Goal: Task Accomplishment & Management: Manage account settings

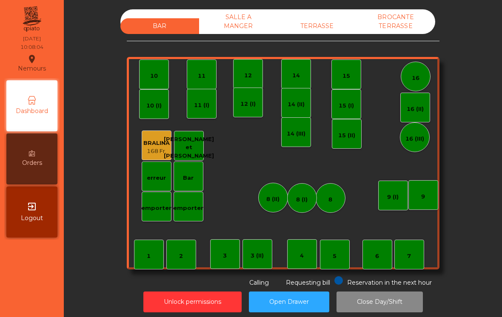
click at [336, 26] on div "TERRASSE" at bounding box center [317, 26] width 79 height 16
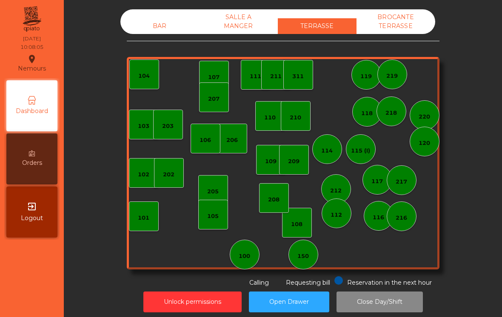
click at [265, 121] on div "110" at bounding box center [269, 118] width 11 height 9
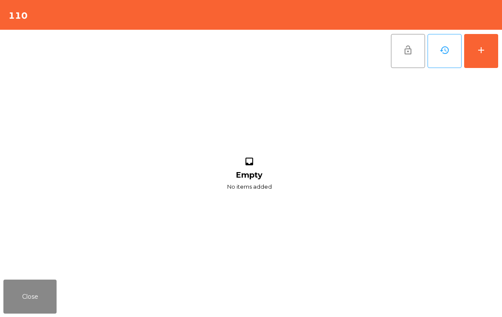
click at [486, 51] on div "add" at bounding box center [481, 50] width 10 height 10
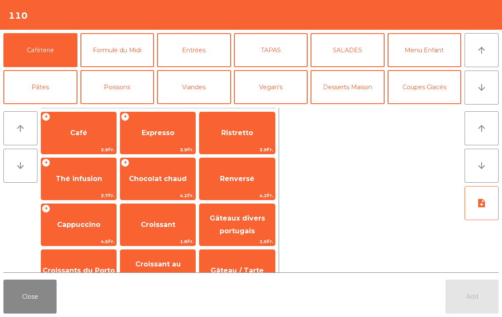
click at [85, 134] on span "Café" at bounding box center [78, 133] width 17 height 8
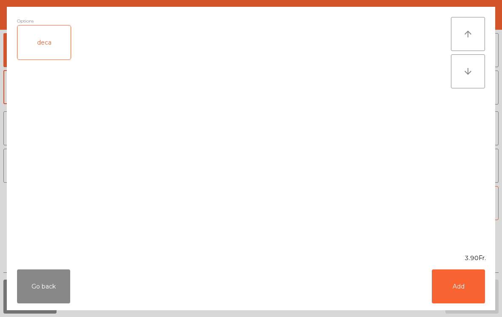
click at [48, 288] on button "Go back" at bounding box center [43, 287] width 53 height 34
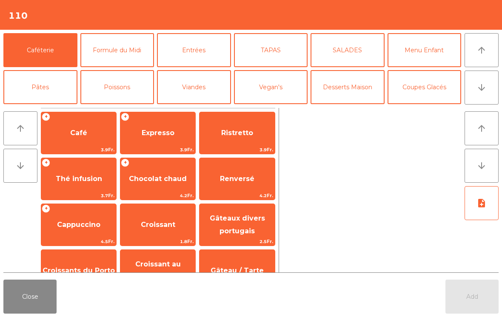
click at [178, 137] on span "Expresso" at bounding box center [157, 133] width 75 height 23
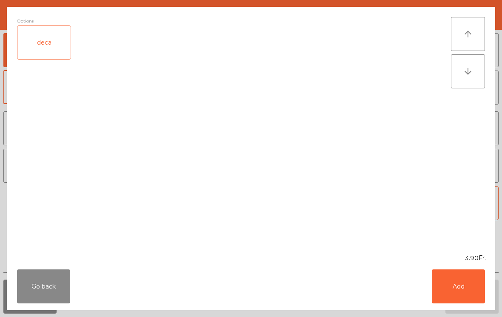
click at [457, 290] on button "Add" at bounding box center [458, 287] width 53 height 34
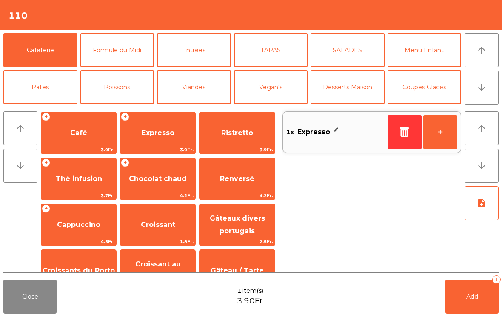
click at [87, 228] on span "Cappuccino" at bounding box center [78, 225] width 43 height 8
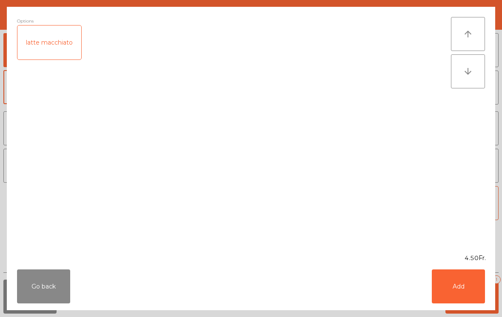
click at [464, 290] on button "Add" at bounding box center [458, 287] width 53 height 34
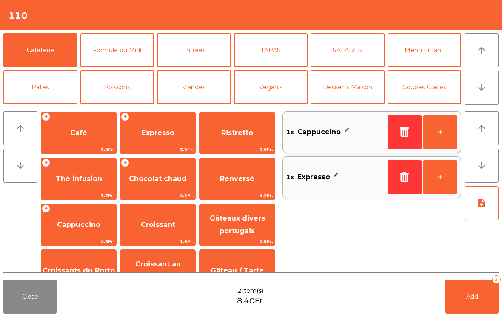
click at [161, 230] on span "Croissant" at bounding box center [157, 224] width 75 height 23
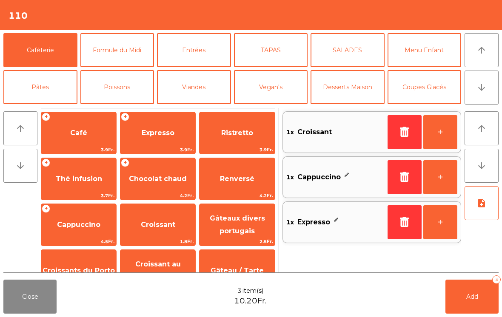
click at [474, 302] on button "Add 3" at bounding box center [471, 297] width 53 height 34
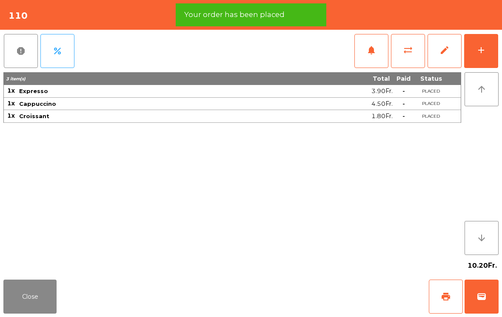
click at [438, 291] on button "print" at bounding box center [446, 297] width 34 height 34
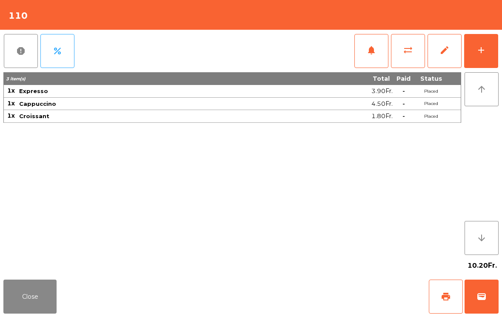
click at [20, 287] on button "Close" at bounding box center [29, 297] width 53 height 34
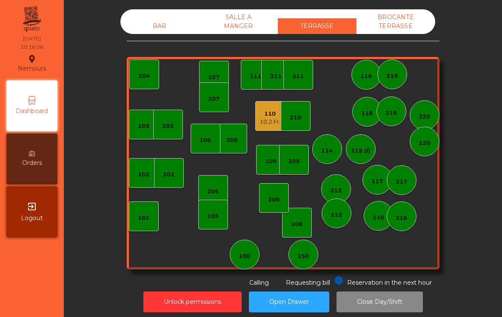
click at [146, 216] on div "101" at bounding box center [143, 218] width 11 height 9
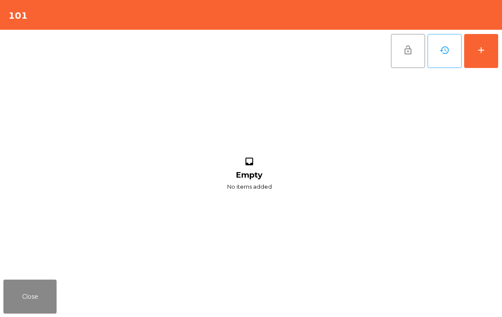
click at [484, 50] on div "add" at bounding box center [481, 50] width 10 height 10
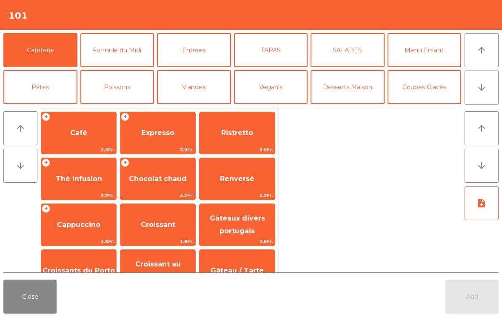
click at [72, 139] on span "Café" at bounding box center [78, 133] width 75 height 23
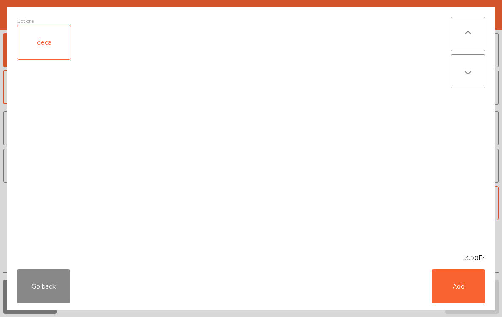
click at [469, 284] on button "Add" at bounding box center [458, 287] width 53 height 34
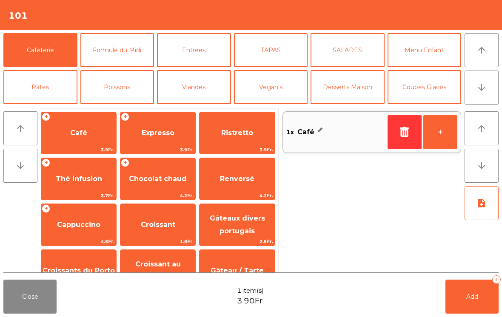
click at [236, 183] on span "Renversé" at bounding box center [236, 179] width 75 height 23
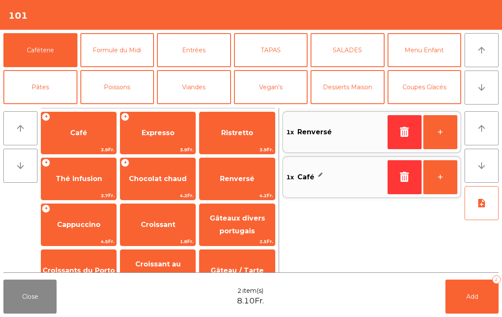
click at [441, 131] on button "+" at bounding box center [440, 132] width 34 height 34
click at [481, 93] on button "arrow_downward" at bounding box center [481, 88] width 34 height 34
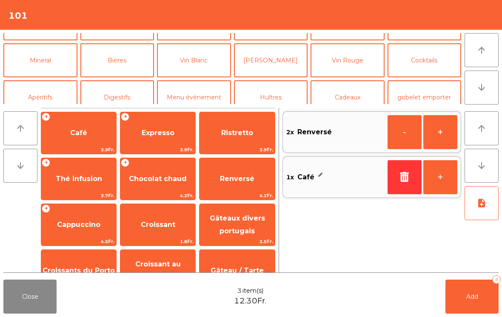
scroll to position [74, 0]
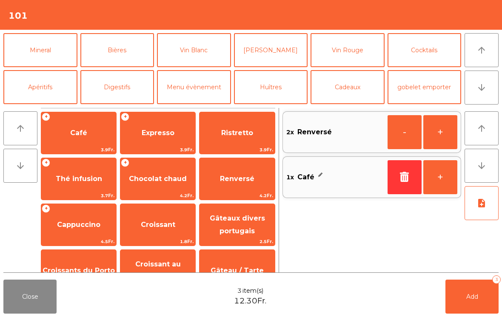
click at [37, 58] on button "Mineral" at bounding box center [40, 50] width 74 height 34
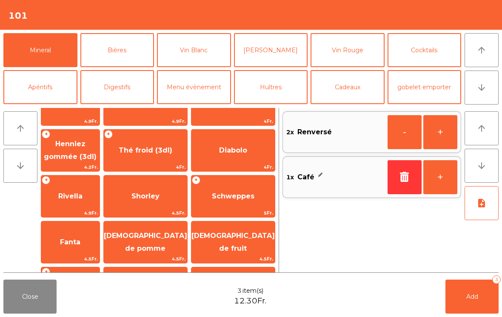
scroll to position [155, 0]
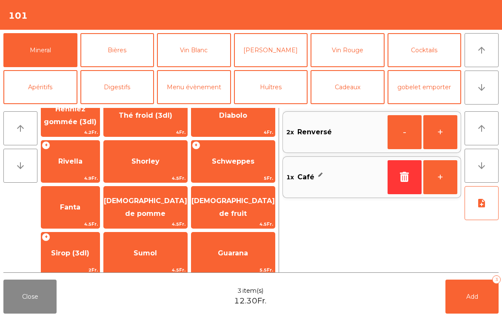
click at [138, 203] on span "[DEMOGRAPHIC_DATA] de pomme" at bounding box center [145, 207] width 83 height 21
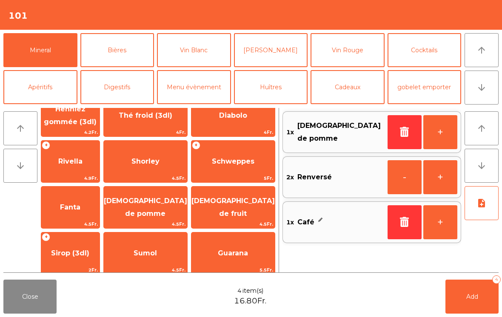
click at [472, 291] on button "Add 4" at bounding box center [471, 297] width 53 height 34
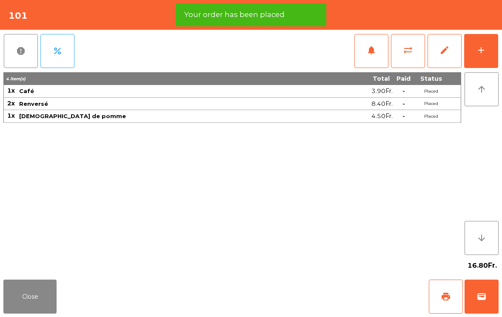
click at [440, 298] on button "print" at bounding box center [446, 297] width 34 height 34
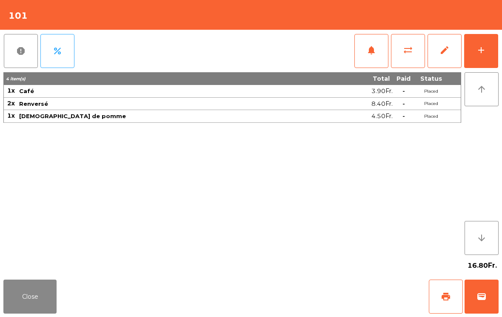
click at [41, 294] on button "Close" at bounding box center [29, 297] width 53 height 34
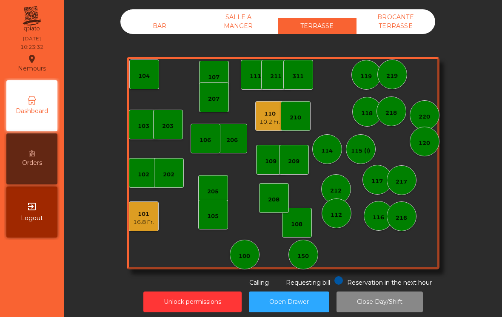
click at [269, 116] on div "110" at bounding box center [269, 114] width 21 height 9
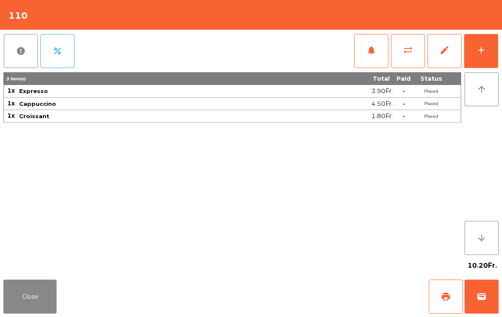
click at [489, 290] on button "wallet" at bounding box center [481, 297] width 34 height 34
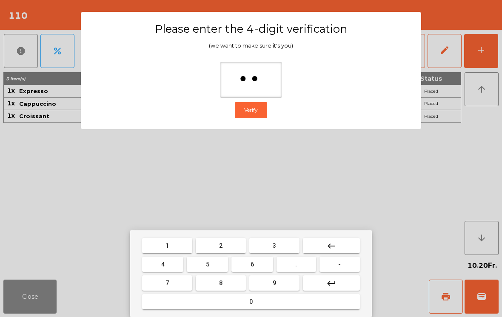
type input "***"
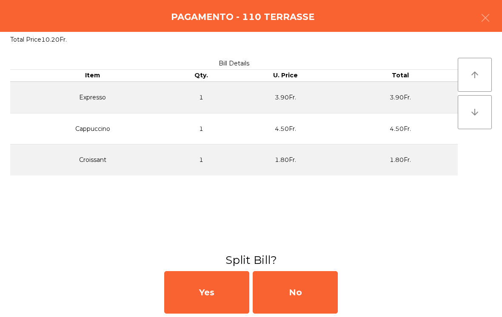
click at [305, 287] on div "No" at bounding box center [295, 292] width 85 height 43
click at [305, 292] on div "MB" at bounding box center [295, 292] width 85 height 43
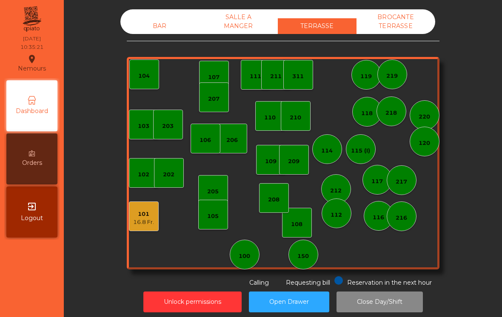
click at [145, 138] on div "103" at bounding box center [144, 125] width 30 height 30
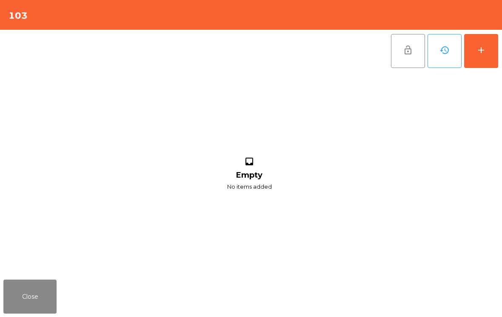
click at [475, 50] on button "add" at bounding box center [481, 51] width 34 height 34
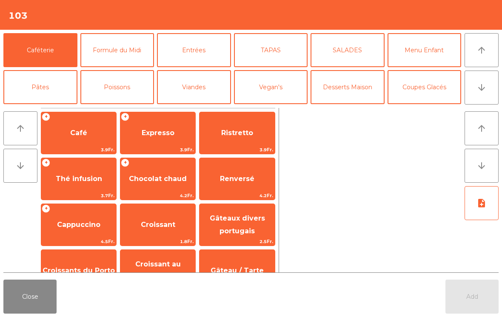
click at [84, 223] on span "Cappuccino" at bounding box center [78, 225] width 43 height 8
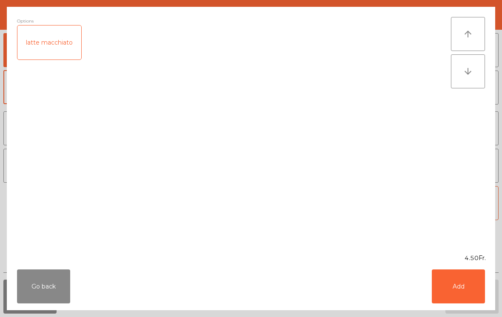
click at [445, 287] on button "Add" at bounding box center [458, 287] width 53 height 34
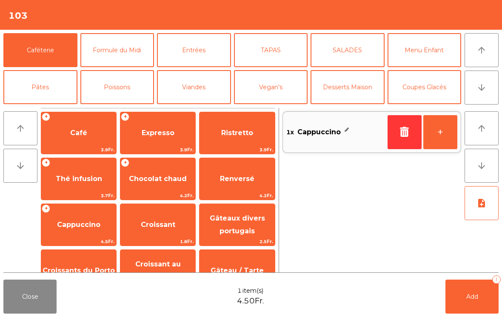
click at [157, 232] on span "Croissant" at bounding box center [157, 224] width 75 height 23
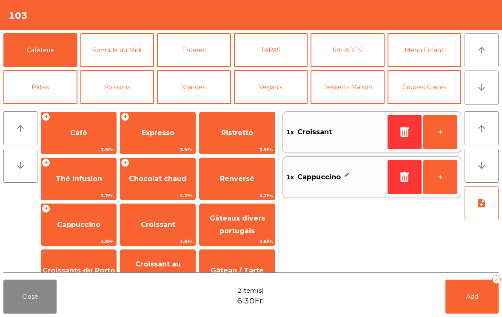
click at [393, 136] on button "button" at bounding box center [404, 132] width 34 height 34
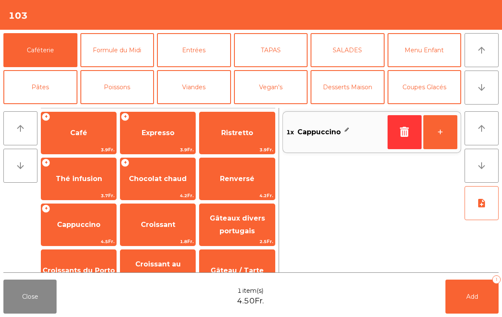
click at [145, 267] on span "Croissant au chocolat pt" at bounding box center [158, 270] width 46 height 21
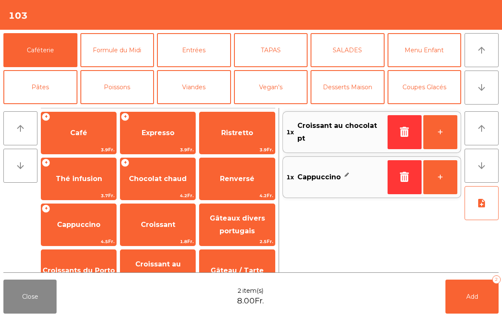
click at [458, 296] on button "Add 2" at bounding box center [471, 297] width 53 height 34
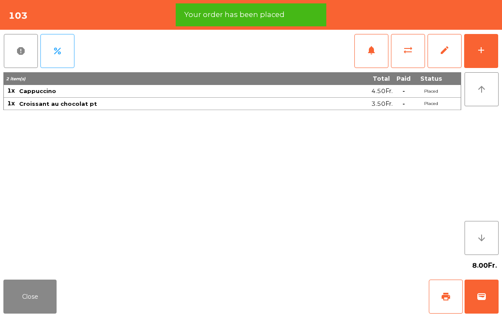
click at [442, 298] on span "print" at bounding box center [446, 297] width 10 height 10
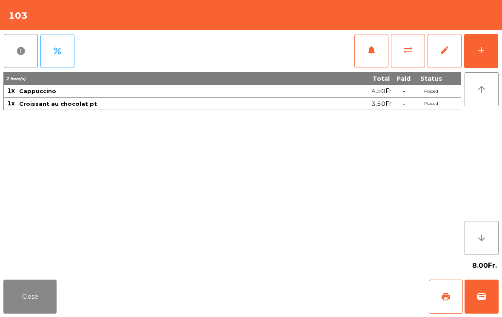
click at [38, 306] on button "Close" at bounding box center [29, 297] width 53 height 34
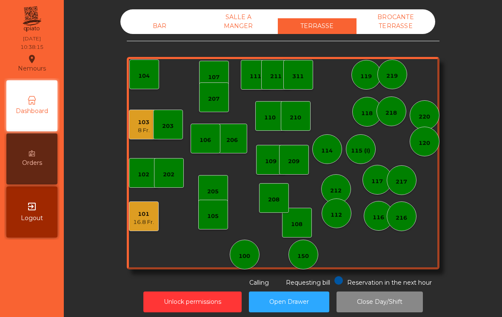
click at [149, 18] on div "BAR" at bounding box center [159, 26] width 79 height 16
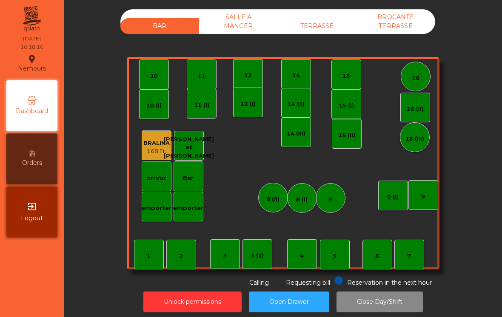
click at [304, 259] on div "4" at bounding box center [302, 254] width 30 height 30
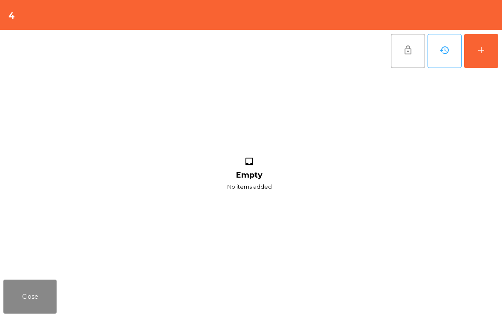
click at [491, 60] on button "add" at bounding box center [481, 51] width 34 height 34
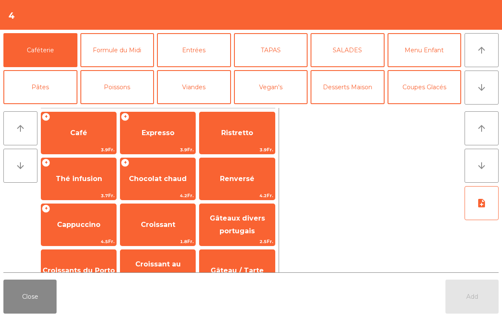
click at [483, 95] on button "arrow_downward" at bounding box center [481, 88] width 34 height 34
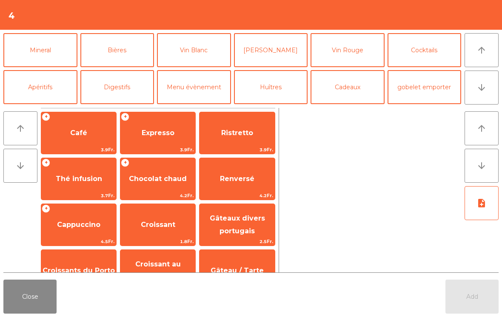
click at [133, 46] on button "Bières" at bounding box center [117, 50] width 74 height 34
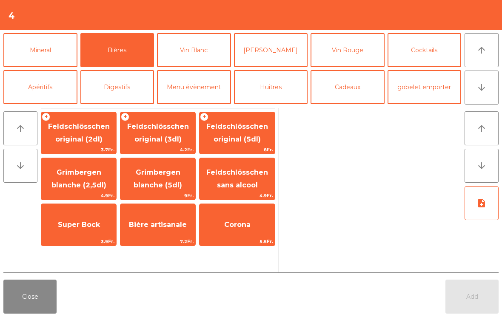
click at [158, 181] on span "Grimbergen blanche (5dl)" at bounding box center [158, 178] width 48 height 21
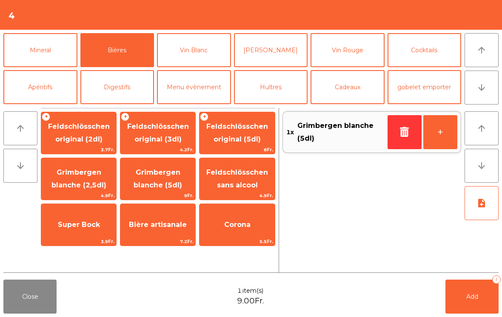
click at [466, 313] on button "Add 1" at bounding box center [471, 297] width 53 height 34
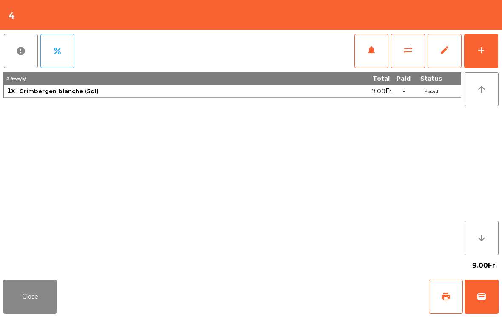
click at [23, 296] on button "Close" at bounding box center [29, 297] width 53 height 34
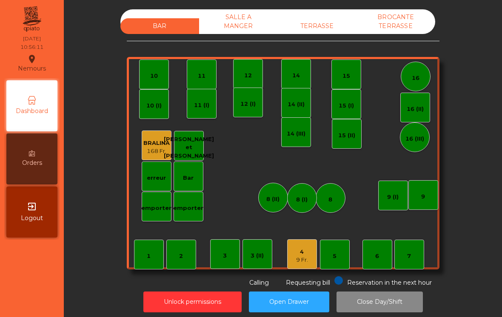
click at [310, 20] on div "TERRASSE" at bounding box center [317, 26] width 79 height 16
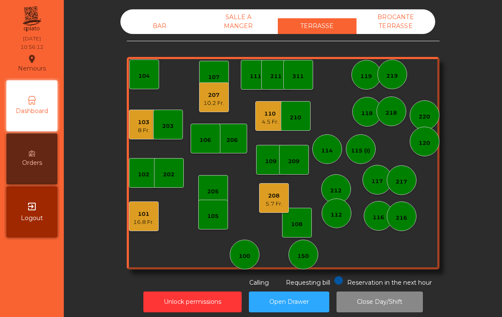
click at [148, 134] on div "8 Fr." at bounding box center [144, 130] width 12 height 9
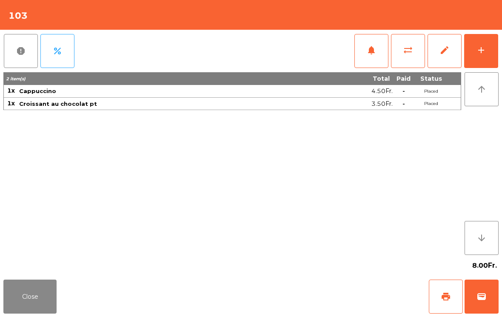
click at [490, 297] on button "wallet" at bounding box center [481, 297] width 34 height 34
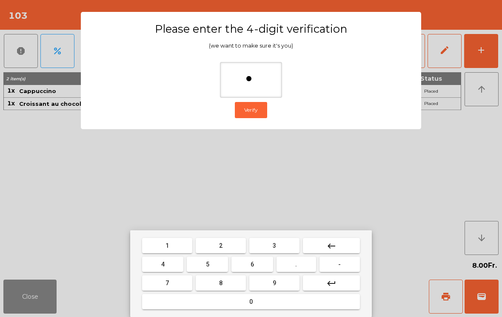
type input "**"
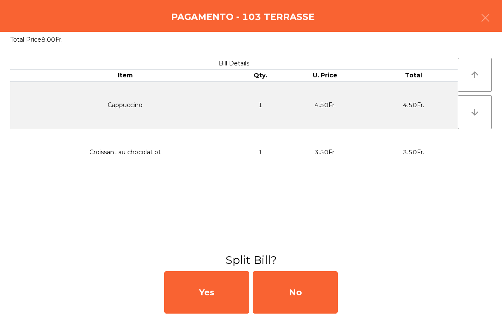
click at [312, 288] on div "No" at bounding box center [295, 292] width 85 height 43
click at [307, 294] on div "MB" at bounding box center [295, 292] width 85 height 43
click at [310, 282] on div "No" at bounding box center [295, 292] width 85 height 43
click at [308, 305] on button "Open Drawer" at bounding box center [289, 302] width 80 height 21
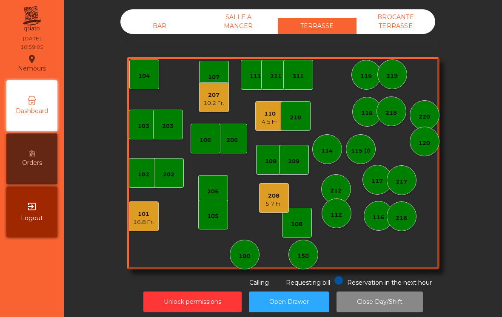
click at [138, 224] on div "16.8 Fr." at bounding box center [143, 222] width 21 height 9
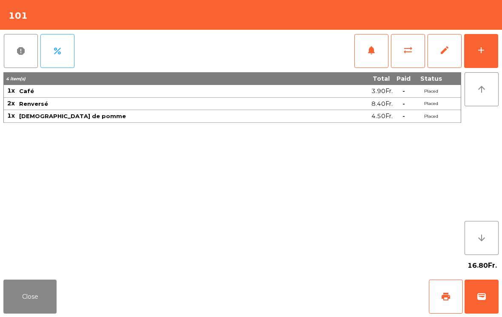
click at [478, 294] on span "wallet" at bounding box center [481, 297] width 10 height 10
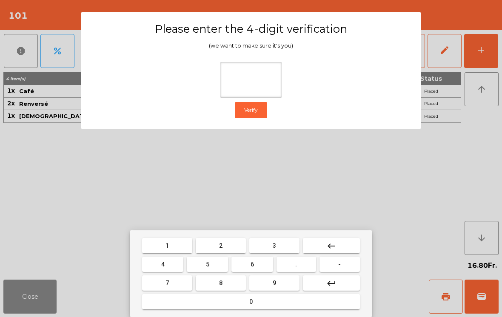
type input "*"
type input "**"
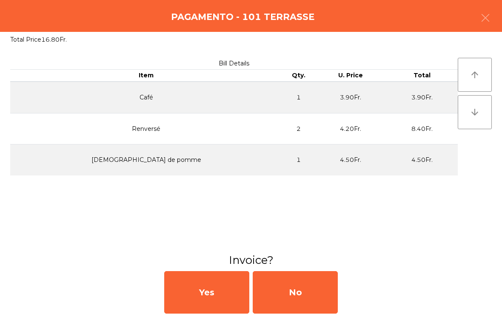
click at [299, 287] on div "No" at bounding box center [295, 292] width 85 height 43
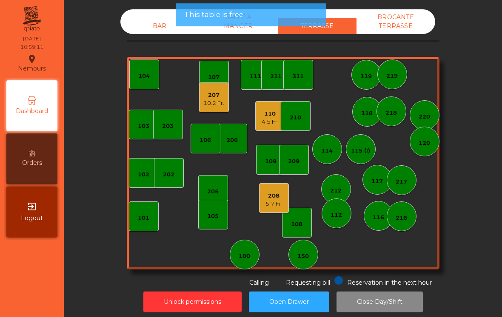
click at [306, 299] on button "Open Drawer" at bounding box center [289, 302] width 80 height 21
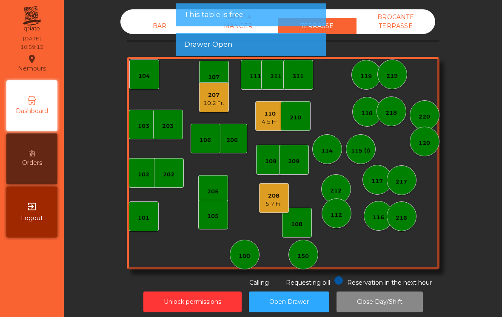
click at [201, 102] on div "207 10.2 Fr." at bounding box center [214, 97] width 30 height 30
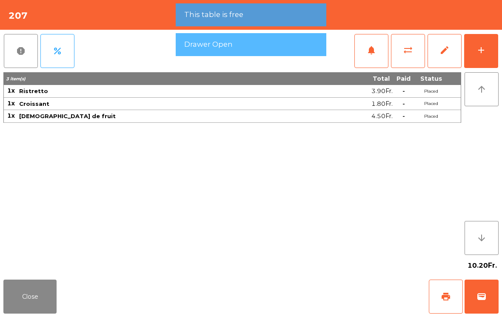
click at [493, 298] on button "wallet" at bounding box center [481, 297] width 34 height 34
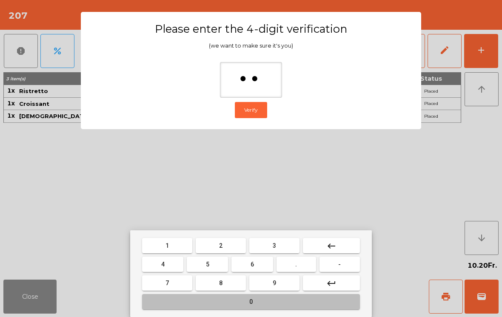
type input "***"
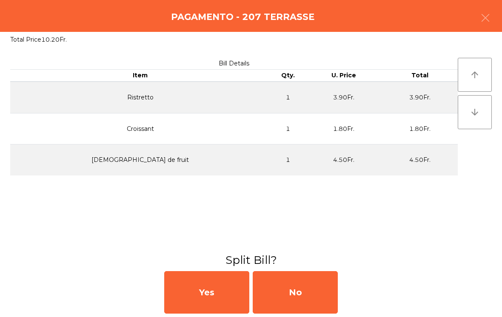
click at [316, 272] on div "No" at bounding box center [295, 292] width 85 height 43
click at [316, 308] on div "MB" at bounding box center [295, 292] width 85 height 43
click at [314, 301] on div "No" at bounding box center [295, 292] width 85 height 43
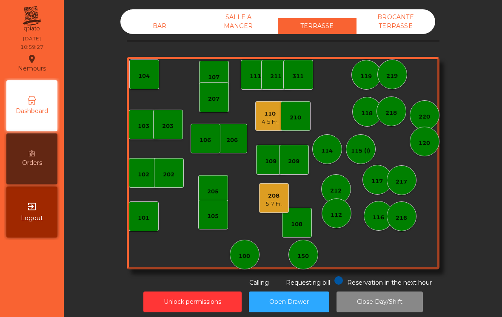
click at [277, 117] on div "110" at bounding box center [270, 114] width 17 height 9
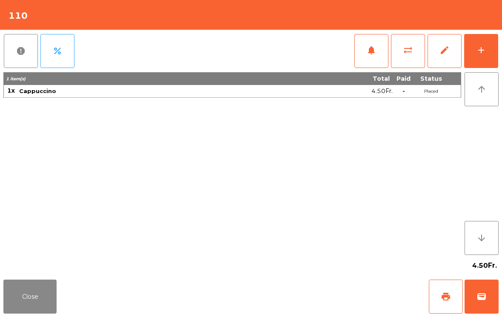
click at [488, 305] on button "wallet" at bounding box center [481, 297] width 34 height 34
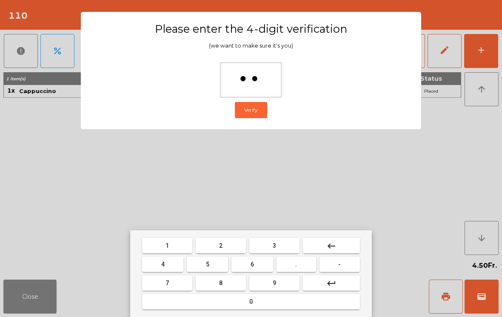
type input "***"
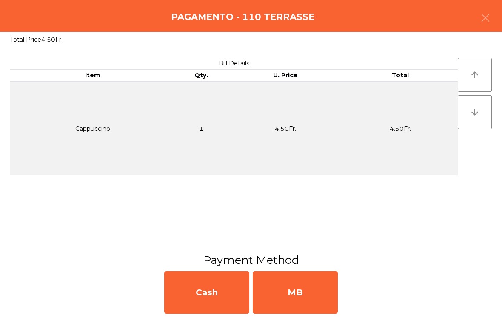
click at [305, 290] on div "MB" at bounding box center [295, 292] width 85 height 43
click at [304, 293] on div "No" at bounding box center [295, 292] width 85 height 43
click at [296, 296] on div "No" at bounding box center [295, 292] width 85 height 43
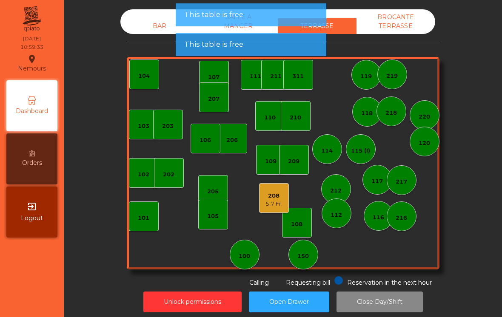
click at [282, 201] on div "5.7 Fr." at bounding box center [273, 204] width 17 height 9
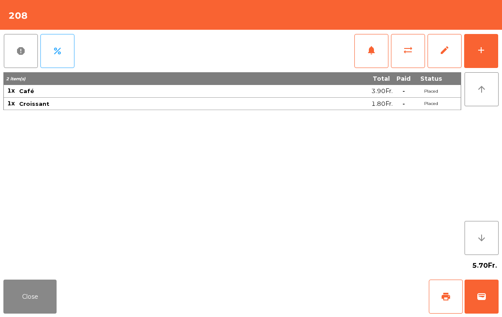
click at [481, 305] on button "wallet" at bounding box center [481, 297] width 34 height 34
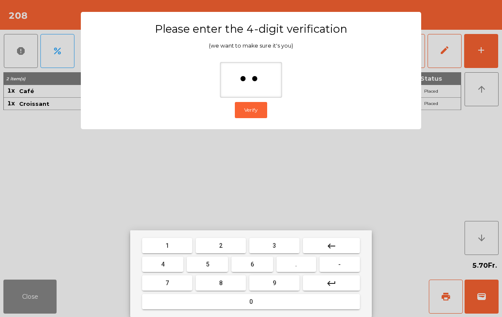
type input "***"
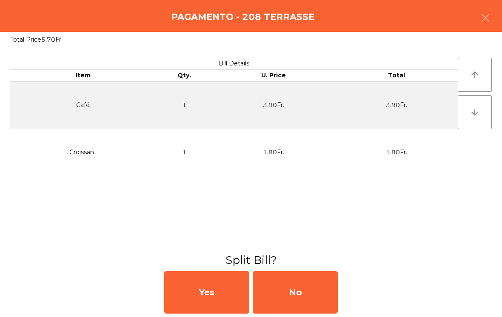
click at [307, 282] on div "No" at bounding box center [295, 292] width 85 height 43
click at [293, 302] on div "MB" at bounding box center [295, 292] width 85 height 43
click at [297, 282] on div "No" at bounding box center [295, 292] width 85 height 43
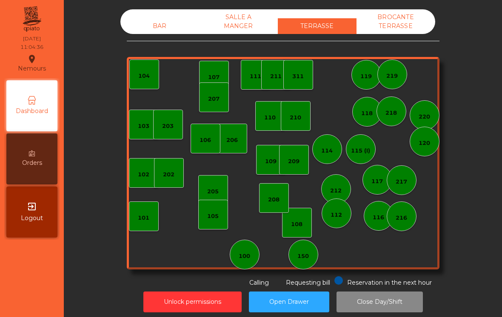
click at [145, 30] on div "BAR" at bounding box center [159, 26] width 79 height 16
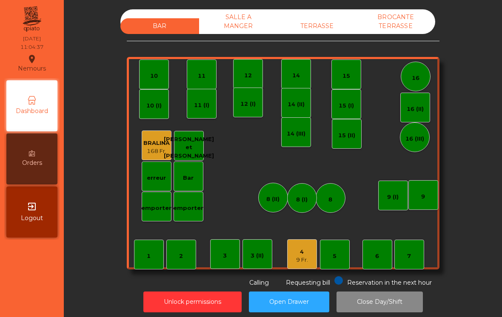
click at [307, 261] on div "9 Fr." at bounding box center [302, 260] width 12 height 9
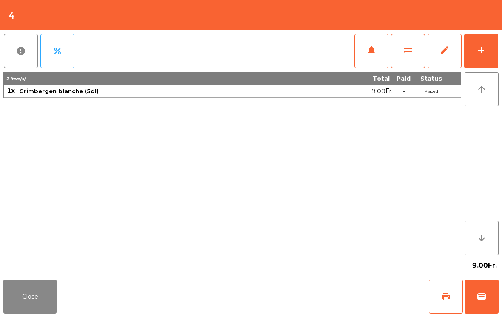
click at [444, 298] on span "print" at bounding box center [446, 297] width 10 height 10
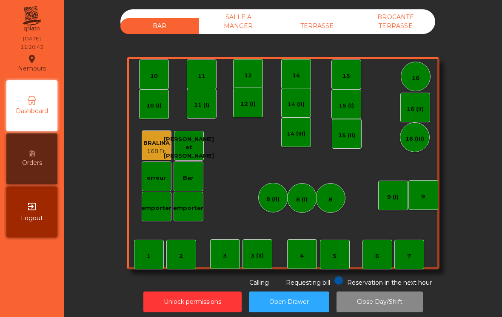
click at [324, 32] on div "TERRASSE" at bounding box center [317, 26] width 79 height 16
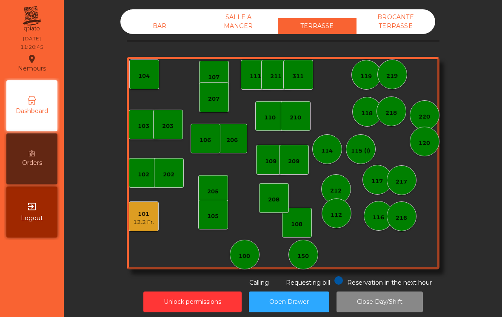
click at [168, 172] on div "202" at bounding box center [168, 175] width 11 height 9
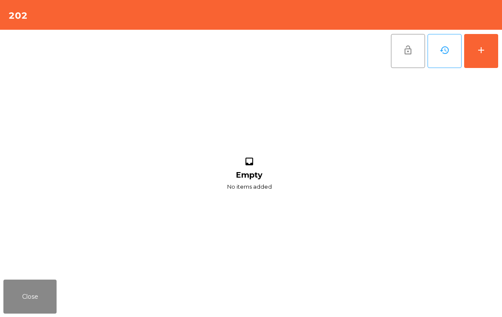
click at [494, 46] on button "add" at bounding box center [481, 51] width 34 height 34
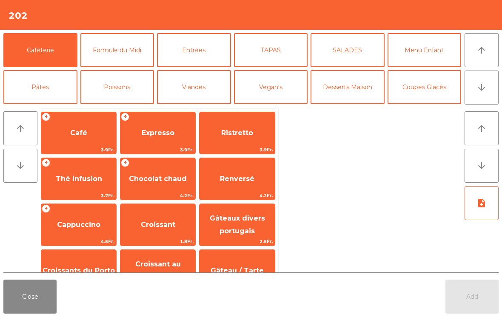
click at [31, 310] on button "Close" at bounding box center [29, 297] width 53 height 34
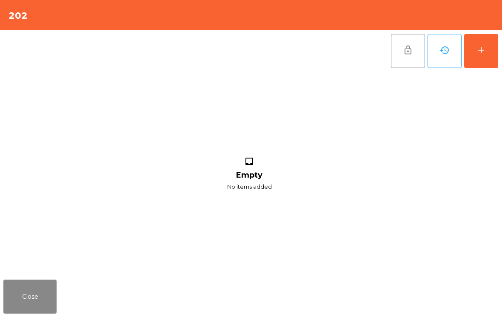
click at [14, 313] on button "Close" at bounding box center [29, 297] width 53 height 34
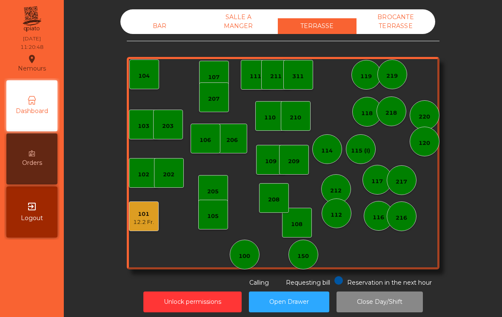
click at [174, 130] on div "203" at bounding box center [167, 126] width 11 height 9
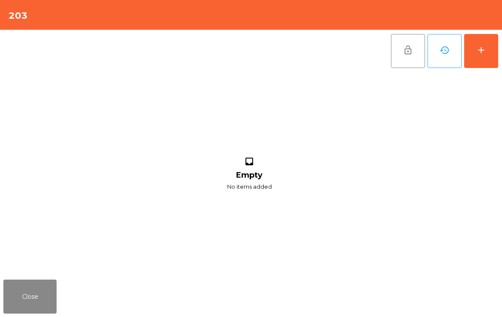
click at [483, 47] on div "add" at bounding box center [481, 50] width 10 height 10
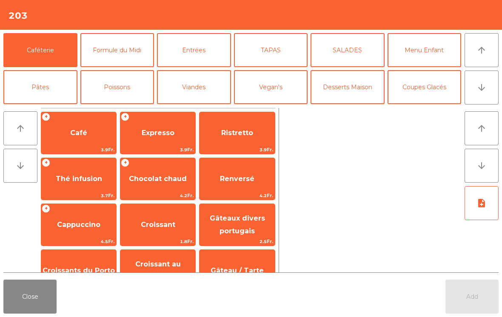
click at [239, 177] on span "Renversé" at bounding box center [237, 179] width 34 height 8
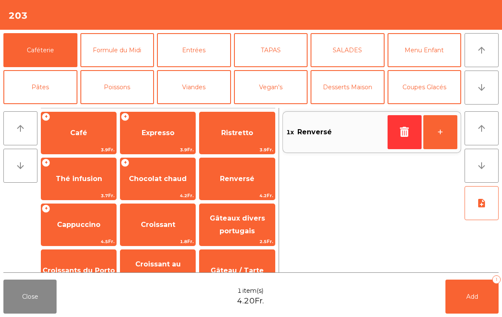
click at [50, 107] on button "Mineral" at bounding box center [40, 124] width 74 height 34
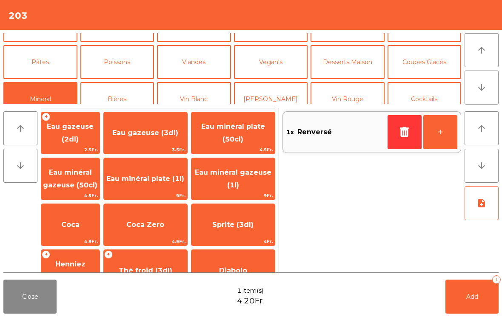
scroll to position [0, 0]
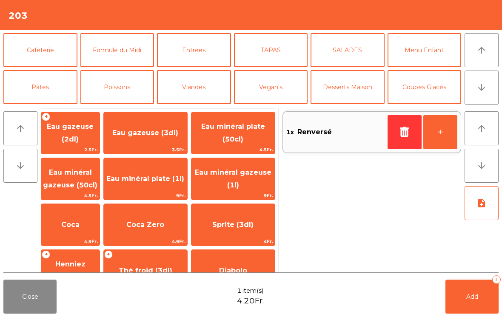
click at [62, 62] on button "Caféterie" at bounding box center [40, 50] width 74 height 34
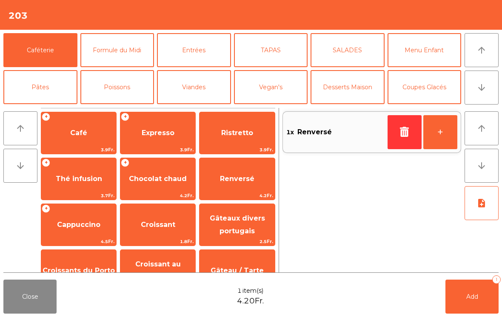
scroll to position [110, 0]
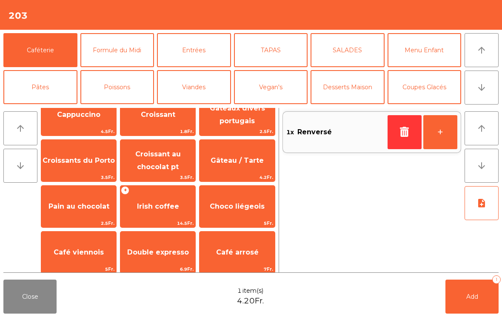
click at [156, 166] on span "Croissant au chocolat pt" at bounding box center [158, 160] width 46 height 21
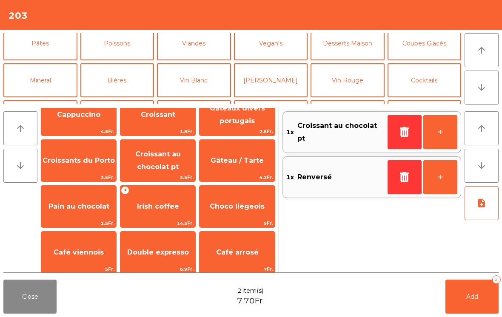
scroll to position [134, 0]
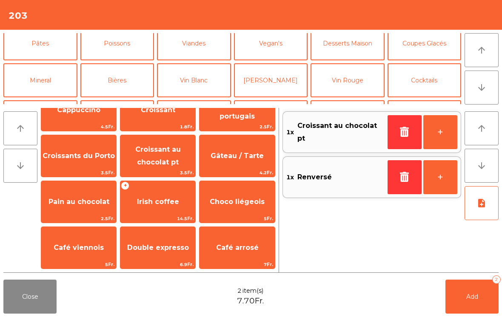
click at [28, 87] on button "Mineral" at bounding box center [40, 80] width 74 height 34
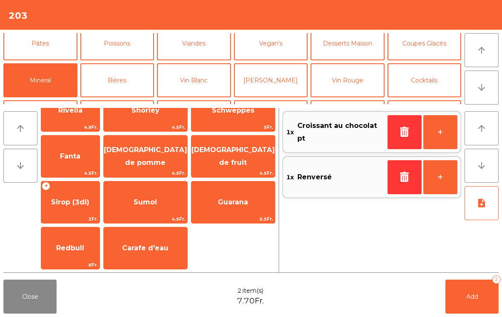
click at [241, 158] on span "[DEMOGRAPHIC_DATA] de fruit" at bounding box center [232, 156] width 83 height 21
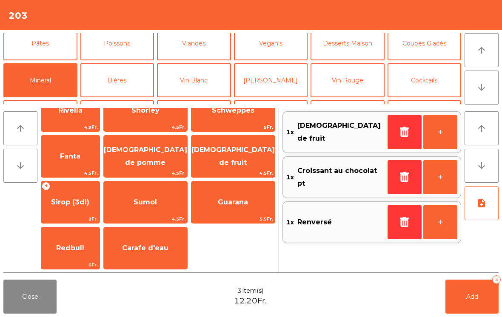
scroll to position [207, 0]
click at [461, 313] on button "Add 3" at bounding box center [471, 297] width 53 height 34
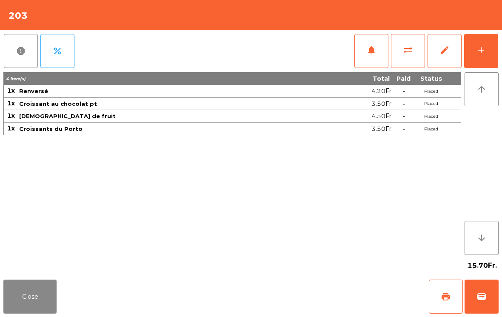
click at [29, 303] on button "Close" at bounding box center [29, 297] width 53 height 34
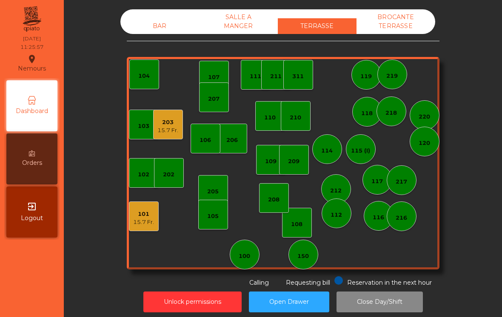
click at [269, 126] on div "110" at bounding box center [270, 116] width 30 height 30
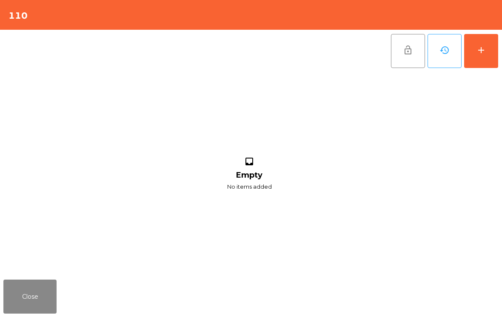
click at [477, 48] on div "add" at bounding box center [481, 50] width 10 height 10
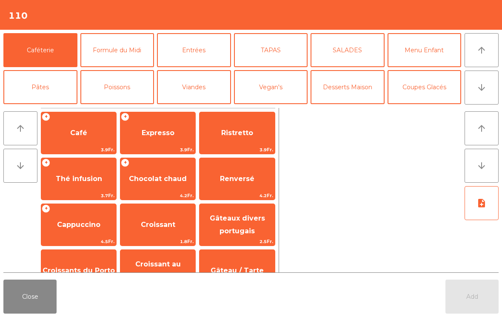
click at [257, 183] on span "Renversé" at bounding box center [236, 179] width 75 height 23
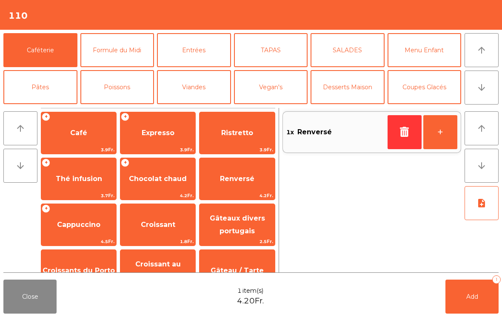
click at [489, 302] on button "Add 1" at bounding box center [471, 297] width 53 height 34
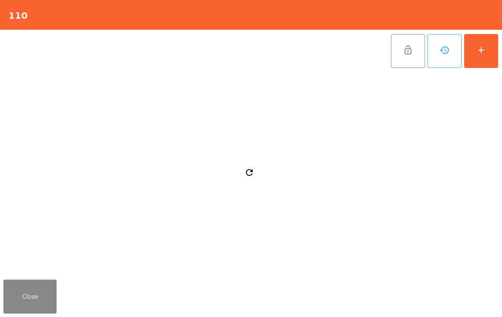
click at [37, 293] on button "Close" at bounding box center [29, 297] width 53 height 34
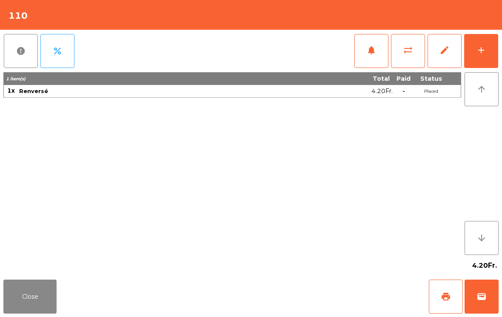
click at [482, 52] on div "add" at bounding box center [481, 50] width 10 height 10
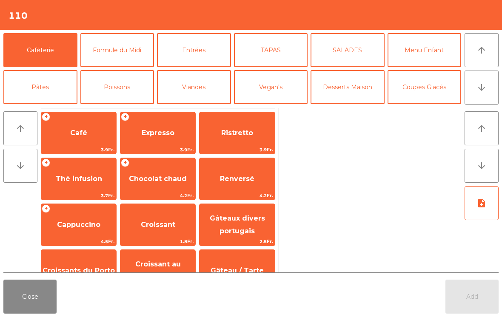
click at [484, 91] on icon "arrow_downward" at bounding box center [481, 87] width 10 height 10
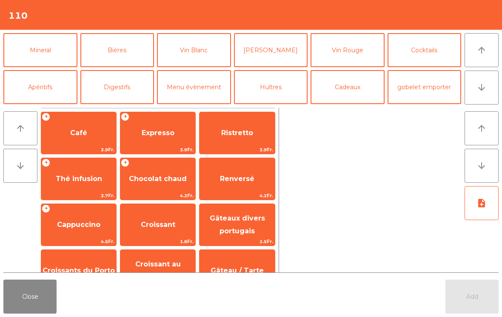
click at [48, 54] on button "Mineral" at bounding box center [40, 50] width 74 height 34
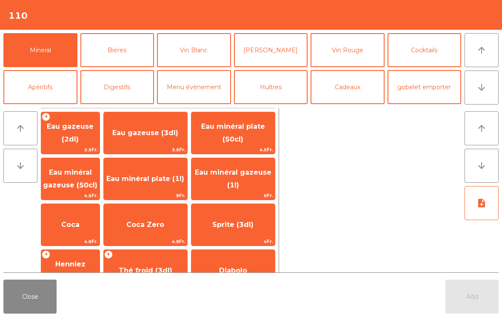
click at [87, 231] on span "Coca" at bounding box center [70, 224] width 58 height 23
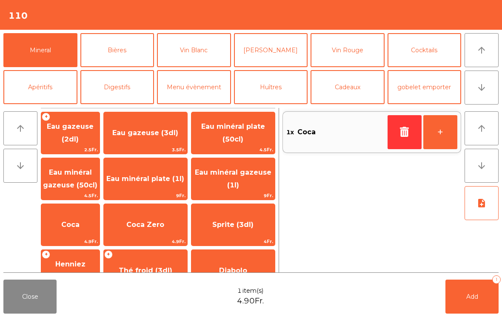
click at [462, 300] on button "Add 1" at bounding box center [471, 297] width 53 height 34
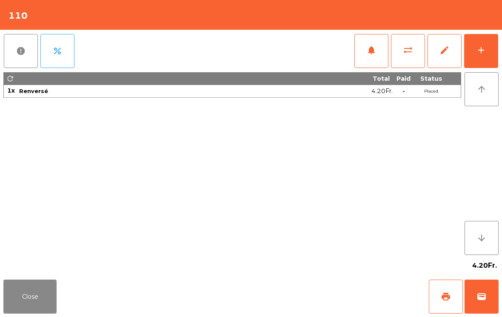
click at [442, 293] on span "print" at bounding box center [446, 297] width 10 height 10
click at [491, 300] on button "wallet" at bounding box center [481, 297] width 34 height 34
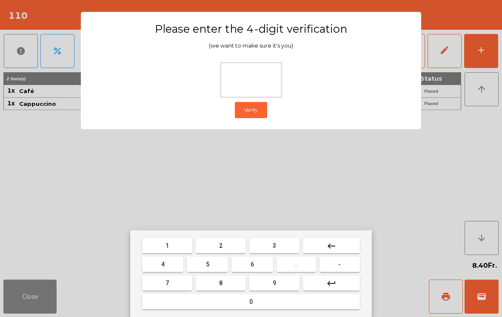
type input "*"
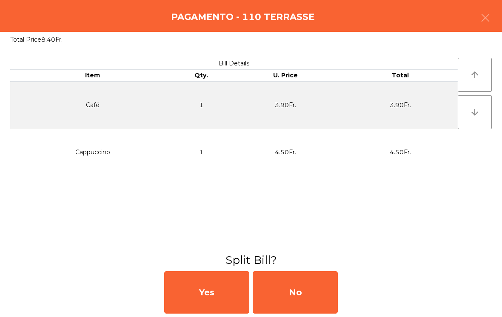
click at [287, 293] on div "No" at bounding box center [295, 292] width 85 height 43
click at [288, 294] on div "No" at bounding box center [295, 292] width 85 height 43
click at [291, 298] on button "Open Drawer" at bounding box center [289, 302] width 80 height 21
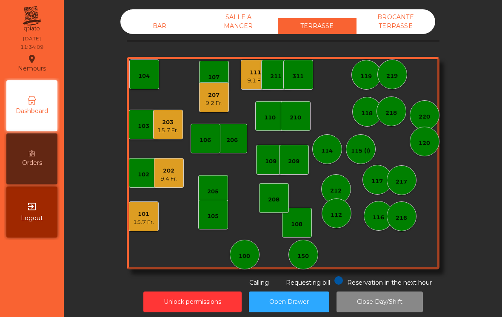
click at [207, 111] on div "207 9.2 Fr." at bounding box center [214, 97] width 30 height 30
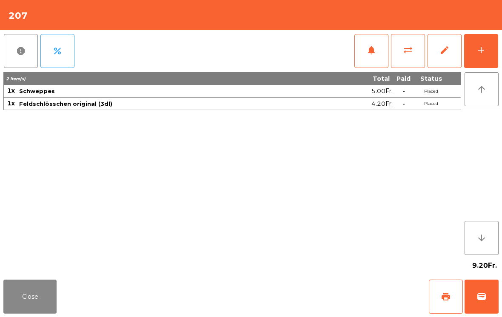
click at [473, 297] on button "wallet" at bounding box center [481, 297] width 34 height 34
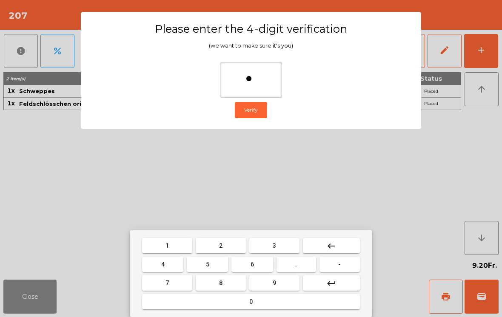
type input "**"
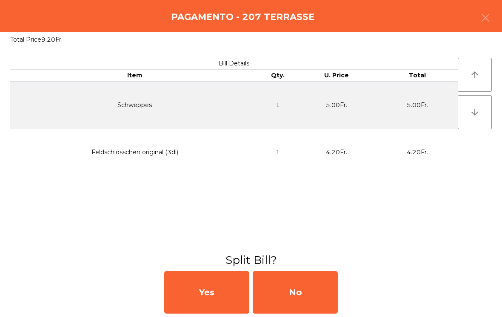
click at [292, 292] on div "No" at bounding box center [295, 292] width 85 height 43
click at [312, 298] on div "MB" at bounding box center [295, 292] width 85 height 43
click at [311, 313] on div "No" at bounding box center [295, 292] width 85 height 43
click at [311, 299] on div "No" at bounding box center [295, 292] width 85 height 43
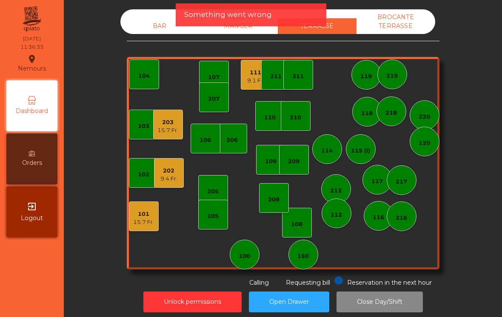
click at [251, 77] on div "9.1 Fr." at bounding box center [255, 81] width 17 height 9
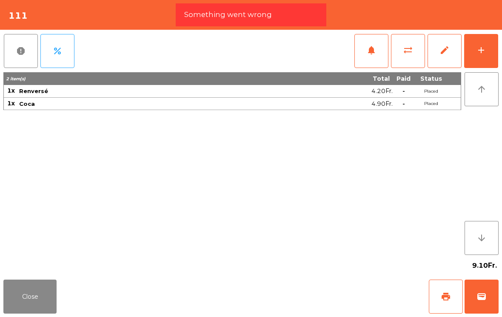
click at [488, 306] on button "wallet" at bounding box center [481, 297] width 34 height 34
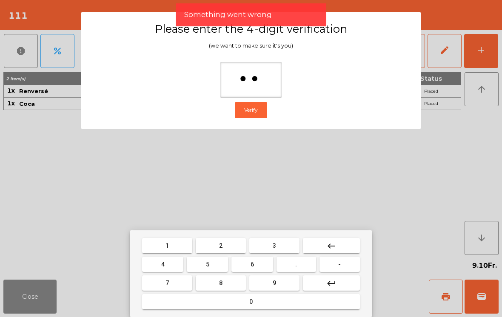
type input "***"
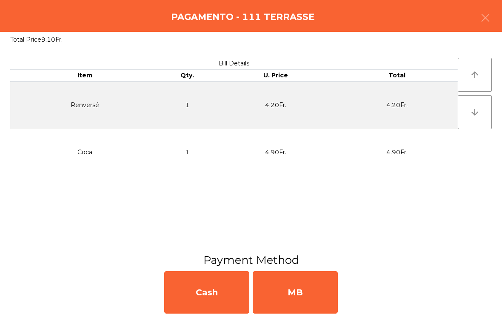
click at [299, 311] on div "MB" at bounding box center [295, 292] width 85 height 43
click at [299, 304] on div "No" at bounding box center [295, 292] width 85 height 43
click at [309, 311] on div "No" at bounding box center [295, 292] width 85 height 43
click at [312, 313] on div "No" at bounding box center [295, 292] width 85 height 43
click at [322, 304] on div "No" at bounding box center [295, 292] width 85 height 43
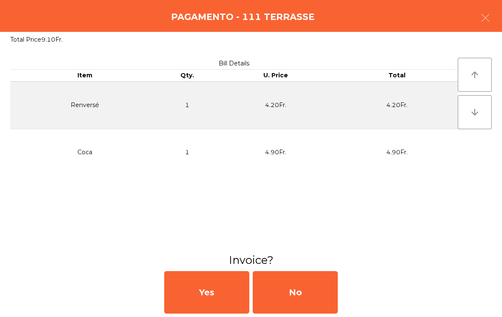
click at [319, 304] on div "No" at bounding box center [295, 292] width 85 height 43
click at [325, 292] on div "No" at bounding box center [295, 292] width 85 height 43
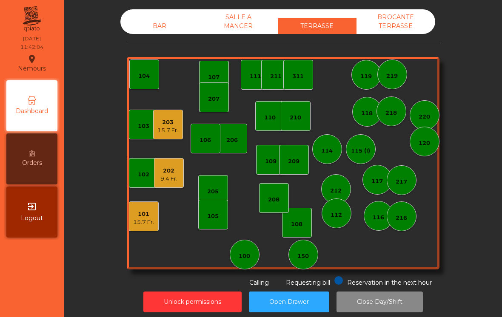
click at [158, 129] on div "15.7 Fr." at bounding box center [167, 130] width 21 height 9
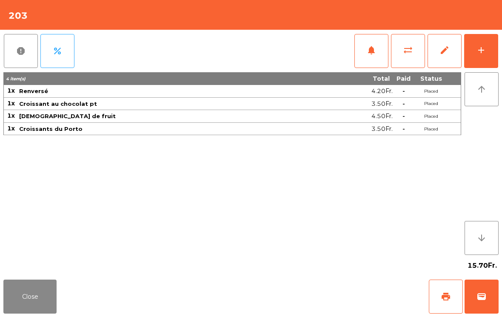
click at [442, 296] on span "print" at bounding box center [446, 297] width 10 height 10
click at [36, 287] on button "Close" at bounding box center [29, 297] width 53 height 34
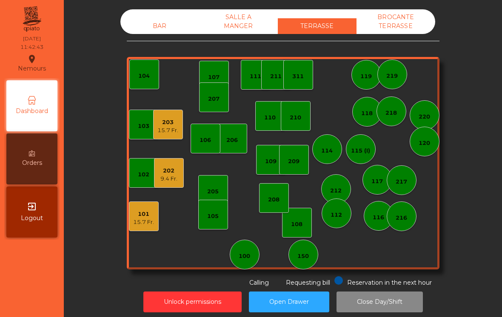
click at [176, 173] on div "202" at bounding box center [168, 171] width 17 height 9
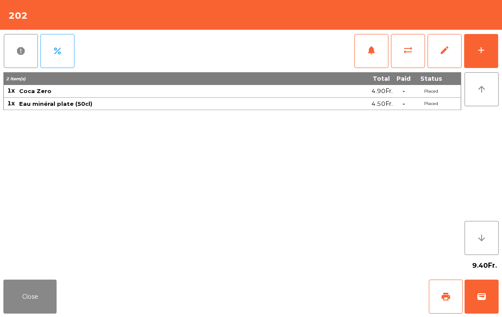
click at [447, 293] on span "print" at bounding box center [446, 297] width 10 height 10
click at [487, 306] on button "wallet" at bounding box center [481, 297] width 34 height 34
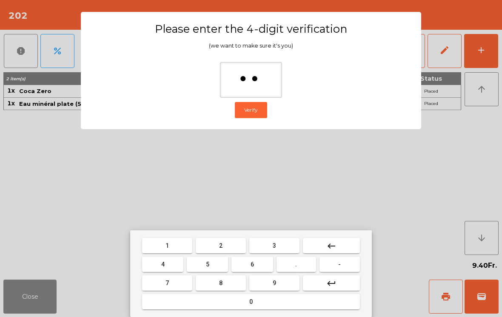
type input "***"
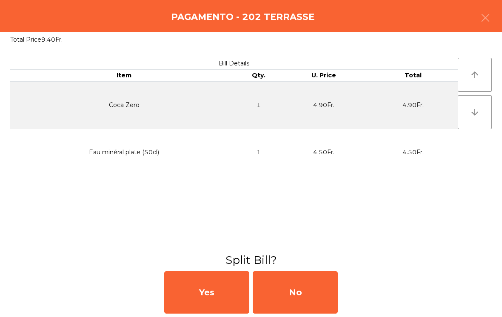
click at [318, 294] on div "No" at bounding box center [295, 292] width 85 height 43
click at [290, 295] on div "MB" at bounding box center [295, 292] width 85 height 43
click at [312, 290] on div "No" at bounding box center [295, 292] width 85 height 43
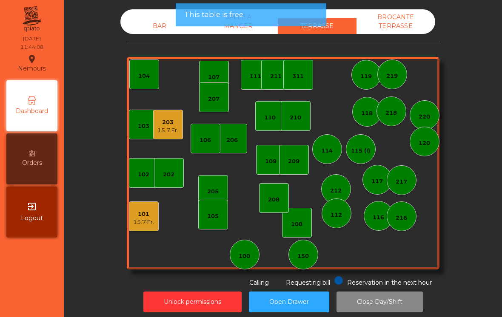
click at [172, 131] on div "15.7 Fr." at bounding box center [167, 130] width 21 height 9
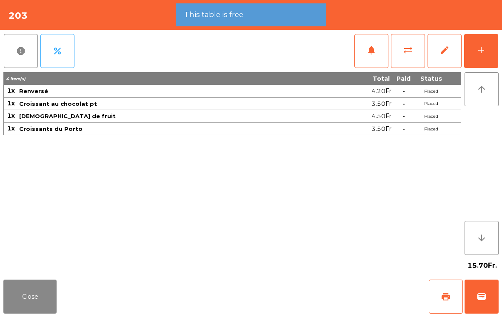
click at [473, 301] on button "wallet" at bounding box center [481, 297] width 34 height 34
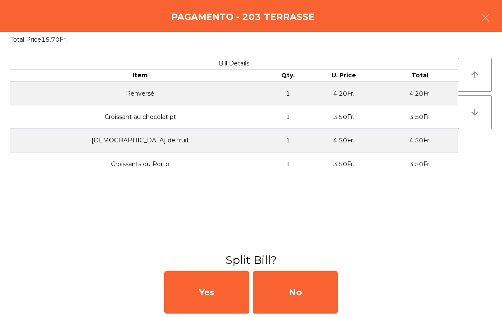
click at [309, 297] on div "No" at bounding box center [295, 292] width 85 height 43
click at [312, 292] on div "MB" at bounding box center [295, 292] width 85 height 43
click at [313, 295] on div "No" at bounding box center [295, 292] width 85 height 43
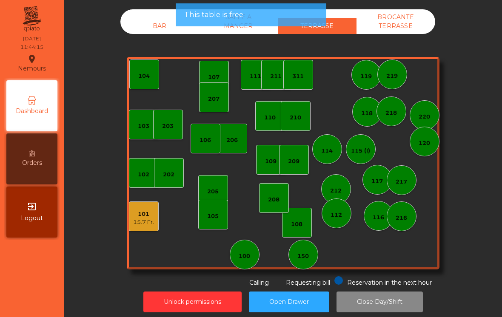
click at [313, 253] on div "150" at bounding box center [303, 255] width 30 height 30
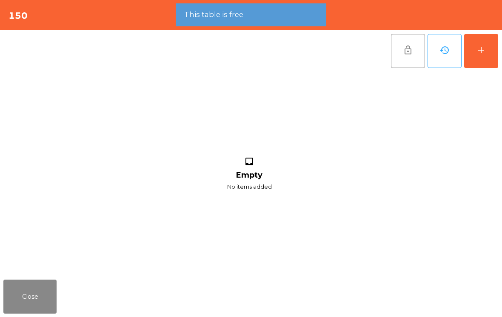
click at [492, 57] on button "add" at bounding box center [481, 51] width 34 height 34
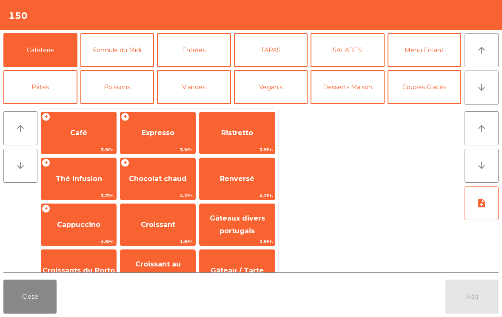
click at [495, 93] on button "arrow_downward" at bounding box center [481, 88] width 34 height 34
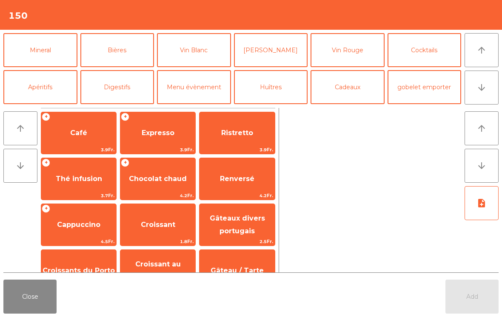
click at [116, 55] on button "Bières" at bounding box center [117, 50] width 74 height 34
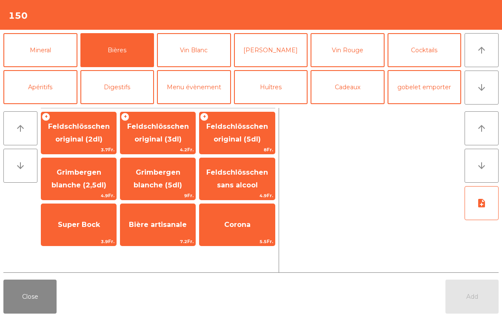
click at [148, 145] on span "Feldschlösschen original (3dl)" at bounding box center [157, 133] width 75 height 36
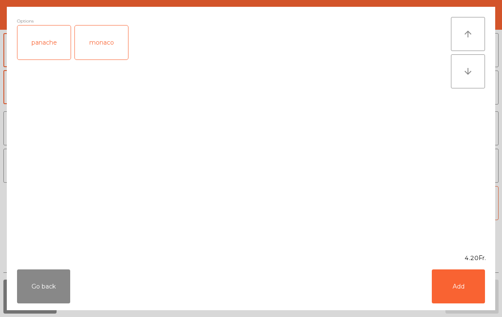
click at [40, 49] on div "panache" at bounding box center [43, 43] width 53 height 34
click at [473, 288] on button "Add" at bounding box center [458, 287] width 53 height 34
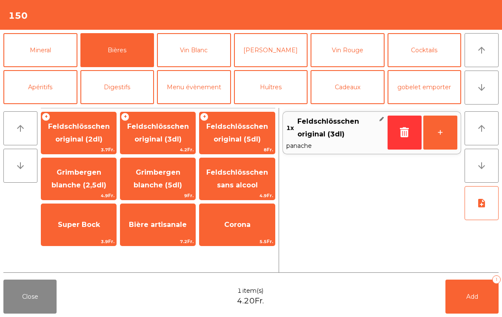
click at [190, 54] on button "Vin Blanc" at bounding box center [194, 50] width 74 height 34
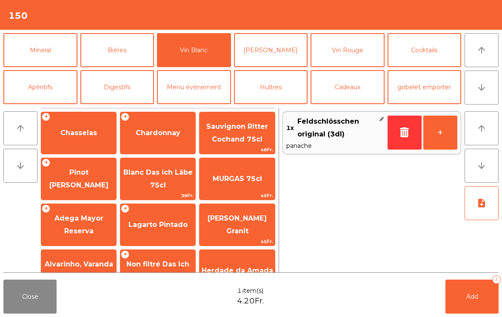
click at [150, 142] on span "Chardonnay" at bounding box center [157, 133] width 75 height 23
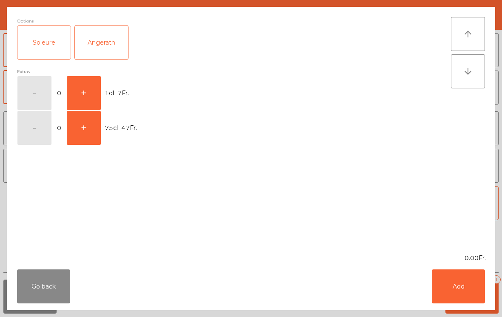
click at [88, 96] on button "+" at bounding box center [84, 93] width 34 height 34
click at [462, 289] on button "Add" at bounding box center [458, 287] width 53 height 34
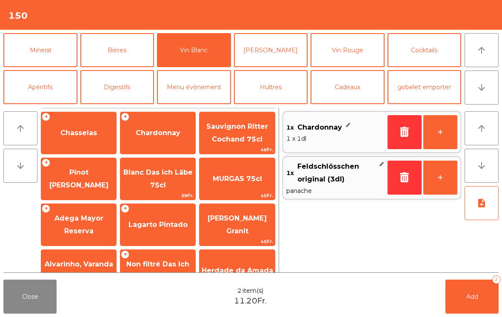
click at [466, 294] on span "Add" at bounding box center [472, 297] width 12 height 8
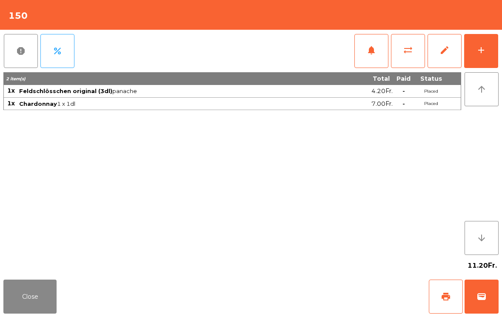
click at [17, 300] on button "Close" at bounding box center [29, 297] width 53 height 34
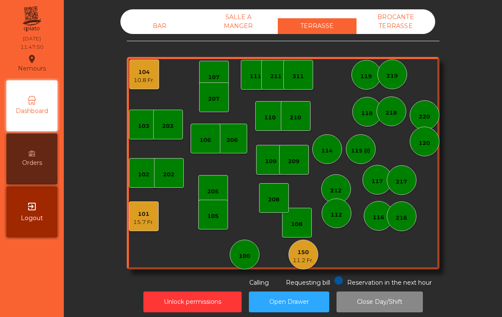
click at [233, 153] on div "206" at bounding box center [232, 139] width 30 height 30
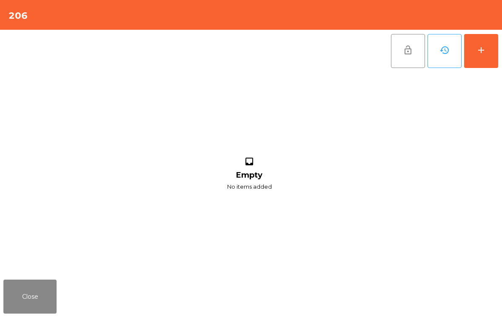
click at [491, 51] on button "add" at bounding box center [481, 51] width 34 height 34
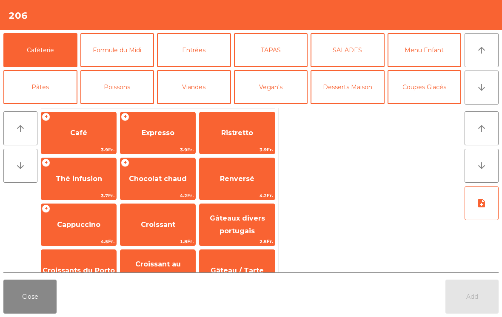
click at [470, 86] on button "arrow_downward" at bounding box center [481, 88] width 34 height 34
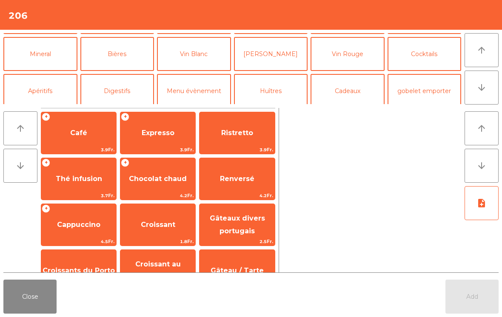
click at [36, 55] on button "Mineral" at bounding box center [40, 54] width 74 height 34
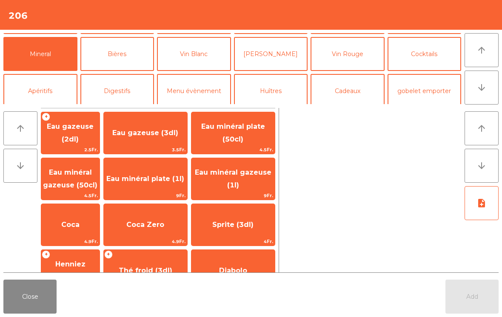
scroll to position [74, 0]
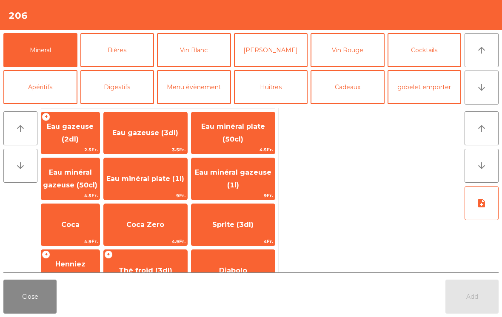
click at [70, 264] on span "Henniez gommée (3dl)" at bounding box center [70, 270] width 53 height 21
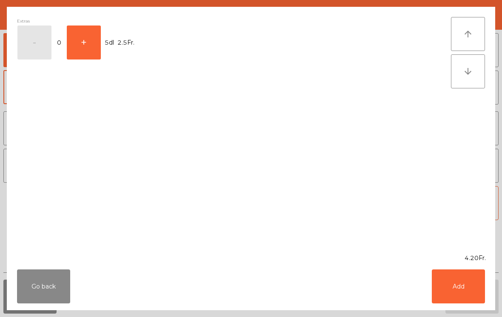
click at [457, 290] on button "Add" at bounding box center [458, 287] width 53 height 34
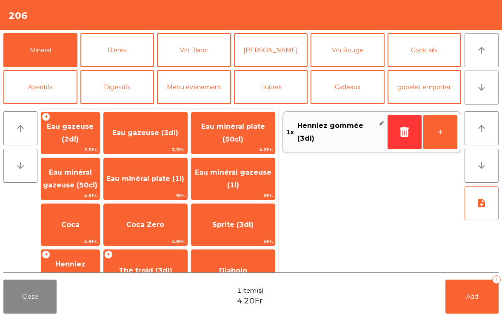
scroll to position [159, 0]
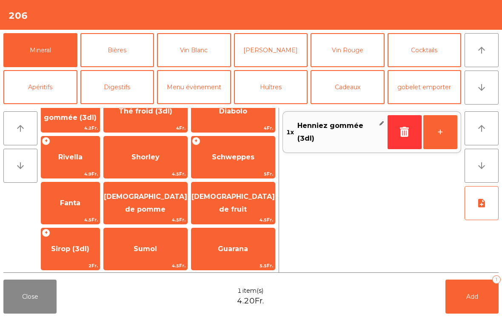
click at [162, 164] on span "Shorley" at bounding box center [145, 157] width 83 height 23
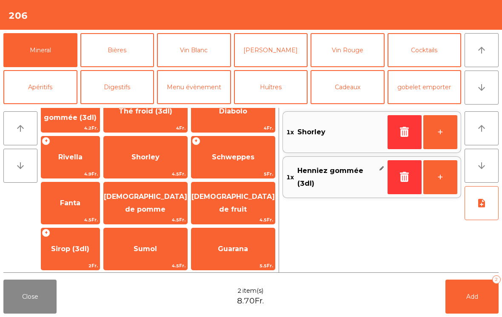
click at [462, 297] on button "Add 2" at bounding box center [471, 297] width 53 height 34
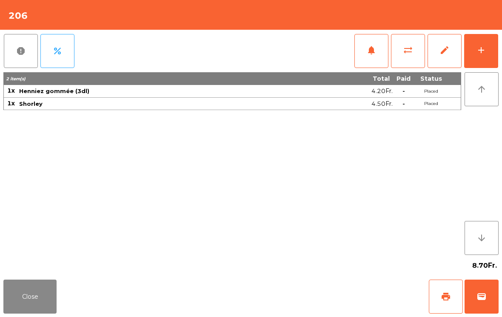
click at [54, 303] on button "Close" at bounding box center [29, 297] width 53 height 34
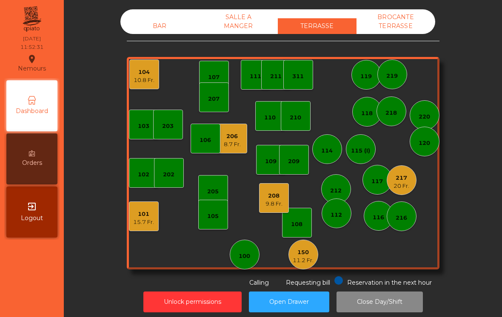
click at [236, 137] on div "206" at bounding box center [232, 136] width 17 height 9
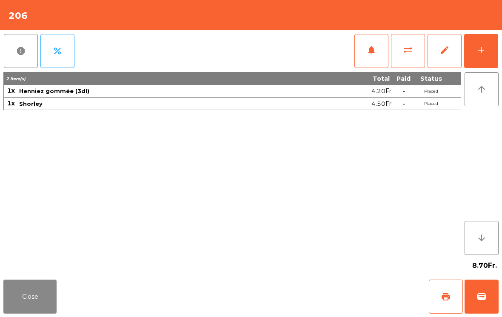
click at [482, 57] on button "add" at bounding box center [481, 51] width 34 height 34
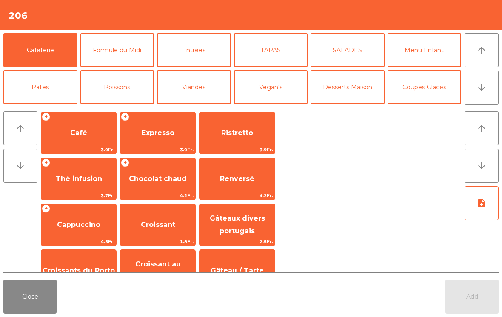
click at [188, 79] on button "Viandes" at bounding box center [194, 87] width 74 height 34
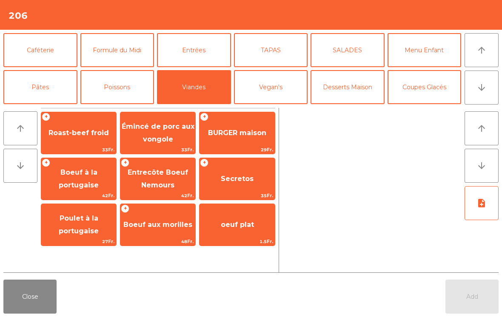
click at [252, 136] on span "BURGER maison" at bounding box center [237, 133] width 58 height 8
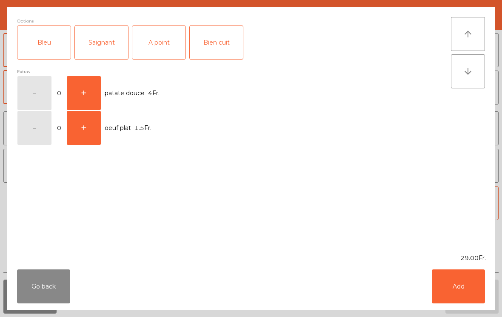
click at [163, 44] on div "A point" at bounding box center [158, 43] width 53 height 34
click at [459, 286] on button "Add" at bounding box center [458, 287] width 53 height 34
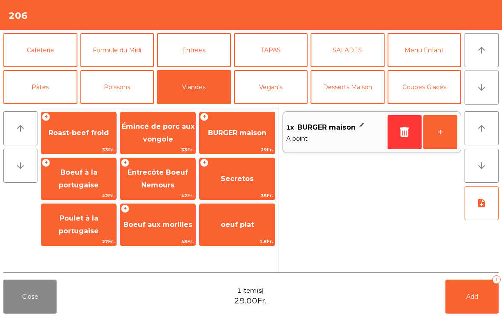
click at [446, 131] on button "+" at bounding box center [440, 132] width 34 height 34
click at [496, 213] on button "note_add" at bounding box center [481, 203] width 34 height 34
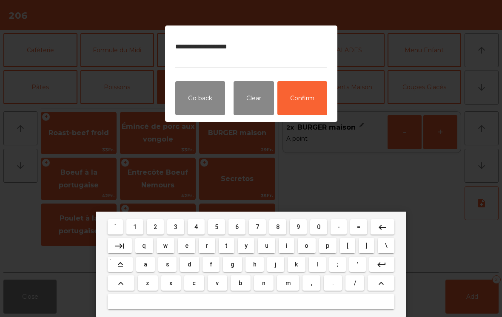
type textarea "**********"
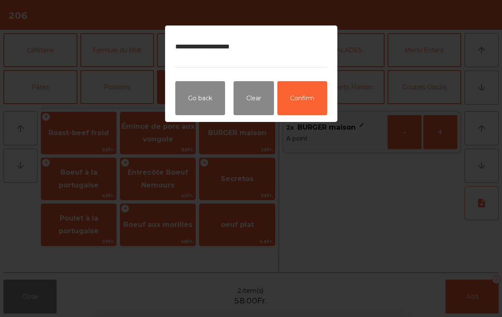
click at [301, 100] on button "Confirm" at bounding box center [302, 98] width 50 height 34
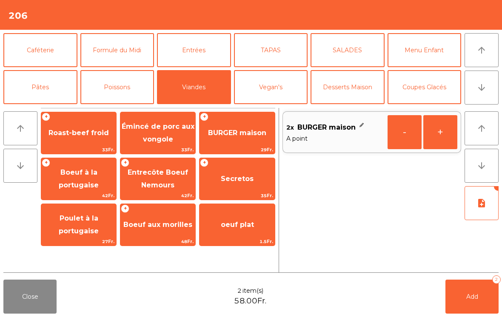
click at [470, 301] on button "Add 2" at bounding box center [471, 297] width 53 height 34
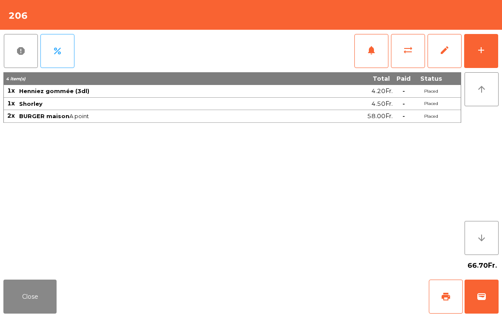
click at [52, 295] on button "Close" at bounding box center [29, 297] width 53 height 34
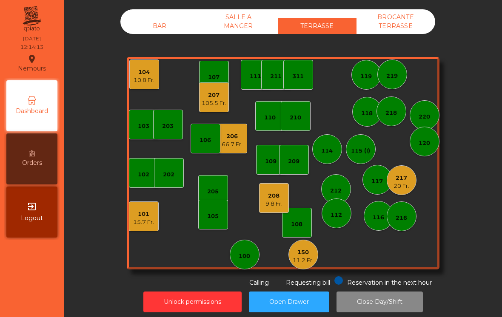
click at [218, 108] on div "207 105.5 Fr." at bounding box center [214, 97] width 30 height 30
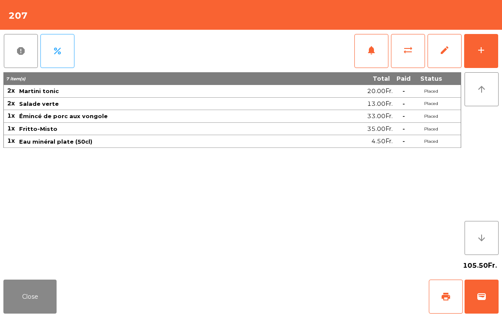
click at [47, 295] on button "Close" at bounding box center [29, 297] width 53 height 34
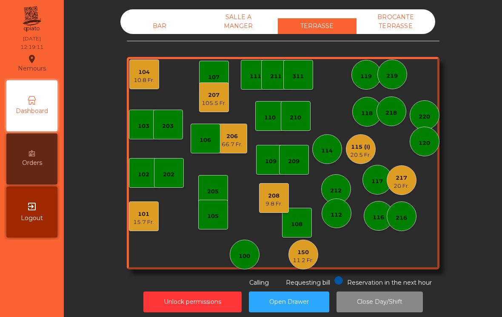
click at [164, 27] on div "BAR" at bounding box center [159, 26] width 79 height 16
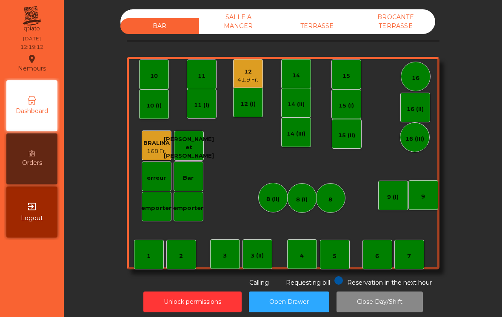
click at [344, 250] on div "5" at bounding box center [335, 255] width 30 height 30
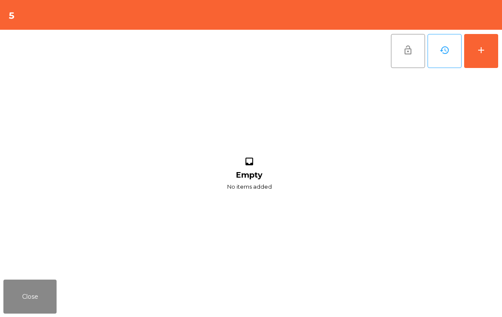
click at [489, 52] on button "add" at bounding box center [481, 51] width 34 height 34
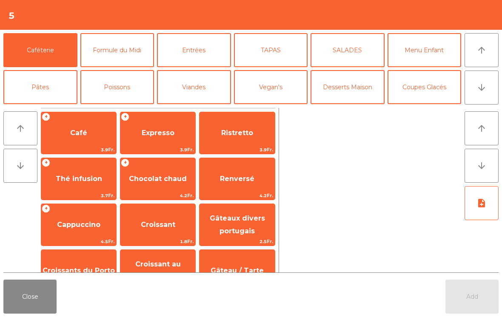
click at [195, 90] on button "Viandes" at bounding box center [194, 87] width 74 height 34
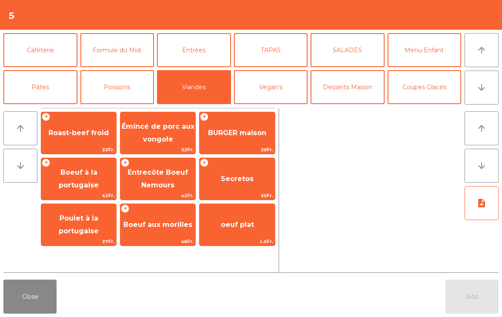
click at [71, 227] on span "Poulet à la portugaise" at bounding box center [79, 224] width 40 height 21
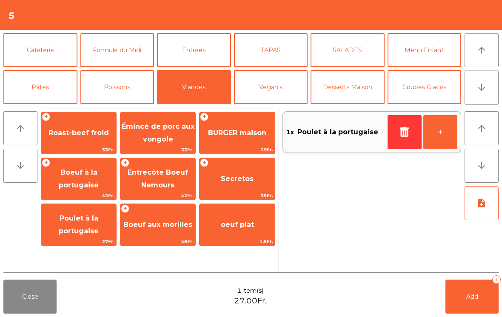
click at [476, 93] on button "arrow_downward" at bounding box center [481, 88] width 34 height 34
click at [104, 107] on button "Bières" at bounding box center [117, 124] width 74 height 34
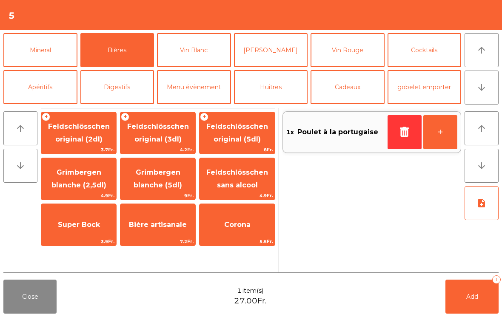
click at [75, 185] on span "Grimbergen blanche (2,5dl)" at bounding box center [78, 178] width 55 height 21
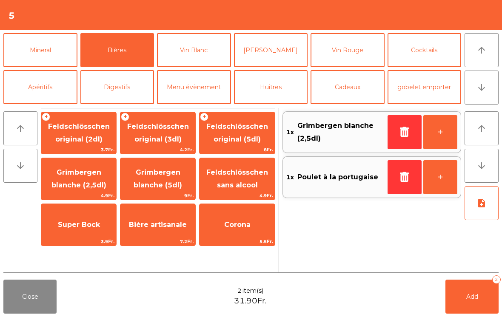
click at [464, 293] on button "Add 2" at bounding box center [471, 297] width 53 height 34
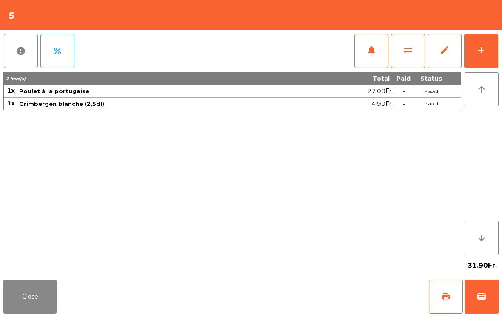
click at [34, 312] on button "Close" at bounding box center [29, 297] width 53 height 34
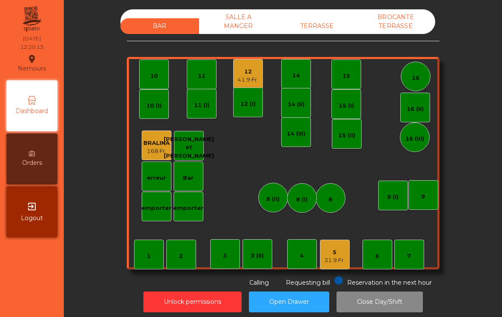
click at [325, 18] on div "TERRASSE" at bounding box center [317, 26] width 79 height 16
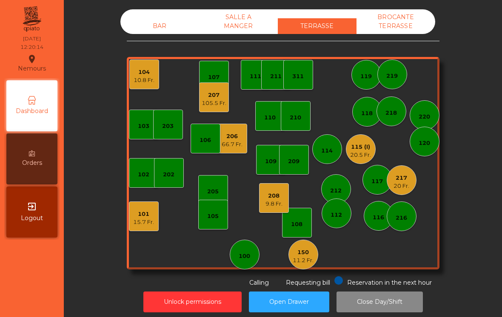
click at [206, 103] on div "105.5 Fr." at bounding box center [214, 103] width 25 height 9
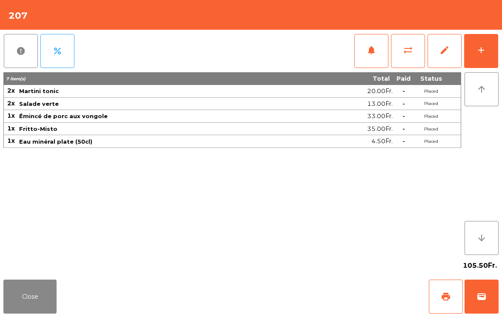
click at [18, 304] on button "Close" at bounding box center [29, 297] width 53 height 34
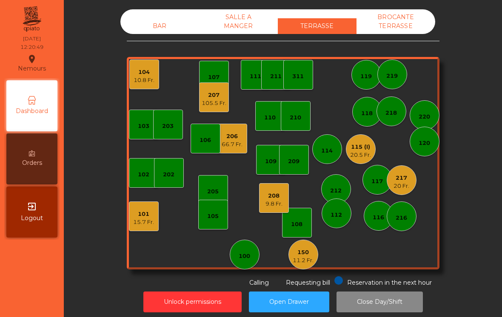
click at [401, 217] on div "216" at bounding box center [400, 218] width 11 height 9
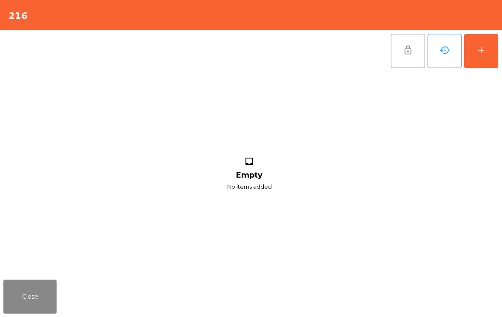
click at [487, 57] on button "add" at bounding box center [481, 51] width 34 height 34
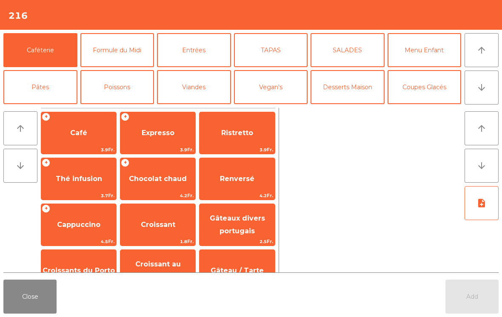
click at [481, 85] on icon "arrow_downward" at bounding box center [481, 87] width 10 height 10
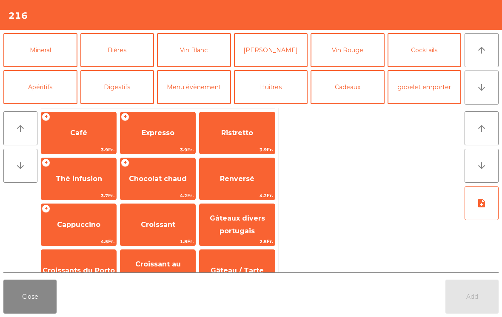
click at [109, 58] on button "Bières" at bounding box center [117, 50] width 74 height 34
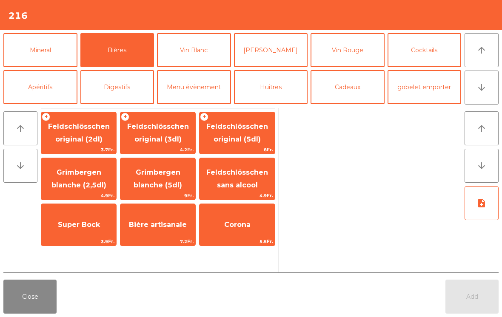
click at [160, 139] on span "Feldschlösschen original (3dl)" at bounding box center [158, 132] width 62 height 21
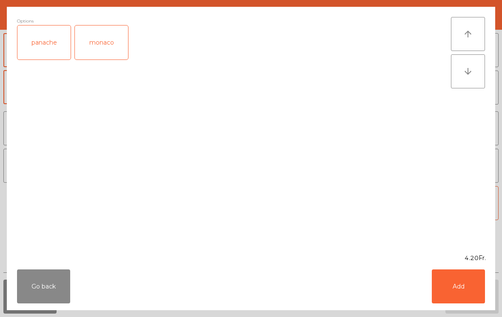
click at [52, 46] on div "panache" at bounding box center [43, 43] width 53 height 34
click at [462, 300] on button "Add" at bounding box center [458, 287] width 53 height 34
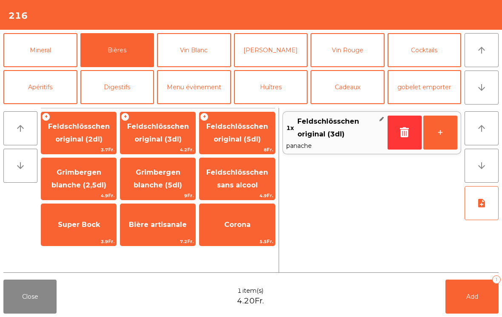
click at [45, 51] on button "Mineral" at bounding box center [40, 50] width 74 height 34
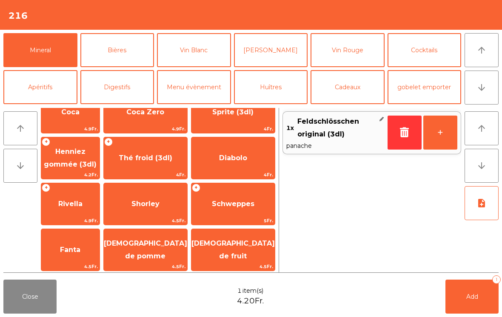
scroll to position [124, 0]
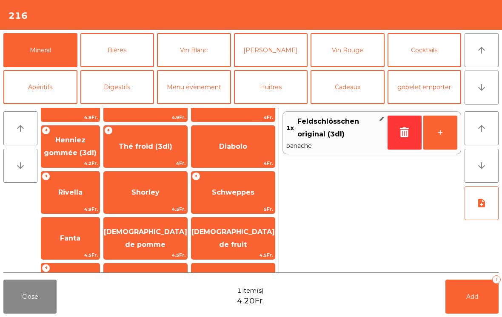
click at [241, 193] on span "Schweppes" at bounding box center [233, 192] width 43 height 8
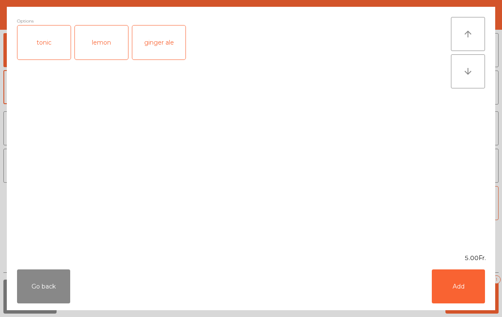
click at [459, 300] on button "Add" at bounding box center [458, 287] width 53 height 34
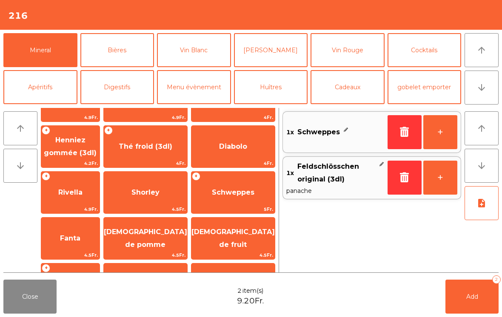
click at [435, 136] on button "+" at bounding box center [440, 132] width 34 height 34
click at [480, 296] on button "Add 3" at bounding box center [471, 297] width 53 height 34
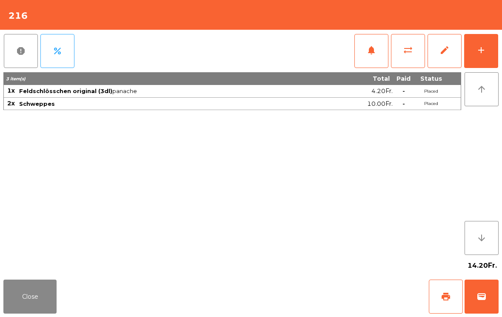
click at [38, 304] on button "Close" at bounding box center [29, 297] width 53 height 34
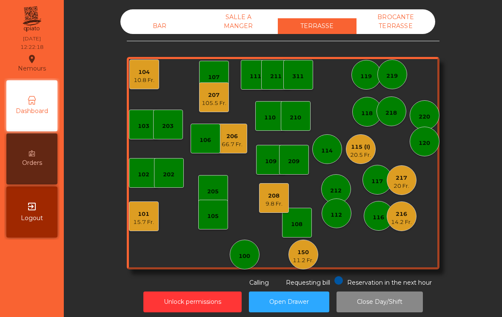
click at [227, 136] on div "206" at bounding box center [232, 136] width 21 height 9
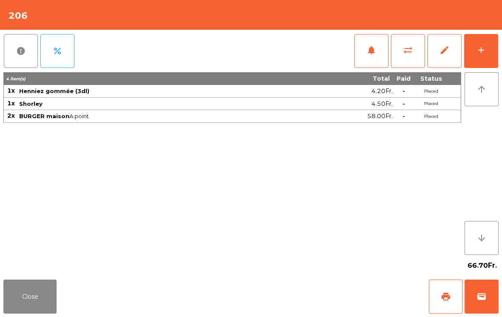
click at [441, 300] on span "print" at bounding box center [446, 297] width 10 height 10
click at [31, 307] on button "Close" at bounding box center [29, 297] width 53 height 34
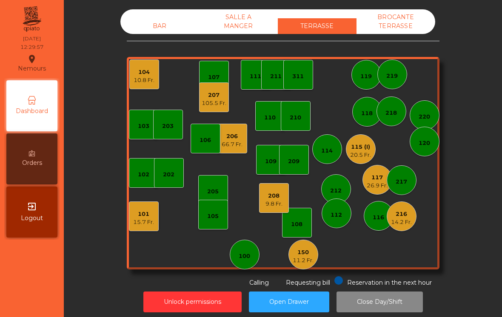
click at [216, 103] on div "105.5 Fr." at bounding box center [214, 103] width 25 height 9
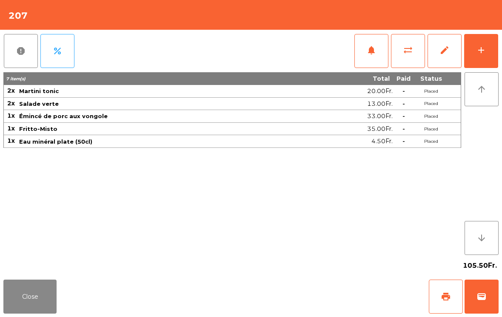
click at [367, 53] on span "notifications" at bounding box center [371, 50] width 10 height 10
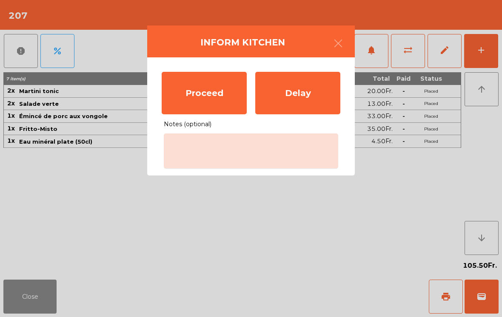
click at [216, 103] on div "Proceed" at bounding box center [204, 93] width 85 height 43
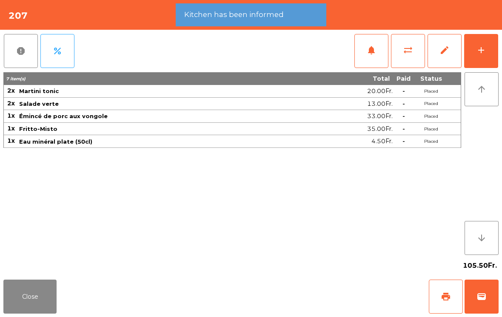
click at [20, 298] on button "Close" at bounding box center [29, 297] width 53 height 34
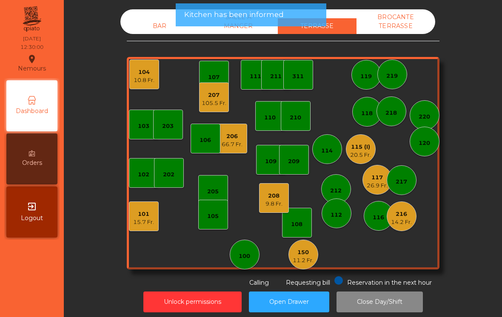
click at [148, 75] on div "104" at bounding box center [144, 72] width 21 height 9
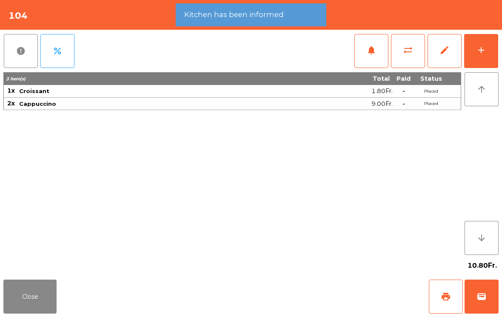
click at [492, 305] on button "wallet" at bounding box center [481, 297] width 34 height 34
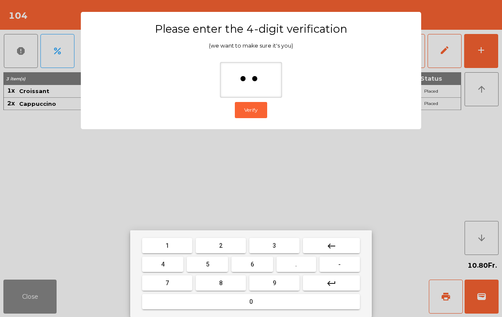
type input "***"
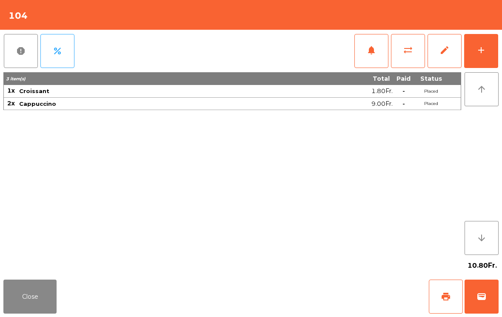
click at [304, 303] on div "Close print wallet" at bounding box center [251, 296] width 502 height 41
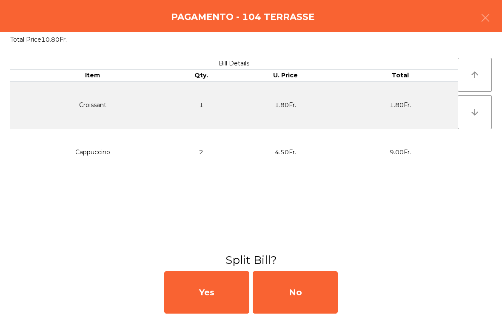
click at [296, 294] on div "No" at bounding box center [295, 292] width 85 height 43
click at [296, 298] on div "No" at bounding box center [295, 292] width 85 height 43
click at [295, 293] on div "No" at bounding box center [295, 292] width 85 height 43
click at [302, 289] on div "No" at bounding box center [295, 292] width 85 height 43
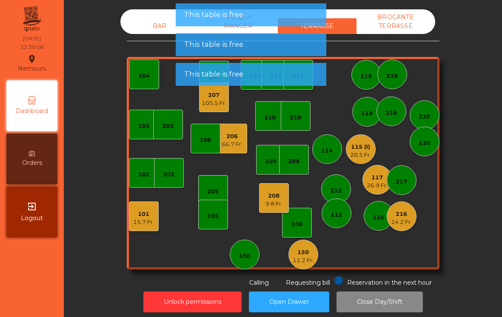
click at [146, 221] on div "15.7 Fr." at bounding box center [143, 222] width 21 height 9
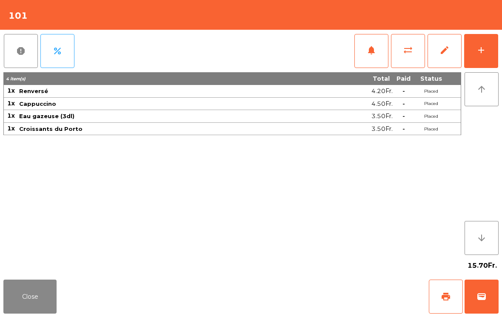
click at [40, 302] on button "Close" at bounding box center [29, 297] width 53 height 34
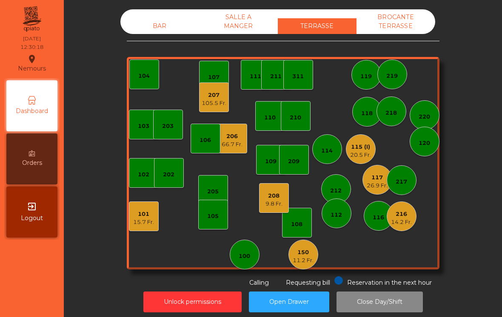
click at [261, 204] on div "208 9.8 Fr." at bounding box center [274, 198] width 30 height 30
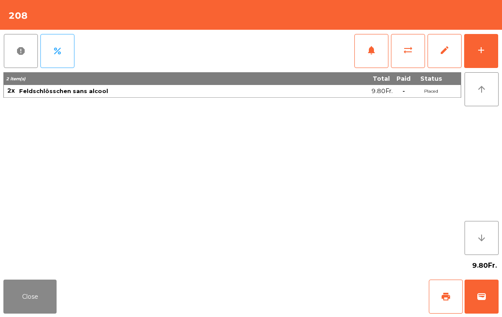
click at [481, 301] on span "wallet" at bounding box center [481, 297] width 10 height 10
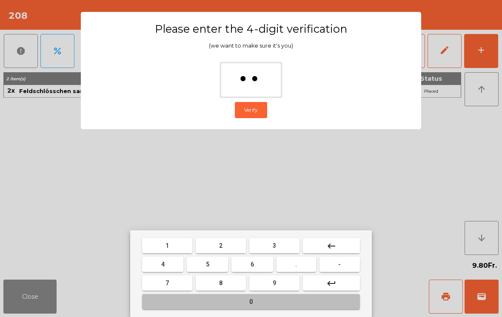
type input "***"
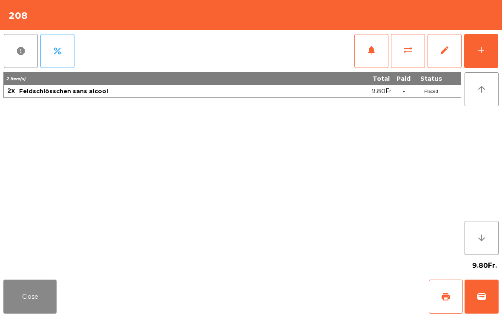
click at [318, 303] on div "Close print wallet" at bounding box center [251, 296] width 502 height 41
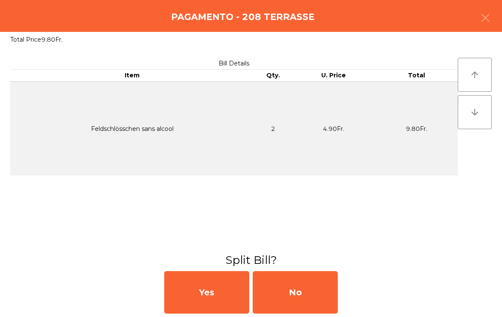
click at [307, 294] on div "No" at bounding box center [295, 292] width 85 height 43
click at [303, 297] on div "MB" at bounding box center [295, 292] width 85 height 43
click at [311, 293] on div "No" at bounding box center [295, 292] width 85 height 43
click at [281, 299] on div "No" at bounding box center [295, 292] width 85 height 43
click at [279, 301] on div "No" at bounding box center [295, 292] width 85 height 43
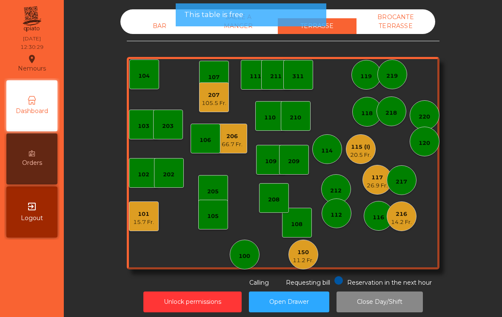
click at [382, 186] on div "26.9 Fr." at bounding box center [377, 186] width 21 height 9
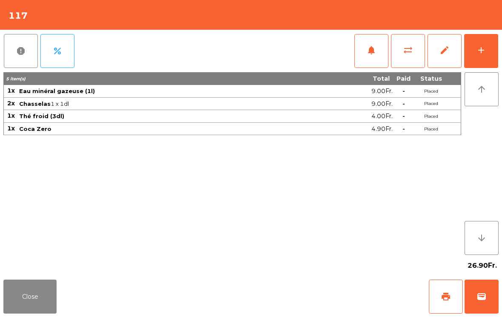
click at [438, 289] on button "print" at bounding box center [446, 297] width 34 height 34
click at [48, 293] on button "Close" at bounding box center [29, 297] width 53 height 34
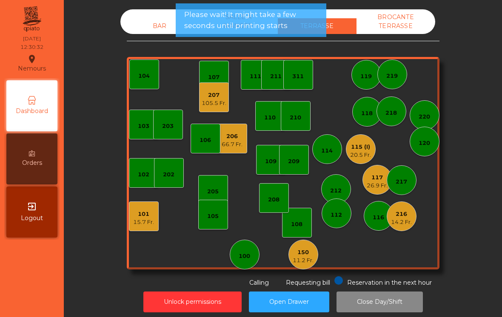
click at [355, 148] on div "115 (I)" at bounding box center [360, 147] width 21 height 9
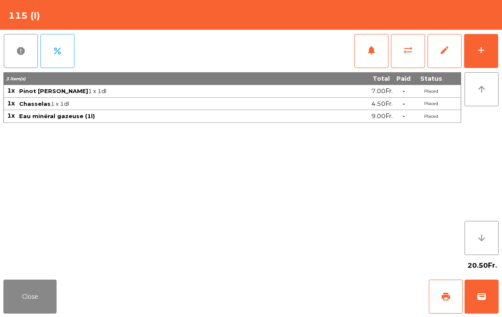
click at [470, 53] on button "add" at bounding box center [481, 51] width 34 height 34
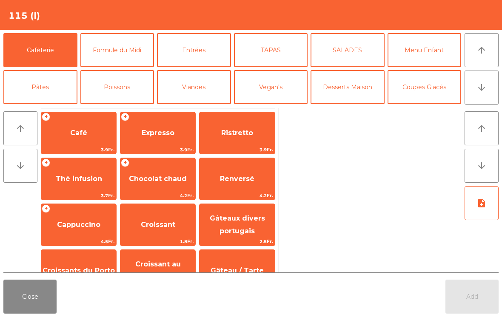
click at [273, 51] on button "TAPAS" at bounding box center [271, 50] width 74 height 34
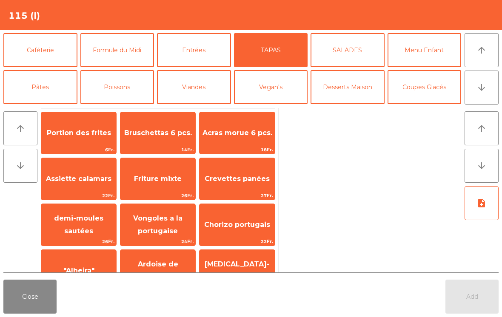
click at [165, 132] on span "Bruschettas 6 pcs." at bounding box center [158, 133] width 68 height 8
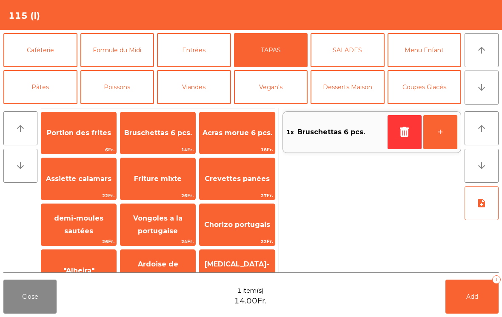
click at [125, 90] on button "Poissons" at bounding box center [117, 87] width 74 height 34
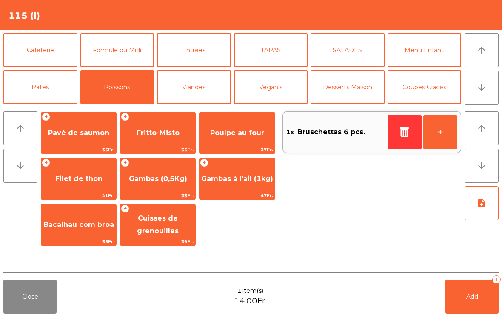
click at [234, 183] on span "Gambas à l'ail (1kg)" at bounding box center [236, 179] width 75 height 23
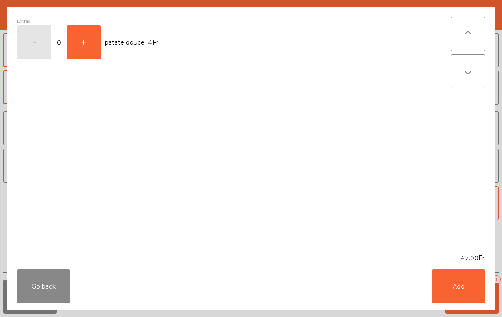
click at [460, 284] on button "Add" at bounding box center [458, 287] width 53 height 34
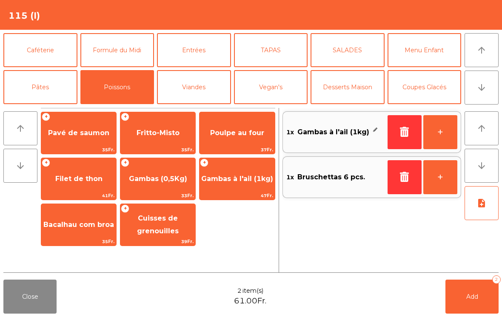
click at [484, 193] on button "note_add" at bounding box center [481, 203] width 34 height 34
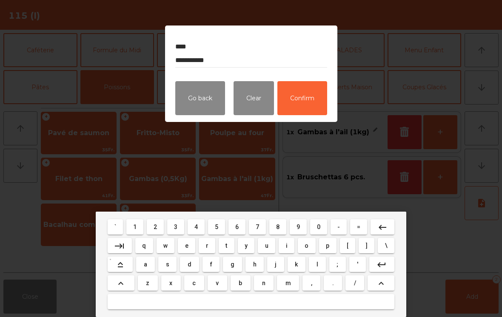
type textarea "**********"
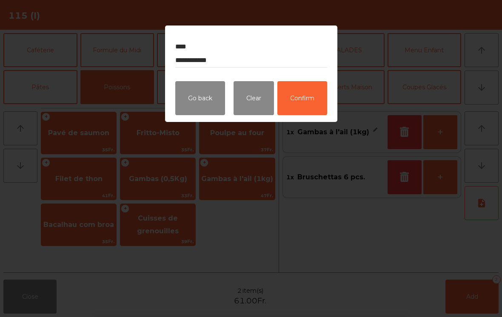
click at [309, 101] on button "Confirm" at bounding box center [302, 98] width 50 height 34
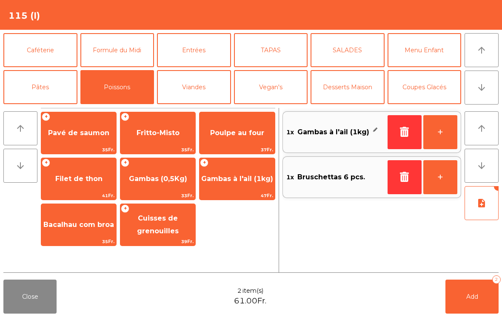
click at [474, 299] on span "Add" at bounding box center [472, 297] width 12 height 8
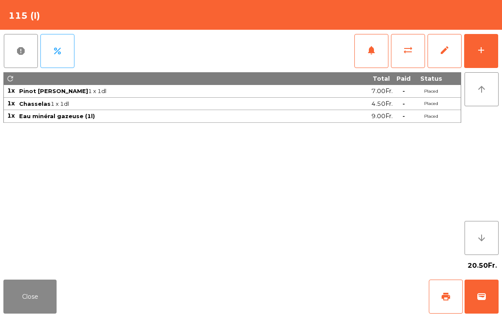
click at [32, 313] on button "Close" at bounding box center [29, 297] width 53 height 34
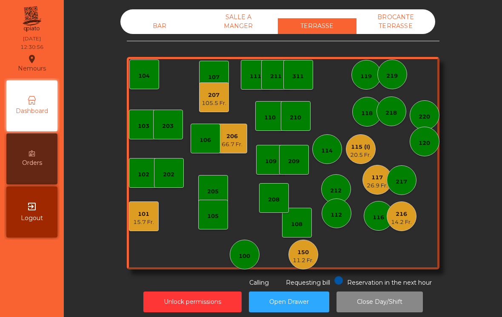
click at [379, 183] on div "26.9 Fr." at bounding box center [377, 186] width 21 height 9
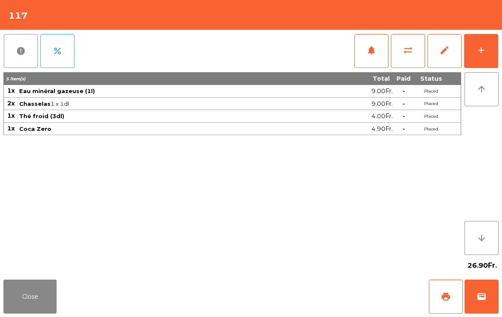
click at [452, 302] on button "print" at bounding box center [446, 297] width 34 height 34
click at [56, 308] on button "Close" at bounding box center [29, 297] width 53 height 34
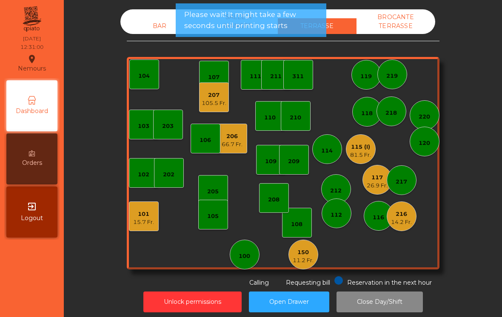
click at [401, 223] on div "14.2 Fr." at bounding box center [401, 222] width 21 height 9
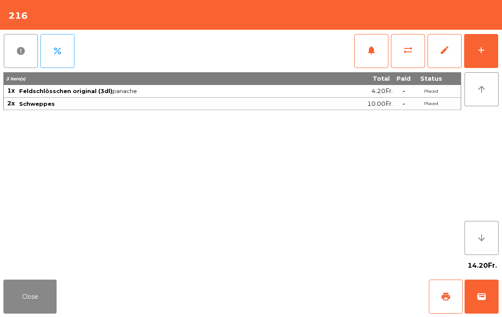
click at [482, 302] on span "wallet" at bounding box center [481, 297] width 10 height 10
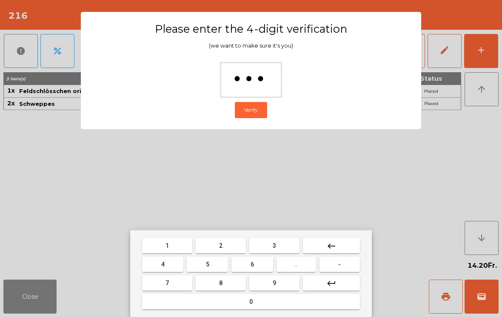
type input "****"
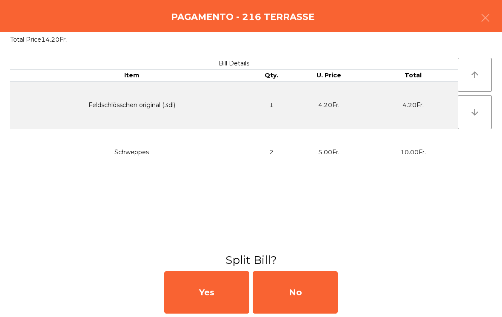
click at [304, 290] on div "No" at bounding box center [295, 292] width 85 height 43
click at [299, 286] on div "No" at bounding box center [295, 292] width 85 height 43
click at [297, 288] on div "No" at bounding box center [295, 292] width 85 height 43
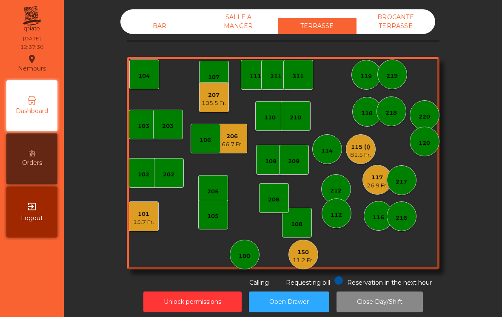
click at [294, 273] on div "BAR SALLE A MANGER TERRASSE BROCANTE TERRASSE 103 102 101 15.7 Fr. 202 206 66.7…" at bounding box center [283, 148] width 313 height 278
click at [309, 245] on div "150 11.2 Fr." at bounding box center [303, 255] width 21 height 20
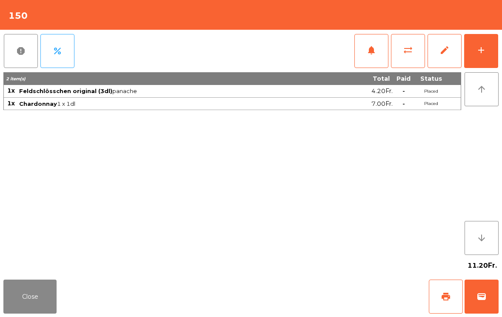
click at [497, 51] on button "add" at bounding box center [481, 51] width 34 height 34
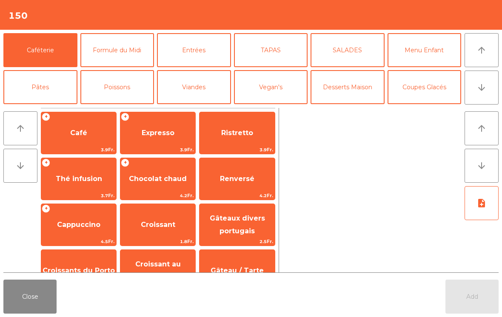
scroll to position [58, 0]
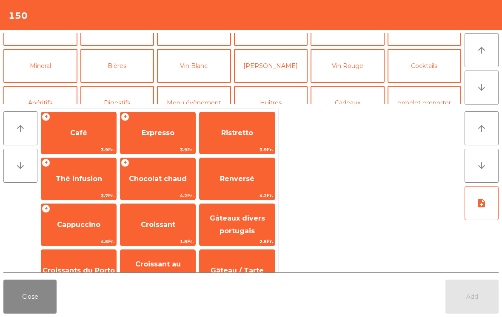
click at [206, 63] on button "Vin Blanc" at bounding box center [194, 66] width 74 height 34
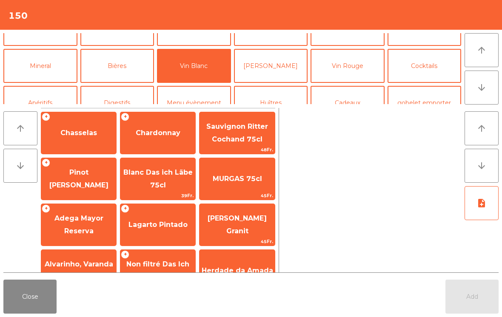
click at [97, 138] on span "Chasselas" at bounding box center [78, 133] width 75 height 23
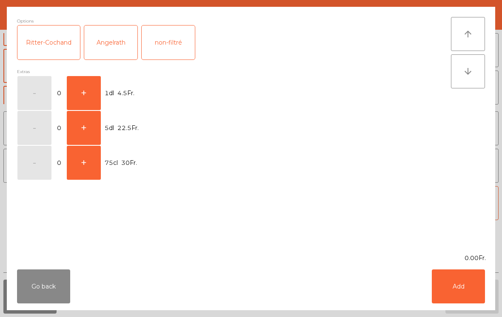
click at [36, 288] on button "Go back" at bounding box center [43, 287] width 53 height 34
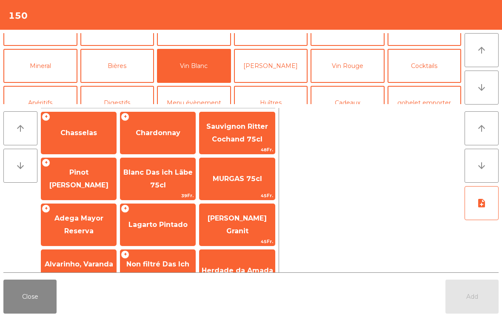
click at [171, 118] on div "+ Chardonnay" at bounding box center [158, 133] width 76 height 43
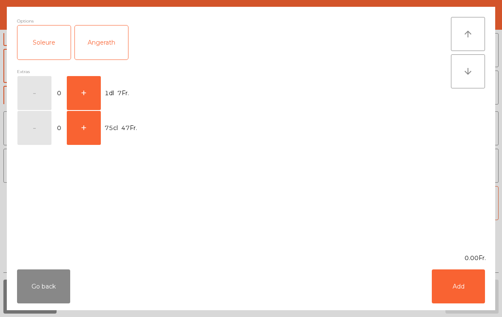
click at [92, 102] on button "+" at bounding box center [84, 93] width 34 height 34
click at [452, 283] on button "Add" at bounding box center [458, 287] width 53 height 34
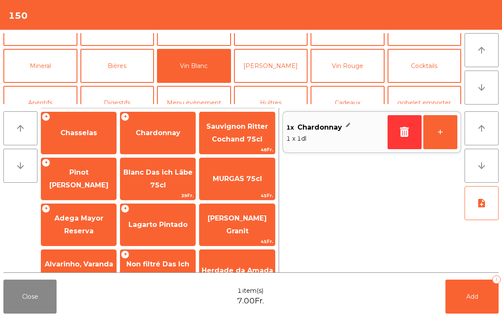
click at [472, 277] on div "Close 1 item(s) 7.00Fr. Add 1" at bounding box center [251, 296] width 502 height 41
click at [433, 299] on div "Close 1 item(s) 7.00Fr. Add 1" at bounding box center [251, 296] width 502 height 41
click at [476, 294] on span "Add" at bounding box center [472, 297] width 12 height 8
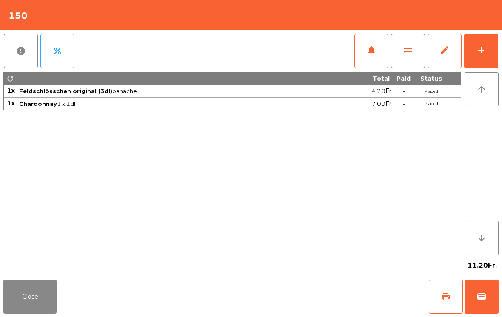
click at [22, 292] on button "Close" at bounding box center [29, 297] width 53 height 34
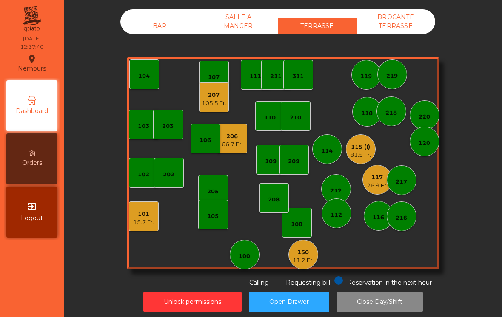
click at [360, 154] on div "81.5 Fr." at bounding box center [360, 155] width 21 height 9
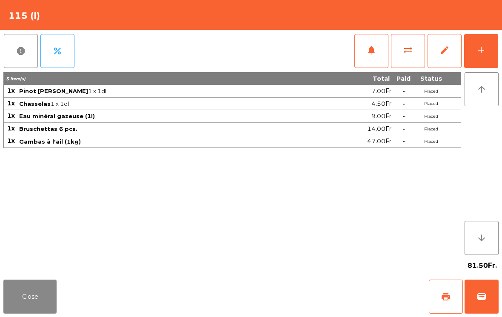
click at [486, 48] on button "add" at bounding box center [481, 51] width 34 height 34
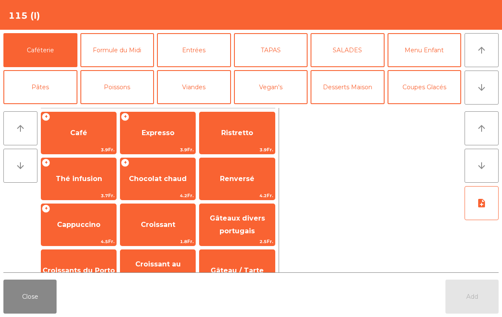
click at [206, 107] on button "Vin Blanc" at bounding box center [194, 124] width 74 height 34
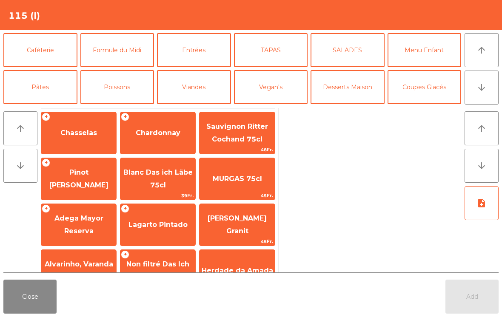
scroll to position [32, 0]
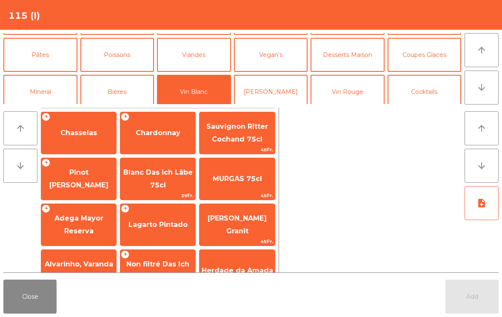
click at [83, 132] on span "Chasselas" at bounding box center [78, 133] width 37 height 8
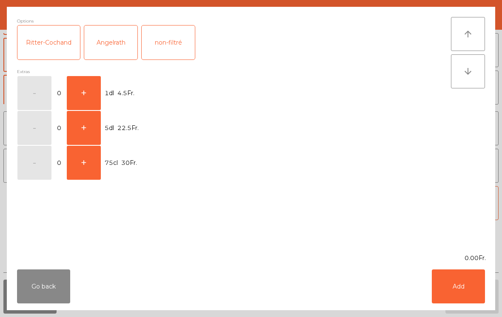
click at [85, 81] on button "+" at bounding box center [84, 93] width 34 height 34
click at [442, 286] on button "Add" at bounding box center [458, 287] width 53 height 34
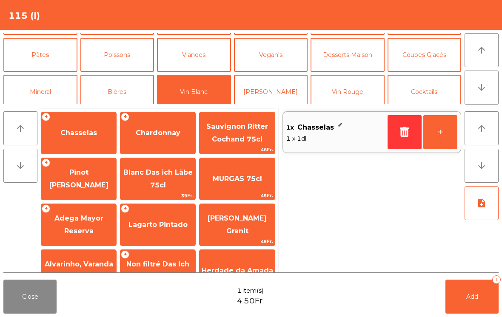
click at [475, 299] on span "Add" at bounding box center [472, 297] width 12 height 8
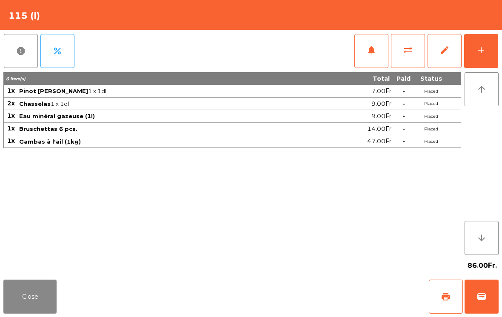
click at [41, 272] on div "86.00Fr." at bounding box center [250, 265] width 495 height 21
click at [48, 303] on button "Close" at bounding box center [29, 297] width 53 height 34
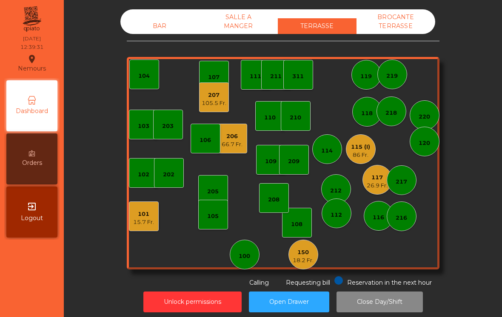
click at [162, 25] on div "BAR" at bounding box center [159, 26] width 79 height 16
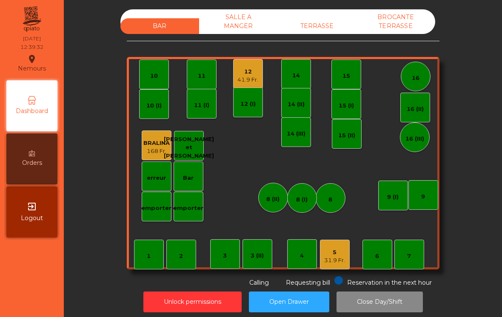
click at [253, 76] on div "41.9 Fr." at bounding box center [247, 80] width 21 height 9
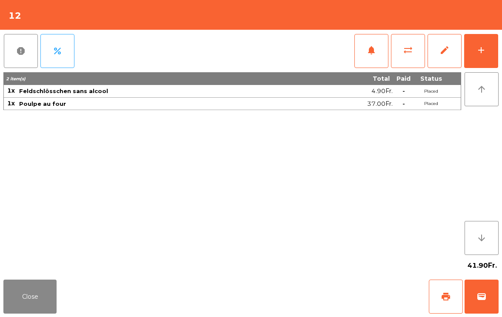
click at [487, 49] on button "add" at bounding box center [481, 51] width 34 height 34
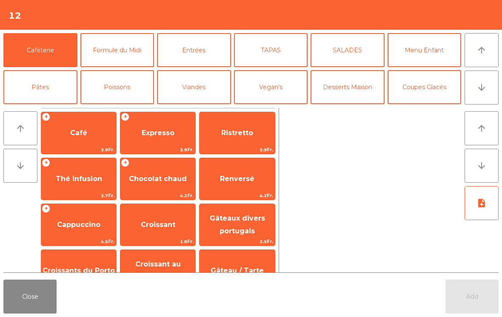
click at [154, 128] on span "Expresso" at bounding box center [157, 133] width 75 height 23
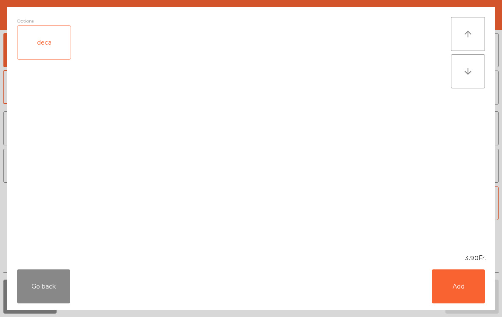
click at [467, 287] on button "Add" at bounding box center [458, 287] width 53 height 34
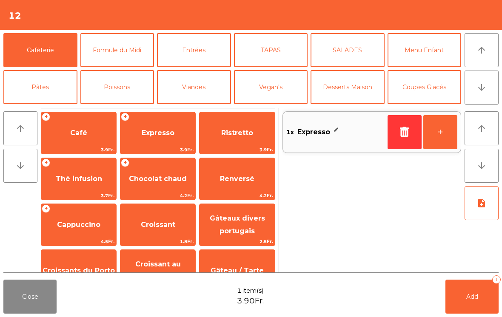
click at [486, 304] on button "Add 1" at bounding box center [471, 297] width 53 height 34
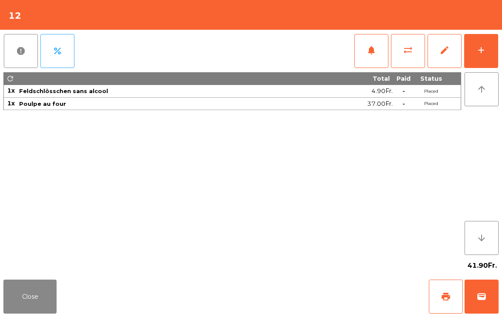
click at [447, 299] on span "print" at bounding box center [446, 297] width 10 height 10
click at [15, 308] on button "Close" at bounding box center [29, 297] width 53 height 34
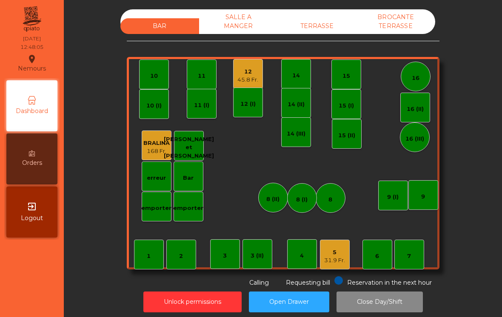
click at [326, 18] on div "TERRASSE" at bounding box center [317, 26] width 79 height 16
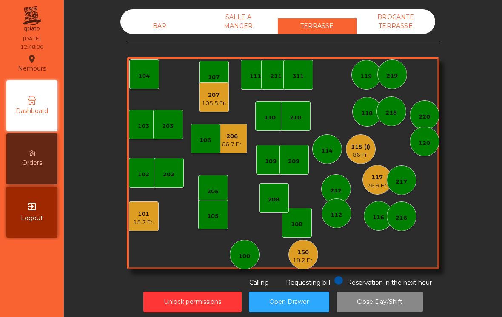
click at [362, 148] on div "115 (I)" at bounding box center [360, 147] width 19 height 9
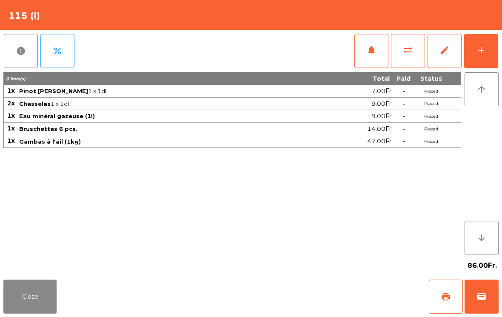
click at [367, 62] on button "notifications" at bounding box center [371, 51] width 34 height 34
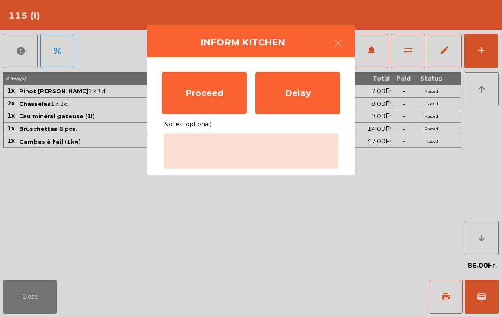
click at [193, 101] on div "Proceed" at bounding box center [204, 93] width 85 height 43
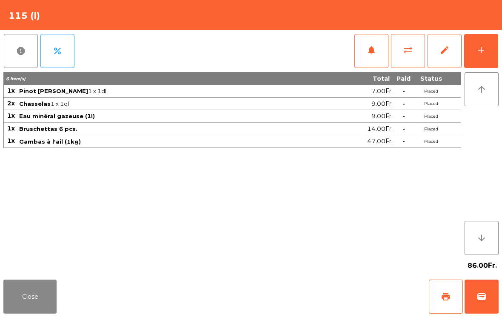
click at [42, 297] on button "Close" at bounding box center [29, 297] width 53 height 34
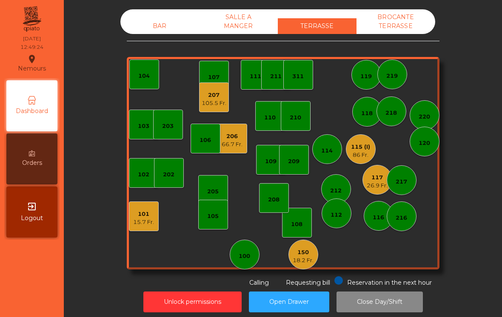
click at [154, 32] on div "BAR" at bounding box center [159, 26] width 79 height 16
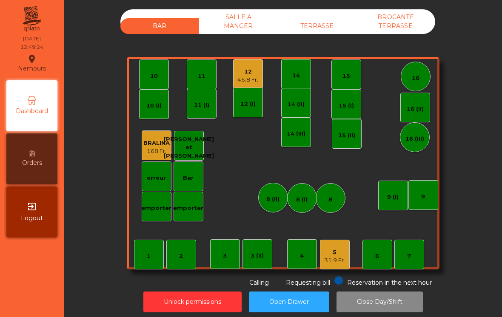
click at [348, 266] on div "5 31.9 Fr." at bounding box center [335, 255] width 30 height 30
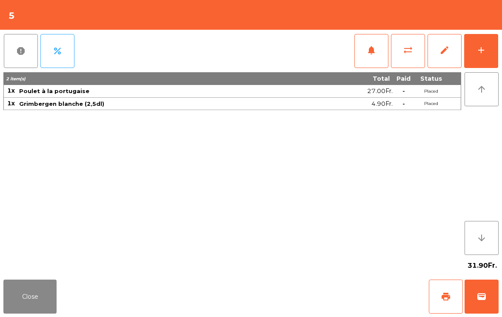
click at [373, 57] on button "notifications" at bounding box center [371, 51] width 34 height 34
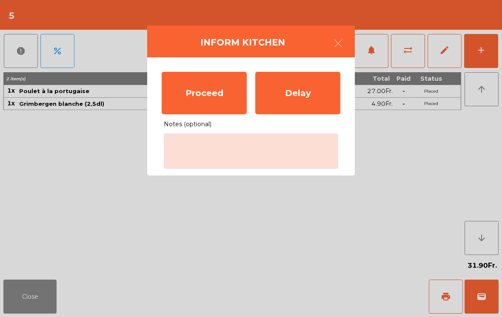
click at [207, 101] on div "Proceed" at bounding box center [204, 93] width 85 height 43
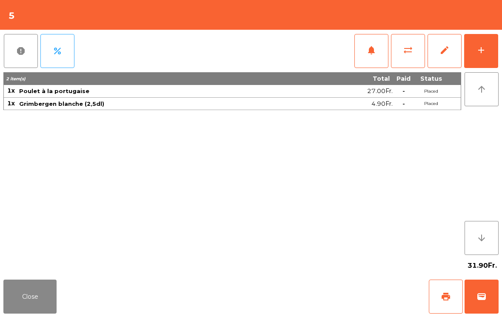
click at [20, 298] on button "Close" at bounding box center [29, 297] width 53 height 34
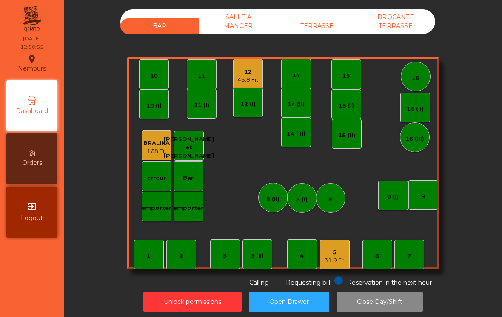
click at [328, 33] on div "TERRASSE" at bounding box center [317, 26] width 79 height 16
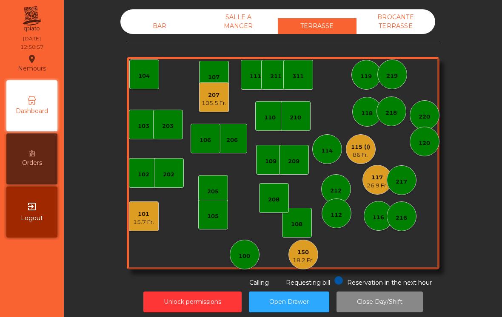
click at [137, 225] on div "15.7 Fr." at bounding box center [143, 222] width 21 height 9
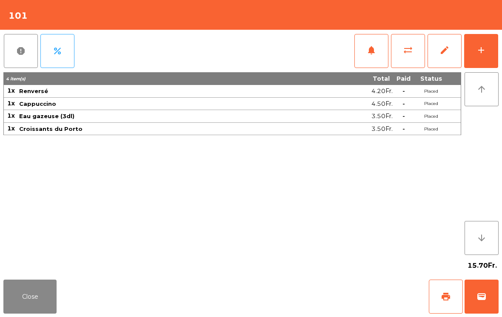
click at [23, 301] on button "Close" at bounding box center [29, 297] width 53 height 34
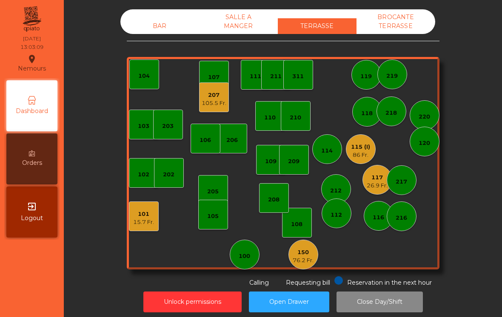
click at [383, 179] on div "117" at bounding box center [377, 178] width 21 height 9
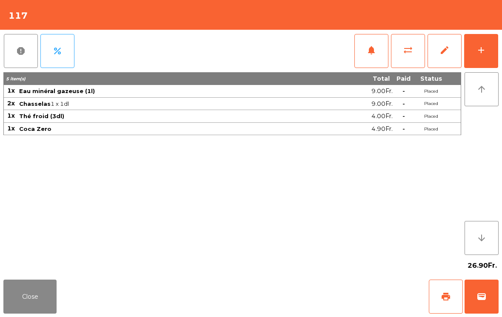
click at [486, 311] on button "wallet" at bounding box center [481, 297] width 34 height 34
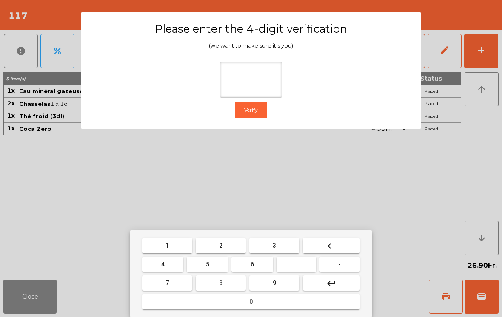
type input "*"
type input "***"
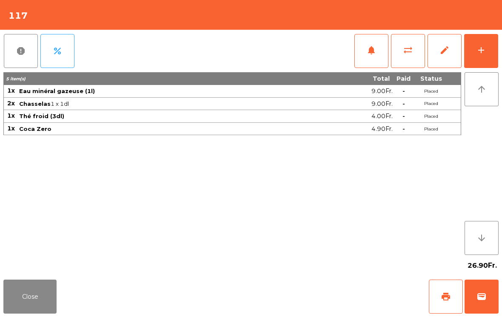
click at [309, 283] on div "Close print wallet" at bounding box center [251, 296] width 502 height 41
click at [309, 285] on div "Close print wallet" at bounding box center [251, 296] width 502 height 41
click at [312, 285] on div "Close print wallet" at bounding box center [251, 296] width 502 height 41
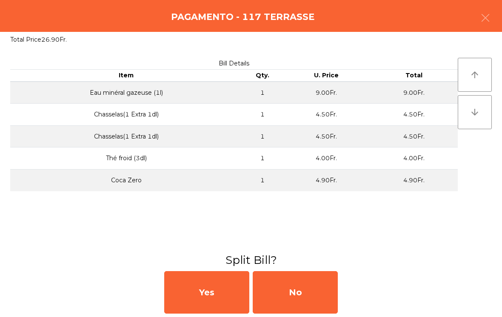
click at [312, 284] on div "No" at bounding box center [295, 292] width 85 height 43
click at [315, 284] on div "MB" at bounding box center [295, 292] width 85 height 43
click at [310, 291] on div "No" at bounding box center [295, 292] width 85 height 43
click at [310, 295] on div "No" at bounding box center [295, 292] width 85 height 43
click at [313, 299] on div "No" at bounding box center [295, 292] width 85 height 43
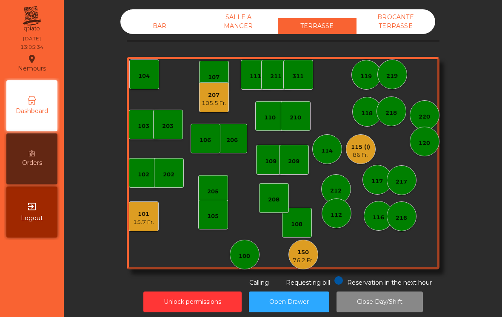
click at [276, 168] on div "109" at bounding box center [271, 160] width 30 height 30
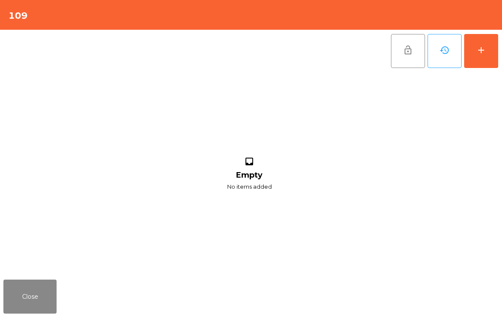
click at [484, 44] on button "add" at bounding box center [481, 51] width 34 height 34
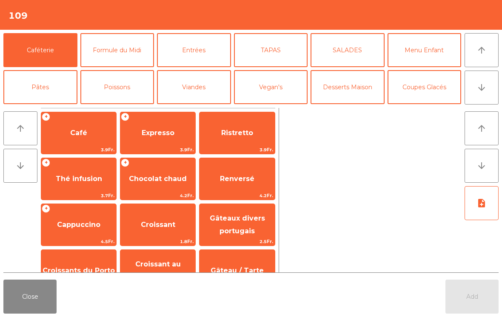
scroll to position [5, 0]
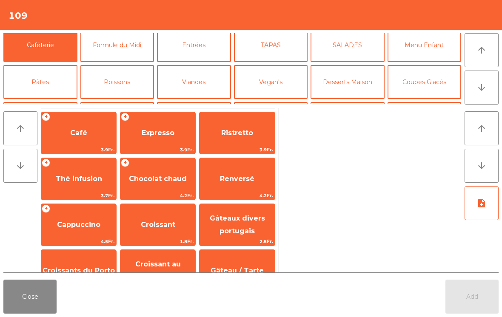
click at [125, 102] on button "Bières" at bounding box center [117, 119] width 74 height 34
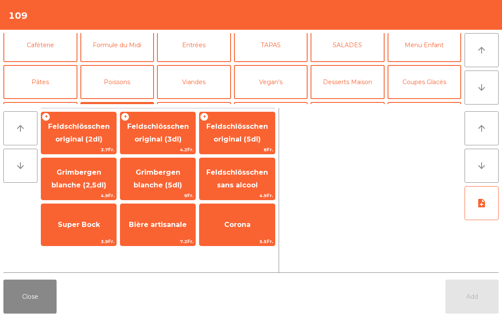
click at [146, 137] on span "Feldschlösschen original (3dl)" at bounding box center [158, 132] width 62 height 21
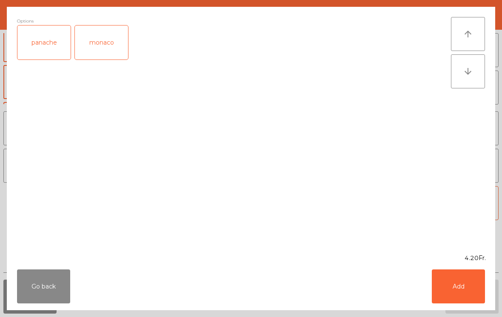
click at [445, 288] on button "Add" at bounding box center [458, 287] width 53 height 34
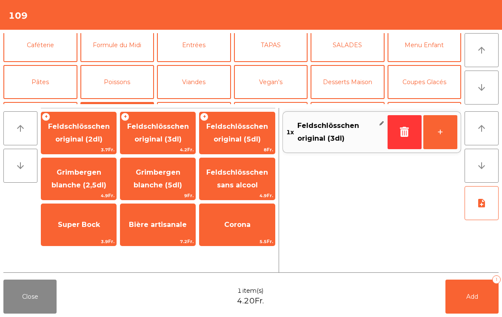
click at [448, 140] on button "+" at bounding box center [440, 132] width 34 height 34
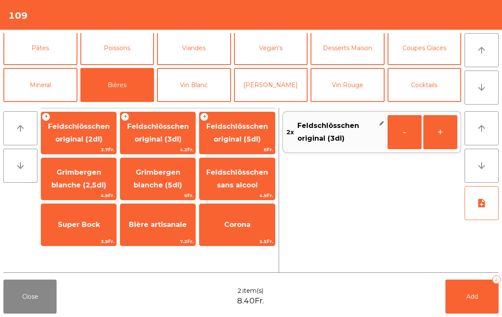
click at [54, 70] on button "Mineral" at bounding box center [40, 85] width 74 height 34
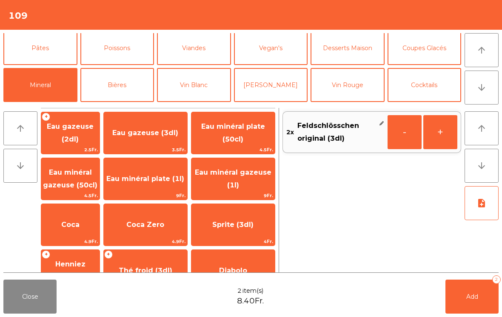
scroll to position [60, 0]
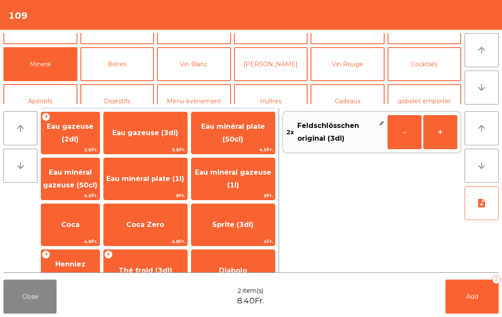
click at [80, 222] on span "Coca" at bounding box center [70, 225] width 18 height 8
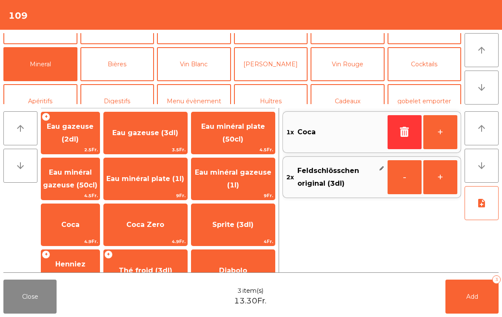
click at [478, 311] on button "Add 3" at bounding box center [471, 297] width 53 height 34
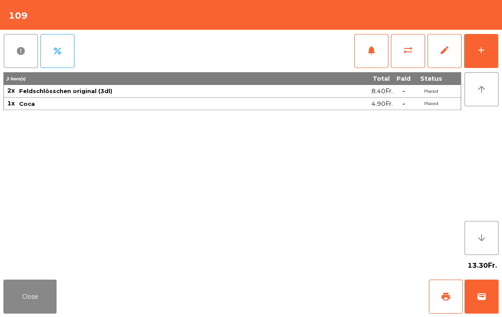
click at [18, 305] on button "Close" at bounding box center [29, 297] width 53 height 34
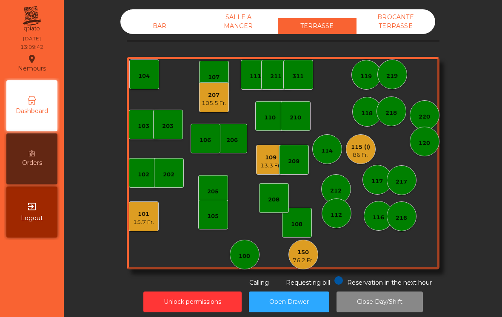
click at [214, 97] on div "207" at bounding box center [214, 95] width 25 height 9
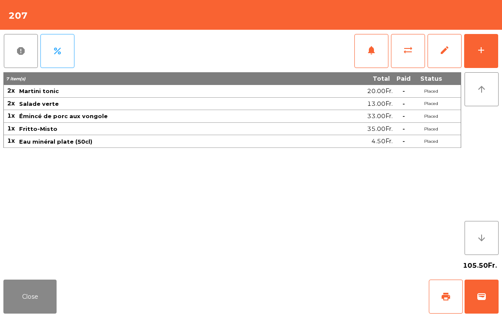
click at [473, 34] on button "add" at bounding box center [481, 51] width 34 height 34
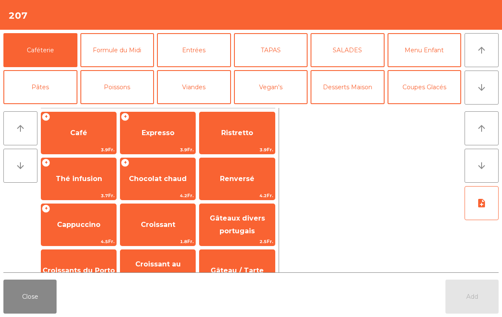
click at [161, 138] on span "Expresso" at bounding box center [157, 133] width 75 height 23
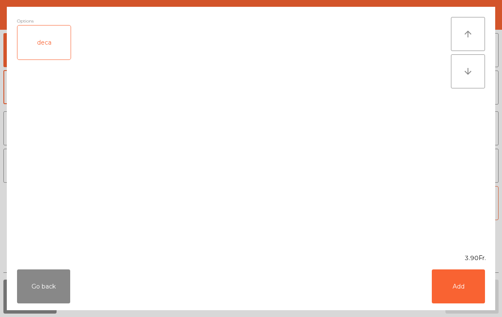
click at [470, 289] on button "Add" at bounding box center [458, 287] width 53 height 34
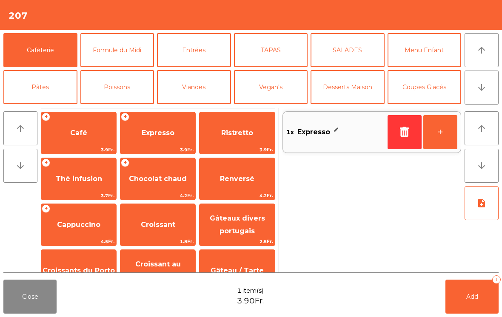
click at [447, 134] on button "+" at bounding box center [440, 132] width 34 height 34
click at [448, 305] on button "Add 2" at bounding box center [471, 297] width 53 height 34
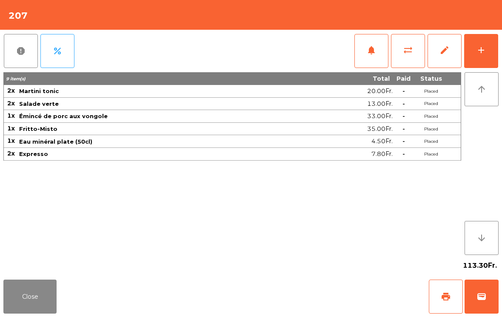
click at [485, 37] on button "add" at bounding box center [481, 51] width 34 height 34
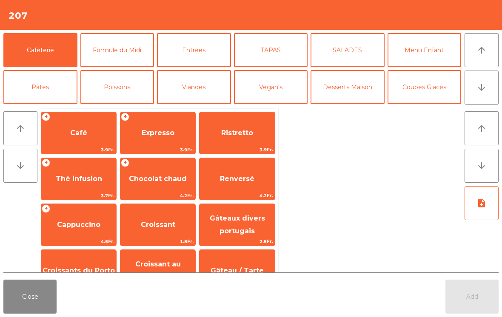
click at [424, 94] on button "Coupes Glacés" at bounding box center [424, 87] width 74 height 34
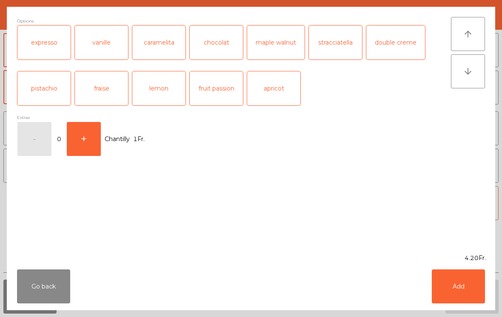
scroll to position [161, 0]
click at [469, 284] on button "Add" at bounding box center [458, 287] width 53 height 34
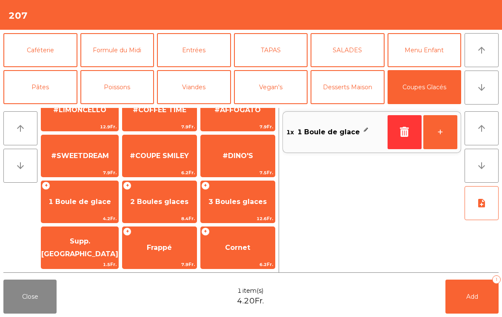
click at [475, 296] on span "Add" at bounding box center [472, 297] width 12 height 8
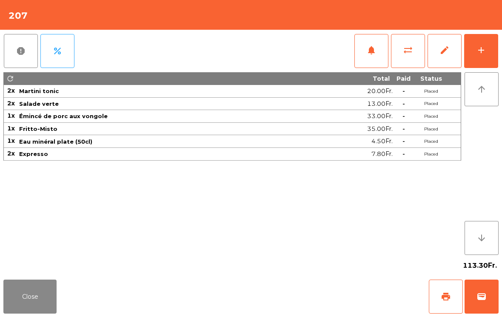
click at [30, 300] on button "Close" at bounding box center [29, 297] width 53 height 34
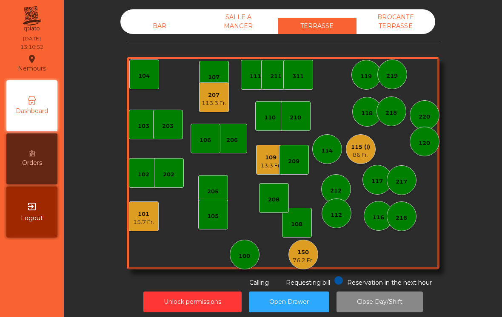
click at [303, 256] on div "150" at bounding box center [303, 252] width 21 height 9
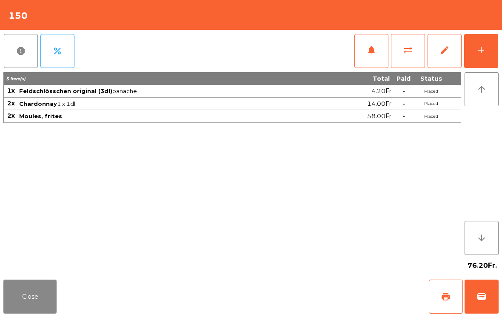
click at [493, 48] on button "add" at bounding box center [481, 51] width 34 height 34
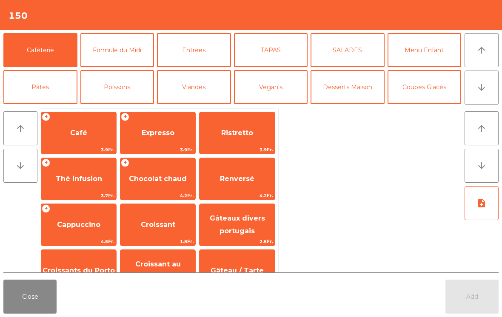
click at [479, 88] on icon "arrow_downward" at bounding box center [481, 87] width 10 height 10
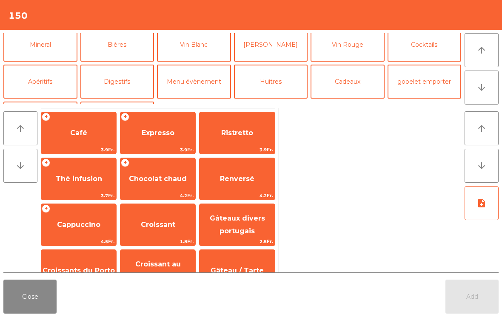
click at [33, 61] on button "Mineral" at bounding box center [40, 45] width 74 height 34
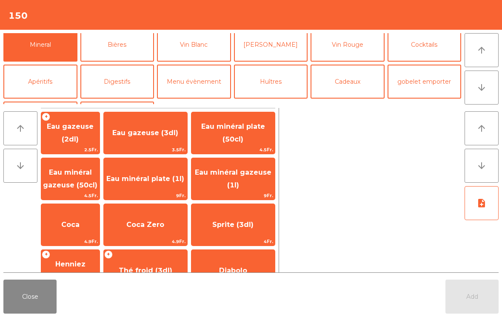
click at [206, 47] on button "Vin Blanc" at bounding box center [194, 45] width 74 height 34
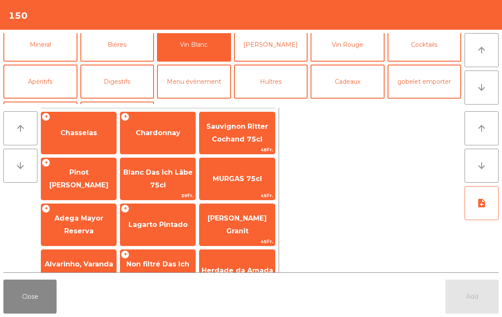
click at [168, 133] on span "Chardonnay" at bounding box center [158, 133] width 45 height 8
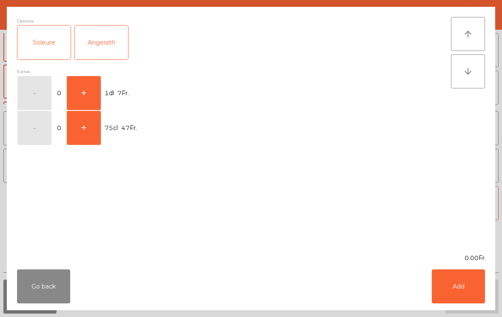
click at [79, 95] on button "+" at bounding box center [84, 93] width 34 height 34
click at [460, 295] on button "Add" at bounding box center [458, 287] width 53 height 34
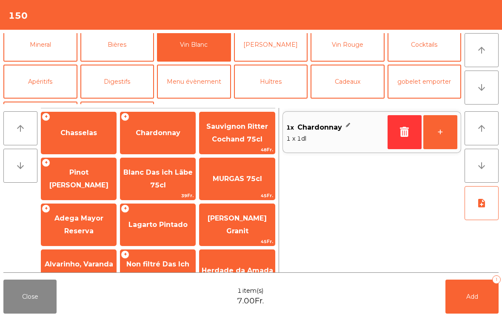
click at [449, 133] on button "+" at bounding box center [440, 132] width 34 height 34
click at [448, 133] on button "+" at bounding box center [440, 132] width 34 height 34
click at [462, 304] on button "Add 3" at bounding box center [471, 297] width 53 height 34
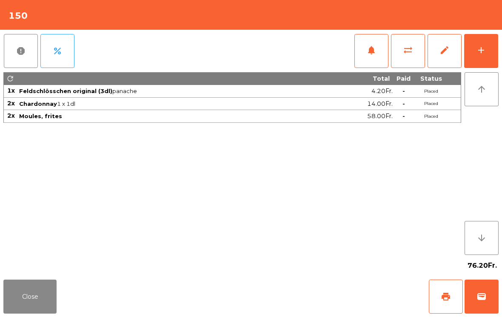
click at [32, 295] on button "Close" at bounding box center [29, 297] width 53 height 34
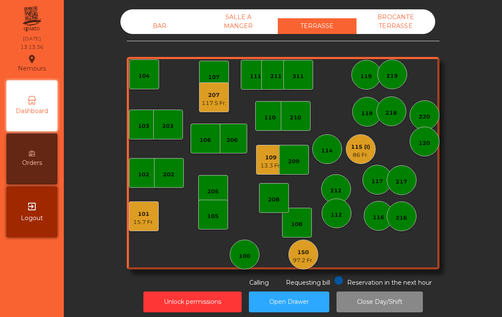
click at [310, 267] on div "150 97.2 Fr." at bounding box center [303, 255] width 30 height 30
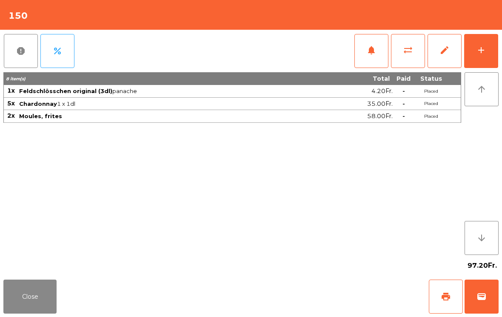
click at [484, 46] on div "add" at bounding box center [481, 50] width 10 height 10
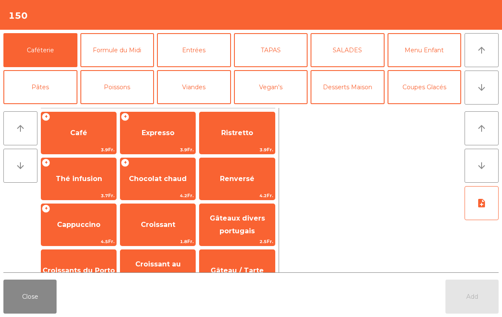
click at [492, 88] on button "arrow_downward" at bounding box center [481, 88] width 34 height 34
click at [46, 107] on button "Mineral" at bounding box center [40, 124] width 74 height 34
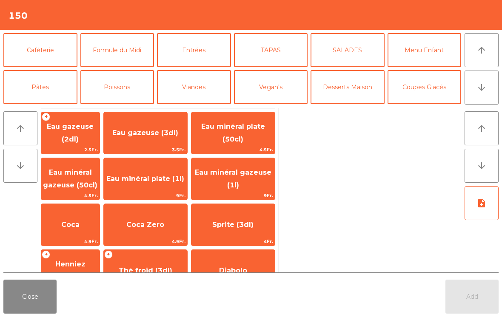
scroll to position [74, 0]
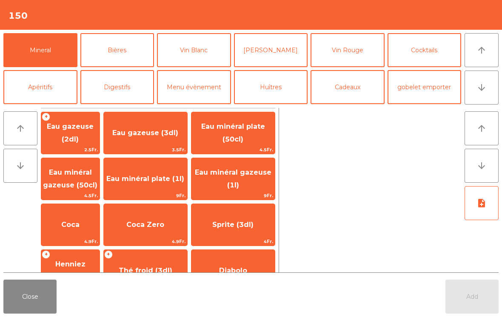
click at [250, 131] on span "Eau minéral plate (50cl)" at bounding box center [232, 133] width 83 height 36
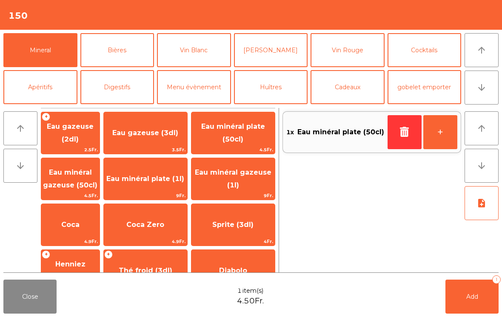
click at [468, 298] on span "Add" at bounding box center [472, 297] width 12 height 8
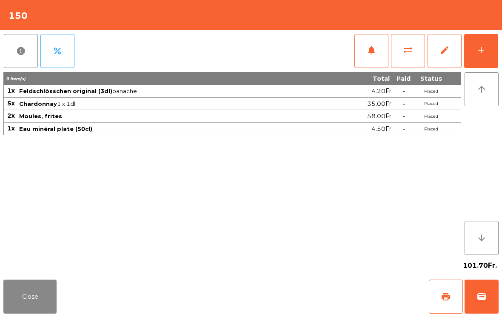
click at [39, 313] on button "Close" at bounding box center [29, 297] width 53 height 34
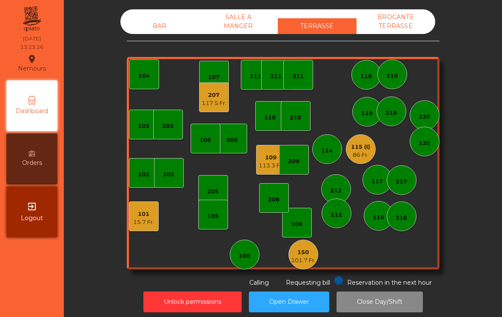
click at [149, 30] on div "BAR" at bounding box center [159, 26] width 79 height 16
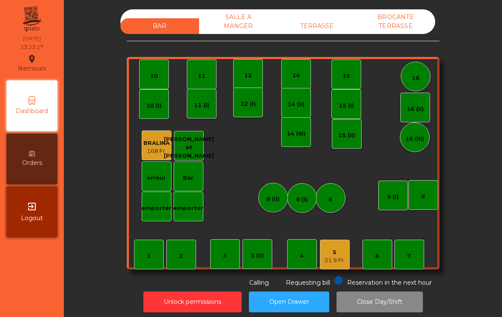
click at [335, 250] on div "5" at bounding box center [334, 252] width 21 height 9
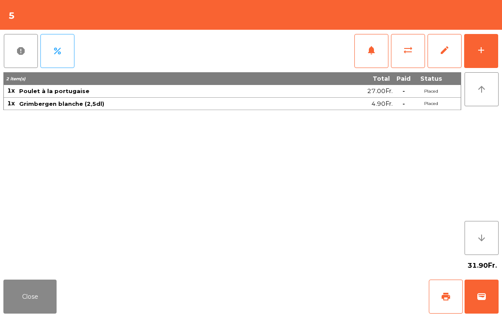
click at [487, 50] on button "add" at bounding box center [481, 51] width 34 height 34
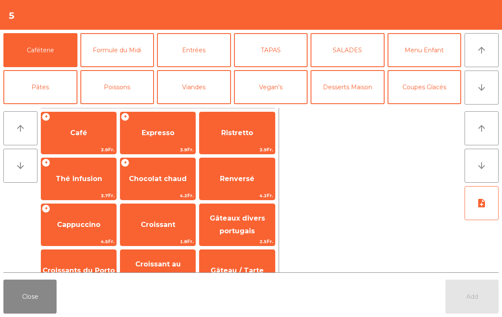
click at [170, 130] on span "Expresso" at bounding box center [158, 133] width 33 height 8
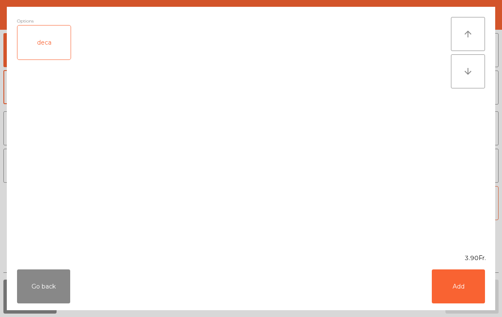
click at [472, 273] on button "Add" at bounding box center [458, 287] width 53 height 34
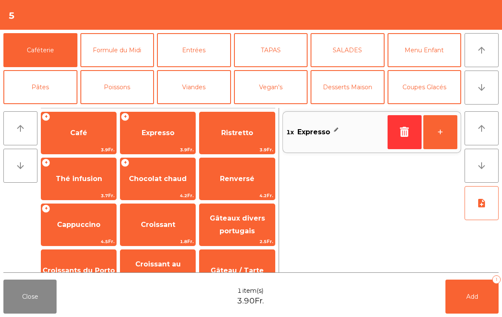
click at [474, 293] on span "Add" at bounding box center [472, 297] width 12 height 8
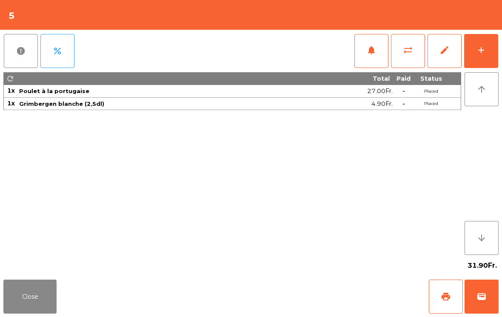
click at [35, 299] on button "Close" at bounding box center [29, 297] width 53 height 34
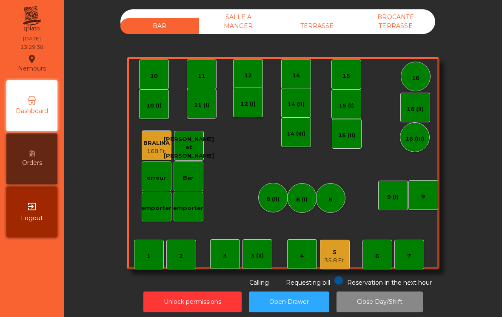
click at [304, 32] on div "TERRASSE" at bounding box center [317, 26] width 79 height 16
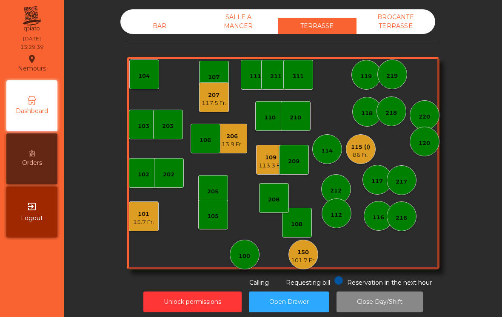
click at [263, 120] on div "110" at bounding box center [270, 116] width 30 height 30
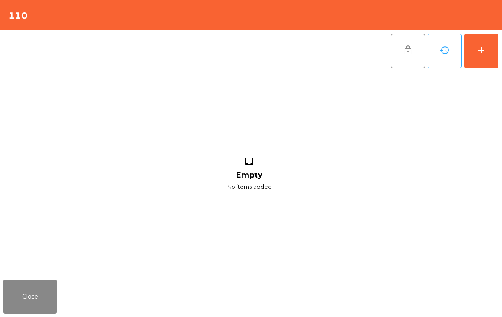
click at [475, 58] on button "add" at bounding box center [481, 51] width 34 height 34
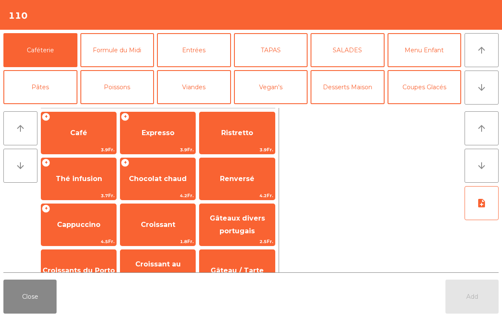
click at [470, 87] on button "arrow_downward" at bounding box center [481, 88] width 34 height 34
click at [106, 107] on button "Bières" at bounding box center [117, 124] width 74 height 34
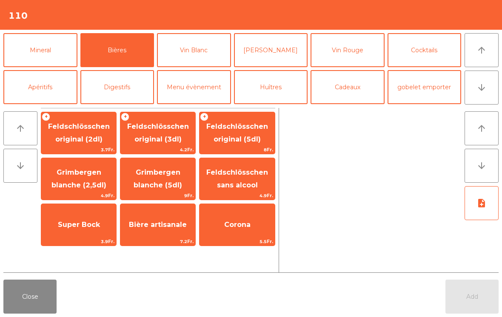
click at [230, 180] on span "Feldschlösschen sans alcool" at bounding box center [236, 179] width 75 height 36
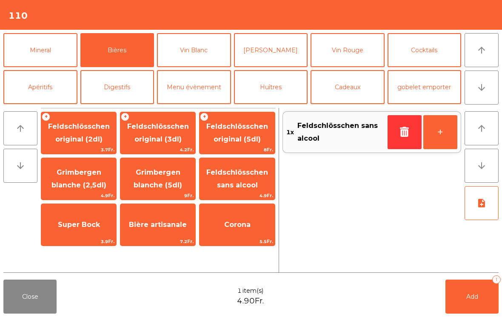
click at [468, 303] on button "Add 1" at bounding box center [471, 297] width 53 height 34
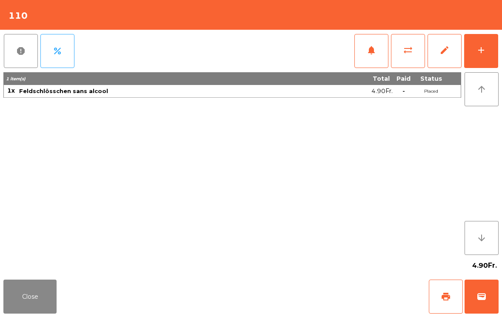
click at [46, 313] on button "Close" at bounding box center [29, 297] width 53 height 34
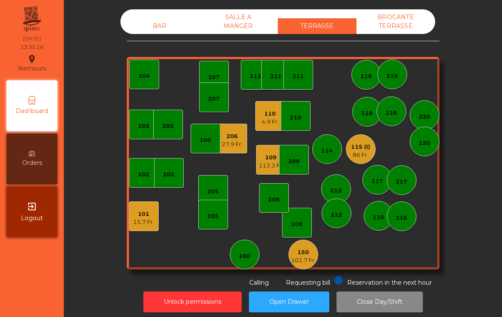
click at [211, 202] on div "105" at bounding box center [213, 215] width 30 height 30
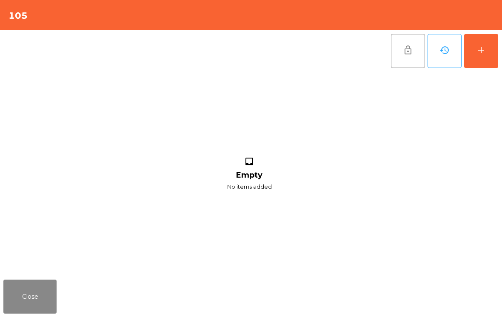
click at [473, 60] on button "add" at bounding box center [481, 51] width 34 height 34
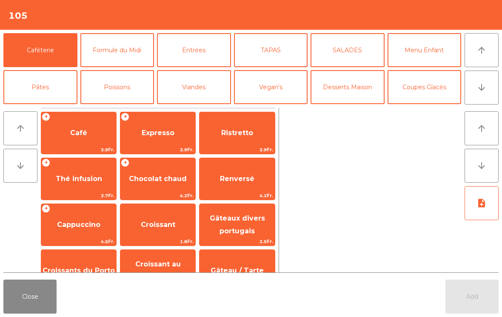
click at [489, 90] on button "arrow_downward" at bounding box center [481, 88] width 34 height 34
click at [34, 107] on button "Mineral" at bounding box center [40, 124] width 74 height 34
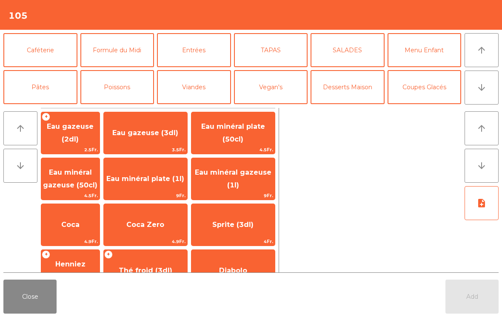
click at [243, 138] on span "Eau minéral plate (50cl)" at bounding box center [233, 132] width 64 height 21
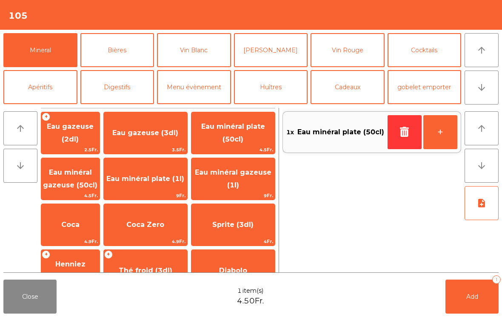
click at [58, 187] on span "Eau minéral gazeuse (50cl)" at bounding box center [70, 179] width 58 height 36
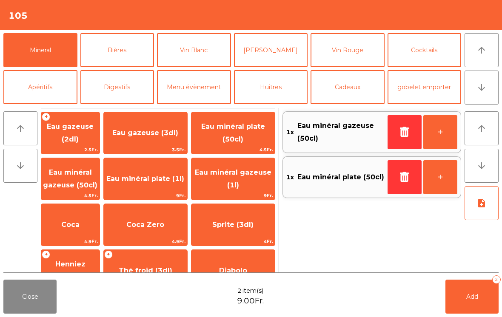
click at [461, 310] on button "Add 2" at bounding box center [471, 297] width 53 height 34
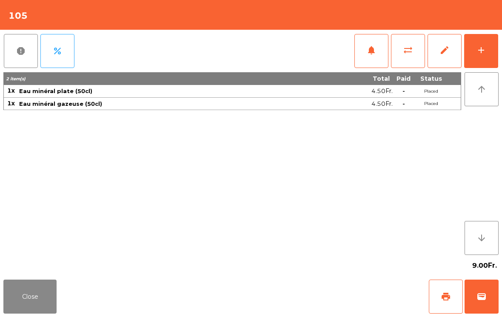
click at [43, 296] on button "Close" at bounding box center [29, 297] width 53 height 34
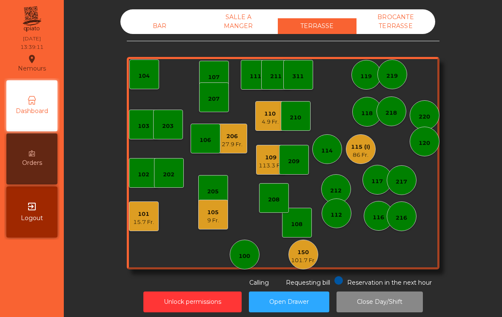
click at [361, 146] on div "115 (I)" at bounding box center [360, 147] width 19 height 9
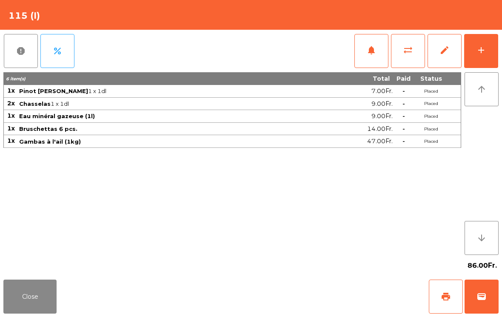
click at [496, 52] on button "add" at bounding box center [481, 51] width 34 height 34
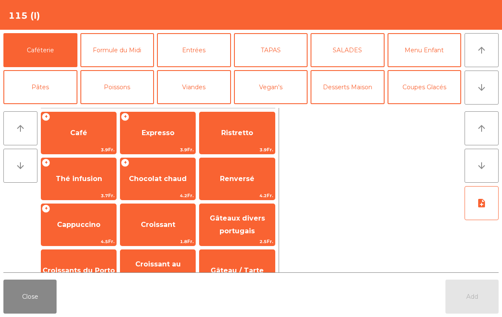
scroll to position [6, 0]
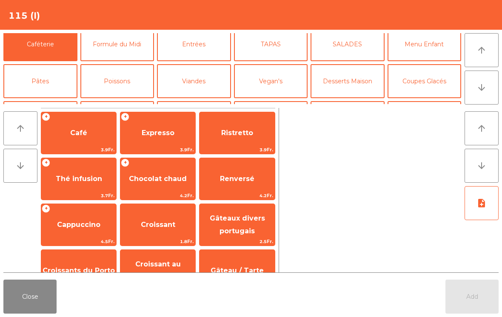
click at [175, 120] on div "+ Expresso 3.9Fr." at bounding box center [158, 133] width 76 height 43
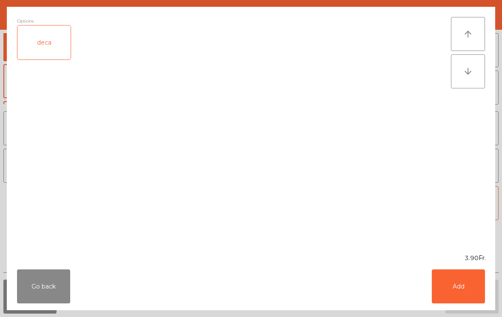
click at [471, 283] on button "Add" at bounding box center [458, 287] width 53 height 34
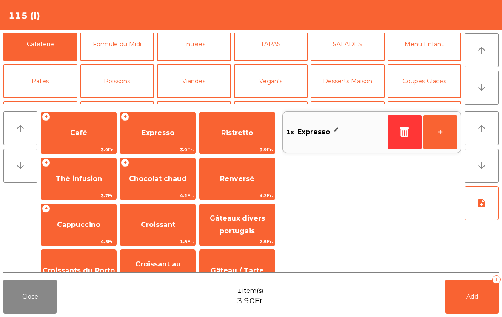
click at [469, 303] on button "Add 1" at bounding box center [471, 297] width 53 height 34
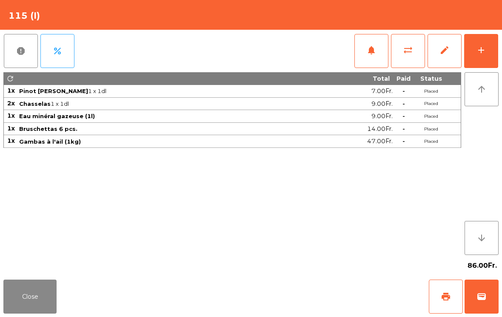
click at [398, 57] on button "sync_alt" at bounding box center [408, 51] width 34 height 34
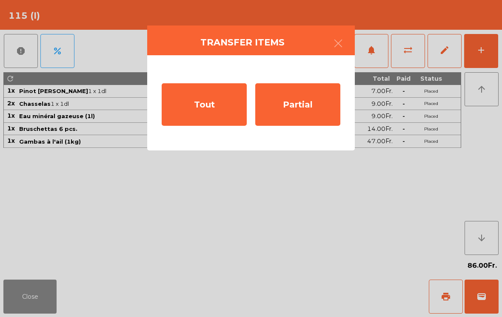
click at [206, 108] on div "Tout" at bounding box center [204, 104] width 85 height 43
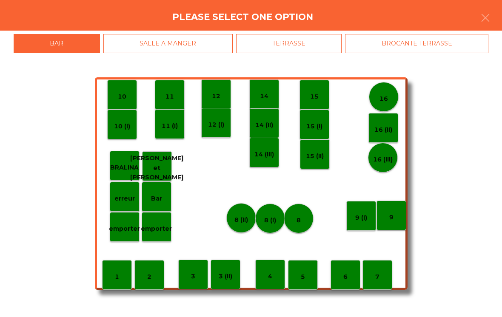
click at [382, 44] on div "BROCANTE TERRASSE" at bounding box center [416, 43] width 143 height 19
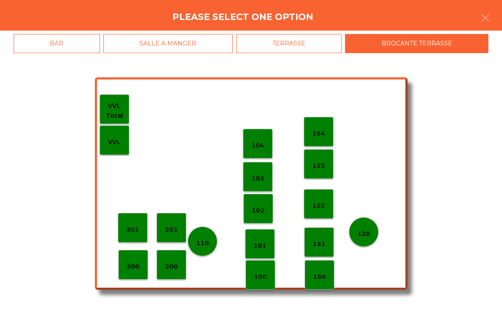
click at [317, 44] on div "TERRASSE" at bounding box center [289, 43] width 106 height 19
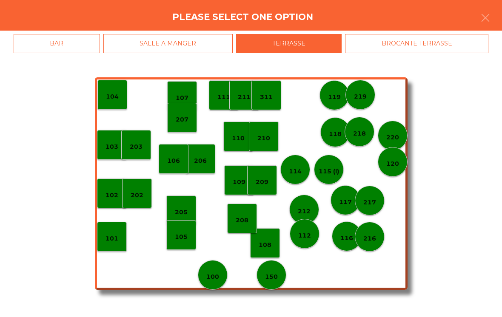
click at [294, 171] on p "114" at bounding box center [295, 172] width 13 height 10
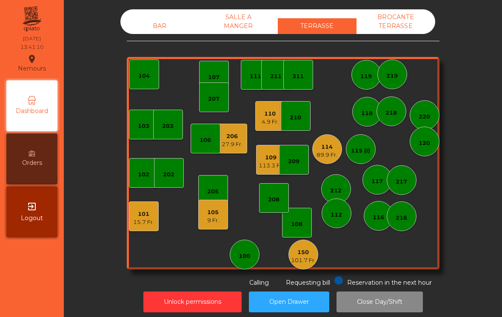
click at [336, 149] on div "114" at bounding box center [326, 147] width 21 height 9
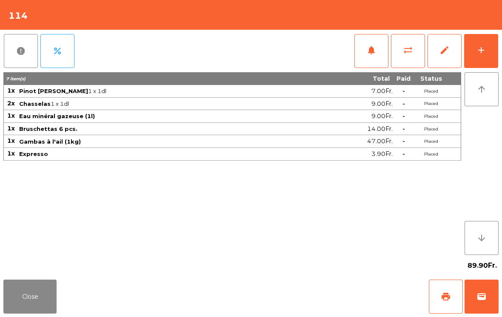
click at [443, 290] on button "print" at bounding box center [446, 297] width 34 height 34
click at [40, 290] on button "Close" at bounding box center [29, 297] width 53 height 34
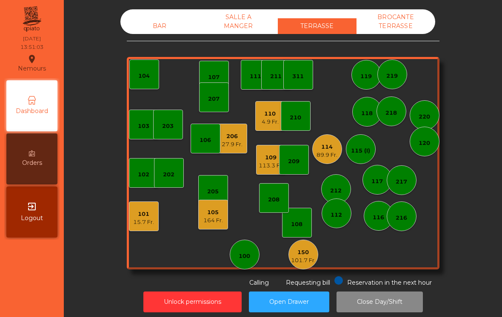
click at [270, 125] on div "4.9 Fr." at bounding box center [270, 122] width 17 height 9
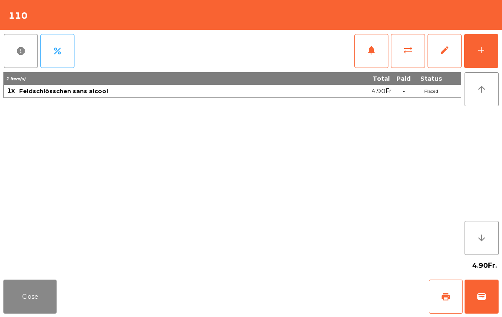
click at [484, 299] on span "wallet" at bounding box center [481, 297] width 10 height 10
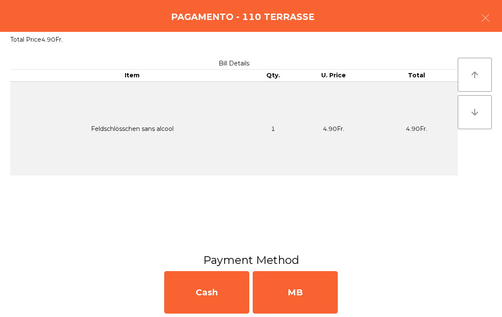
click at [296, 296] on div "MB" at bounding box center [295, 292] width 85 height 43
click at [296, 296] on div "No" at bounding box center [295, 292] width 85 height 43
click at [283, 296] on div "No" at bounding box center [295, 292] width 85 height 43
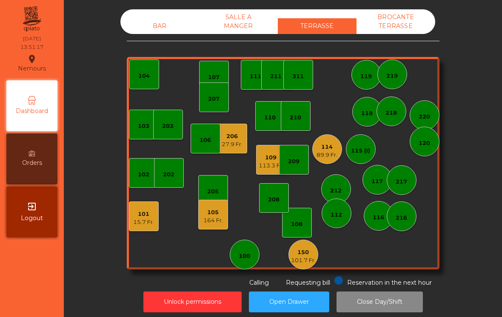
click at [142, 231] on div "101 15.7 Fr." at bounding box center [144, 217] width 30 height 30
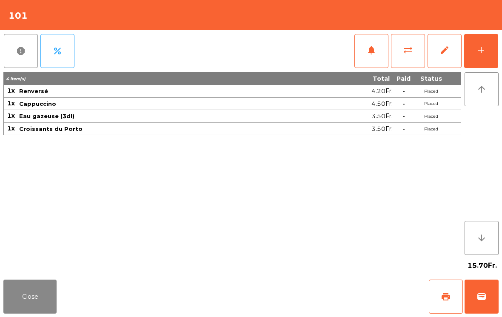
click at [490, 294] on button "wallet" at bounding box center [481, 297] width 34 height 34
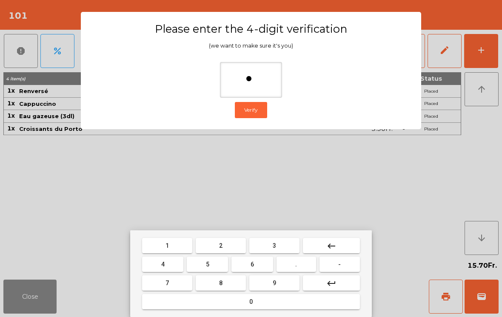
type input "**"
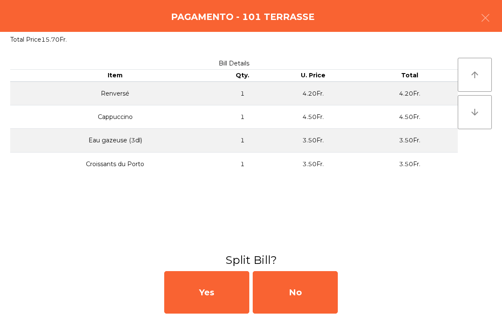
click at [289, 290] on div "No" at bounding box center [295, 292] width 85 height 43
click at [316, 301] on div "MB" at bounding box center [295, 292] width 85 height 43
click at [293, 300] on div "No" at bounding box center [295, 292] width 85 height 43
click at [314, 289] on div "No" at bounding box center [295, 292] width 85 height 43
click at [308, 306] on div "No" at bounding box center [295, 292] width 85 height 43
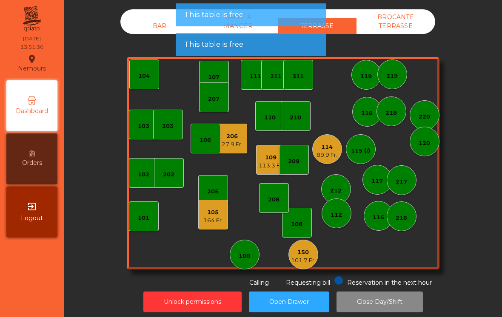
click at [309, 295] on button "Open Drawer" at bounding box center [289, 302] width 80 height 21
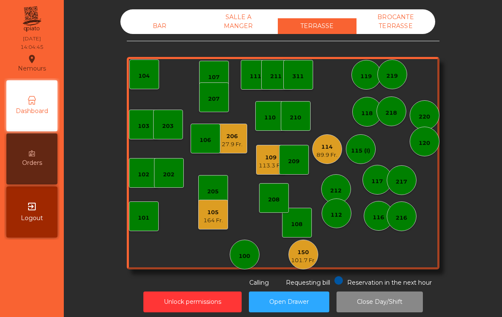
click at [226, 139] on div "206" at bounding box center [232, 136] width 21 height 9
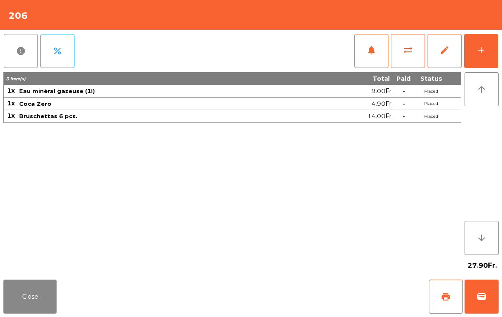
click at [479, 303] on button "wallet" at bounding box center [481, 297] width 34 height 34
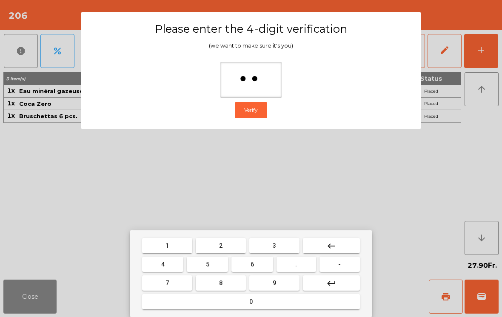
type input "***"
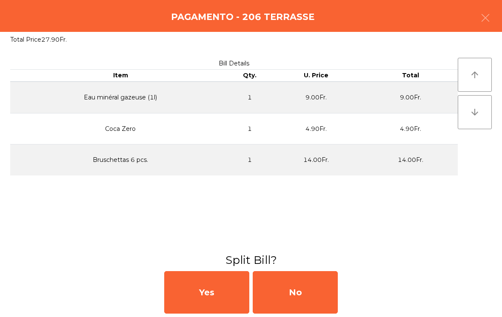
click at [304, 293] on div "No" at bounding box center [295, 292] width 85 height 43
click at [287, 293] on div "No" at bounding box center [295, 292] width 85 height 43
click at [281, 283] on div "No" at bounding box center [295, 292] width 85 height 43
click at [294, 302] on div "No" at bounding box center [295, 292] width 85 height 43
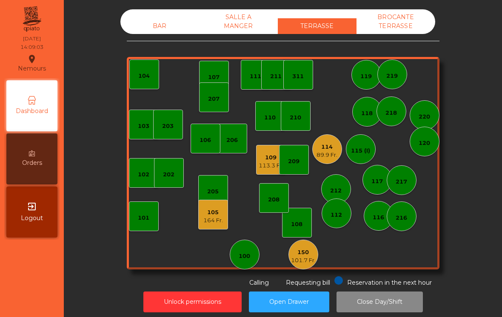
click at [263, 164] on div "113.3 Fr." at bounding box center [271, 166] width 25 height 9
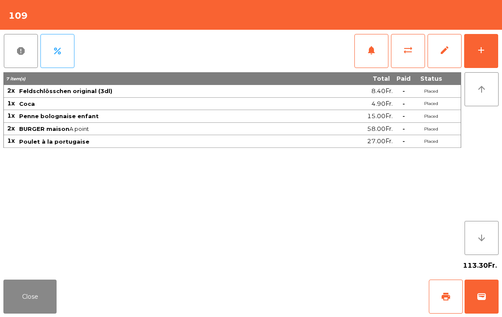
click at [497, 53] on button "add" at bounding box center [481, 51] width 34 height 34
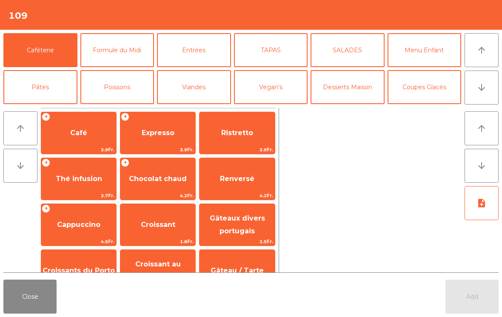
click at [169, 136] on span "Expresso" at bounding box center [158, 133] width 33 height 8
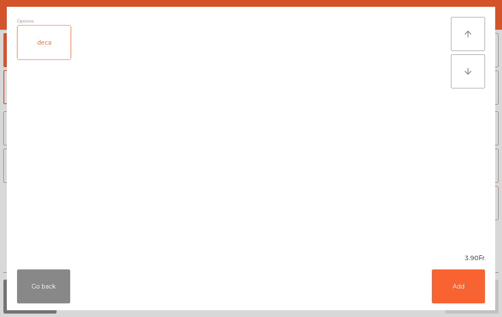
click at [448, 286] on button "Add" at bounding box center [458, 287] width 53 height 34
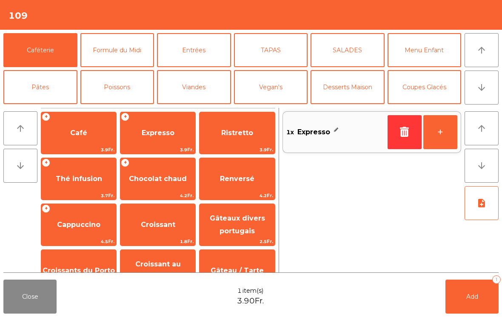
click at [438, 138] on button "+" at bounding box center [440, 132] width 34 height 34
click at [485, 306] on button "Add 2" at bounding box center [471, 297] width 53 height 34
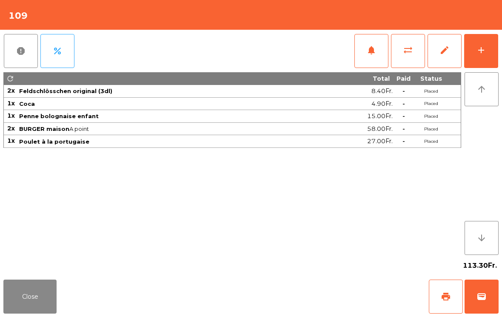
click at [35, 302] on button "Close" at bounding box center [29, 297] width 53 height 34
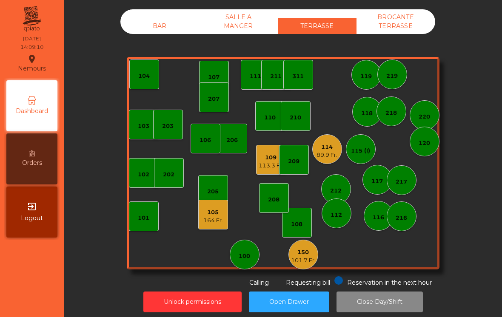
click at [331, 156] on div "89.9 Fr." at bounding box center [326, 155] width 21 height 9
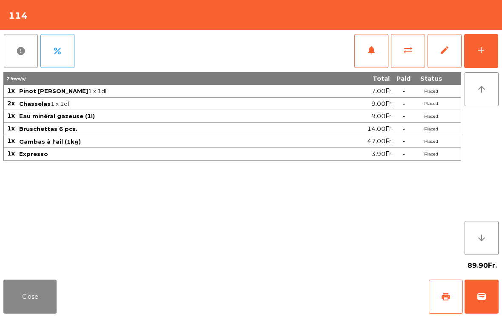
click at [467, 312] on button "wallet" at bounding box center [481, 297] width 34 height 34
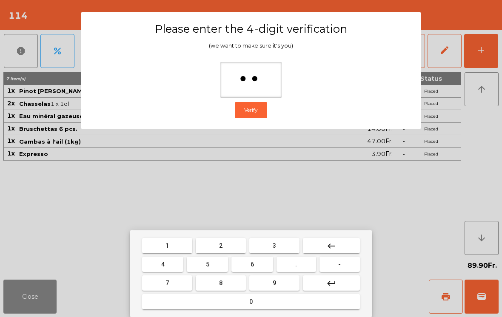
type input "***"
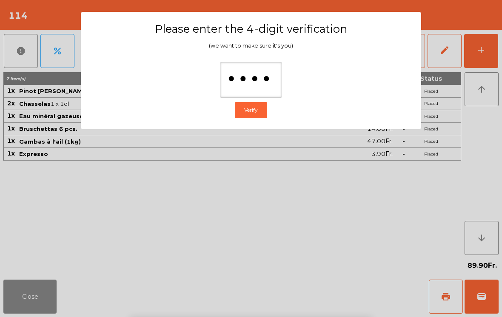
scroll to position [0, 0]
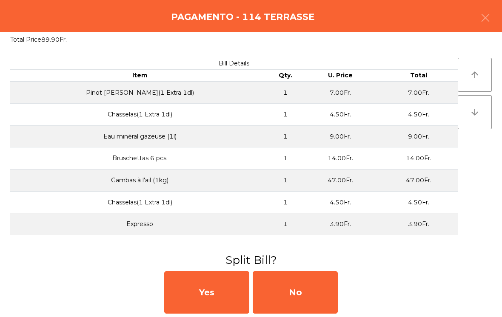
click at [327, 304] on div "No" at bounding box center [295, 292] width 85 height 43
click at [309, 291] on div "No" at bounding box center [295, 292] width 85 height 43
click at [305, 303] on button "Open Drawer" at bounding box center [289, 302] width 80 height 21
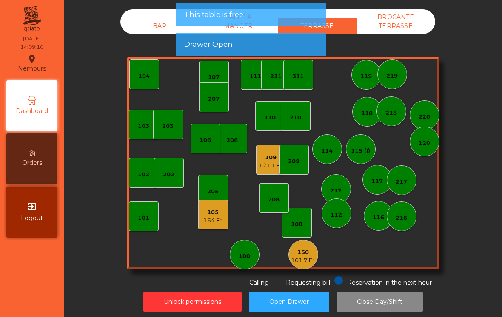
click at [309, 295] on button "Open Drawer" at bounding box center [289, 302] width 80 height 21
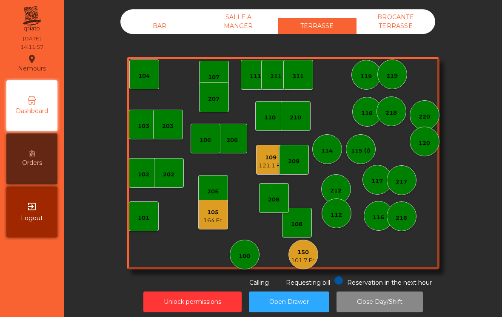
click at [316, 259] on div "101.7 Fr." at bounding box center [303, 260] width 25 height 9
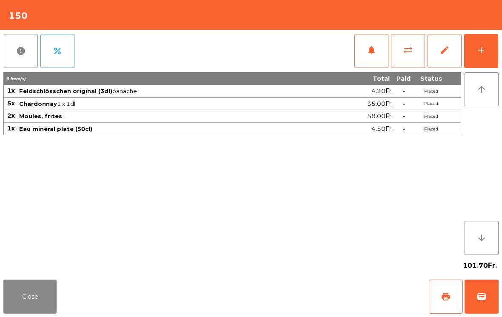
click at [484, 47] on div "add" at bounding box center [481, 50] width 10 height 10
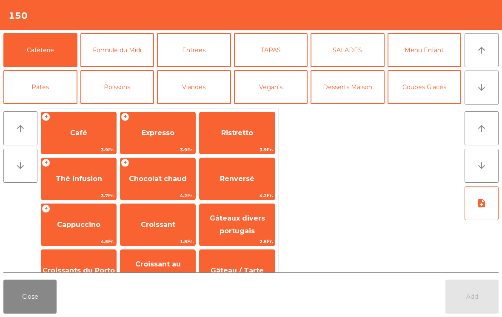
click at [152, 136] on span "Expresso" at bounding box center [158, 133] width 33 height 8
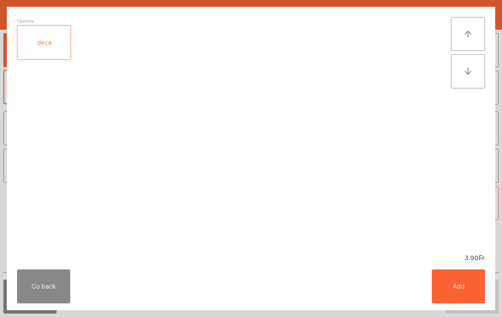
click at [459, 286] on button "Add" at bounding box center [458, 287] width 53 height 34
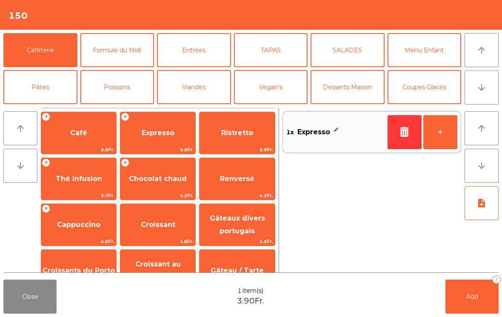
click at [447, 133] on button "+" at bounding box center [440, 132] width 34 height 34
click at [477, 292] on button "Add 2" at bounding box center [471, 297] width 53 height 34
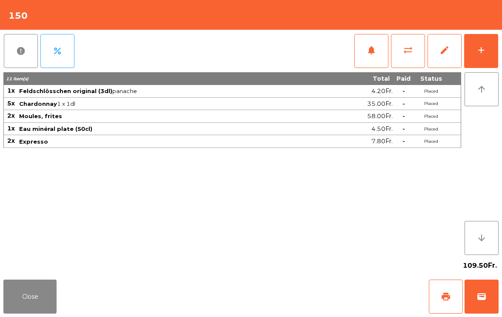
click at [17, 293] on button "Close" at bounding box center [29, 297] width 53 height 34
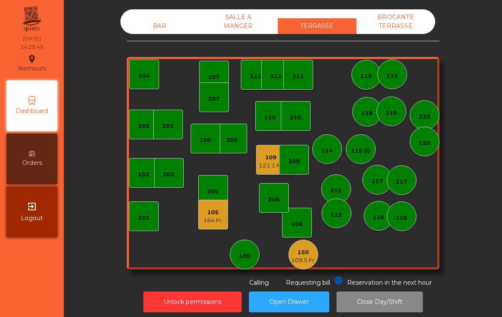
click at [223, 91] on div "207" at bounding box center [214, 97] width 30 height 30
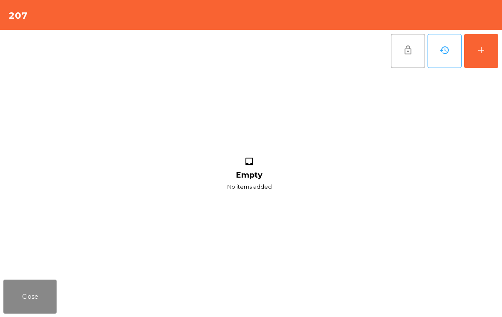
click at [482, 36] on button "add" at bounding box center [481, 51] width 34 height 34
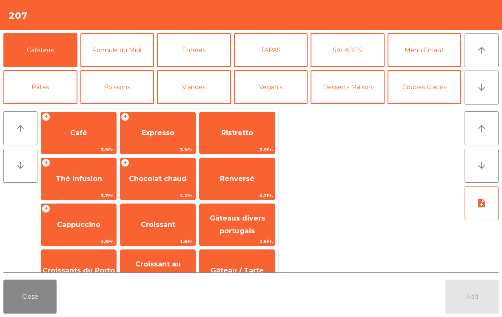
click at [124, 107] on button "Bières" at bounding box center [117, 124] width 74 height 34
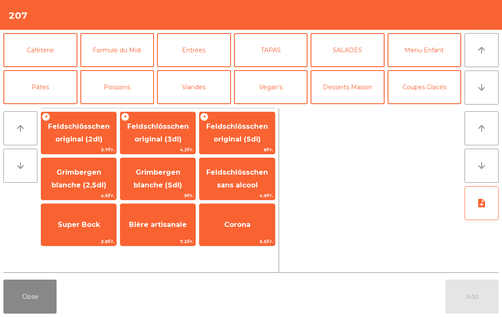
scroll to position [69, 0]
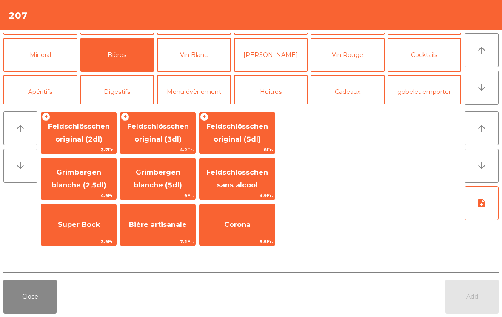
click at [247, 176] on span "Feldschlösschen sans alcool" at bounding box center [237, 178] width 62 height 21
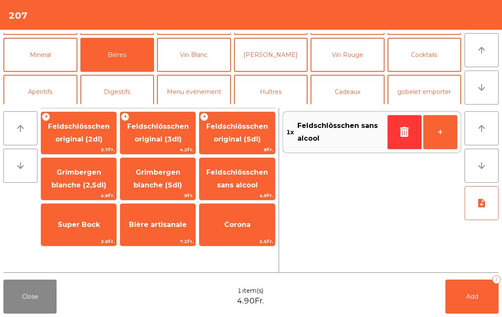
click at [248, 175] on span "Feldschlösschen sans alcool" at bounding box center [237, 178] width 62 height 21
click at [246, 182] on span "Feldschlösschen sans alcool" at bounding box center [237, 178] width 62 height 21
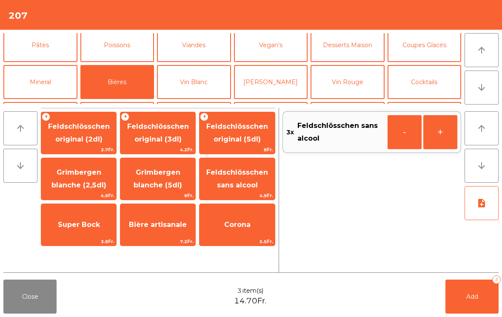
click at [202, 81] on button "Vin Blanc" at bounding box center [194, 82] width 74 height 34
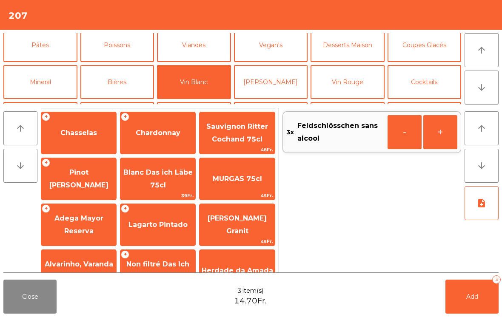
click at [84, 173] on span "Pinot [PERSON_NAME]" at bounding box center [78, 179] width 75 height 36
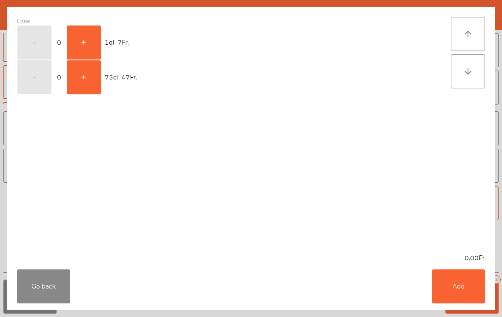
click at [87, 42] on button "+" at bounding box center [84, 43] width 34 height 34
click at [452, 286] on button "Add" at bounding box center [458, 287] width 53 height 34
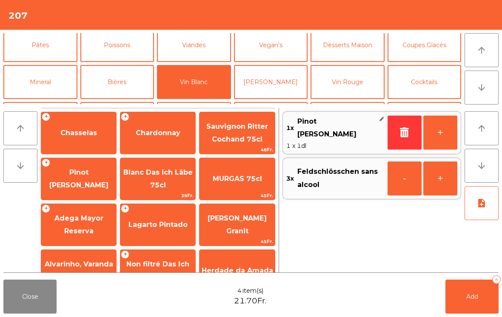
click at [470, 310] on button "Add 4" at bounding box center [471, 297] width 53 height 34
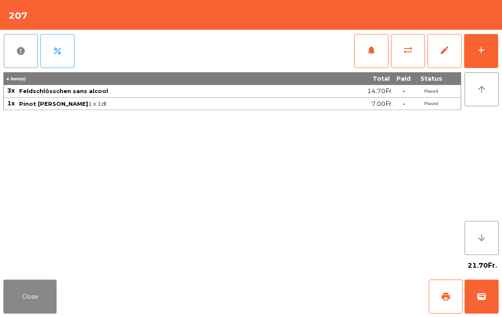
click at [39, 300] on button "Close" at bounding box center [29, 297] width 53 height 34
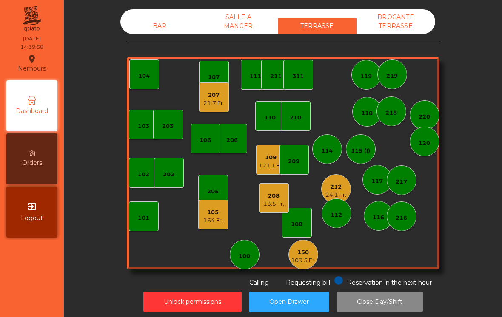
click at [317, 259] on div "150 109.5 Fr." at bounding box center [303, 255] width 30 height 30
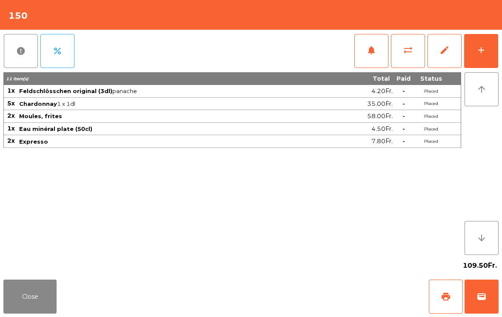
click at [489, 51] on button "add" at bounding box center [481, 51] width 34 height 34
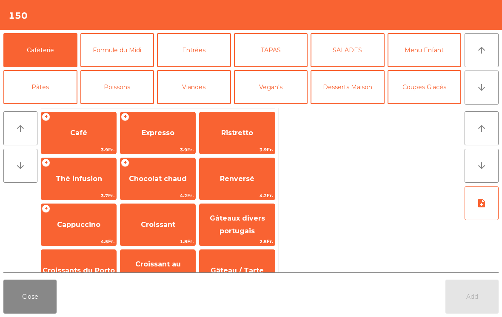
click at [497, 88] on button "arrow_downward" at bounding box center [481, 88] width 34 height 34
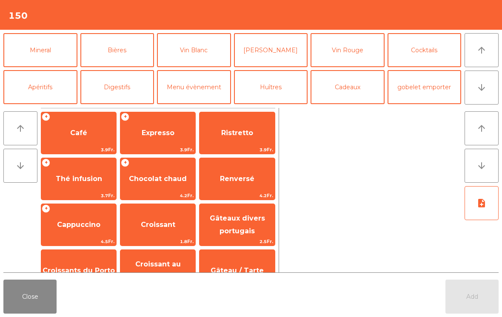
click at [39, 90] on button "Apéritifs" at bounding box center [40, 87] width 74 height 34
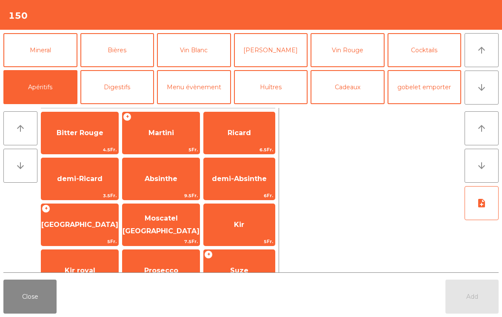
click at [110, 88] on button "Digestifs" at bounding box center [117, 87] width 74 height 34
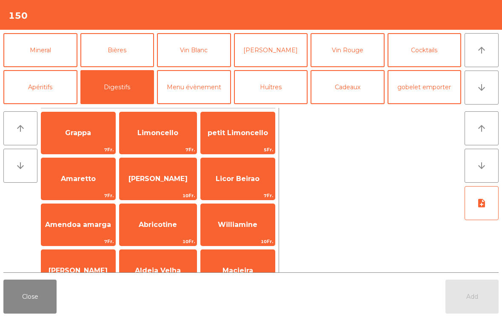
click at [153, 140] on span "Limoncello" at bounding box center [157, 133] width 77 height 23
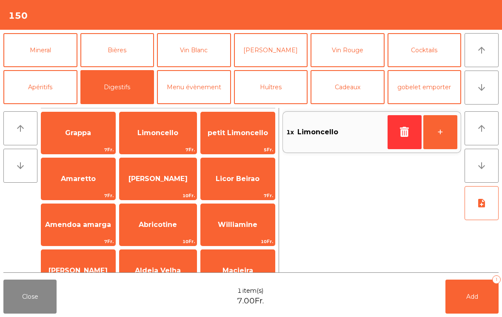
click at [469, 299] on span "Add" at bounding box center [472, 297] width 12 height 8
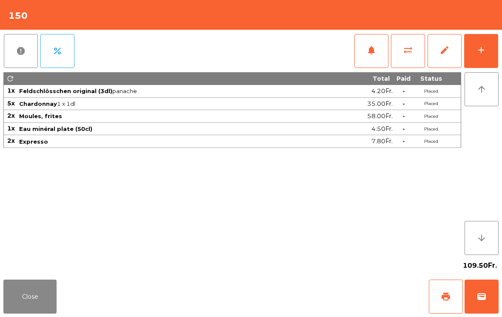
click at [443, 292] on span "print" at bounding box center [446, 297] width 10 height 10
click at [21, 309] on button "Close" at bounding box center [29, 297] width 53 height 34
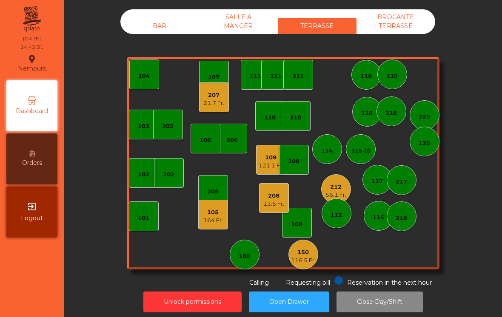
click at [330, 191] on div "212" at bounding box center [335, 187] width 21 height 9
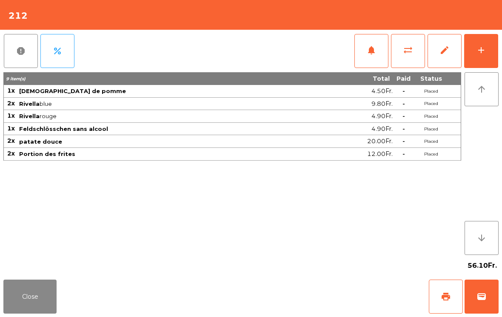
click at [46, 299] on button "Close" at bounding box center [29, 297] width 53 height 34
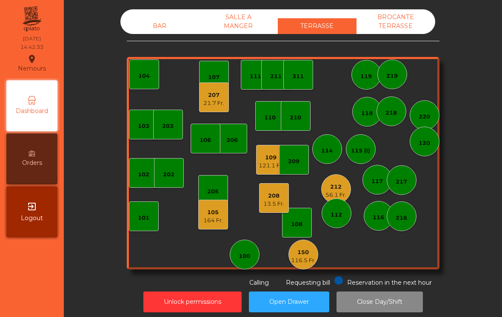
click at [264, 205] on div "13.5 Fr." at bounding box center [273, 204] width 21 height 9
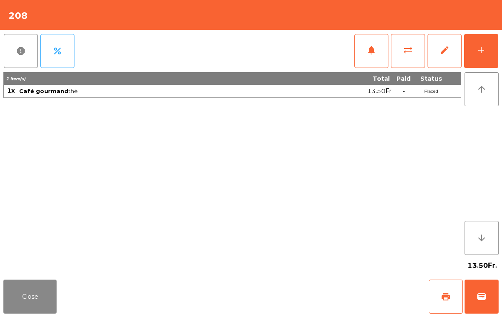
click at [481, 58] on button "add" at bounding box center [481, 51] width 34 height 34
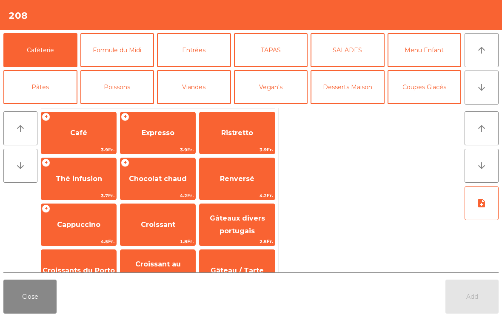
click at [426, 96] on button "Coupes Glacés" at bounding box center [424, 87] width 74 height 34
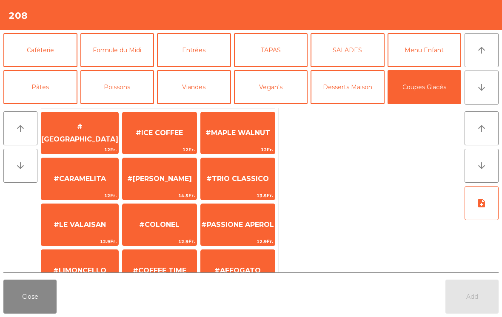
scroll to position [34, 0]
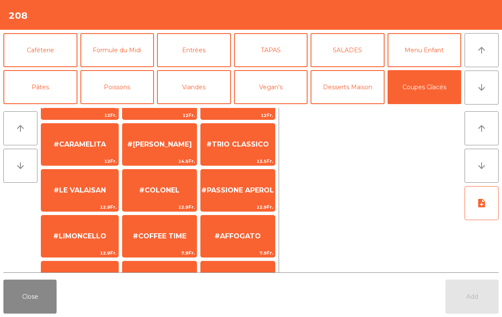
click at [231, 186] on span "#PASSIONE APEROL" at bounding box center [237, 190] width 73 height 8
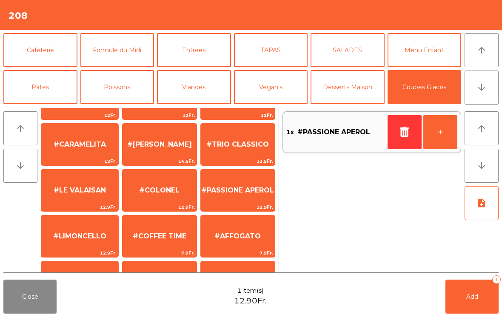
click at [459, 291] on button "Add 1" at bounding box center [471, 297] width 53 height 34
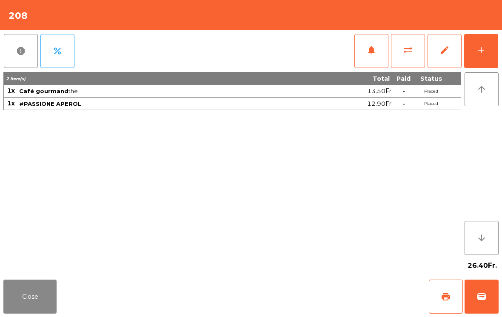
click at [28, 297] on button "Close" at bounding box center [29, 297] width 53 height 34
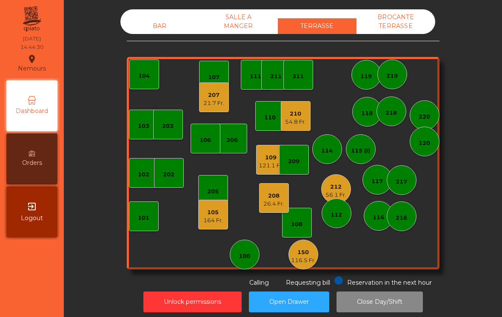
click at [208, 228] on div "105 164 Fr." at bounding box center [213, 215] width 30 height 30
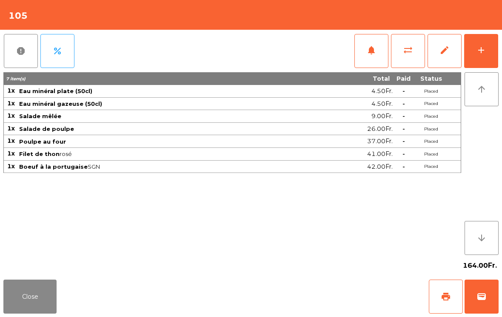
click at [490, 54] on button "add" at bounding box center [481, 51] width 34 height 34
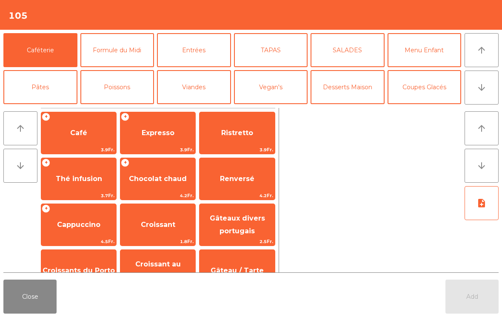
click at [358, 89] on button "Desserts Maison" at bounding box center [347, 87] width 74 height 34
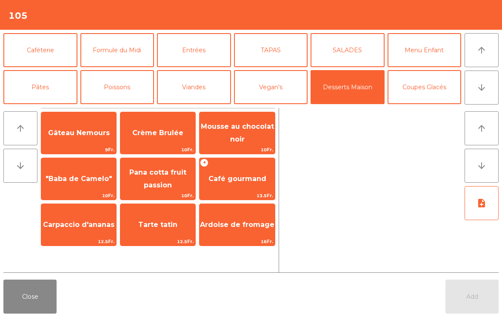
click at [147, 139] on span "Crème Brulée" at bounding box center [157, 133] width 75 height 23
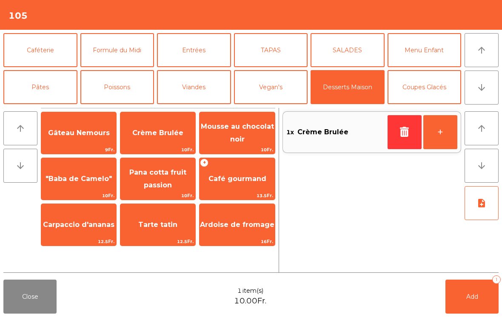
click at [469, 296] on span "Add" at bounding box center [472, 297] width 12 height 8
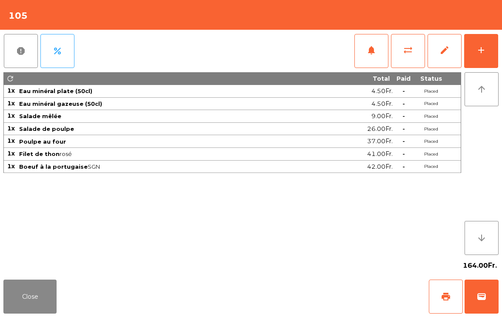
click at [480, 60] on button "add" at bounding box center [481, 51] width 34 height 34
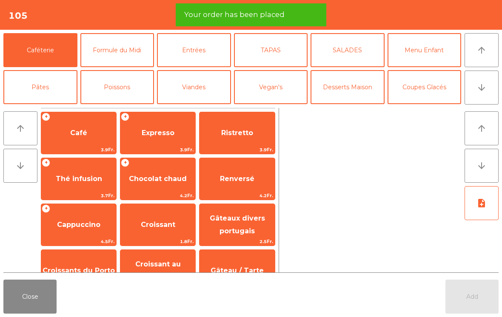
click at [139, 145] on div "+ Expresso 3.9Fr." at bounding box center [158, 133] width 76 height 43
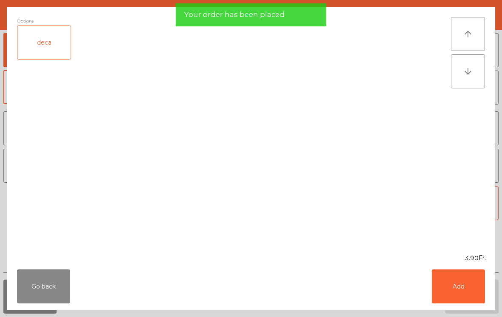
click at [456, 287] on button "Add" at bounding box center [458, 287] width 53 height 34
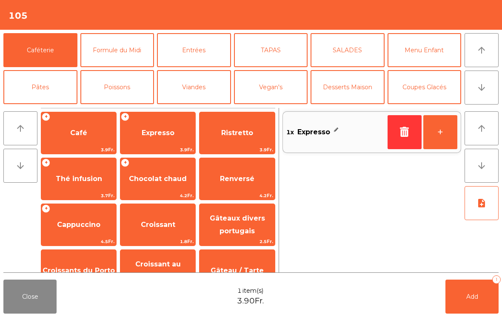
click at [441, 140] on button "+" at bounding box center [440, 132] width 34 height 34
click at [61, 136] on span "Café" at bounding box center [78, 133] width 75 height 23
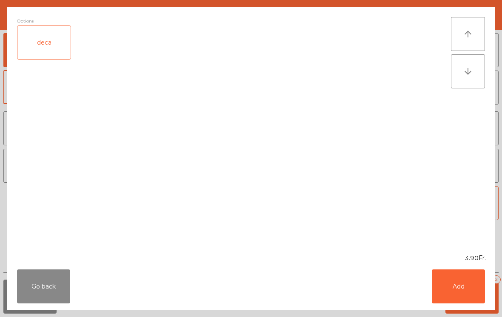
click at [462, 291] on button "Add" at bounding box center [458, 287] width 53 height 34
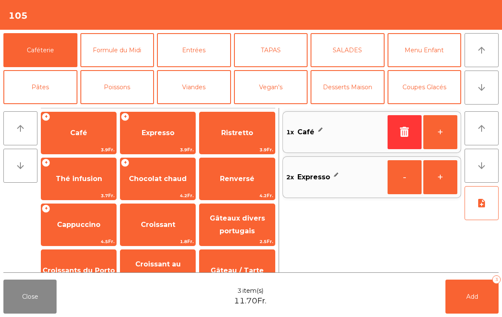
click at [475, 305] on button "Add 3" at bounding box center [471, 297] width 53 height 34
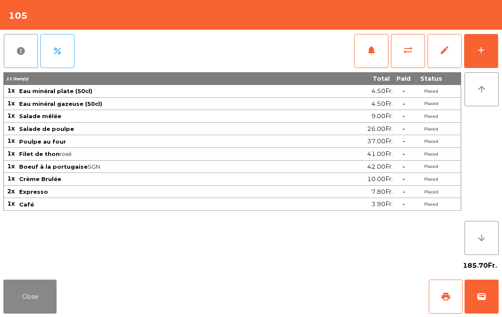
click at [18, 288] on button "Close" at bounding box center [29, 297] width 53 height 34
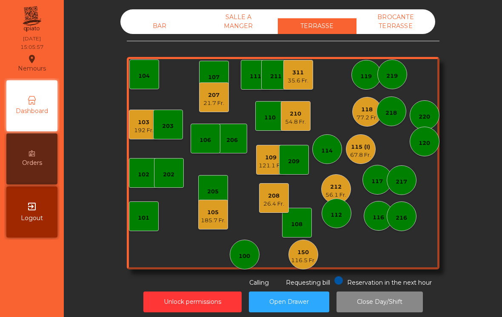
click at [138, 125] on div "103" at bounding box center [144, 122] width 20 height 9
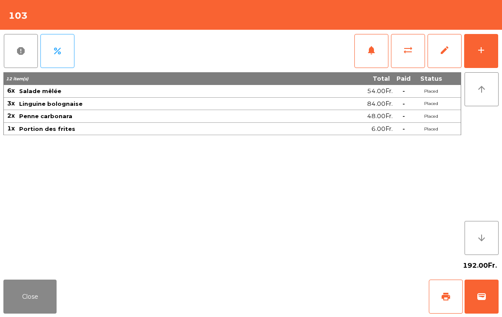
click at [34, 290] on button "Close" at bounding box center [29, 297] width 53 height 34
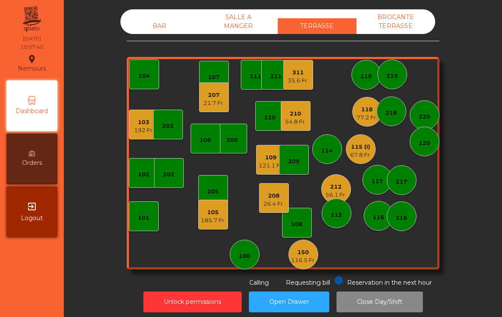
click at [360, 153] on div "67.8 Fr." at bounding box center [360, 155] width 21 height 9
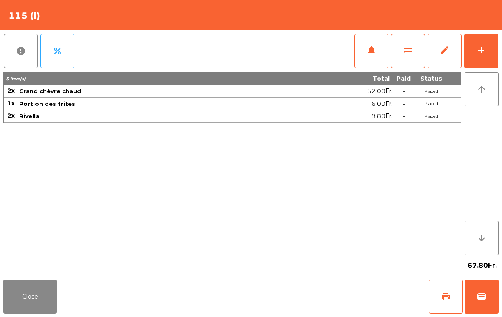
click at [489, 54] on button "add" at bounding box center [481, 51] width 34 height 34
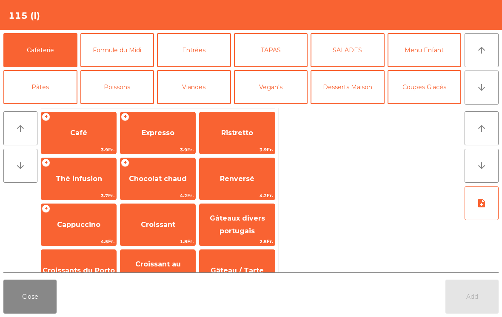
click at [482, 91] on icon "arrow_downward" at bounding box center [481, 87] width 10 height 10
click at [23, 107] on button "Mineral" at bounding box center [40, 124] width 74 height 34
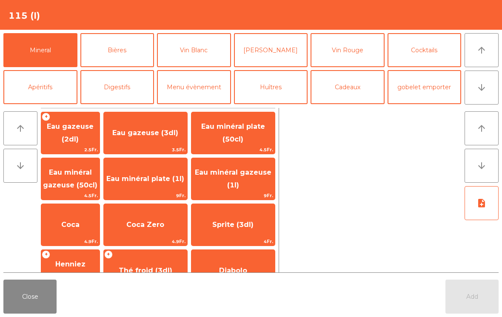
scroll to position [146, 0]
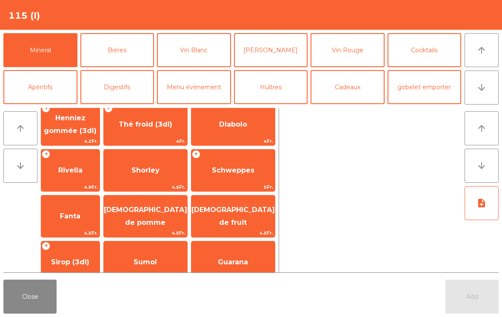
click at [66, 174] on span "Rivella" at bounding box center [70, 170] width 58 height 23
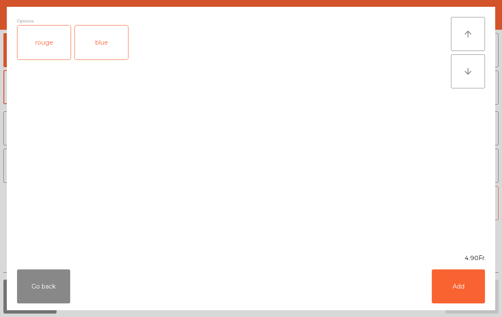
click at [457, 285] on button "Add" at bounding box center [458, 287] width 53 height 34
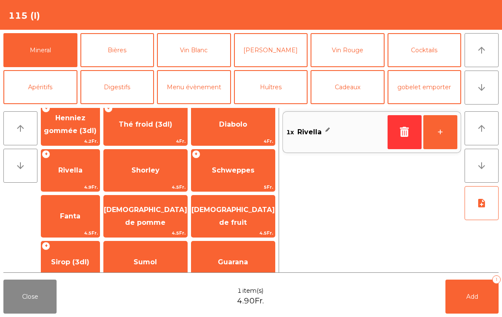
click at [472, 297] on span "Add" at bounding box center [472, 297] width 12 height 8
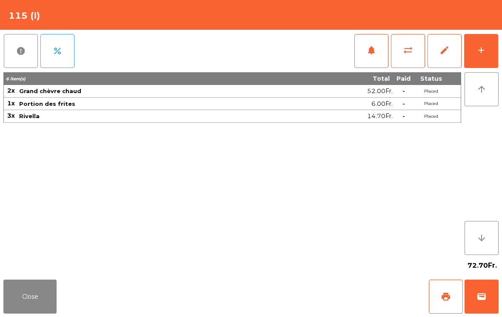
click at [410, 58] on button "sync_alt" at bounding box center [408, 51] width 34 height 34
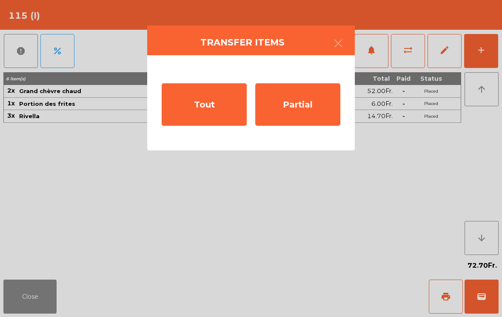
click at [307, 113] on div "Partial" at bounding box center [297, 104] width 85 height 43
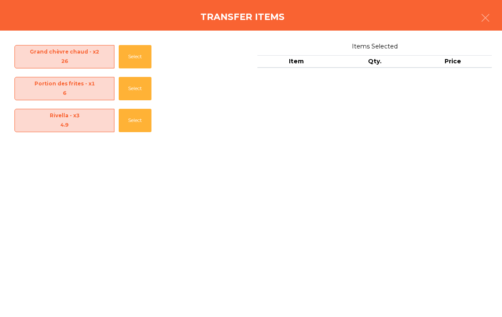
click at [147, 125] on button "Select" at bounding box center [135, 120] width 33 height 23
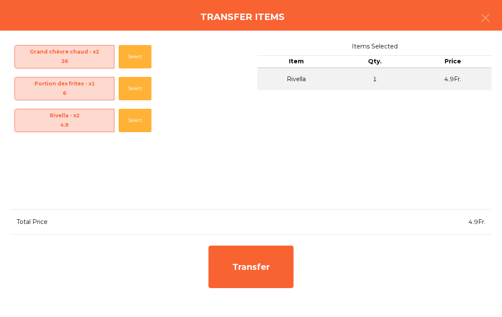
click at [257, 271] on div "Transfer" at bounding box center [250, 267] width 85 height 43
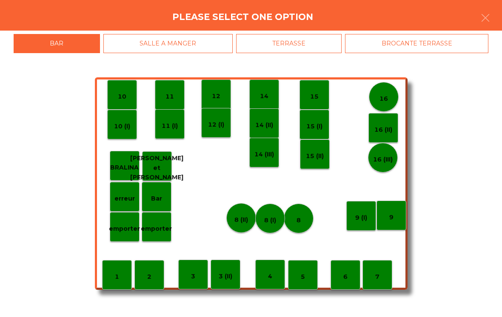
click at [133, 204] on div "erreur" at bounding box center [125, 197] width 30 height 30
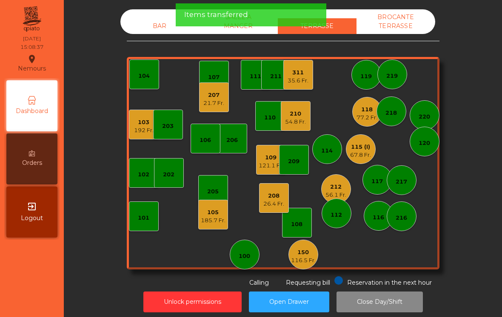
click at [371, 157] on div "67.8 Fr." at bounding box center [360, 155] width 21 height 9
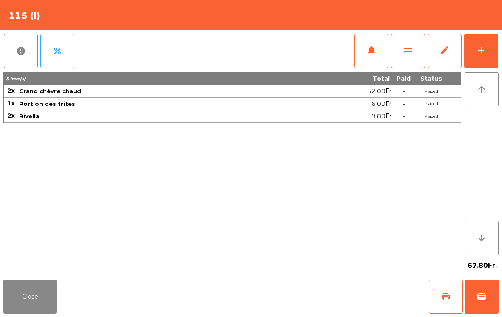
click at [39, 294] on button "Close" at bounding box center [29, 297] width 53 height 34
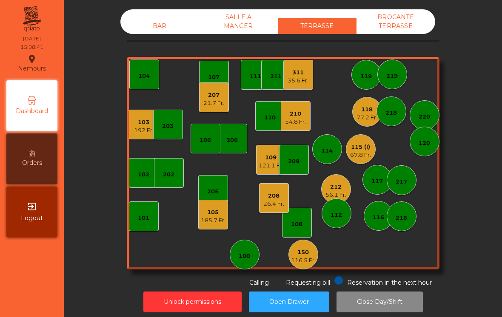
click at [165, 32] on div "BAR" at bounding box center [159, 26] width 79 height 16
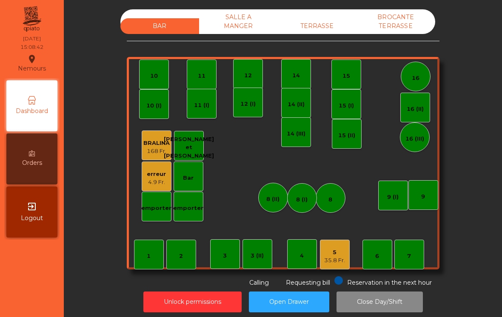
click at [161, 185] on div "4.9 Fr." at bounding box center [156, 182] width 19 height 9
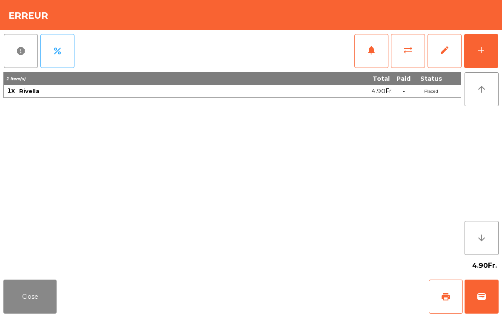
click at [404, 54] on span "sync_alt" at bounding box center [408, 50] width 10 height 10
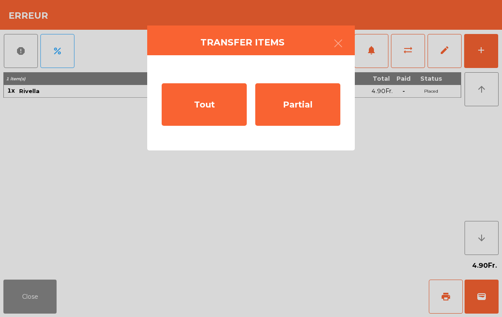
click at [219, 112] on div "Tout" at bounding box center [204, 104] width 85 height 43
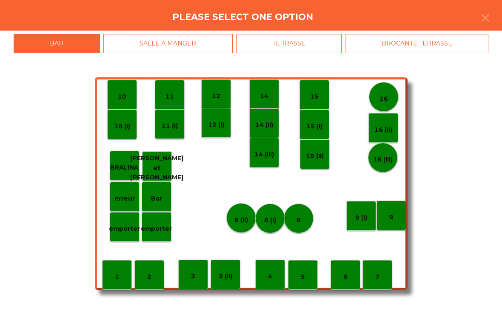
click at [323, 51] on div "TERRASSE" at bounding box center [289, 43] width 106 height 19
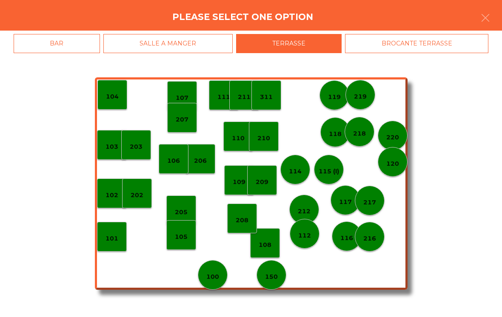
click at [332, 176] on div "115 (I)" at bounding box center [329, 170] width 30 height 30
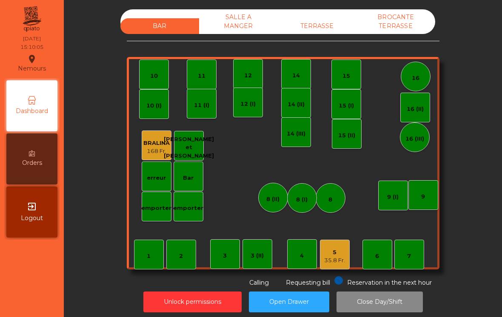
click at [320, 21] on div "TERRASSE" at bounding box center [317, 26] width 79 height 16
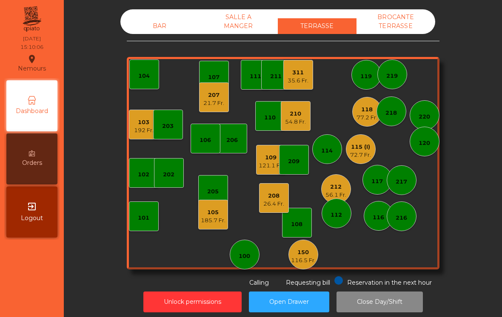
click at [336, 188] on div "212" at bounding box center [335, 187] width 21 height 9
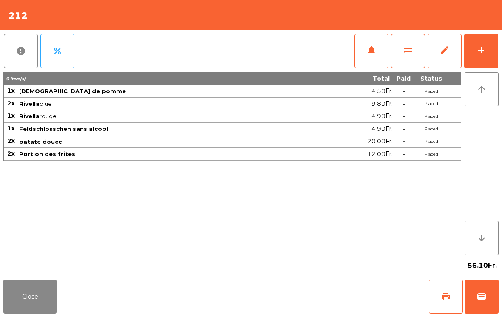
click at [449, 290] on button "print" at bounding box center [446, 297] width 34 height 34
click at [39, 299] on button "Close" at bounding box center [29, 297] width 53 height 34
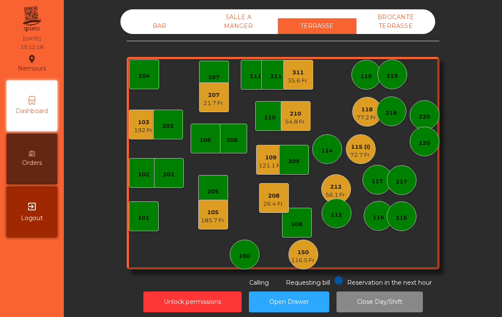
click at [407, 188] on div "217" at bounding box center [402, 180] width 30 height 30
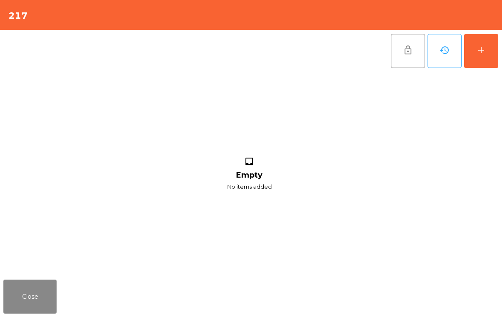
click at [484, 48] on div "add" at bounding box center [481, 50] width 10 height 10
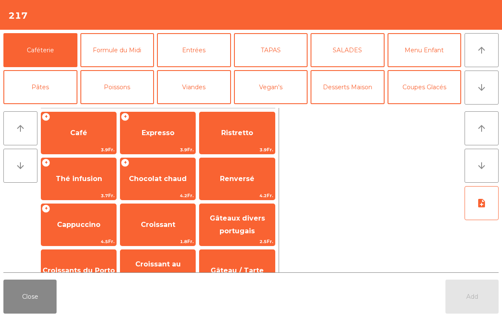
click at [493, 94] on button "arrow_downward" at bounding box center [481, 88] width 34 height 34
click at [478, 46] on icon "arrow_upward" at bounding box center [481, 50] width 10 height 10
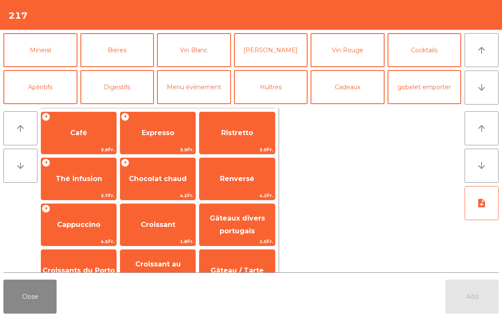
click at [358, 30] on button "Desserts Maison" at bounding box center [347, 13] width 74 height 34
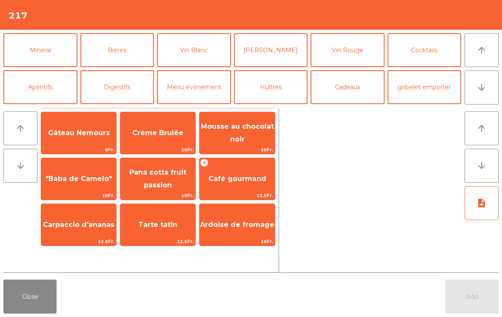
scroll to position [0, 0]
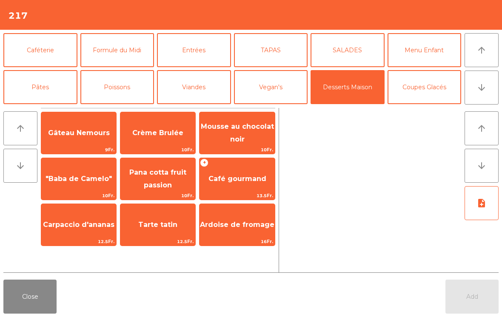
click at [259, 139] on span "Mousse au chocolat noir" at bounding box center [236, 133] width 75 height 36
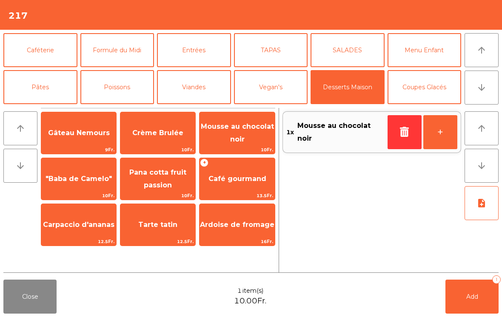
click at [174, 195] on span "10Fr." at bounding box center [157, 196] width 75 height 8
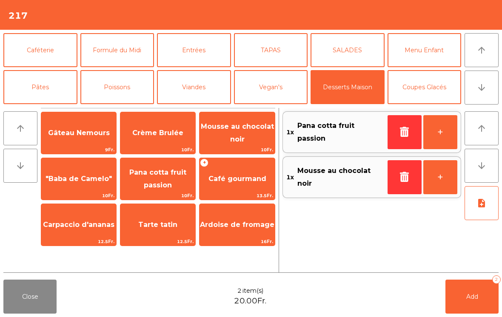
click at [462, 302] on button "Add 2" at bounding box center [471, 297] width 53 height 34
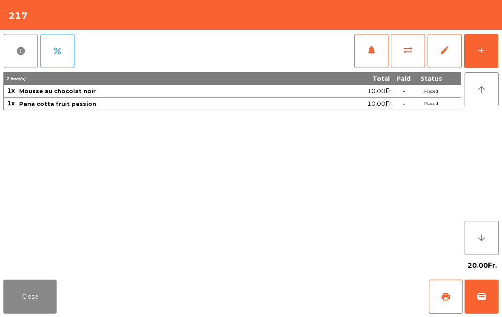
click at [56, 311] on button "Close" at bounding box center [29, 297] width 53 height 34
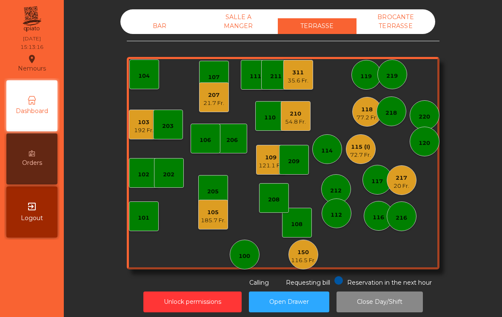
click at [268, 161] on div "109" at bounding box center [271, 158] width 25 height 9
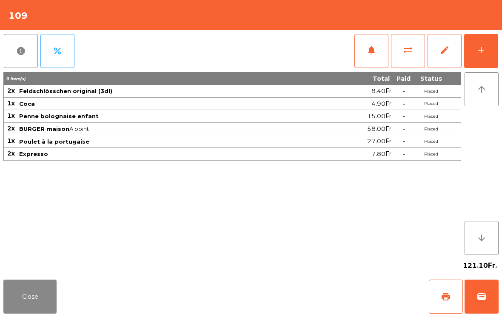
click at [488, 298] on button "wallet" at bounding box center [481, 297] width 34 height 34
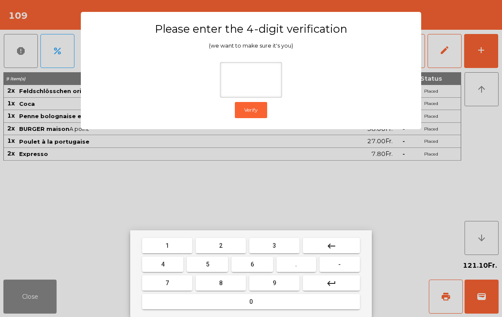
type input "*"
type input "***"
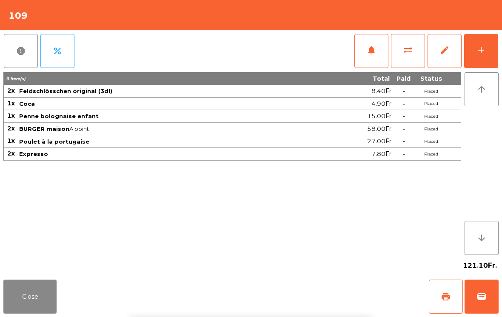
click at [344, 291] on div "Close print wallet" at bounding box center [251, 296] width 502 height 41
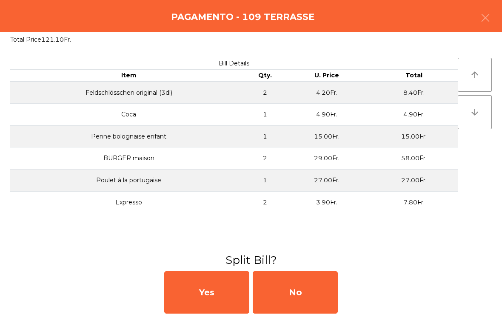
click at [304, 292] on div "No" at bounding box center [295, 292] width 85 height 43
click at [304, 302] on div "No" at bounding box center [295, 292] width 85 height 43
click at [313, 295] on div "No" at bounding box center [295, 292] width 85 height 43
click at [496, 16] on button "button" at bounding box center [485, 19] width 24 height 26
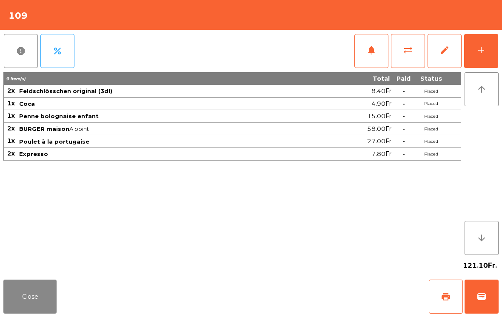
click at [45, 305] on button "Close" at bounding box center [29, 297] width 53 height 34
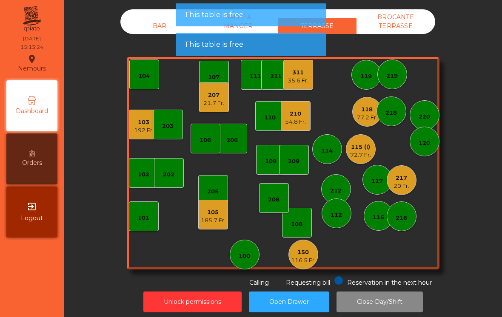
click at [305, 153] on div "209" at bounding box center [294, 160] width 30 height 30
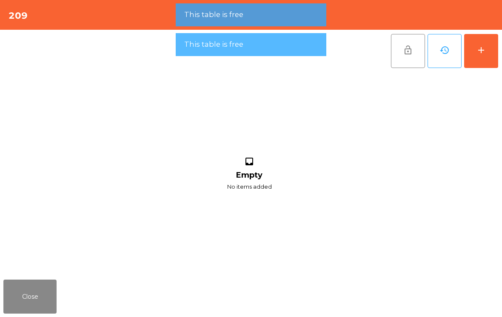
click at [489, 51] on button "add" at bounding box center [481, 51] width 34 height 34
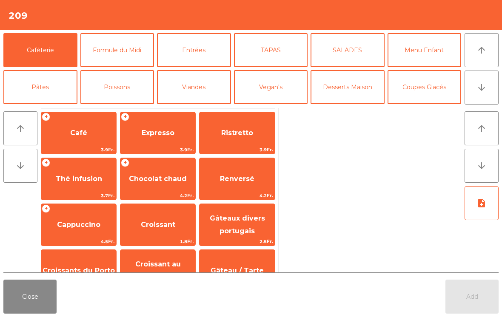
scroll to position [60, 0]
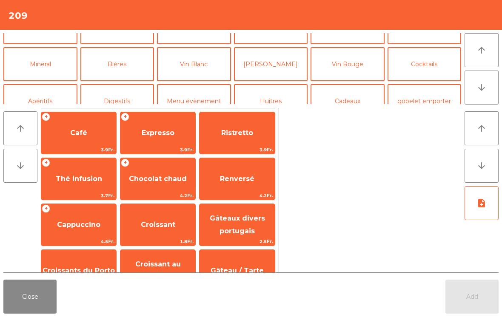
click at [116, 66] on button "Bières" at bounding box center [117, 64] width 74 height 34
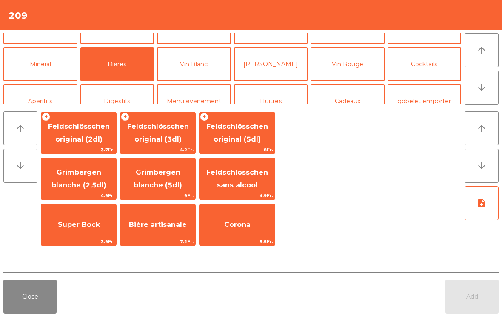
click at [244, 187] on span "Feldschlösschen sans alcool" at bounding box center [237, 178] width 62 height 21
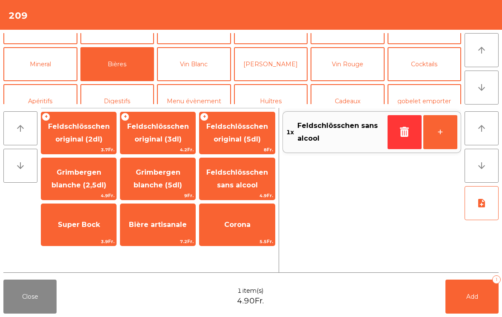
click at [49, 81] on button "Mineral" at bounding box center [40, 64] width 74 height 34
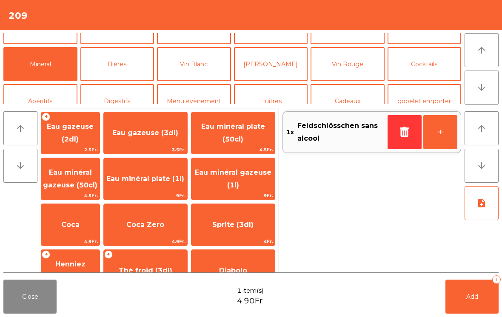
click at [84, 135] on span "Eau gazeuse (2dl)" at bounding box center [70, 132] width 47 height 21
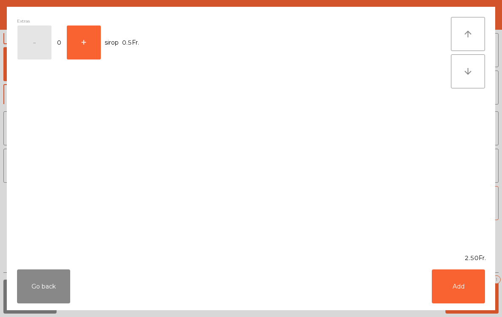
click at [446, 302] on button "Add" at bounding box center [458, 287] width 53 height 34
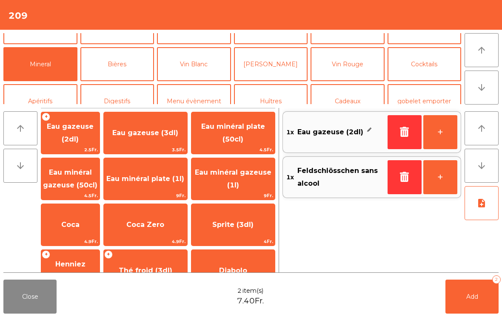
click at [464, 305] on button "Add 2" at bounding box center [471, 297] width 53 height 34
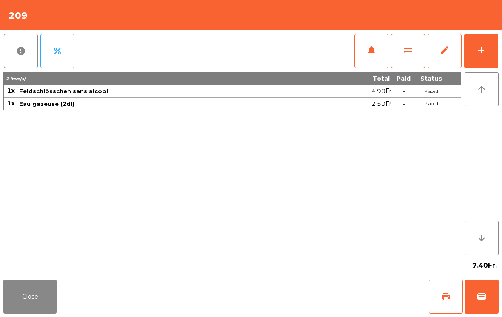
click at [23, 302] on button "Close" at bounding box center [29, 297] width 53 height 34
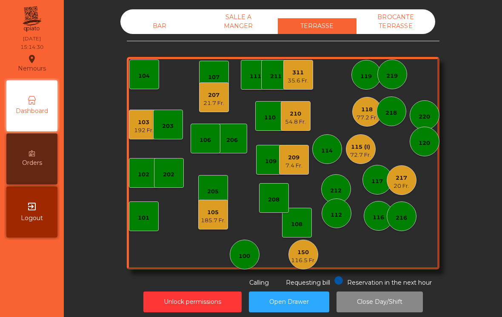
click at [365, 147] on div "115 (I)" at bounding box center [360, 147] width 21 height 9
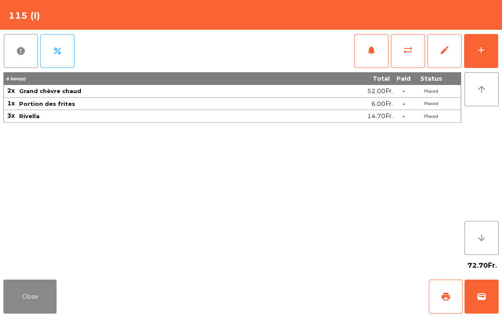
click at [399, 64] on button "sync_alt" at bounding box center [408, 51] width 34 height 34
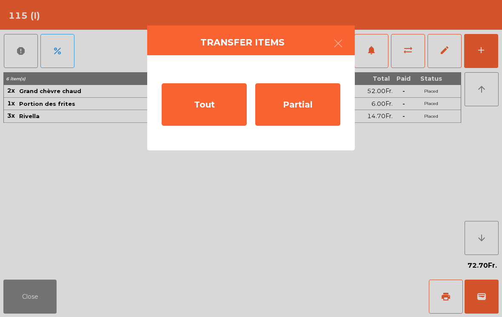
click at [320, 115] on div "Partial" at bounding box center [297, 104] width 85 height 43
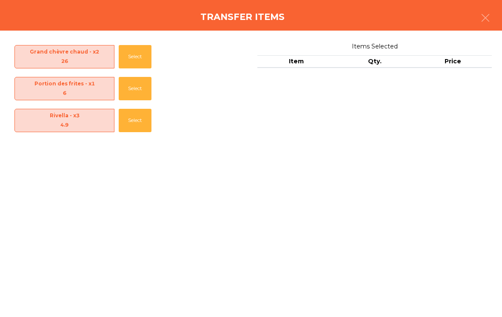
click at [135, 118] on button "Select" at bounding box center [135, 120] width 33 height 23
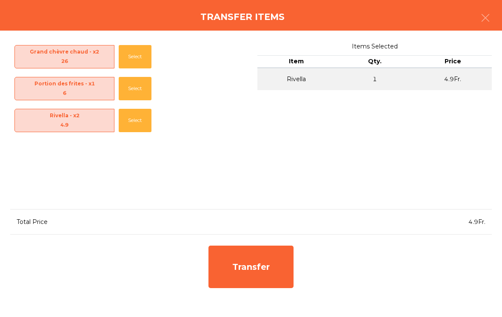
click at [291, 287] on div "Transfer" at bounding box center [250, 267] width 85 height 43
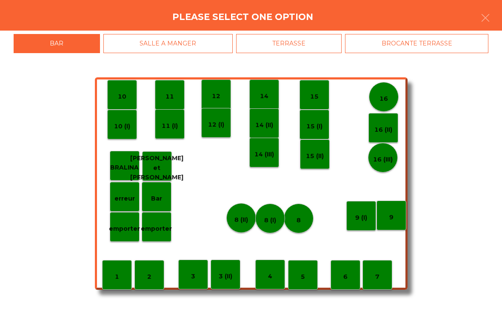
click at [283, 222] on div "8 (I)" at bounding box center [270, 219] width 30 height 30
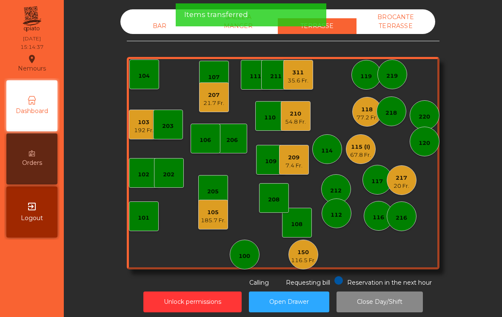
click at [138, 27] on div "BAR" at bounding box center [159, 26] width 79 height 16
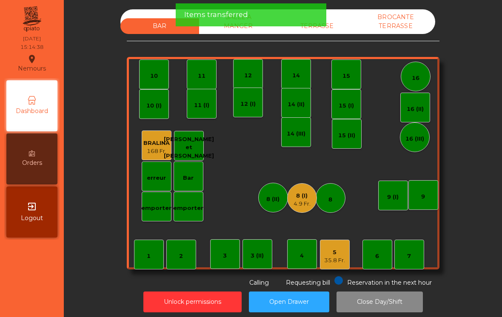
click at [305, 201] on div "4.9 Fr." at bounding box center [301, 204] width 17 height 9
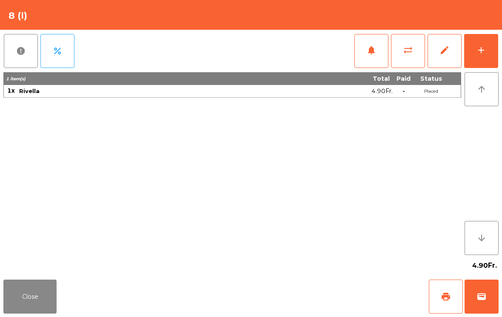
click at [464, 297] on button "wallet" at bounding box center [481, 297] width 34 height 34
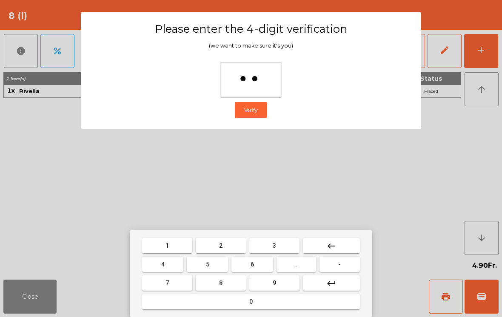
type input "***"
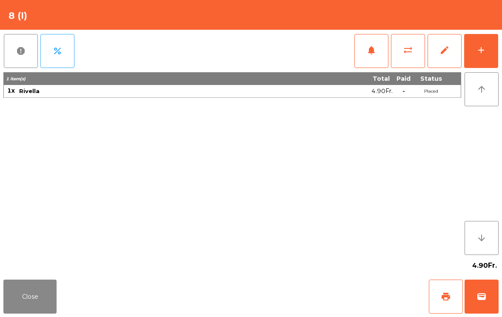
click at [299, 301] on div "Close print wallet" at bounding box center [251, 296] width 502 height 41
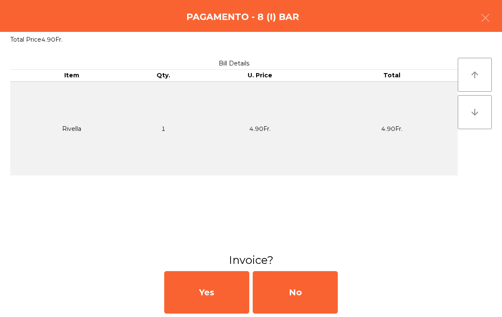
click at [308, 300] on div "No" at bounding box center [295, 292] width 85 height 43
click at [328, 277] on div "No" at bounding box center [295, 292] width 85 height 43
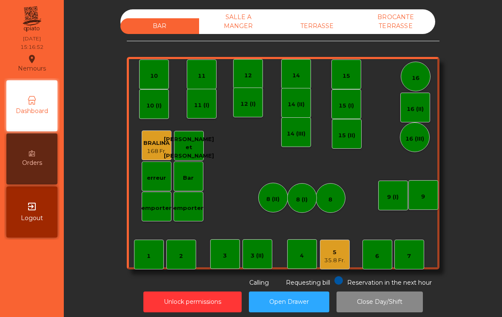
click at [316, 22] on div "TERRASSE" at bounding box center [317, 26] width 79 height 16
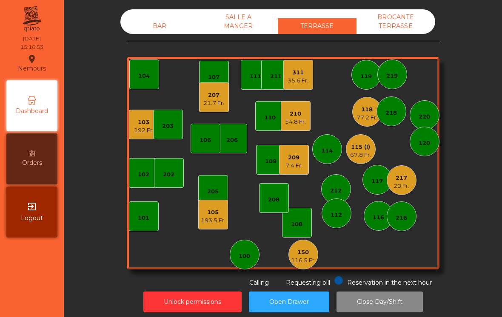
click at [362, 151] on div "67.8 Fr." at bounding box center [360, 155] width 21 height 9
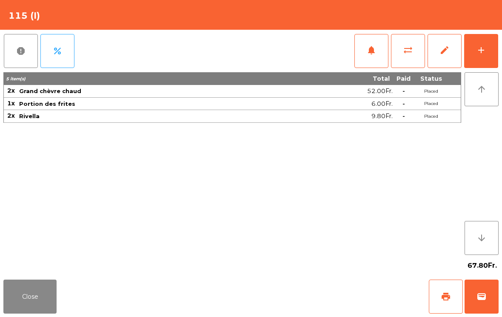
click at [19, 282] on button "Close" at bounding box center [29, 297] width 53 height 34
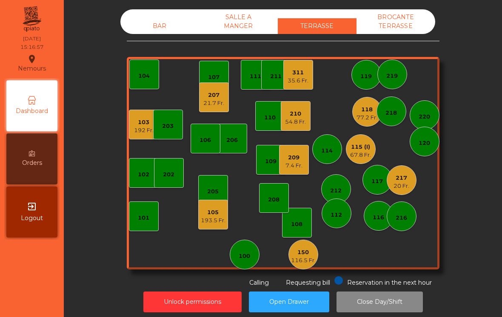
click at [201, 228] on div "105 193.5 Fr." at bounding box center [213, 215] width 30 height 30
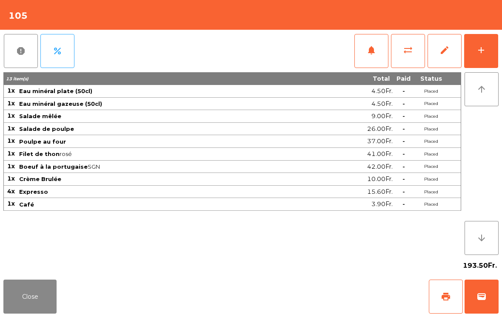
click at [475, 302] on button "wallet" at bounding box center [481, 297] width 34 height 34
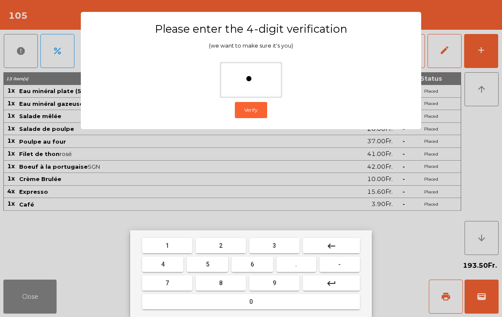
type input "**"
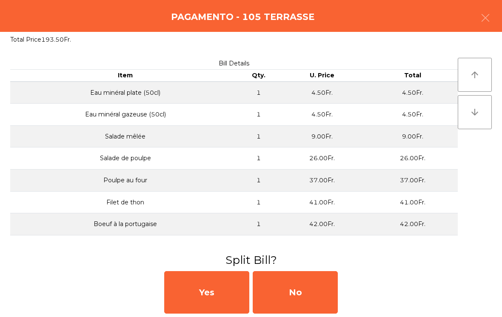
click at [282, 300] on div "No" at bounding box center [295, 292] width 85 height 43
click at [294, 299] on div "No" at bounding box center [295, 292] width 85 height 43
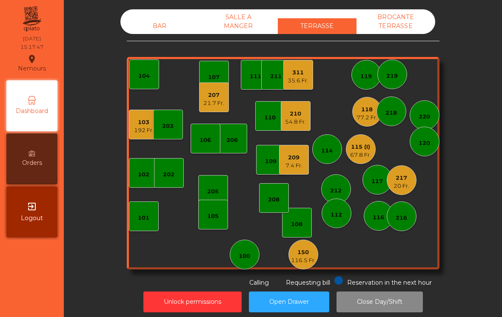
click at [406, 187] on div "20 Fr." at bounding box center [401, 186] width 16 height 9
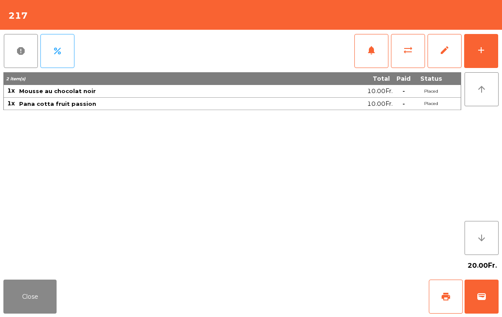
click at [480, 51] on div "add" at bounding box center [481, 50] width 10 height 10
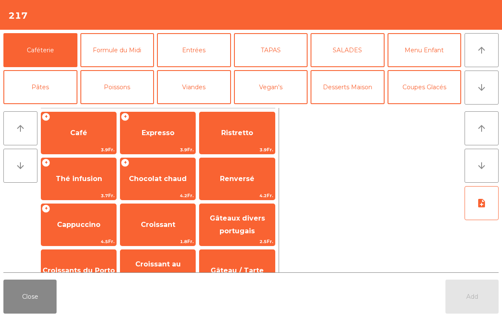
click at [481, 89] on icon "arrow_downward" at bounding box center [481, 87] width 10 height 10
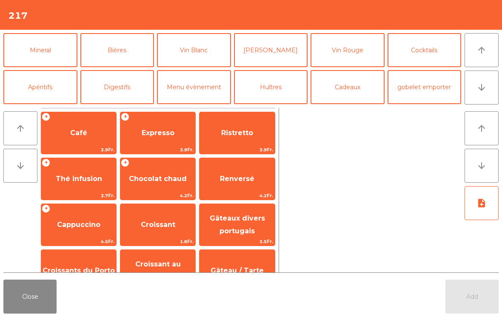
click at [51, 57] on button "Mineral" at bounding box center [40, 50] width 74 height 34
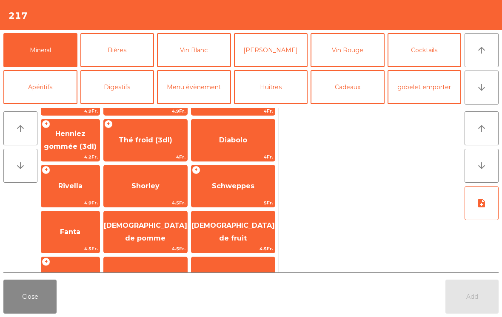
scroll to position [166, 0]
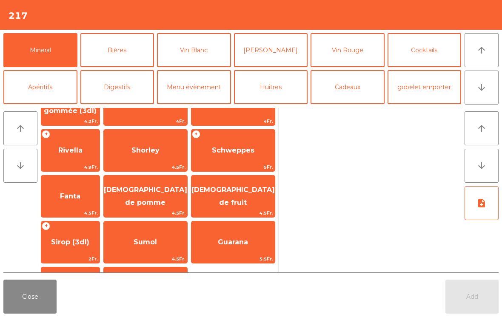
click at [159, 150] on span "Shorley" at bounding box center [145, 150] width 28 height 8
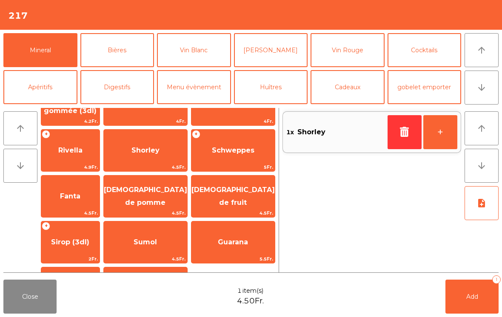
click at [474, 56] on button "arrow_upward" at bounding box center [481, 50] width 34 height 34
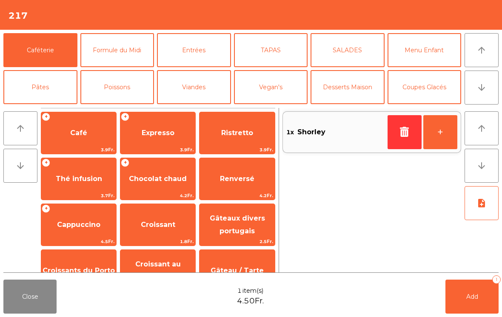
scroll to position [0, 0]
click at [74, 140] on span "Café" at bounding box center [78, 133] width 75 height 23
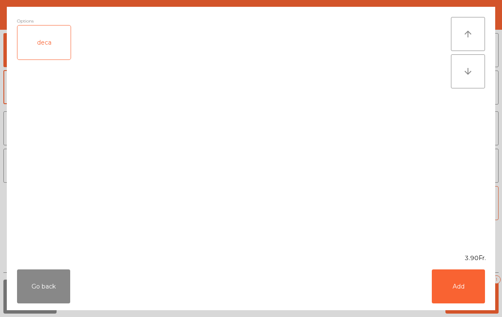
click at [465, 296] on button "Add" at bounding box center [458, 287] width 53 height 34
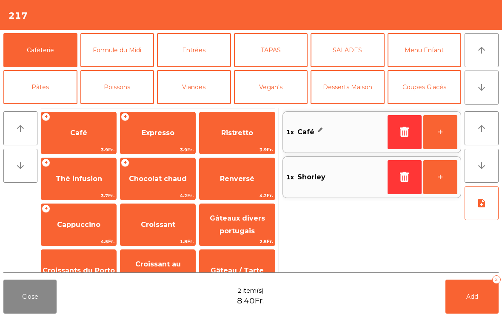
click at [466, 295] on span "Add" at bounding box center [472, 297] width 12 height 8
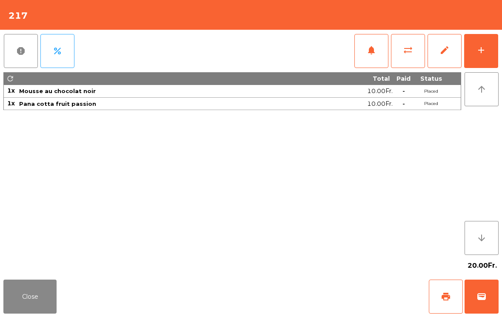
click at [447, 296] on span "print" at bounding box center [446, 297] width 10 height 10
click at [19, 301] on button "Close" at bounding box center [29, 297] width 53 height 34
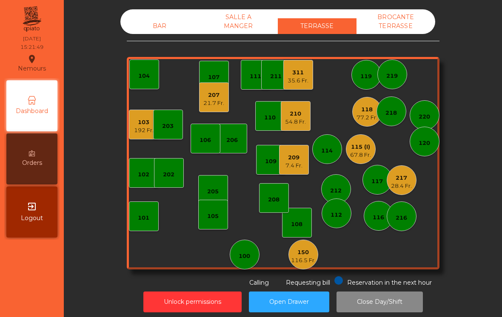
click at [303, 122] on div "54.8 Fr." at bounding box center [295, 122] width 21 height 9
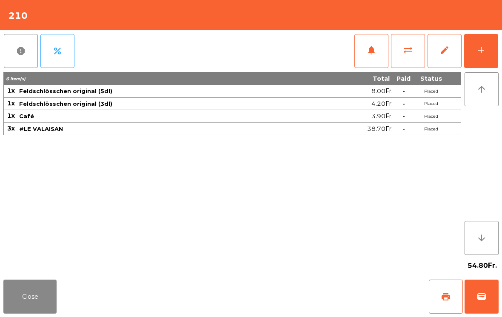
click at [481, 303] on button "wallet" at bounding box center [481, 297] width 34 height 34
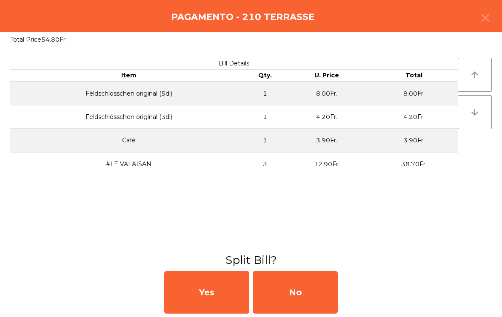
click at [292, 290] on div "No" at bounding box center [295, 292] width 85 height 43
click at [292, 311] on div "MB" at bounding box center [295, 292] width 85 height 43
click at [299, 292] on div "No" at bounding box center [295, 292] width 85 height 43
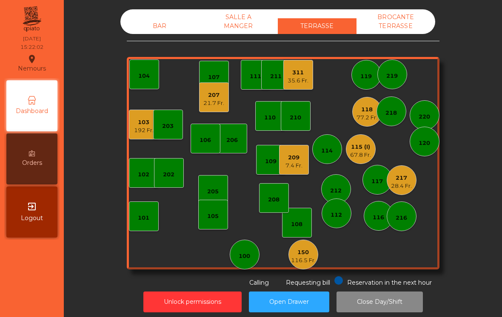
click at [243, 260] on div "100" at bounding box center [244, 256] width 11 height 9
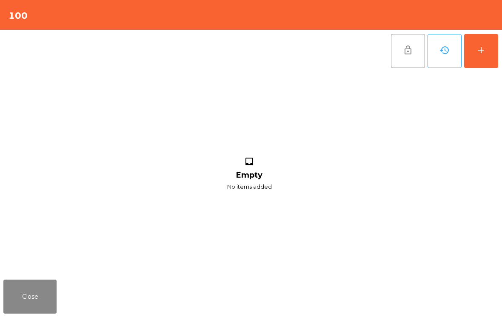
click at [478, 63] on button "add" at bounding box center [481, 51] width 34 height 34
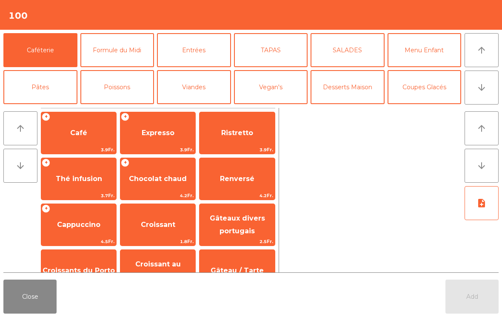
click at [418, 94] on button "Coupes Glacés" at bounding box center [424, 87] width 74 height 34
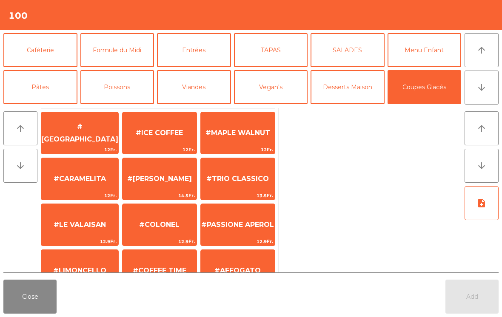
scroll to position [140, 0]
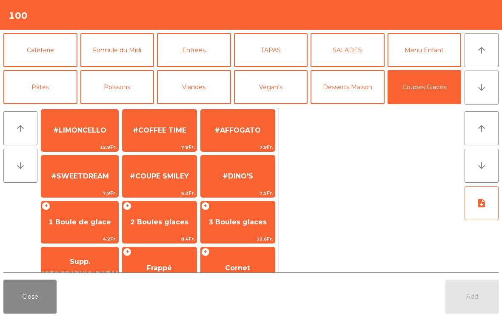
click at [58, 182] on span "#SWEETDREAM" at bounding box center [79, 176] width 77 height 23
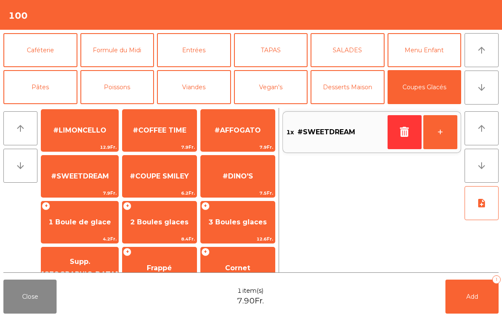
click at [459, 289] on button "Add 1" at bounding box center [471, 297] width 53 height 34
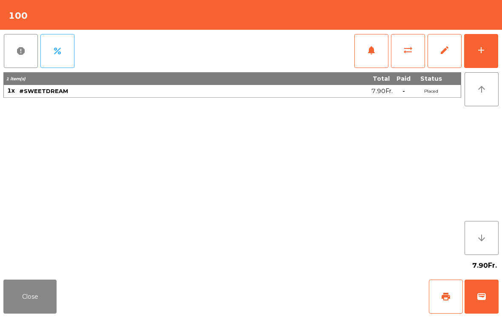
click at [32, 313] on button "Close" at bounding box center [29, 297] width 53 height 34
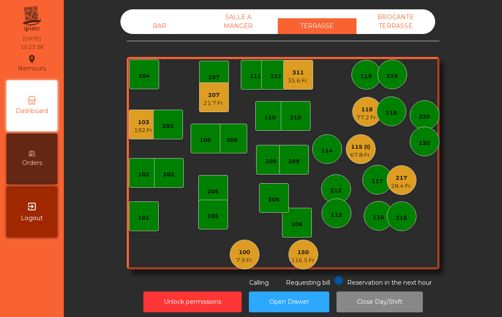
click at [245, 262] on div "7.9 Fr." at bounding box center [244, 260] width 17 height 9
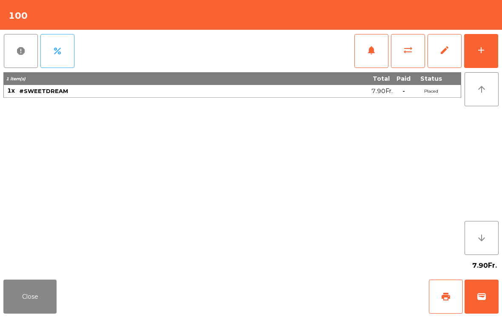
click at [456, 293] on button "print" at bounding box center [446, 297] width 34 height 34
click at [12, 300] on button "Close" at bounding box center [29, 297] width 53 height 34
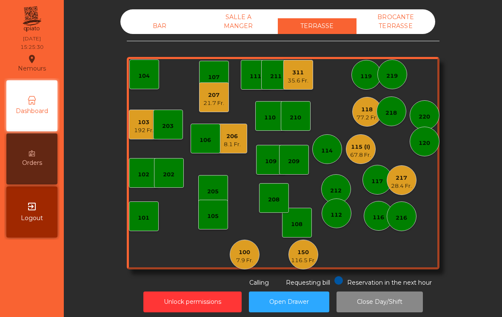
click at [427, 121] on div "220" at bounding box center [425, 115] width 30 height 30
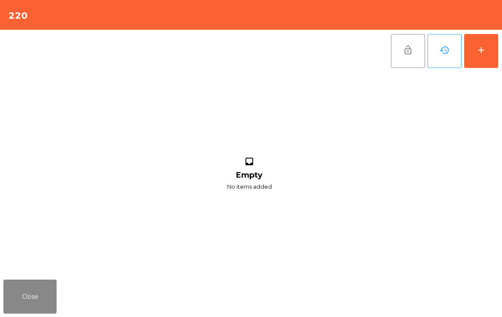
click at [489, 51] on button "add" at bounding box center [481, 51] width 34 height 34
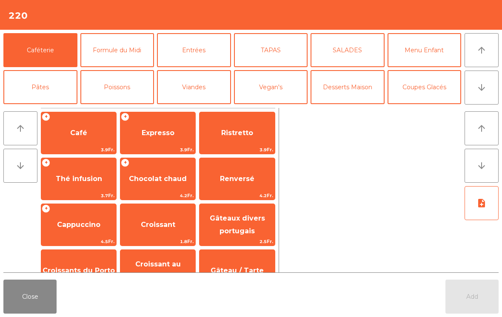
scroll to position [8, 0]
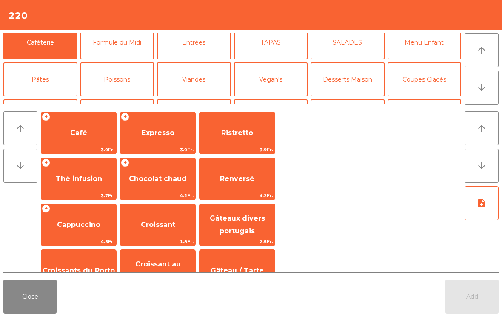
click at [118, 100] on button "Bières" at bounding box center [117, 117] width 74 height 34
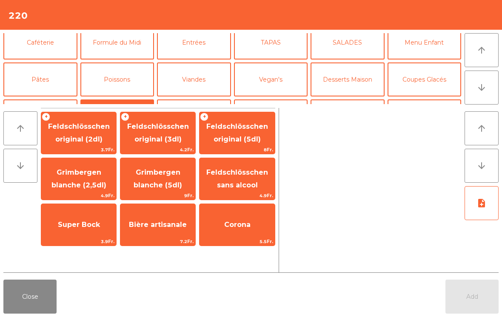
click at [165, 134] on span "Feldschlösschen original (3dl)" at bounding box center [157, 133] width 75 height 36
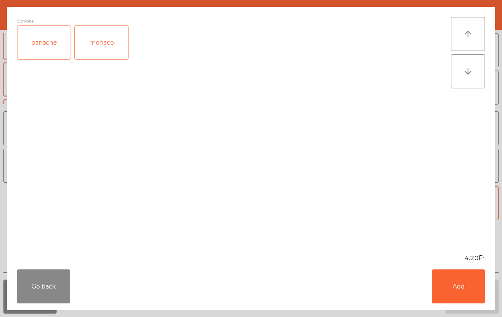
click at [469, 299] on button "Add" at bounding box center [458, 287] width 53 height 34
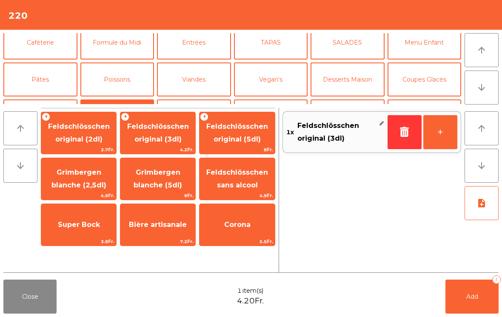
scroll to position [43, 0]
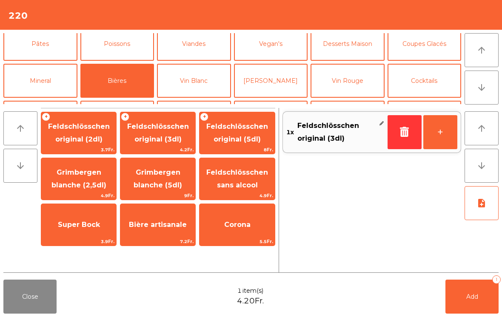
click at [350, 51] on button "Desserts Maison" at bounding box center [347, 44] width 74 height 34
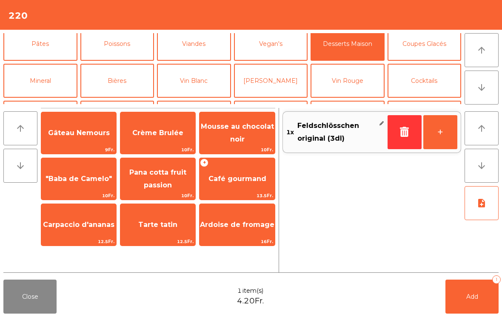
click at [241, 140] on span "Mousse au chocolat noir" at bounding box center [237, 132] width 73 height 21
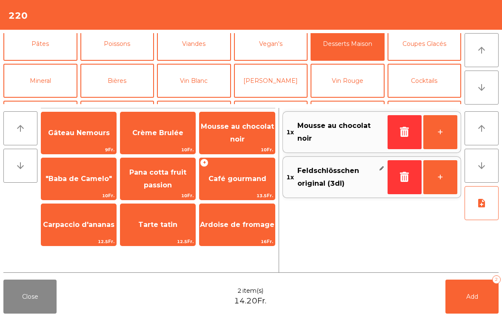
click at [400, 138] on button "button" at bounding box center [404, 132] width 34 height 34
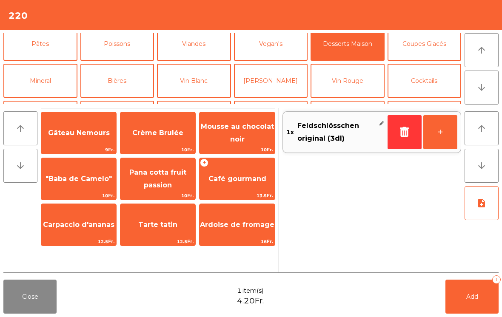
click at [247, 180] on span "Café gourmand" at bounding box center [237, 179] width 58 height 8
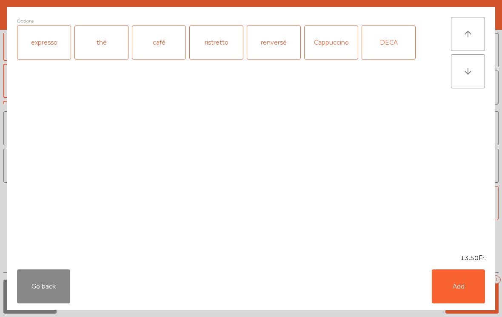
click at [42, 49] on div "expresso" at bounding box center [43, 43] width 53 height 34
click at [469, 284] on button "Add" at bounding box center [458, 287] width 53 height 34
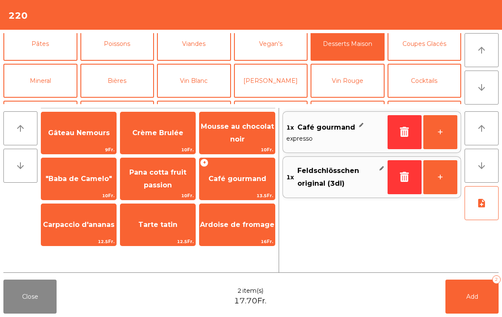
scroll to position [50, 0]
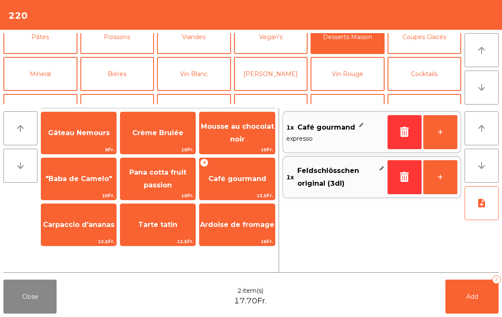
click at [431, 46] on button "Coupes Glacés" at bounding box center [424, 37] width 74 height 34
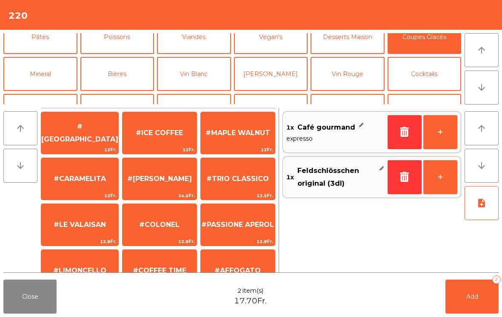
click at [434, 74] on button "Cocktails" at bounding box center [424, 74] width 74 height 34
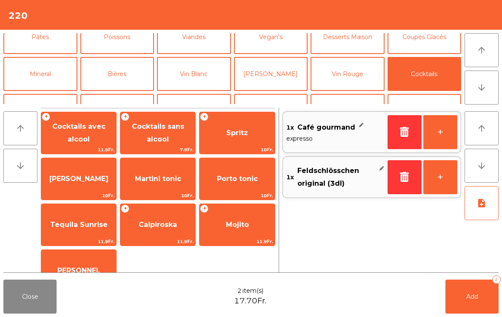
click at [84, 138] on span "Cocktails avec alcool" at bounding box center [78, 133] width 75 height 36
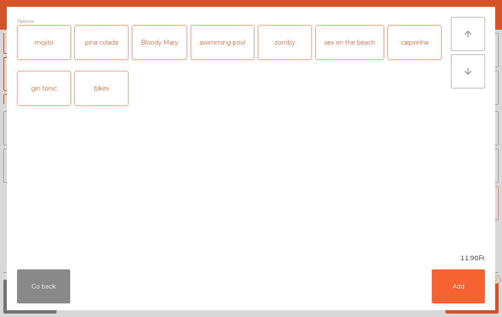
click at [98, 45] on div "pina colada" at bounding box center [101, 43] width 53 height 34
click at [473, 271] on button "Add" at bounding box center [458, 287] width 53 height 34
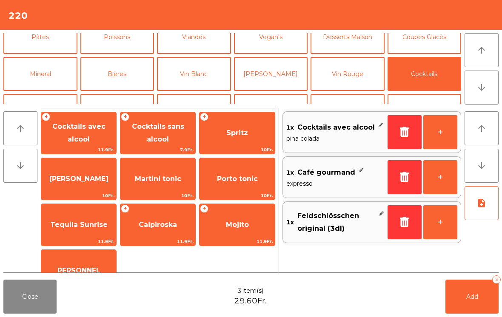
click at [441, 132] on button "+" at bounding box center [440, 132] width 34 height 34
click at [128, 78] on button "Bières" at bounding box center [117, 74] width 74 height 34
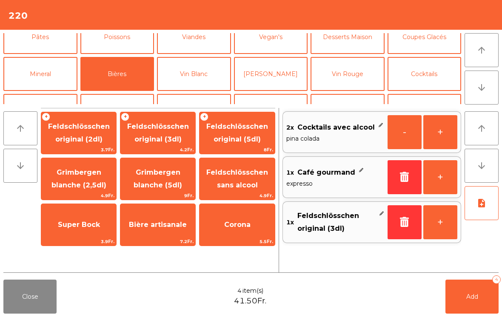
click at [164, 136] on span "Feldschlösschen original (3dl)" at bounding box center [158, 132] width 62 height 21
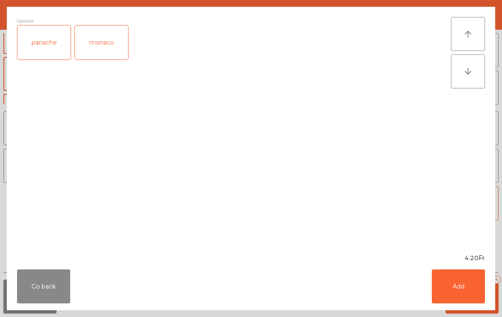
click at [476, 290] on button "Add" at bounding box center [458, 287] width 53 height 34
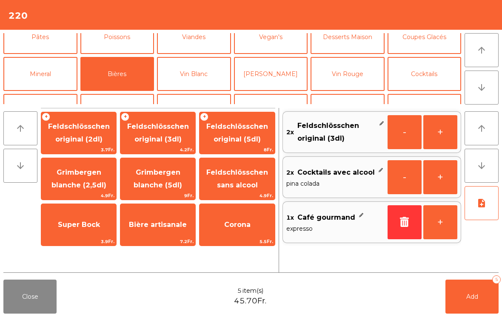
click at [441, 43] on button "Coupes Glacés" at bounding box center [424, 37] width 74 height 34
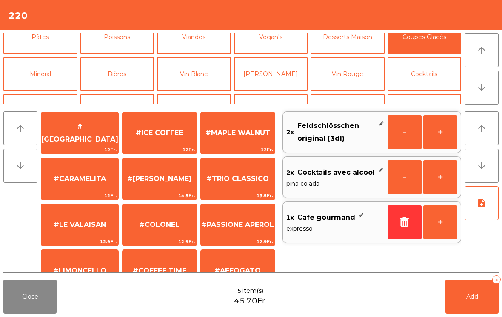
scroll to position [164, 0]
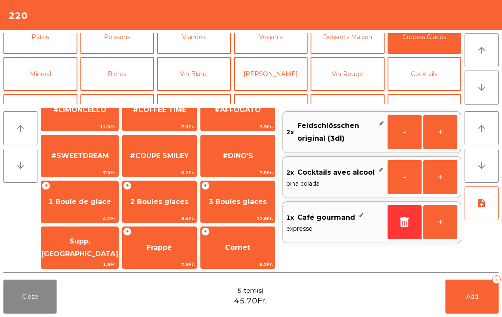
click at [77, 147] on span "#SWEETDREAM" at bounding box center [79, 156] width 77 height 23
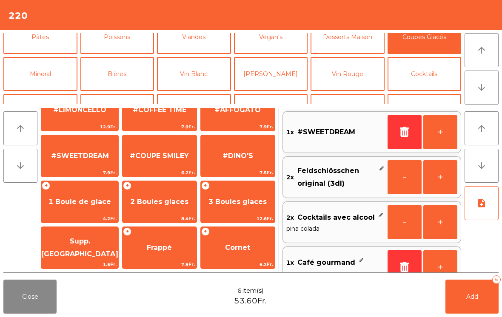
scroll to position [20, 0]
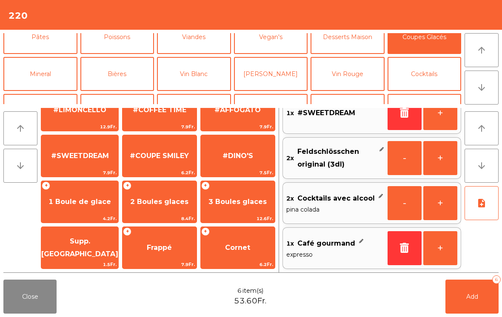
click at [396, 168] on button "-" at bounding box center [404, 158] width 34 height 34
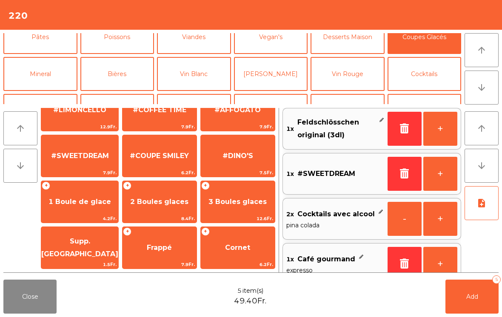
scroll to position [21, 0]
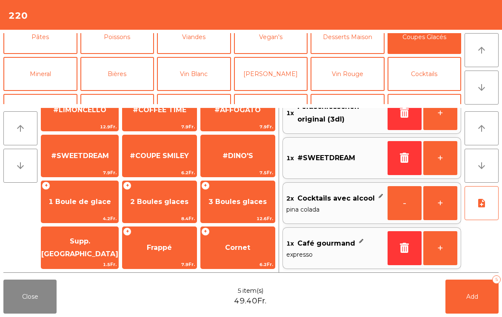
click at [441, 162] on button "+" at bounding box center [440, 158] width 34 height 34
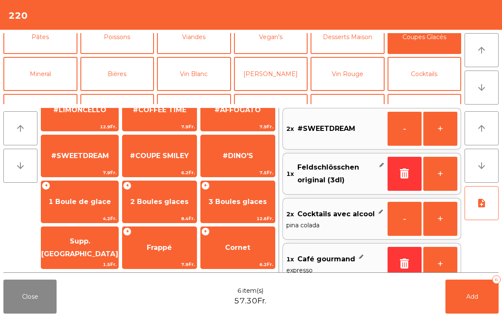
scroll to position [23, 0]
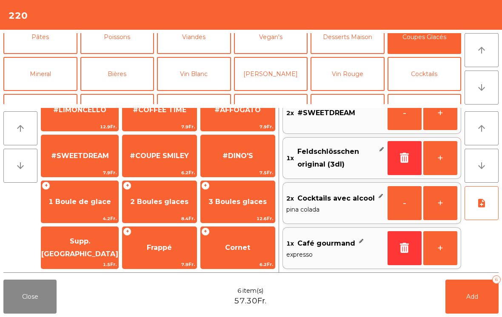
click at [465, 299] on button "Add 6" at bounding box center [471, 297] width 53 height 34
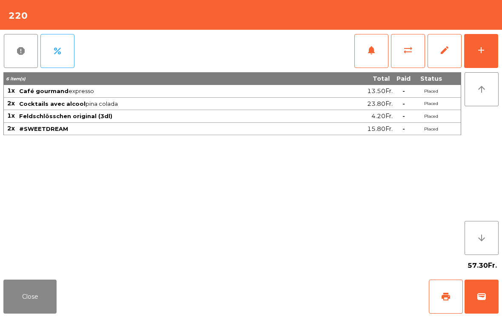
click at [17, 297] on button "Close" at bounding box center [29, 297] width 53 height 34
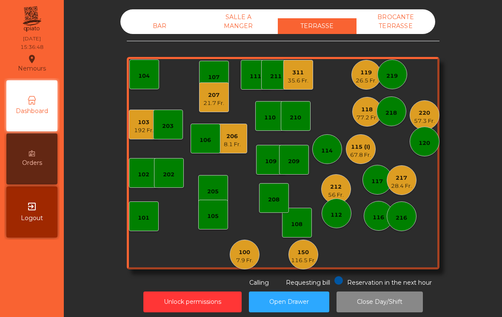
scroll to position [0, 0]
click at [437, 108] on div "220 57.3 Fr." at bounding box center [425, 115] width 30 height 30
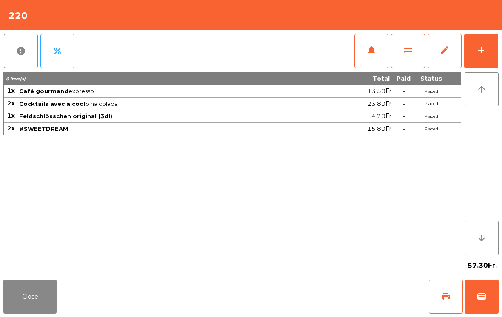
click at [34, 282] on button "Close" at bounding box center [29, 297] width 53 height 34
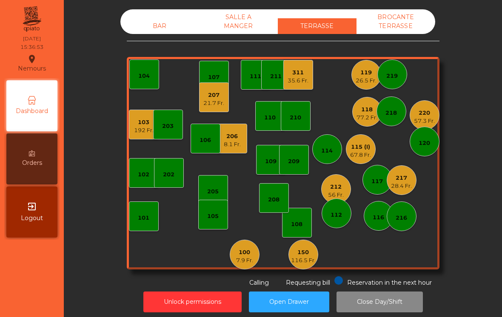
click at [369, 77] on div "26.5 Fr." at bounding box center [366, 81] width 21 height 9
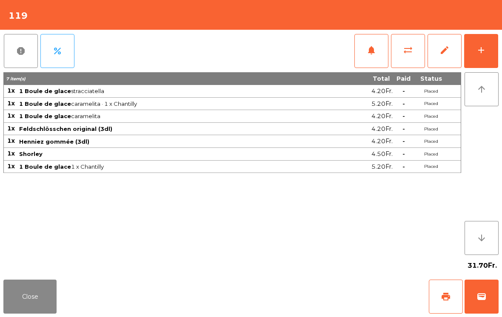
click at [18, 312] on button "Close" at bounding box center [29, 297] width 53 height 34
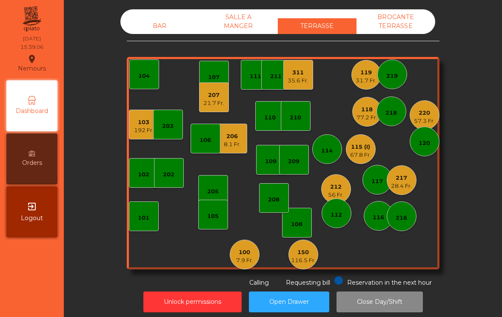
click at [364, 151] on div "67.8 Fr." at bounding box center [360, 155] width 21 height 9
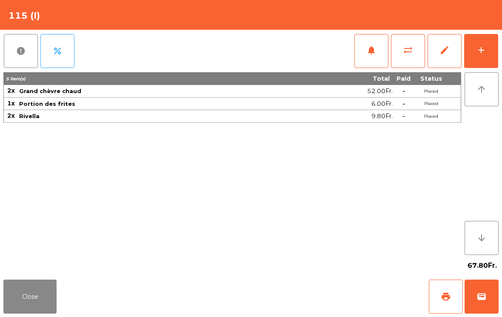
click at [483, 50] on div "add" at bounding box center [481, 50] width 10 height 10
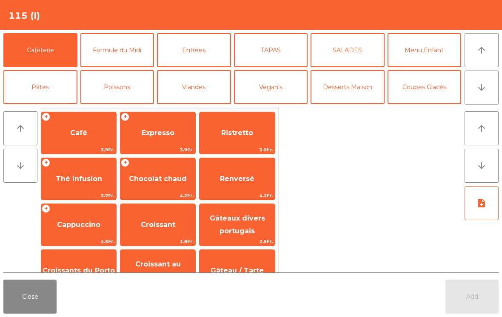
click at [142, 142] on span "Expresso" at bounding box center [157, 133] width 75 height 23
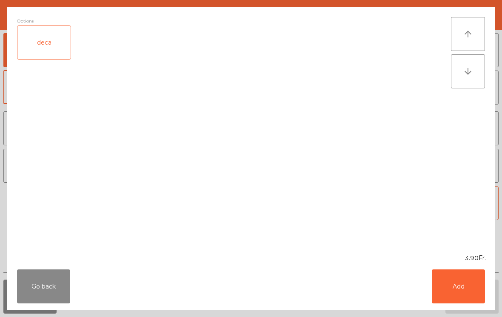
click at [466, 290] on button "Add" at bounding box center [458, 287] width 53 height 34
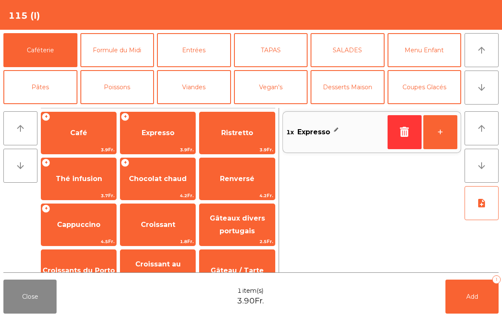
click at [478, 294] on span "Add" at bounding box center [472, 297] width 12 height 8
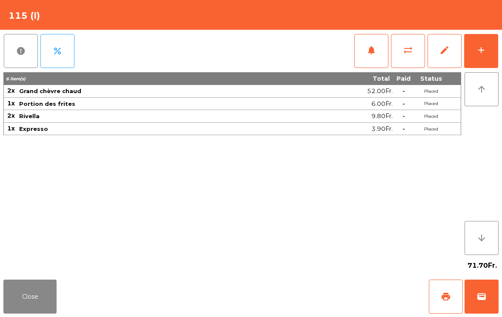
click at [26, 305] on button "Close" at bounding box center [29, 297] width 53 height 34
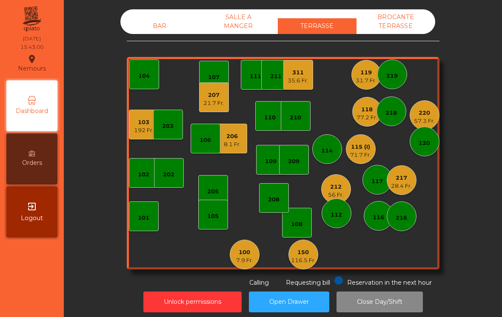
click at [250, 262] on div "7.9 Fr." at bounding box center [244, 260] width 17 height 9
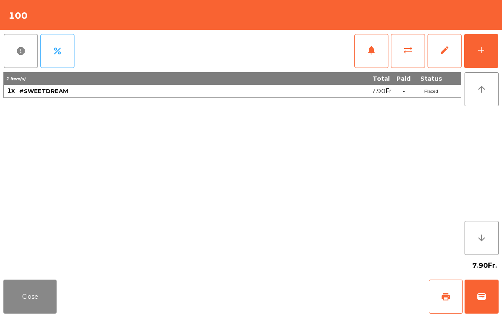
click at [484, 298] on span "wallet" at bounding box center [481, 297] width 10 height 10
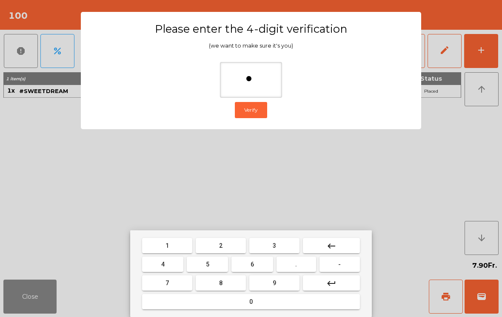
type input "**"
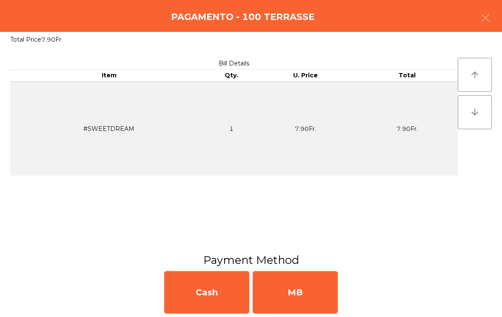
click at [295, 298] on div "MB" at bounding box center [295, 292] width 85 height 43
click at [288, 294] on div "No" at bounding box center [295, 292] width 85 height 43
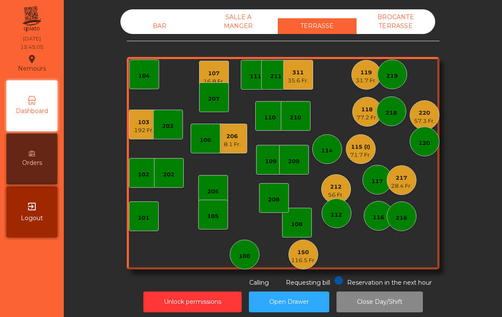
click at [406, 194] on div "217 28.4 Fr." at bounding box center [402, 180] width 30 height 30
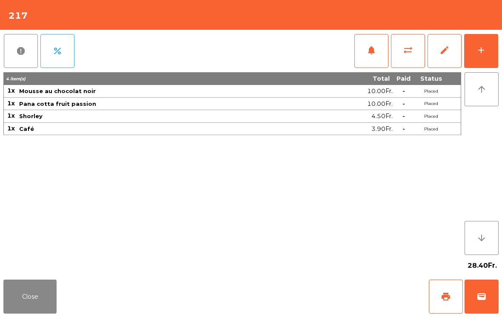
click at [490, 293] on button "wallet" at bounding box center [481, 297] width 34 height 34
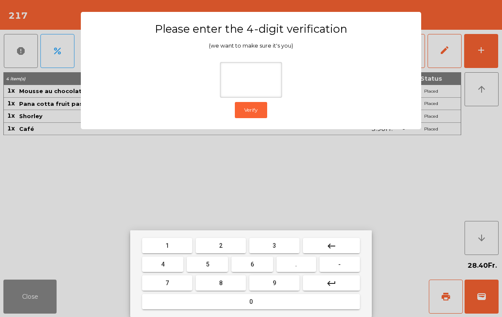
type input "*"
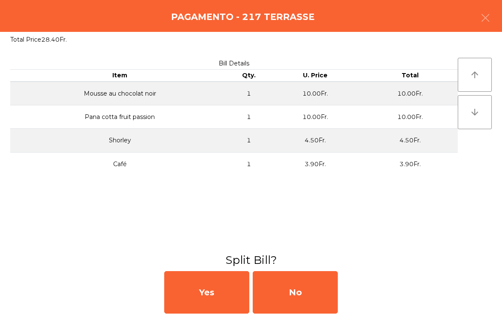
click at [291, 301] on div "No" at bounding box center [295, 292] width 85 height 43
click at [289, 292] on div "No" at bounding box center [295, 292] width 85 height 43
click at [294, 296] on div "No" at bounding box center [295, 292] width 85 height 43
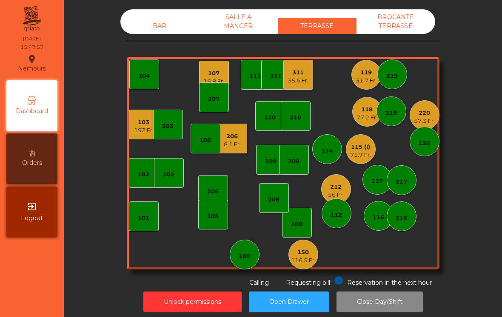
click at [361, 124] on div "118 77.2 Fr." at bounding box center [367, 112] width 30 height 30
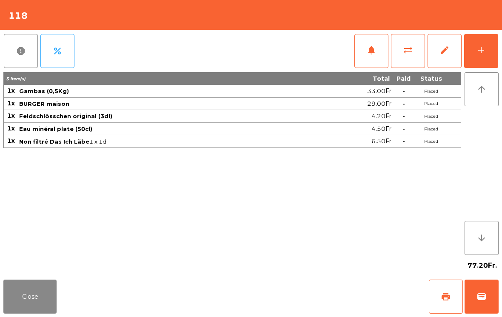
click at [37, 295] on button "Close" at bounding box center [29, 297] width 53 height 34
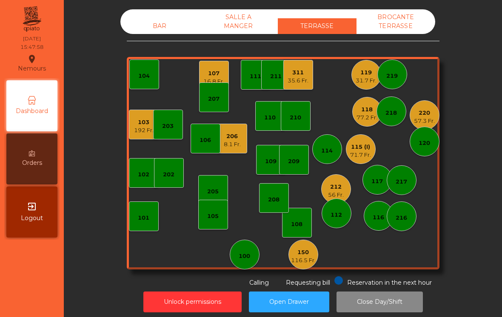
click at [359, 151] on div "71.7 Fr." at bounding box center [360, 155] width 21 height 9
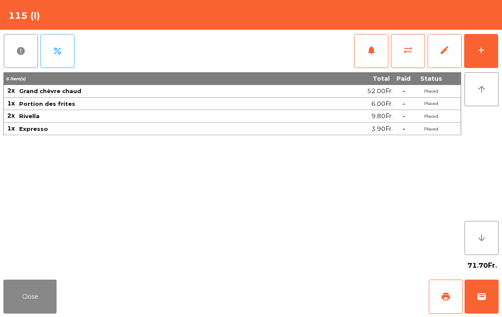
click at [27, 313] on button "Close" at bounding box center [29, 297] width 53 height 34
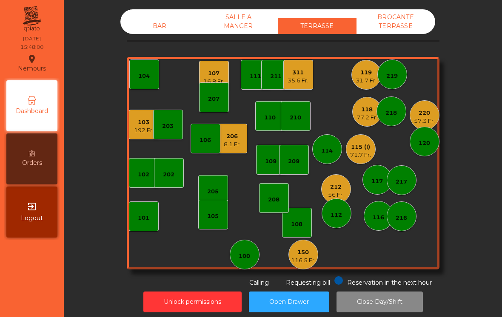
click at [364, 152] on div "71.7 Fr." at bounding box center [360, 155] width 21 height 9
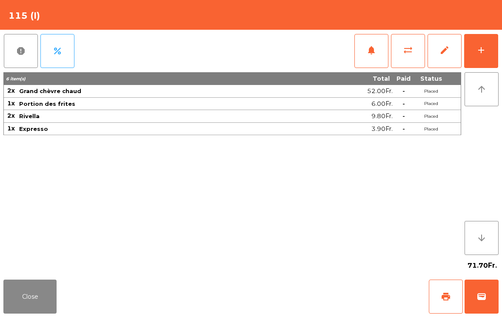
click at [37, 313] on button "Close" at bounding box center [29, 297] width 53 height 34
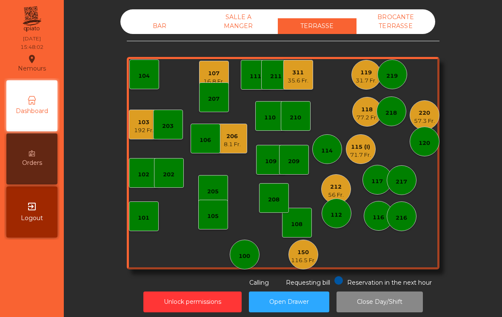
click at [373, 110] on div "118" at bounding box center [366, 109] width 21 height 9
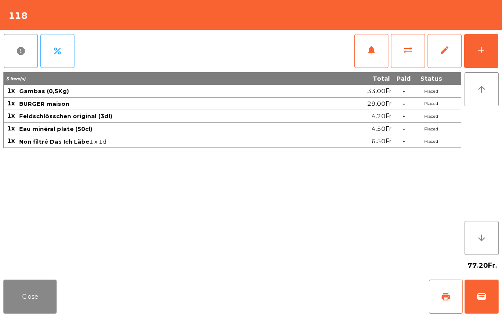
click at [449, 303] on button "print" at bounding box center [446, 297] width 34 height 34
click at [44, 298] on button "Close" at bounding box center [29, 297] width 53 height 34
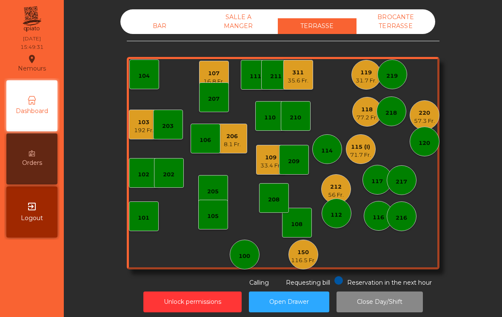
click at [363, 157] on div "71.7 Fr." at bounding box center [360, 155] width 21 height 9
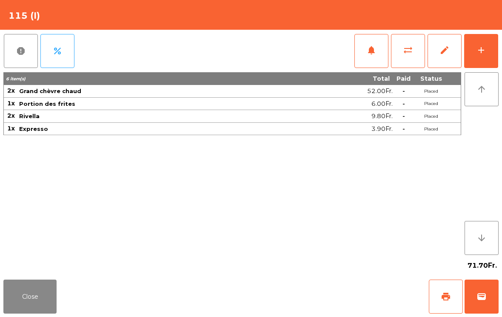
click at [444, 298] on span "print" at bounding box center [446, 297] width 10 height 10
click at [477, 298] on span "wallet" at bounding box center [481, 297] width 10 height 10
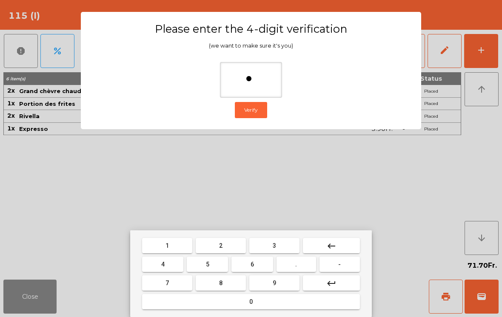
type input "**"
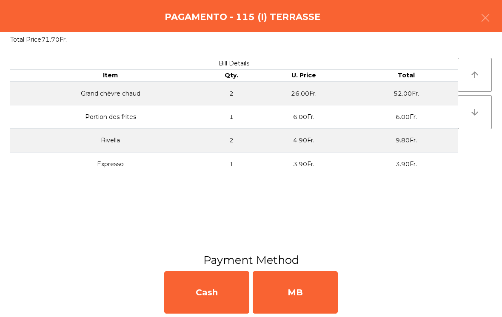
click at [307, 297] on div "MB" at bounding box center [295, 292] width 85 height 43
click at [308, 292] on div "No" at bounding box center [295, 292] width 85 height 43
click at [284, 278] on div "No" at bounding box center [295, 292] width 85 height 43
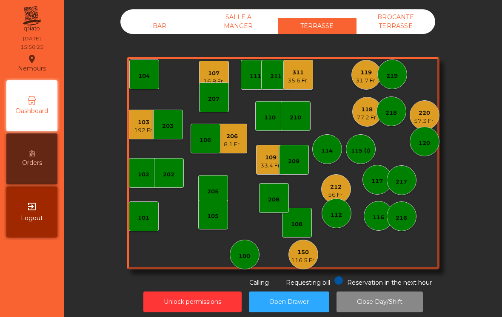
click at [310, 77] on div "311 35.6 Fr." at bounding box center [298, 75] width 30 height 30
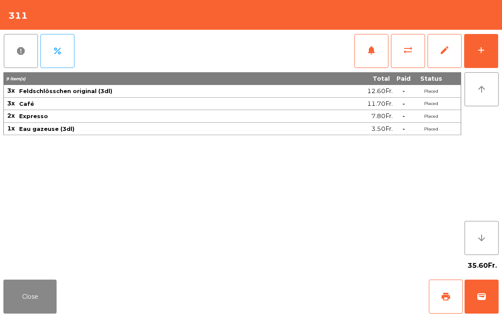
click at [495, 306] on button "wallet" at bounding box center [481, 297] width 34 height 34
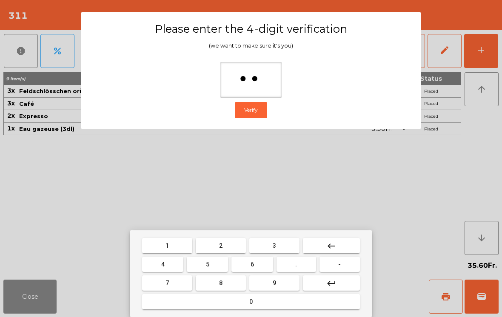
type input "***"
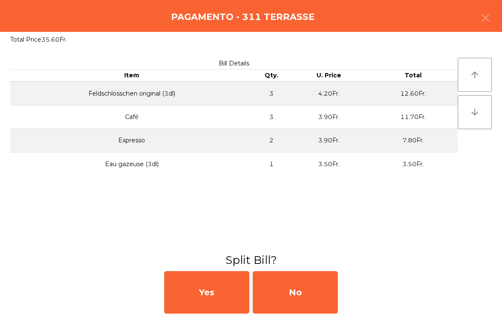
click at [302, 293] on div "No" at bounding box center [295, 292] width 85 height 43
click at [317, 291] on div "No" at bounding box center [295, 292] width 85 height 43
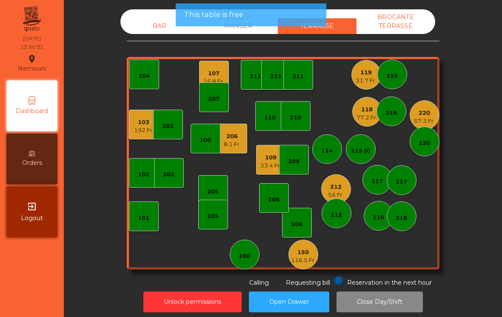
click at [301, 311] on button "Open Drawer" at bounding box center [289, 302] width 80 height 21
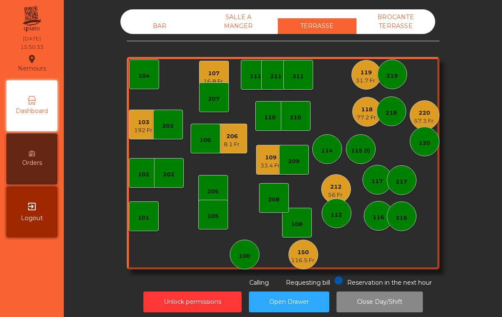
click at [302, 259] on div "116.5 Fr." at bounding box center [303, 260] width 25 height 9
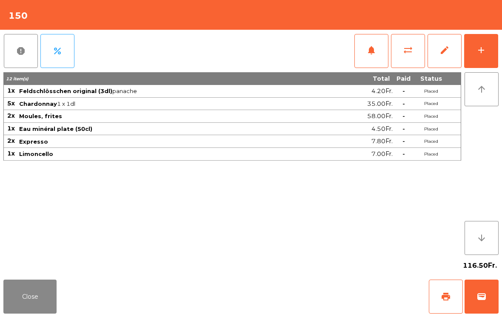
click at [495, 302] on button "wallet" at bounding box center [481, 297] width 34 height 34
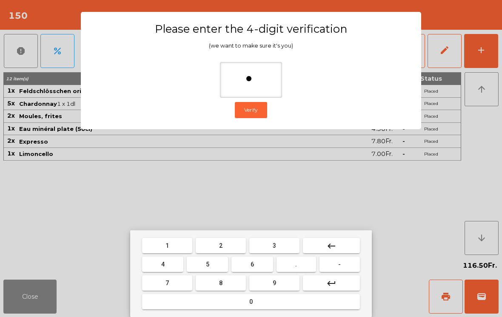
type input "**"
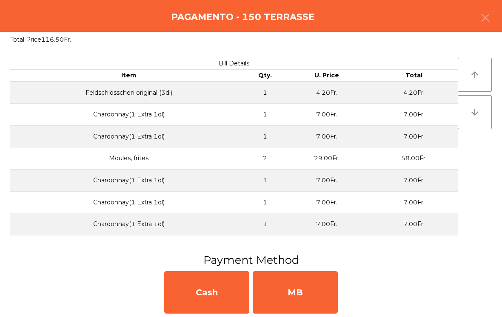
click at [304, 300] on div "MB" at bounding box center [295, 292] width 85 height 43
click at [292, 291] on div "No" at bounding box center [295, 292] width 85 height 43
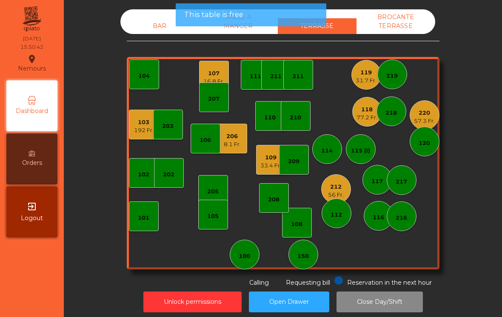
click at [290, 295] on button "Open Drawer" at bounding box center [289, 302] width 80 height 21
click at [304, 292] on button "Open Drawer" at bounding box center [289, 302] width 80 height 21
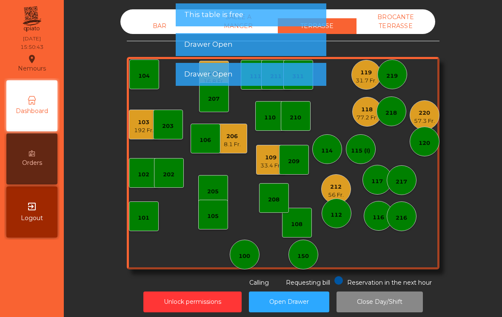
click at [142, 126] on div "192 Fr." at bounding box center [144, 130] width 20 height 9
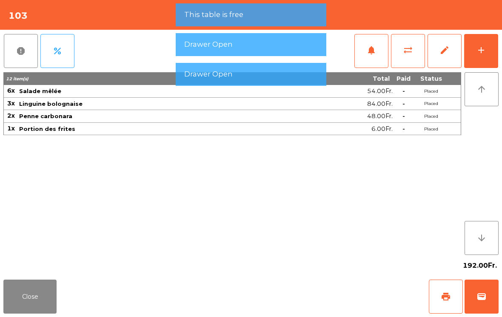
click at [483, 44] on button "add" at bounding box center [481, 51] width 34 height 34
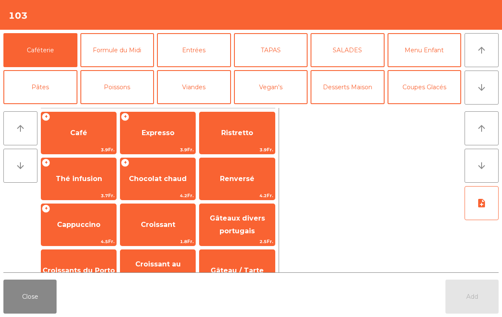
click at [165, 129] on span "Expresso" at bounding box center [158, 133] width 33 height 8
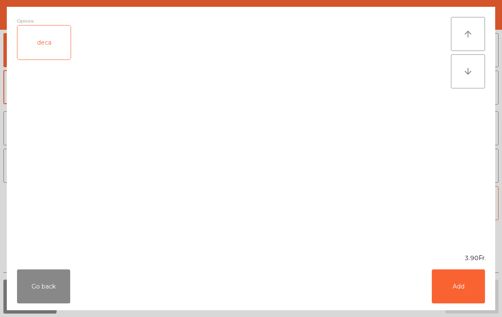
click at [467, 292] on button "Add" at bounding box center [458, 287] width 53 height 34
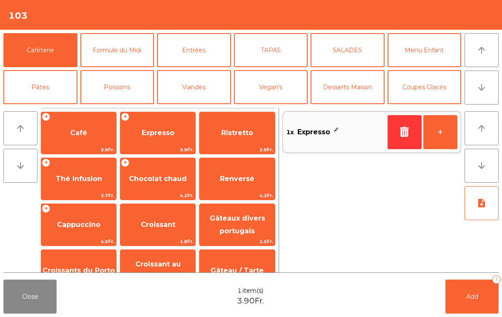
click at [444, 130] on button "+" at bounding box center [440, 132] width 34 height 34
click at [443, 126] on button "+" at bounding box center [440, 132] width 34 height 34
click at [455, 139] on button "+" at bounding box center [440, 132] width 34 height 34
click at [463, 289] on button "Add 4" at bounding box center [471, 297] width 53 height 34
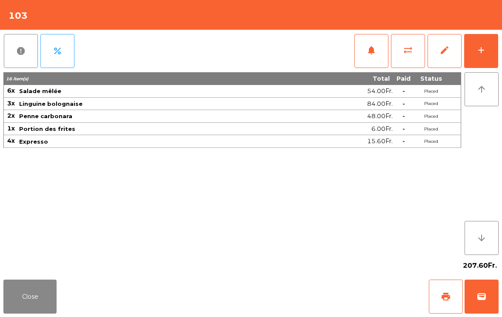
click at [46, 313] on button "Close" at bounding box center [29, 297] width 53 height 34
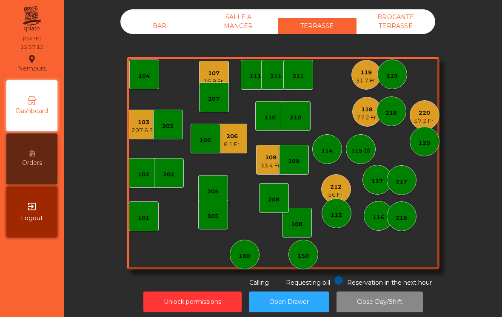
click at [141, 124] on div "103" at bounding box center [143, 122] width 25 height 9
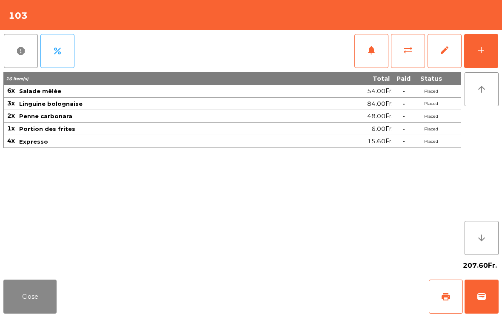
click at [480, 54] on div "add" at bounding box center [481, 50] width 10 height 10
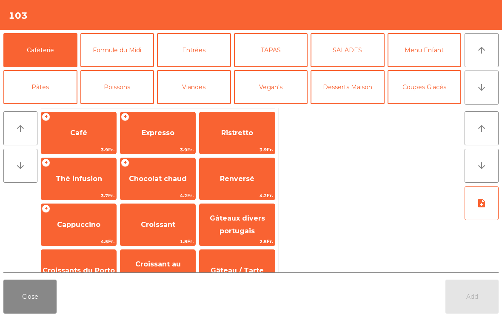
click at [495, 92] on button "arrow_downward" at bounding box center [481, 88] width 34 height 34
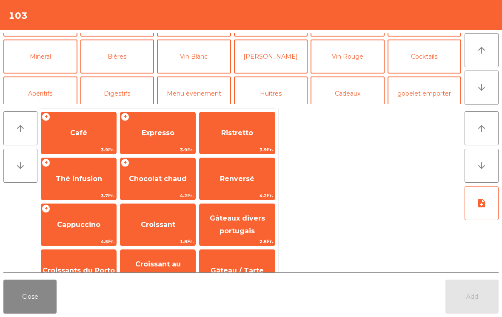
scroll to position [14, 0]
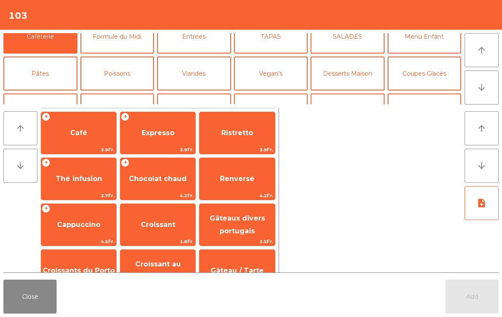
click at [344, 71] on button "Desserts Maison" at bounding box center [347, 74] width 74 height 34
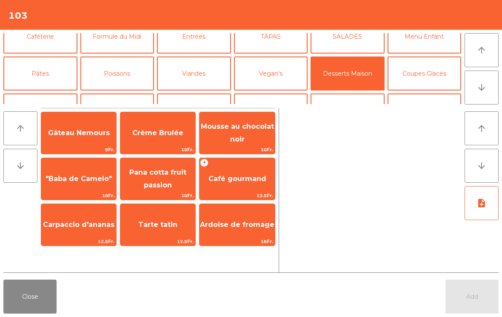
click at [149, 144] on span "Crème Brulée" at bounding box center [157, 133] width 75 height 23
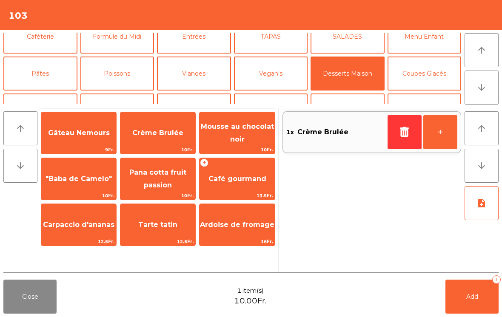
click at [470, 310] on button "Add 1" at bounding box center [471, 297] width 53 height 34
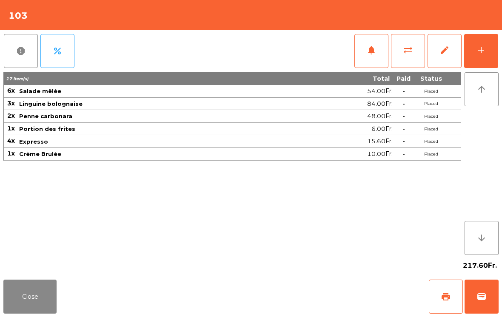
click at [16, 313] on button "Close" at bounding box center [29, 297] width 53 height 34
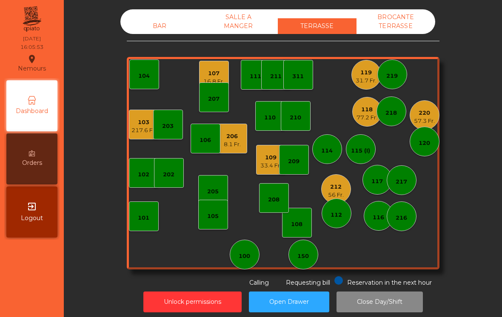
click at [199, 229] on div "105" at bounding box center [213, 215] width 30 height 30
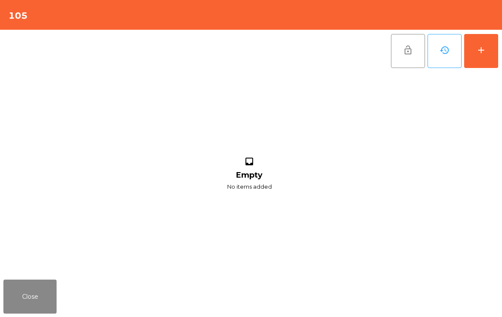
click at [476, 55] on div "add" at bounding box center [481, 50] width 10 height 10
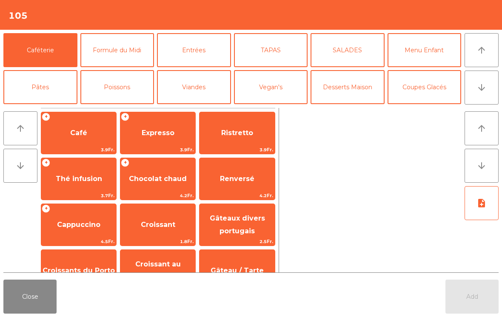
scroll to position [37, 0]
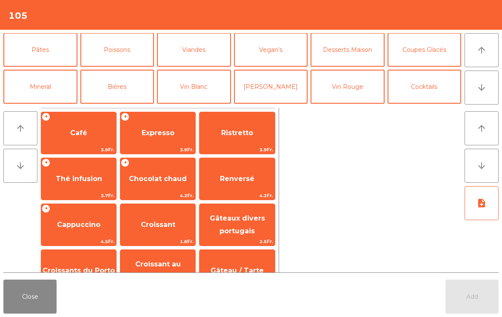
click at [120, 95] on button "Bières" at bounding box center [117, 87] width 74 height 34
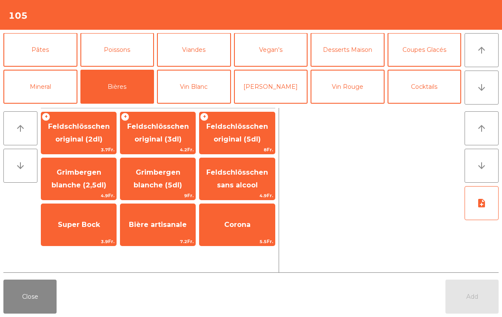
click at [171, 137] on span "Feldschlösschen original (3dl)" at bounding box center [158, 132] width 62 height 21
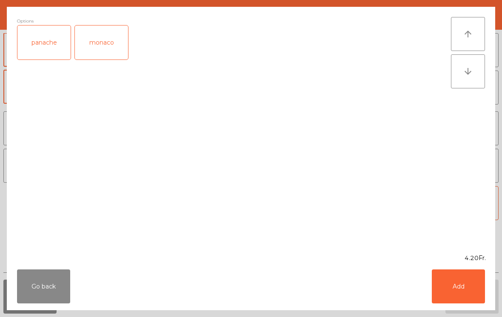
click at [39, 51] on div "panache" at bounding box center [43, 43] width 53 height 34
click at [475, 302] on button "Add" at bounding box center [458, 287] width 53 height 34
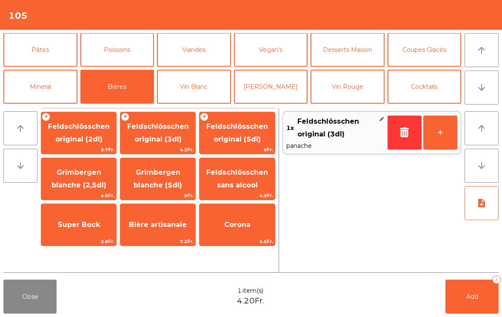
click at [34, 93] on button "Mineral" at bounding box center [40, 87] width 74 height 34
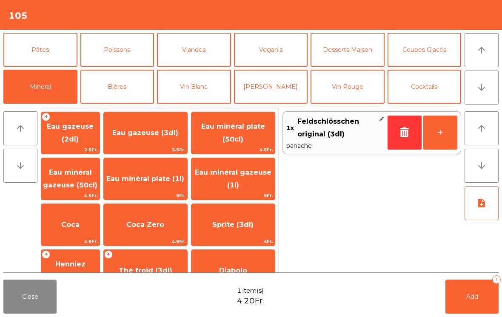
scroll to position [54, 0]
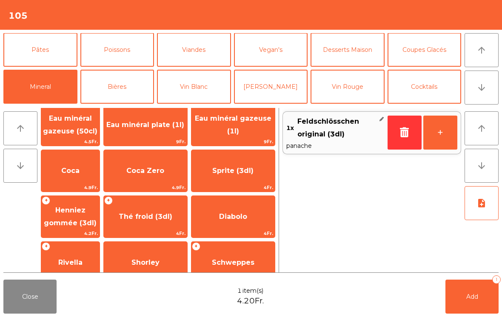
click at [148, 221] on span "Thé froid (3dl)" at bounding box center [145, 216] width 83 height 23
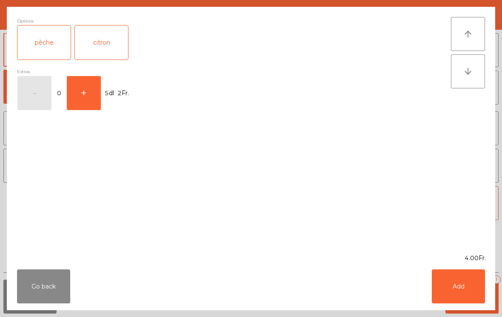
click at [478, 303] on button "Add" at bounding box center [458, 287] width 53 height 34
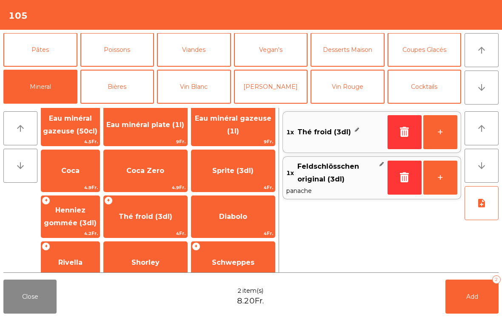
click at [475, 309] on button "Add 2" at bounding box center [471, 297] width 53 height 34
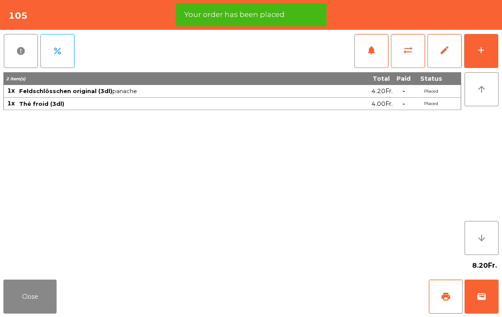
click at [445, 312] on button "print" at bounding box center [446, 297] width 34 height 34
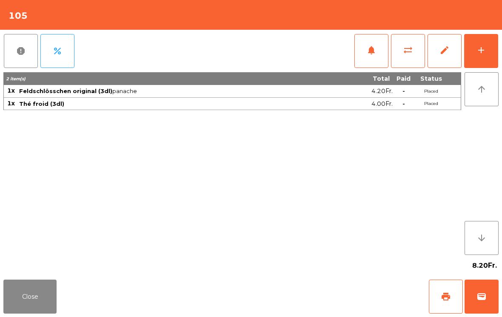
click at [19, 311] on button "Close" at bounding box center [29, 297] width 53 height 34
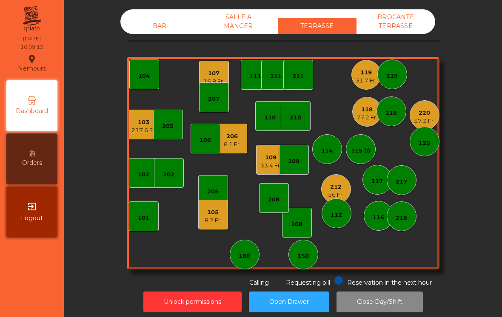
click at [437, 108] on div "220 57.3 Fr." at bounding box center [425, 115] width 30 height 30
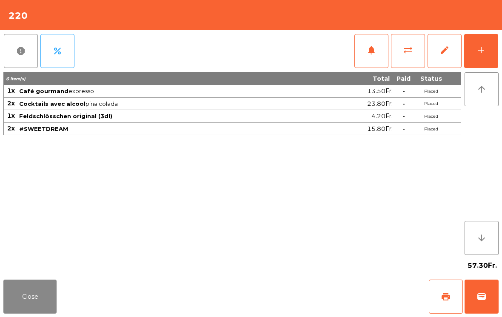
click at [438, 299] on button "print" at bounding box center [446, 297] width 34 height 34
click at [28, 311] on button "Close" at bounding box center [29, 297] width 53 height 34
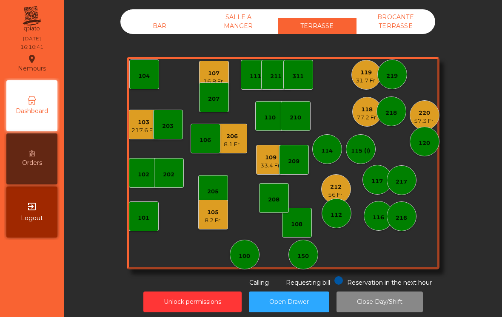
click at [259, 165] on div "109 33.4 Fr." at bounding box center [271, 160] width 30 height 30
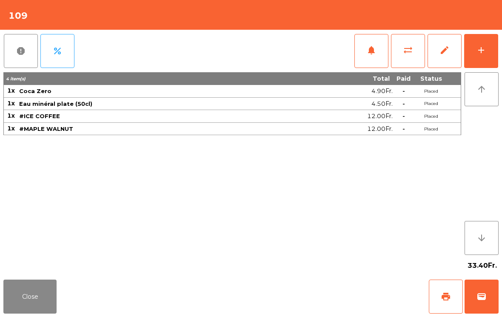
click at [432, 302] on button "print" at bounding box center [446, 297] width 34 height 34
click at [45, 300] on button "Close" at bounding box center [29, 297] width 53 height 34
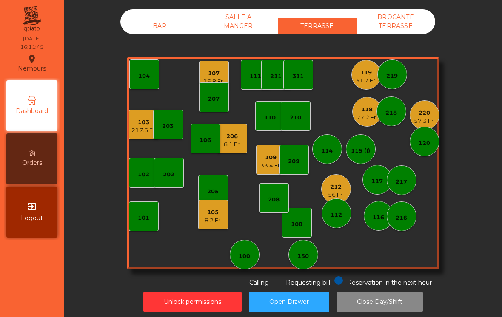
click at [145, 129] on div "217.6 Fr." at bounding box center [143, 130] width 25 height 9
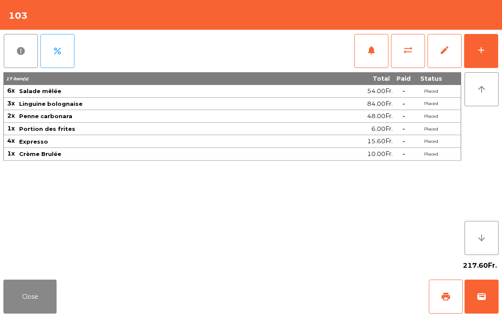
click at [449, 292] on span "print" at bounding box center [446, 297] width 10 height 10
click at [40, 280] on button "Close" at bounding box center [29, 297] width 53 height 34
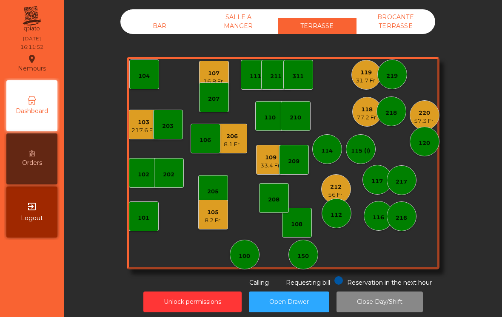
click at [272, 158] on div "109" at bounding box center [270, 158] width 21 height 9
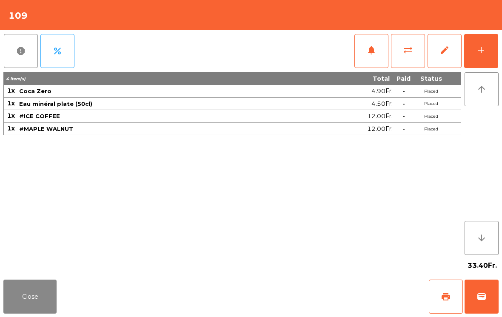
click at [488, 294] on button "wallet" at bounding box center [481, 297] width 34 height 34
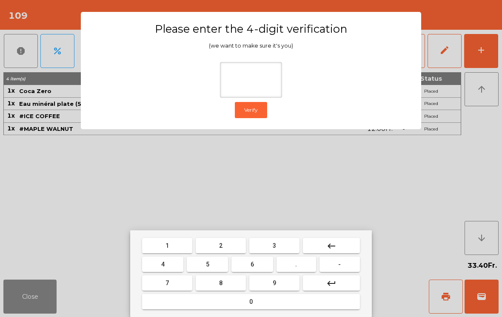
type input "*"
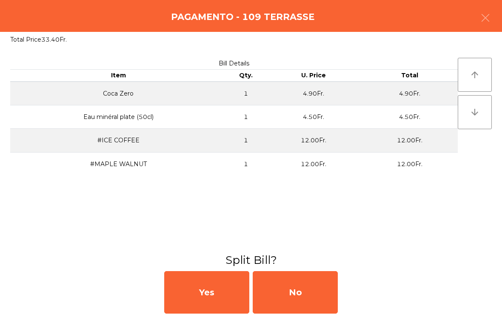
click at [299, 291] on div "No" at bounding box center [295, 292] width 85 height 43
click at [318, 292] on div "MB" at bounding box center [295, 292] width 85 height 43
click at [304, 295] on div "No" at bounding box center [295, 292] width 85 height 43
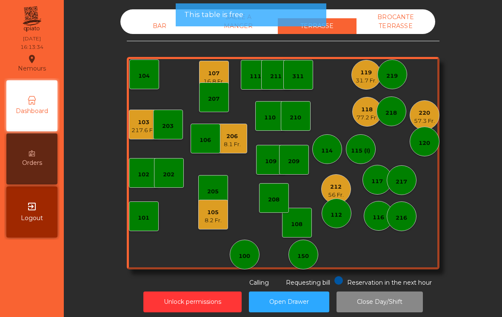
click at [284, 301] on button "Open Drawer" at bounding box center [289, 302] width 80 height 21
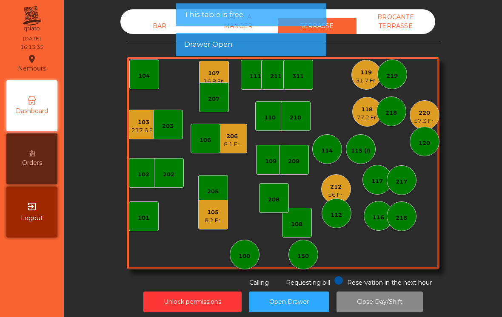
click at [136, 138] on div "103 217.6 Fr." at bounding box center [144, 125] width 30 height 30
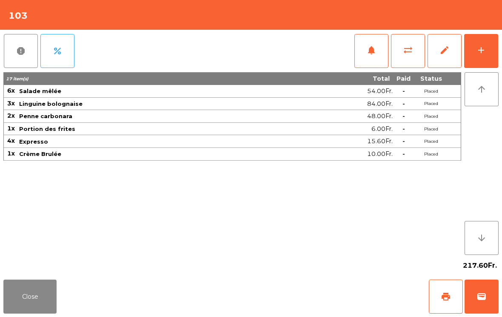
click at [26, 309] on button "Close" at bounding box center [29, 297] width 53 height 34
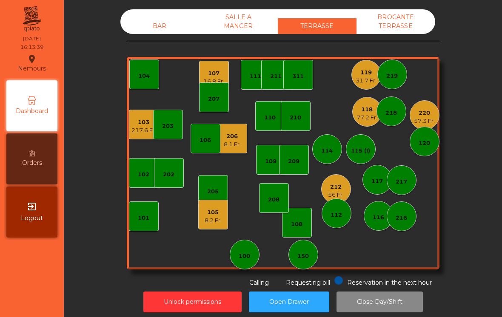
click at [166, 134] on div "203" at bounding box center [168, 125] width 30 height 30
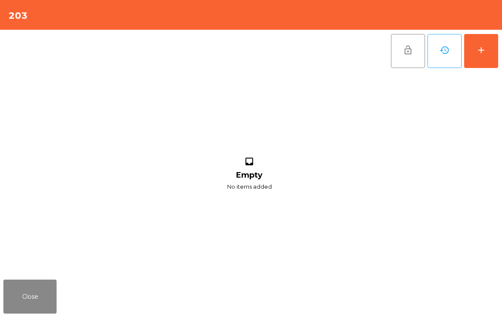
click at [473, 56] on button "add" at bounding box center [481, 51] width 34 height 34
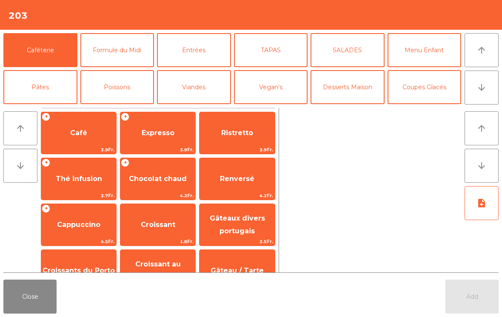
click at [481, 88] on icon "arrow_downward" at bounding box center [481, 87] width 10 height 10
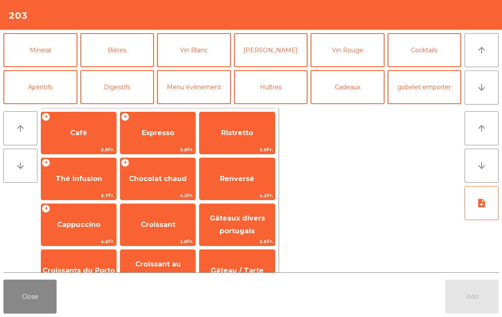
click at [478, 56] on button "arrow_upward" at bounding box center [481, 50] width 34 height 34
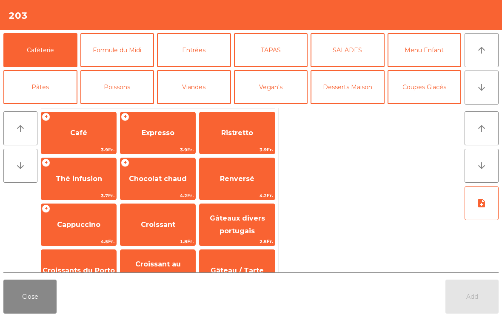
click at [476, 91] on button "arrow_downward" at bounding box center [481, 88] width 34 height 34
click at [39, 107] on button "Mineral" at bounding box center [40, 124] width 74 height 34
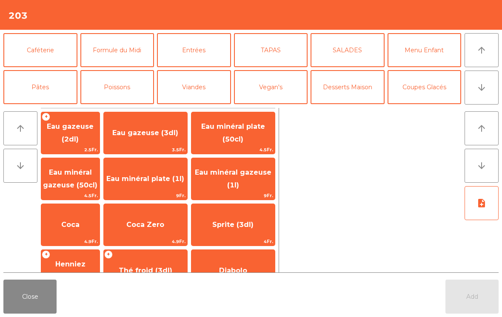
scroll to position [74, 0]
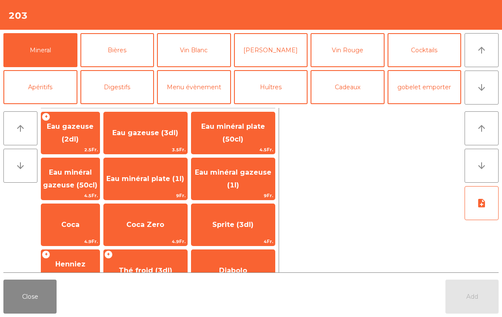
click at [81, 235] on span "Coca" at bounding box center [70, 224] width 58 height 23
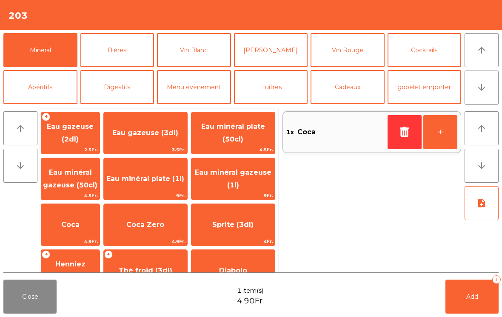
click at [442, 139] on button "+" at bounding box center [440, 132] width 34 height 34
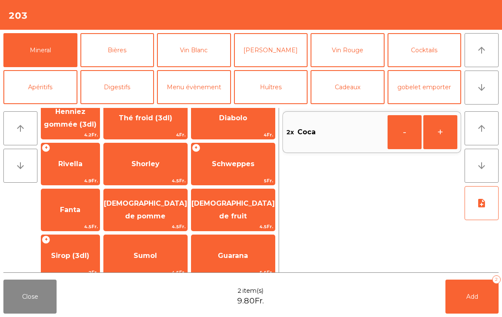
scroll to position [207, 0]
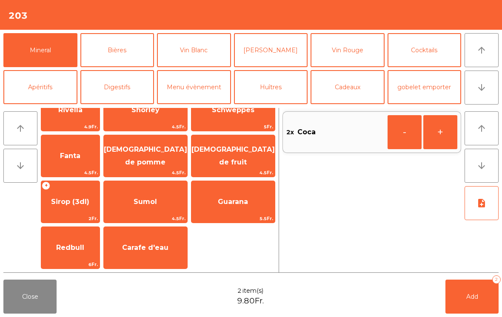
click at [146, 121] on span "Shorley" at bounding box center [145, 110] width 83 height 23
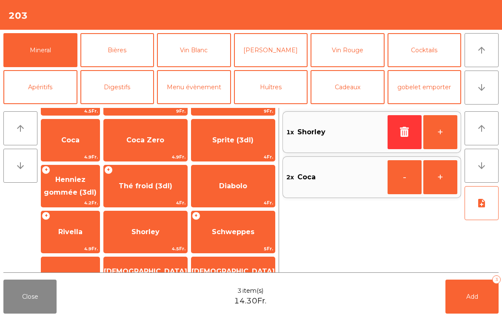
scroll to position [0, 0]
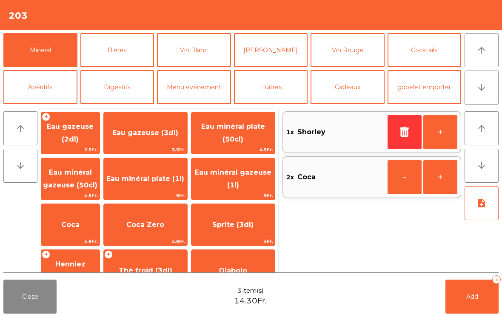
click at [238, 137] on span "Eau minéral plate (50cl)" at bounding box center [233, 132] width 64 height 21
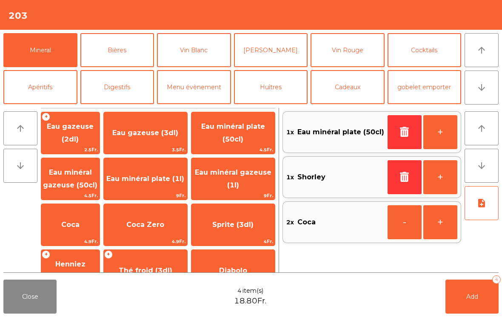
click at [441, 137] on button "+" at bounding box center [440, 132] width 34 height 34
click at [68, 187] on span "Eau minéral gazeuse (50cl)" at bounding box center [70, 178] width 54 height 21
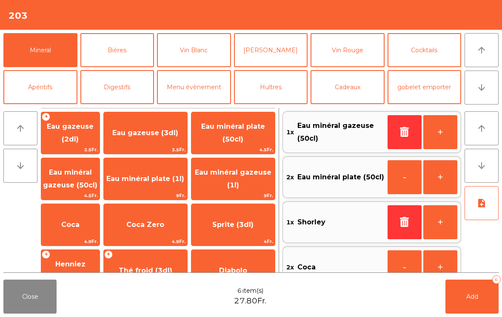
scroll to position [21, 0]
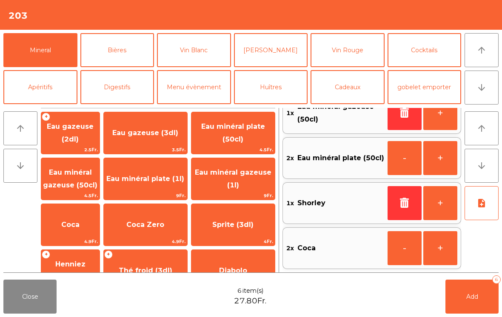
click at [468, 296] on span "Add" at bounding box center [472, 297] width 12 height 8
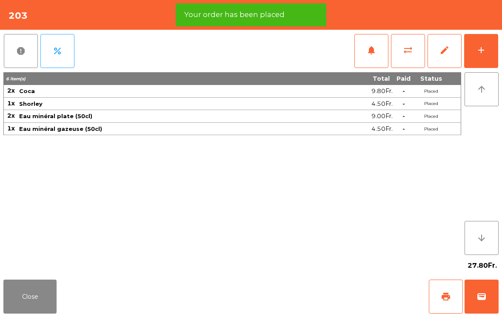
click at [38, 310] on button "Close" at bounding box center [29, 297] width 53 height 34
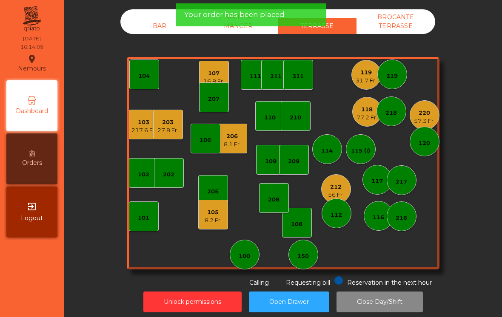
click at [138, 133] on div "217.6 Fr." at bounding box center [143, 130] width 25 height 9
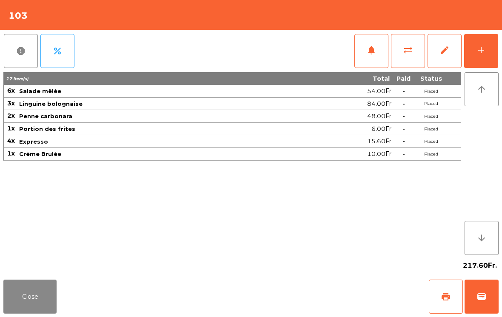
click at [405, 58] on button "sync_alt" at bounding box center [408, 51] width 34 height 34
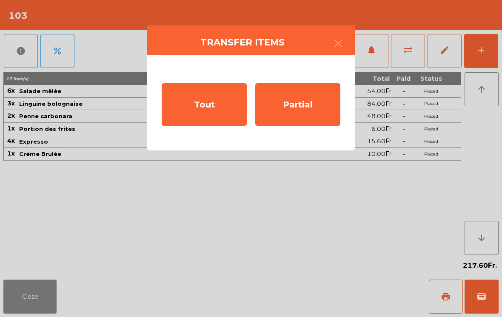
click at [297, 107] on div "Partial" at bounding box center [297, 104] width 85 height 43
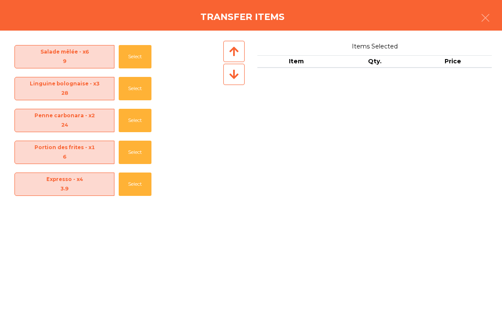
scroll to position [38, 0]
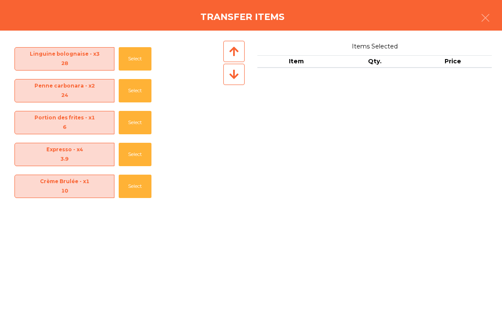
click at [127, 156] on button "Select" at bounding box center [135, 154] width 33 height 23
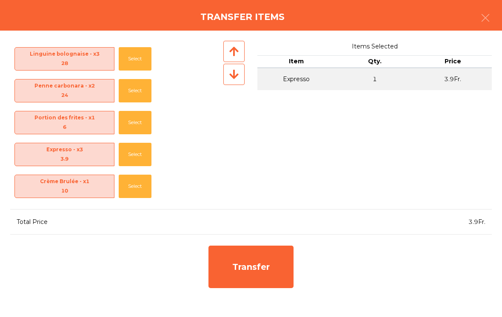
click at [127, 154] on button "Select" at bounding box center [135, 154] width 33 height 23
click at [126, 154] on button "Select" at bounding box center [135, 154] width 33 height 23
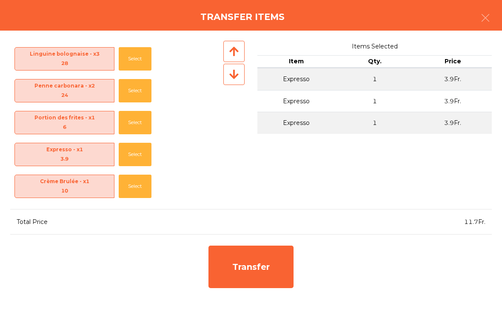
click at [128, 152] on button "Select" at bounding box center [135, 154] width 33 height 23
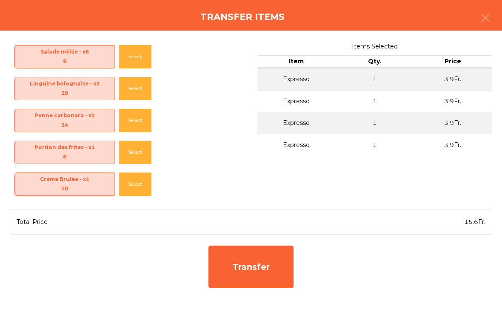
click at [273, 279] on div "Transfer" at bounding box center [250, 267] width 85 height 43
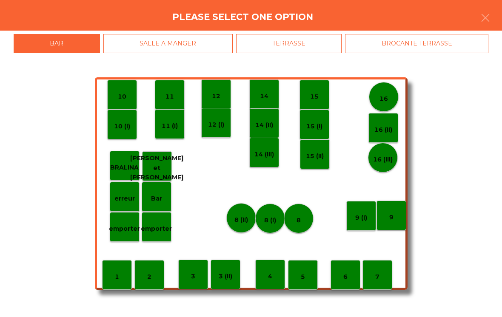
scroll to position [0, 0]
click at [295, 42] on div "TERRASSE" at bounding box center [289, 43] width 106 height 19
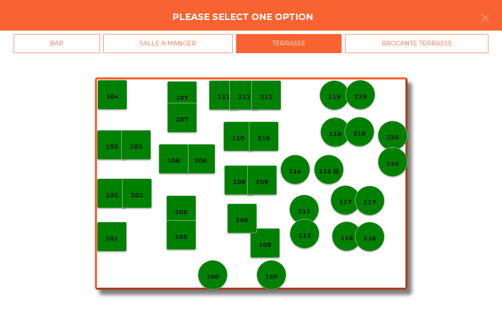
click at [139, 144] on p "203" at bounding box center [136, 147] width 13 height 10
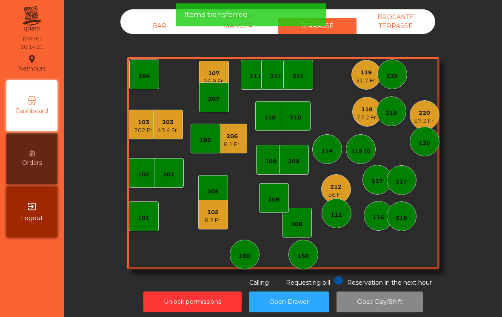
click at [143, 127] on div "202 Fr." at bounding box center [144, 130] width 20 height 9
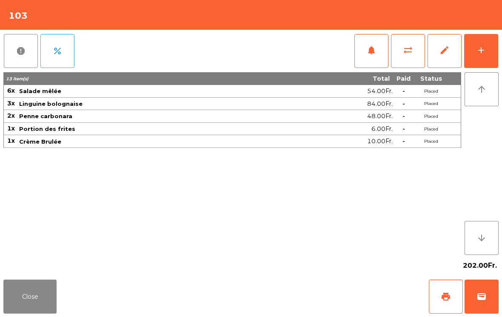
click at [39, 300] on button "Close" at bounding box center [29, 297] width 53 height 34
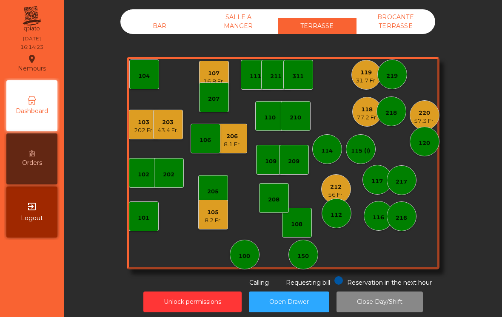
click at [166, 130] on div "43.4 Fr." at bounding box center [167, 130] width 21 height 9
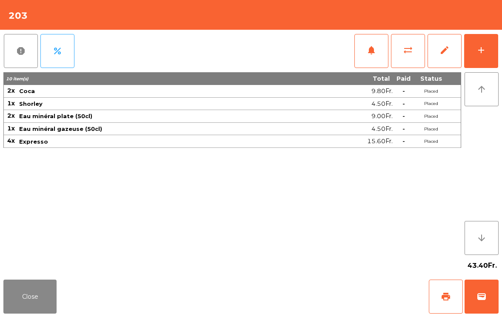
click at [444, 294] on span "print" at bounding box center [446, 297] width 10 height 10
click at [25, 293] on button "Close" at bounding box center [29, 297] width 53 height 34
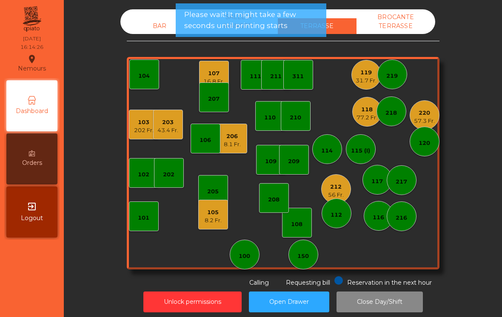
click at [158, 125] on div "203" at bounding box center [167, 122] width 21 height 9
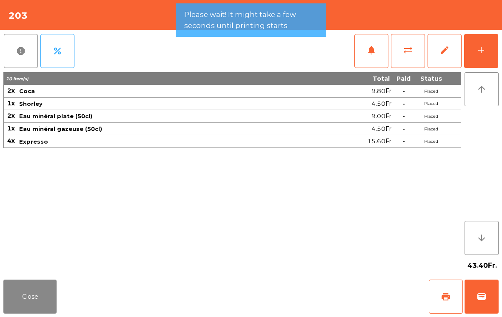
click at [448, 293] on span "print" at bounding box center [446, 297] width 10 height 10
click at [39, 290] on button "Close" at bounding box center [29, 297] width 53 height 34
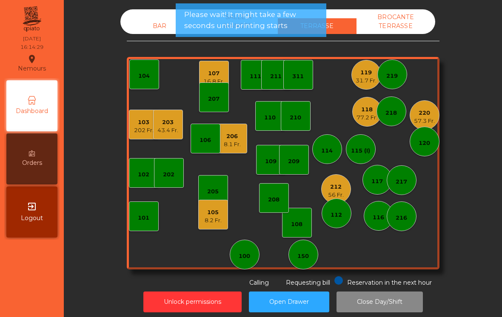
click at [132, 131] on div "103 202 Fr." at bounding box center [144, 125] width 30 height 30
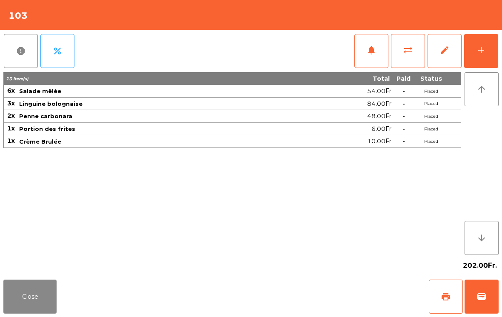
click at [35, 295] on button "Close" at bounding box center [29, 297] width 53 height 34
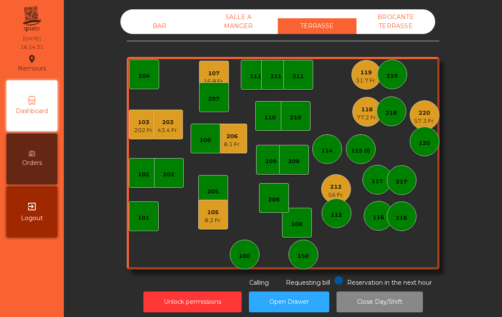
click at [165, 127] on div "43.4 Fr." at bounding box center [167, 130] width 21 height 9
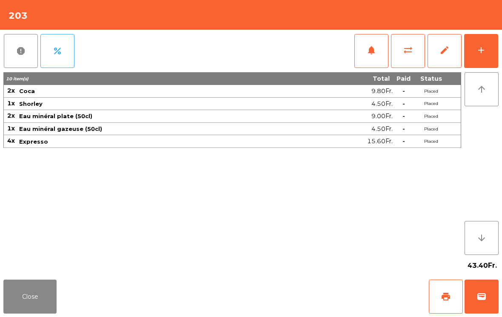
click at [46, 313] on button "Close" at bounding box center [29, 297] width 53 height 34
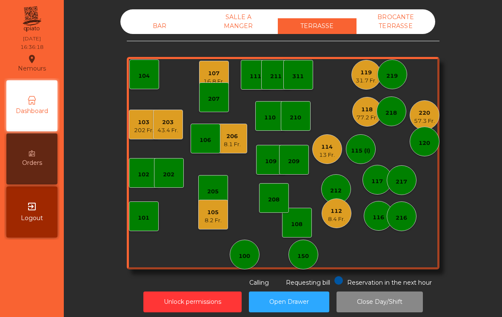
click at [177, 128] on div "43.4 Fr." at bounding box center [167, 130] width 21 height 9
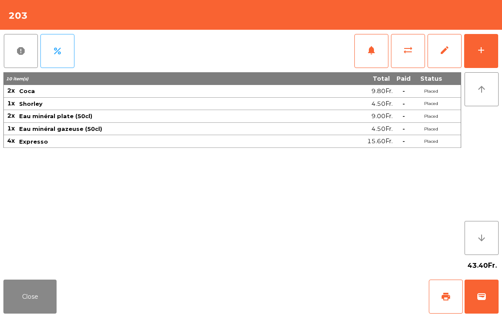
click at [398, 52] on button "sync_alt" at bounding box center [408, 51] width 34 height 34
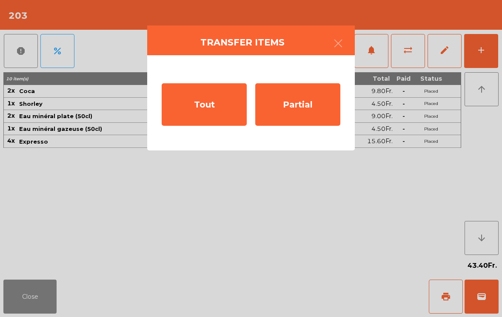
click at [193, 109] on div "Tout" at bounding box center [204, 104] width 85 height 43
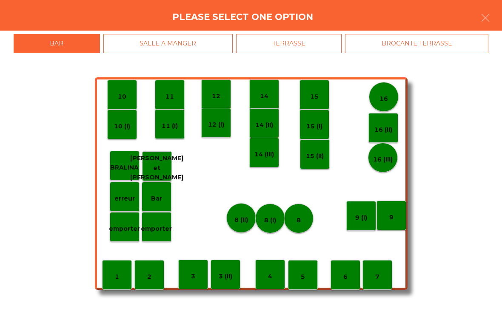
click at [286, 29] on div "Please select one option" at bounding box center [251, 15] width 502 height 31
click at [301, 34] on div "TERRASSE" at bounding box center [289, 43] width 106 height 19
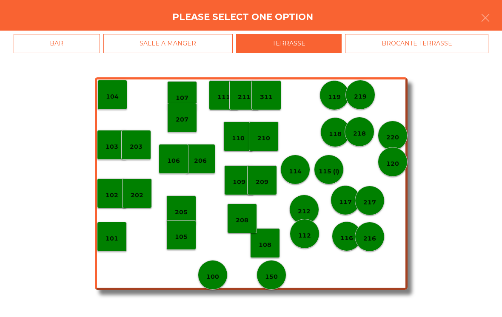
click at [102, 148] on div "103" at bounding box center [112, 145] width 30 height 30
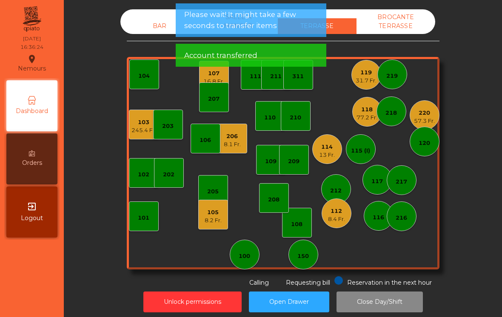
click at [140, 129] on div "245.4 Fr." at bounding box center [143, 130] width 25 height 9
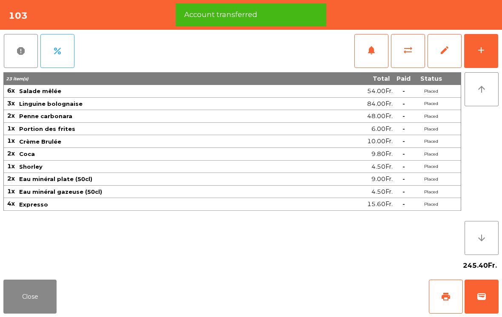
click at [490, 299] on button "wallet" at bounding box center [481, 297] width 34 height 34
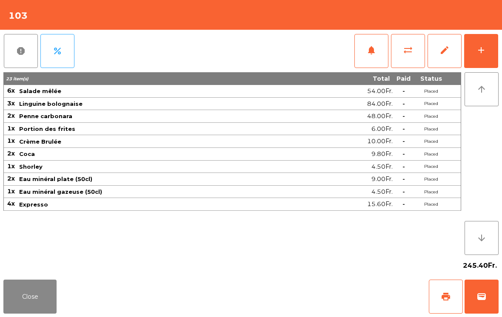
click at [301, 305] on div "Close print wallet" at bounding box center [251, 296] width 502 height 41
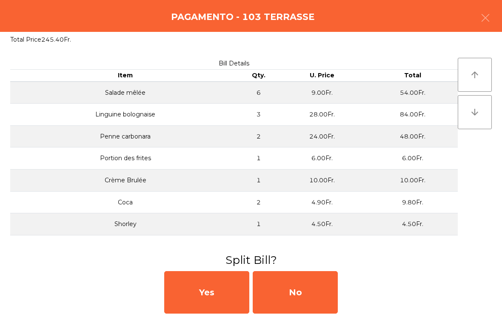
click at [328, 304] on div "No" at bounding box center [295, 292] width 85 height 43
click at [310, 285] on div "No" at bounding box center [295, 292] width 85 height 43
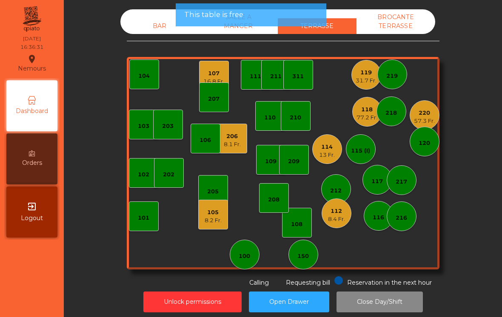
click at [336, 214] on div "112" at bounding box center [336, 211] width 17 height 9
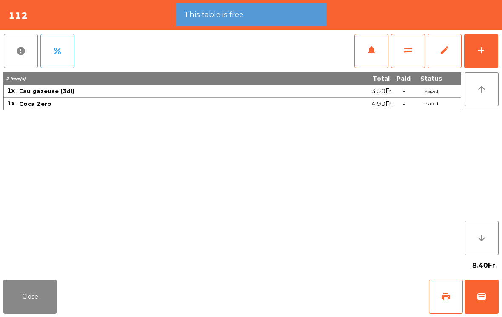
click at [445, 299] on span "print" at bounding box center [446, 297] width 10 height 10
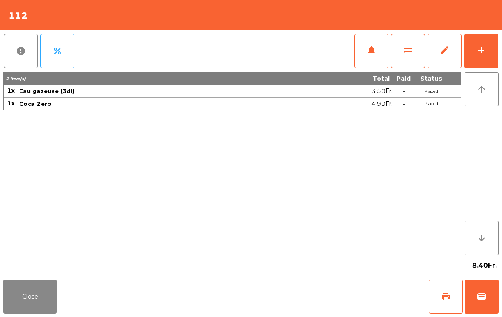
click at [47, 293] on button "Close" at bounding box center [29, 297] width 53 height 34
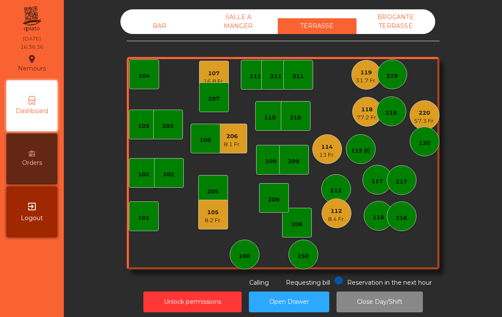
scroll to position [5, 0]
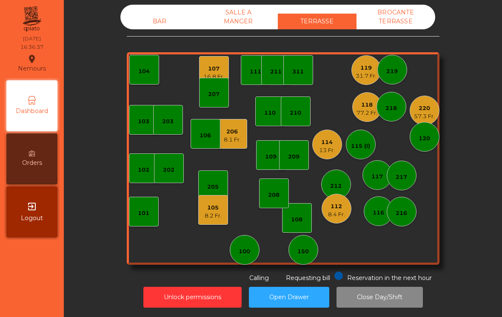
click at [299, 224] on div "108" at bounding box center [296, 220] width 11 height 9
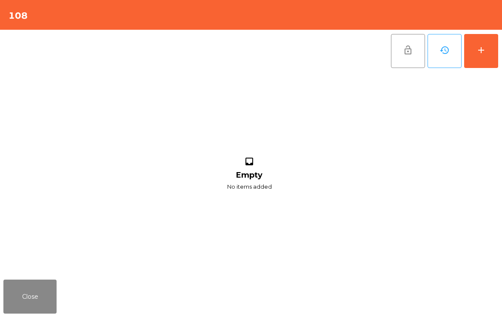
scroll to position [4, 0]
click at [478, 54] on div "add" at bounding box center [481, 50] width 10 height 10
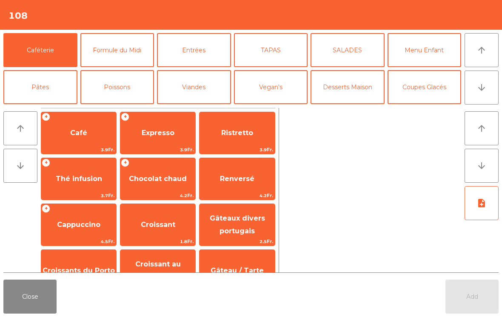
click at [83, 134] on span "Café" at bounding box center [78, 133] width 17 height 8
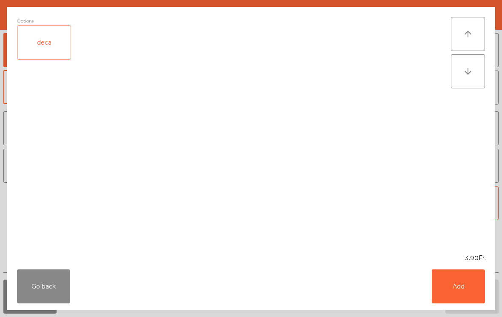
click at [465, 297] on button "Add" at bounding box center [458, 287] width 53 height 34
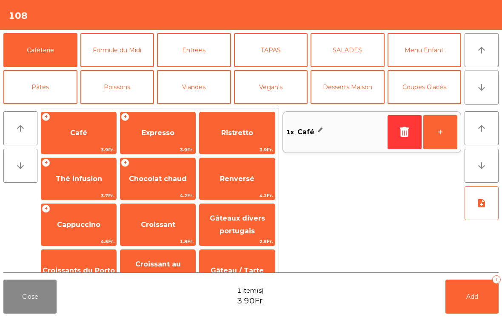
click at [62, 107] on button "Mineral" at bounding box center [40, 124] width 74 height 34
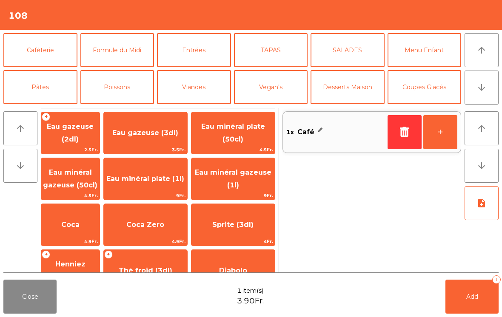
scroll to position [46, 0]
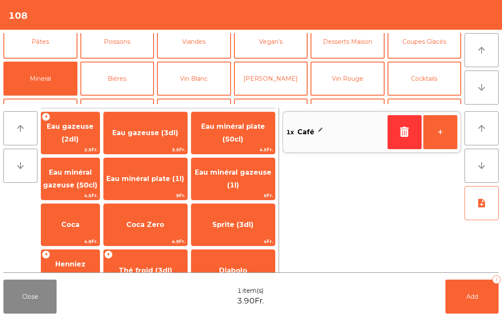
click at [65, 124] on span "Eau gazeuse (2dl)" at bounding box center [70, 133] width 58 height 36
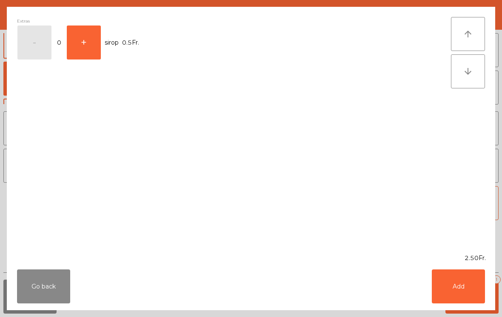
click at [84, 43] on button "+" at bounding box center [84, 43] width 34 height 34
click at [474, 310] on div "Go back Add" at bounding box center [251, 287] width 488 height 48
click at [471, 278] on button "Add" at bounding box center [458, 287] width 53 height 34
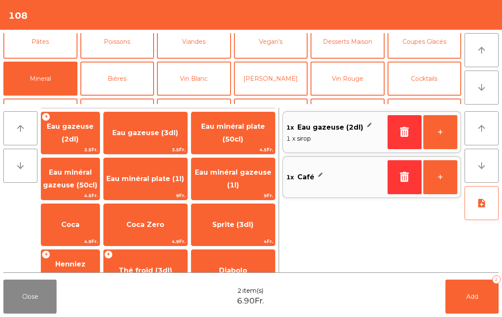
click at [486, 298] on button "Add 2" at bounding box center [471, 297] width 53 height 34
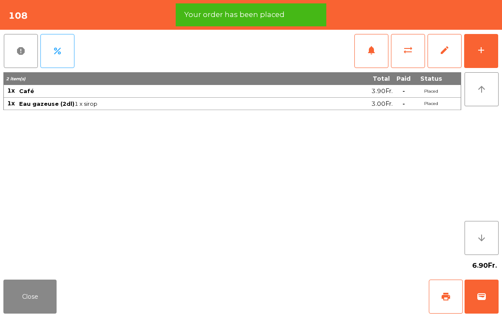
click at [449, 294] on span "print" at bounding box center [446, 297] width 10 height 10
click at [26, 293] on button "Close" at bounding box center [29, 297] width 53 height 34
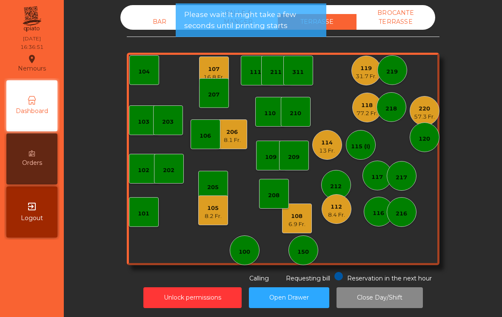
scroll to position [-1, 0]
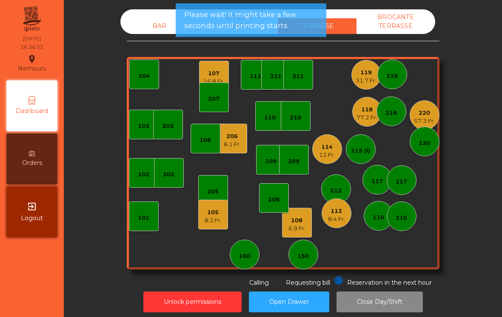
click at [148, 78] on div "104" at bounding box center [143, 76] width 11 height 9
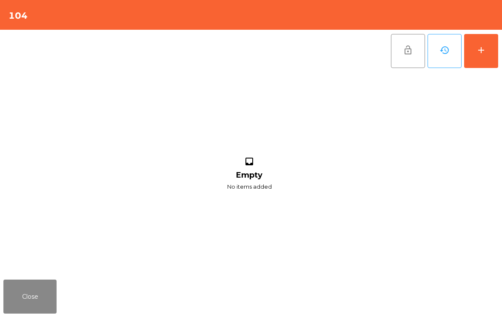
click at [480, 60] on button "add" at bounding box center [481, 51] width 34 height 34
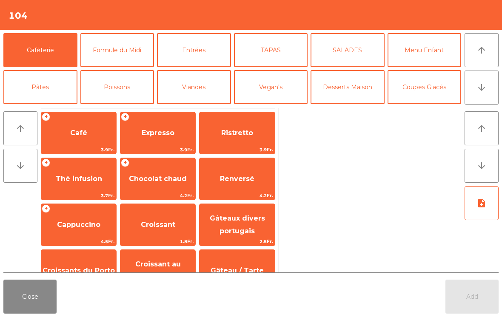
scroll to position [7, 0]
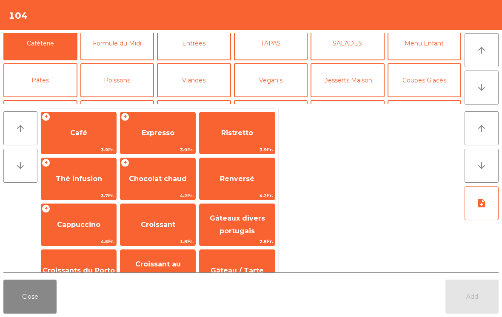
click at [122, 100] on button "Bières" at bounding box center [117, 117] width 74 height 34
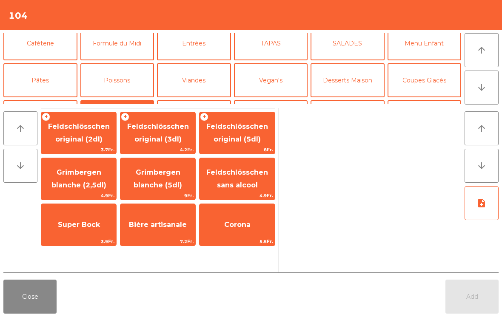
click at [251, 182] on span "Feldschlösschen sans alcool" at bounding box center [237, 178] width 62 height 21
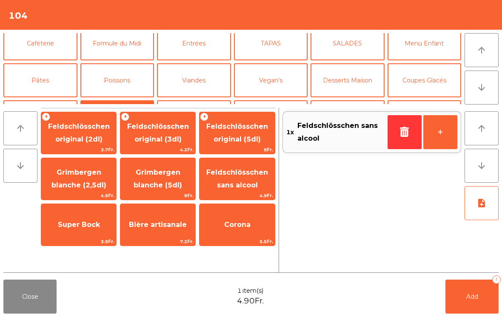
click at [247, 179] on span "Feldschlösschen sans alcool" at bounding box center [236, 179] width 75 height 36
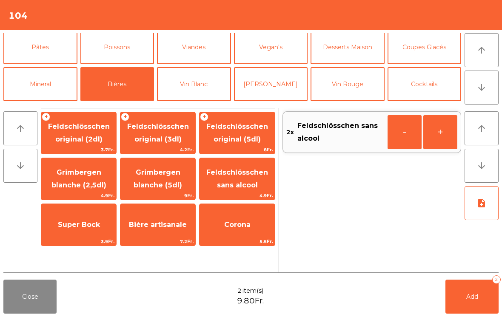
click at [472, 303] on button "Add 2" at bounding box center [471, 297] width 53 height 34
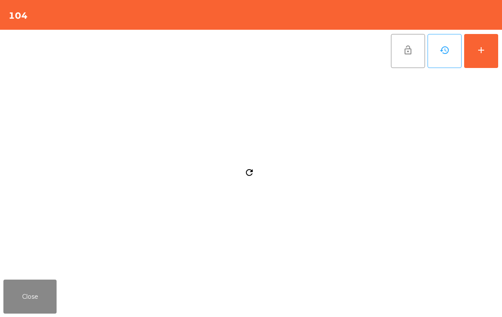
click at [14, 313] on button "Close" at bounding box center [29, 297] width 53 height 34
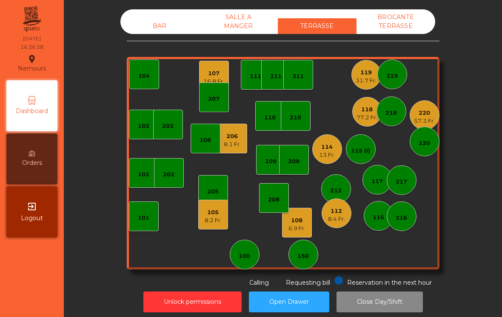
click at [214, 81] on div "16.8 Fr." at bounding box center [213, 81] width 21 height 9
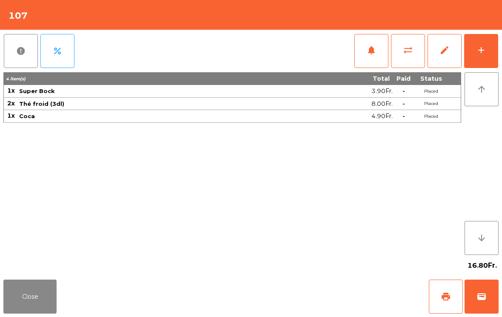
click at [56, 285] on button "Close" at bounding box center [29, 297] width 53 height 34
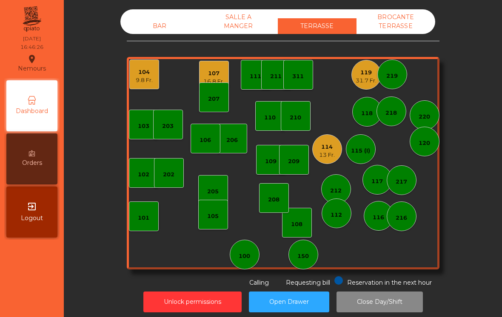
click at [326, 146] on div "114" at bounding box center [327, 147] width 16 height 9
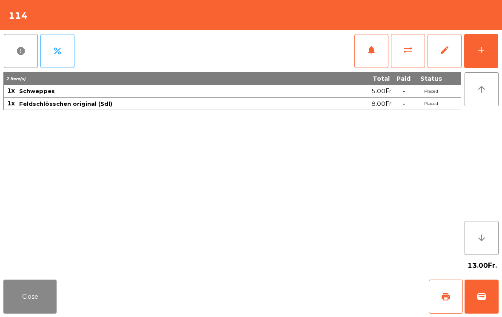
click at [48, 313] on button "Close" at bounding box center [29, 297] width 53 height 34
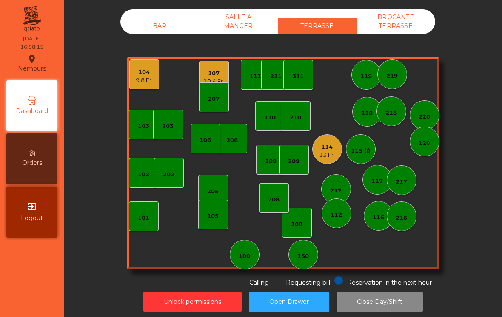
click at [410, 242] on div "103 102 101 202 206 104 9.8 Fr. 205 108 105 107 10.4 Fr. 100 150 110 207 203 20…" at bounding box center [283, 163] width 313 height 213
click at [394, 221] on div "216" at bounding box center [402, 217] width 30 height 30
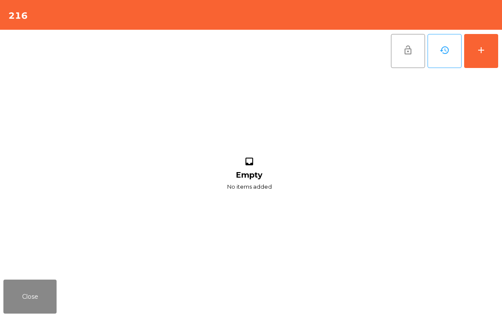
click at [485, 37] on button "add" at bounding box center [481, 51] width 34 height 34
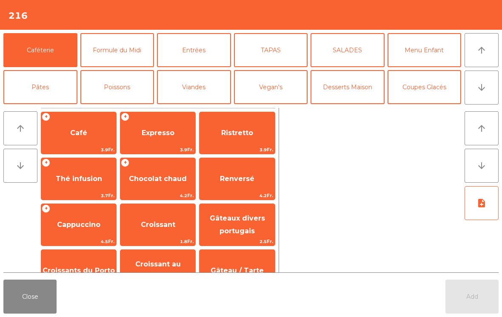
click at [123, 107] on button "Bières" at bounding box center [117, 124] width 74 height 34
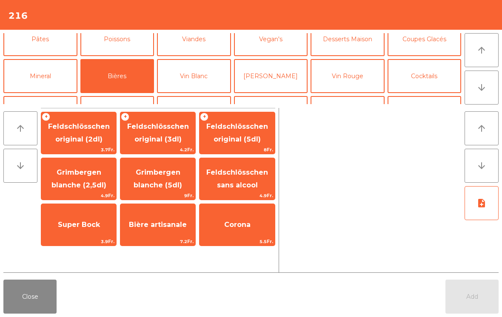
click at [161, 144] on span "Feldschlösschen original (3dl)" at bounding box center [157, 133] width 75 height 36
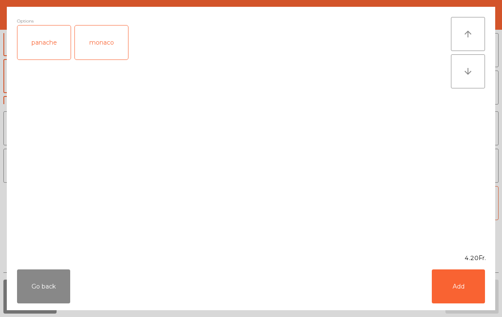
click at [459, 303] on button "Add" at bounding box center [458, 287] width 53 height 34
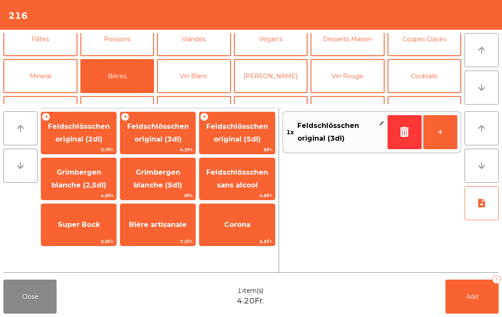
click at [448, 137] on button "+" at bounding box center [440, 132] width 34 height 34
click at [47, 78] on button "Mineral" at bounding box center [40, 76] width 74 height 34
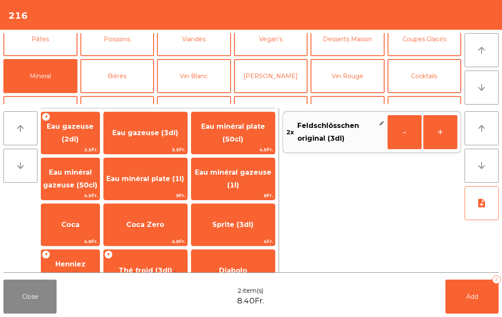
click at [230, 313] on span "Schweppes" at bounding box center [233, 317] width 43 height 8
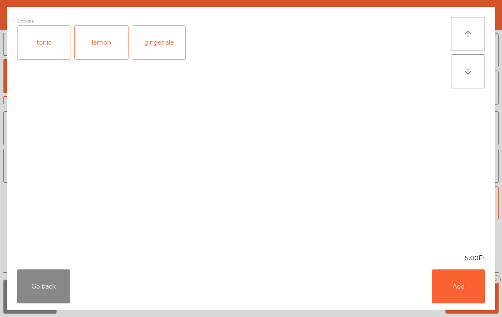
scroll to position [120, 0]
click at [469, 294] on button "Add" at bounding box center [458, 287] width 53 height 34
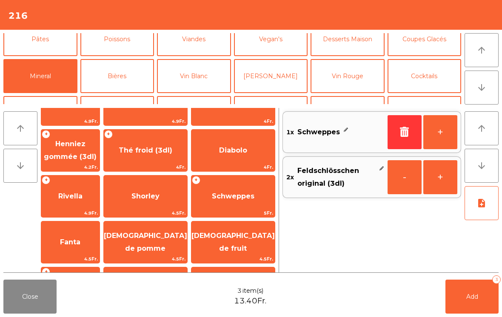
click at [473, 292] on button "Add 3" at bounding box center [471, 297] width 53 height 34
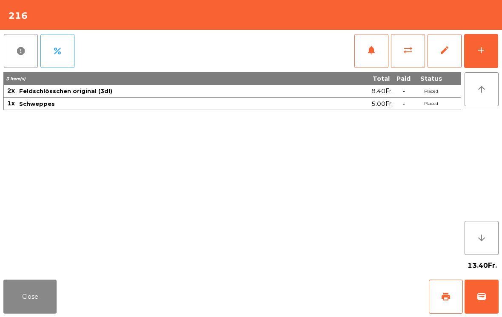
click at [20, 294] on button "Close" at bounding box center [29, 297] width 53 height 34
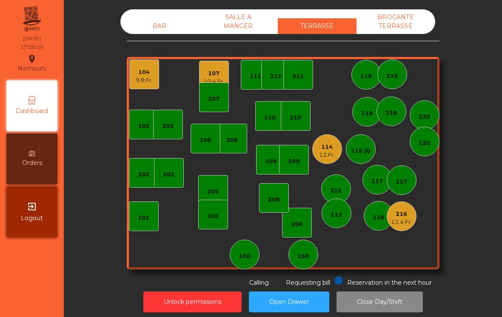
click at [220, 68] on div "107 10.4 Fr." at bounding box center [213, 76] width 21 height 20
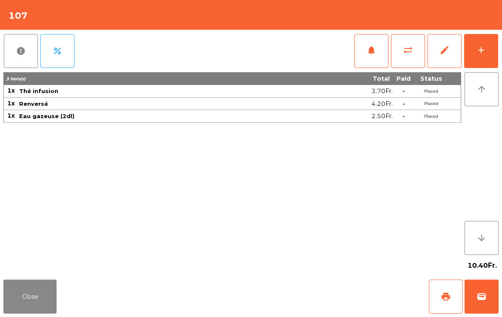
click at [443, 302] on button "print" at bounding box center [446, 297] width 34 height 34
click at [44, 291] on button "Close" at bounding box center [29, 297] width 53 height 34
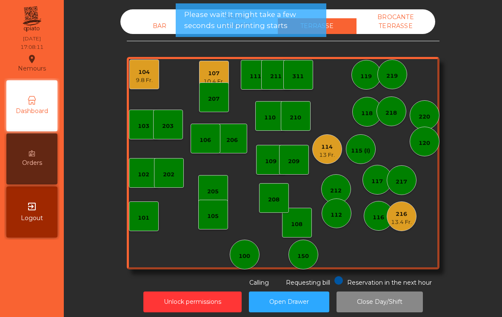
click at [148, 75] on div "104" at bounding box center [144, 72] width 17 height 9
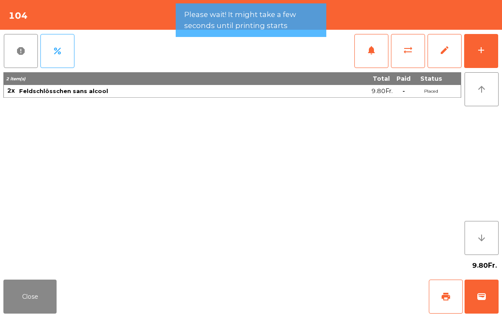
click at [486, 292] on span "wallet" at bounding box center [481, 297] width 10 height 10
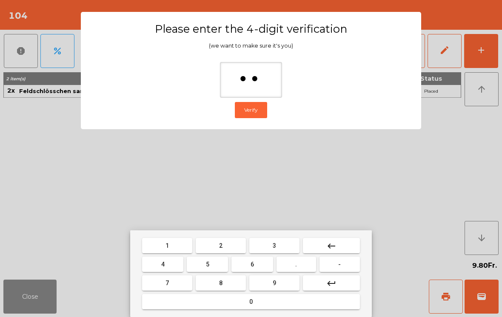
type input "***"
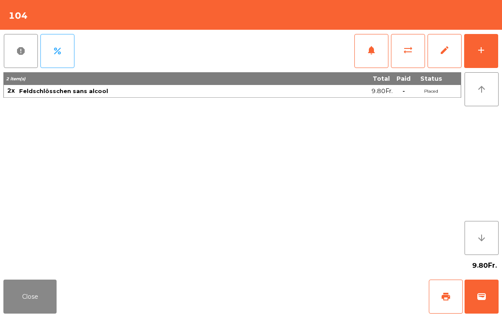
click at [332, 296] on div "Close print wallet" at bounding box center [251, 296] width 502 height 41
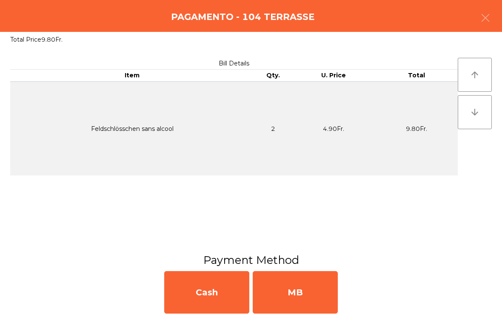
click at [308, 283] on div "MB" at bounding box center [295, 292] width 85 height 43
click at [290, 290] on div "No" at bounding box center [295, 292] width 85 height 43
click at [261, 313] on div "No" at bounding box center [295, 292] width 85 height 43
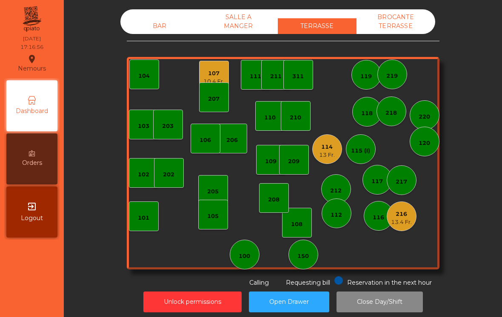
click at [394, 235] on div "103 102 101 202 206 104 205 108 105 107 10.4 Fr. 100 150 110 207 203 208 116 21…" at bounding box center [283, 163] width 313 height 213
click at [425, 124] on div "220" at bounding box center [425, 115] width 30 height 30
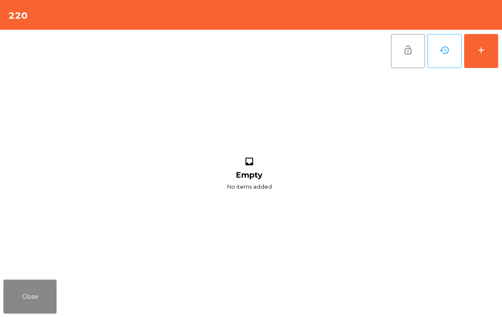
click at [481, 60] on button "add" at bounding box center [481, 51] width 34 height 34
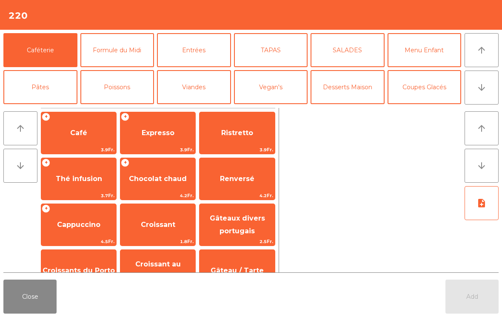
click at [475, 92] on button "arrow_downward" at bounding box center [481, 88] width 34 height 34
click at [31, 107] on button "Mineral" at bounding box center [40, 124] width 74 height 34
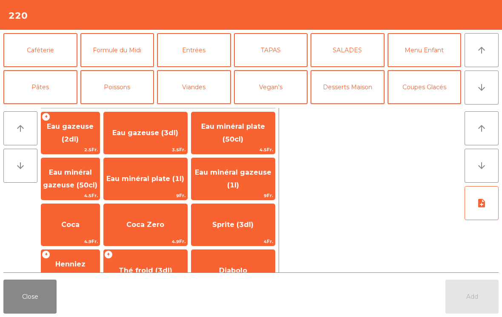
scroll to position [74, 0]
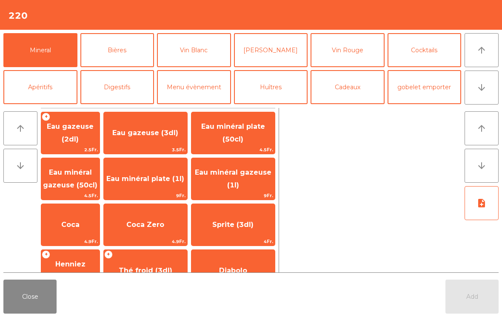
click at [72, 271] on span "Henniez gommée (3dl)" at bounding box center [70, 271] width 58 height 36
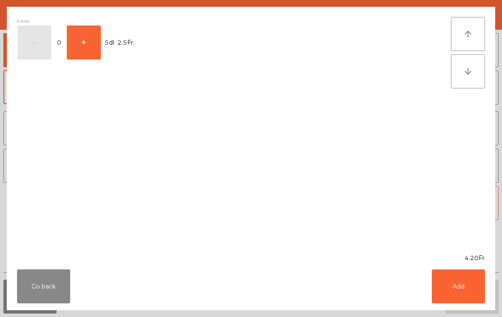
click at [88, 48] on button "+" at bounding box center [84, 43] width 34 height 34
click at [447, 287] on button "Add" at bounding box center [458, 287] width 53 height 34
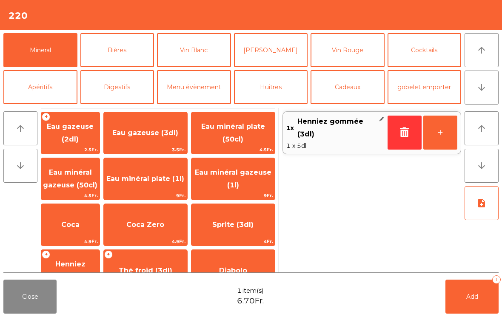
click at [438, 142] on button "+" at bounding box center [440, 133] width 34 height 34
click at [461, 299] on button "Add 2" at bounding box center [471, 297] width 53 height 34
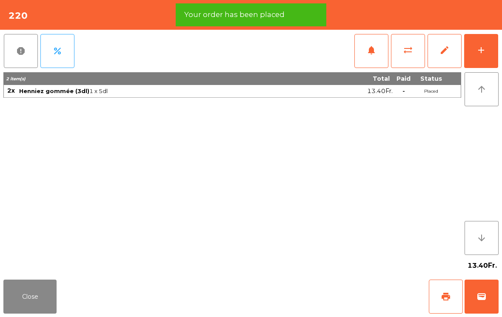
click at [436, 300] on button "print" at bounding box center [446, 297] width 34 height 34
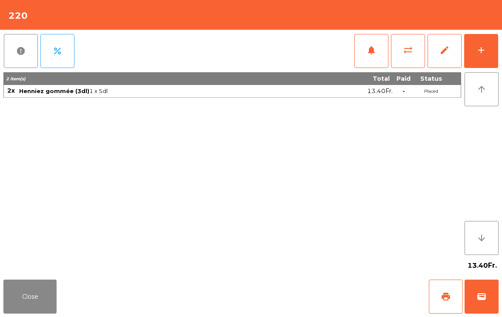
click at [477, 298] on span "wallet" at bounding box center [481, 297] width 10 height 10
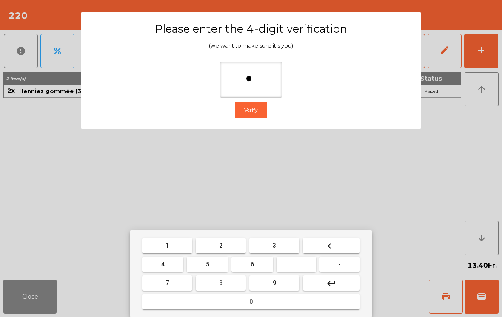
type input "**"
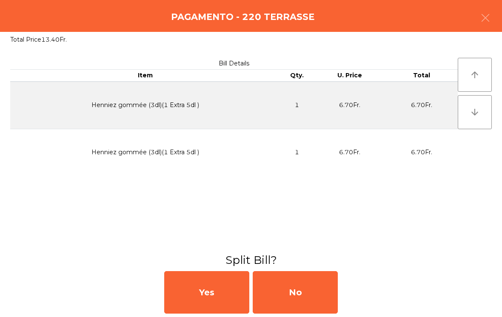
click at [315, 288] on div "No" at bounding box center [295, 292] width 85 height 43
click at [307, 292] on div "MB" at bounding box center [295, 292] width 85 height 43
click at [302, 293] on div "No" at bounding box center [295, 292] width 85 height 43
click at [307, 299] on div "No" at bounding box center [295, 292] width 85 height 43
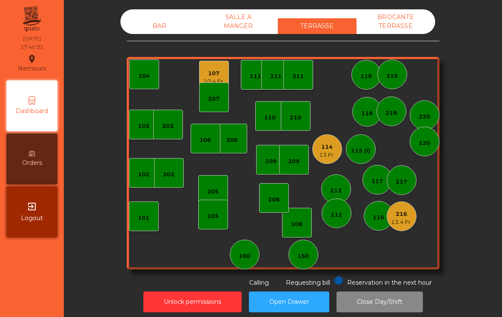
click at [400, 222] on div "13.4 Fr." at bounding box center [401, 222] width 21 height 9
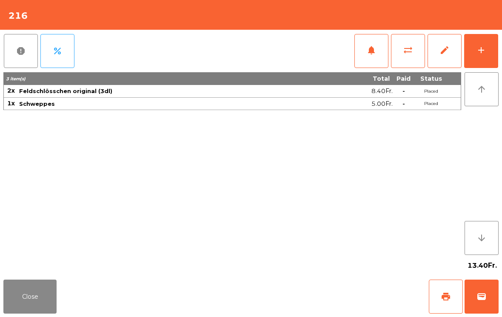
click at [490, 299] on button "wallet" at bounding box center [481, 297] width 34 height 34
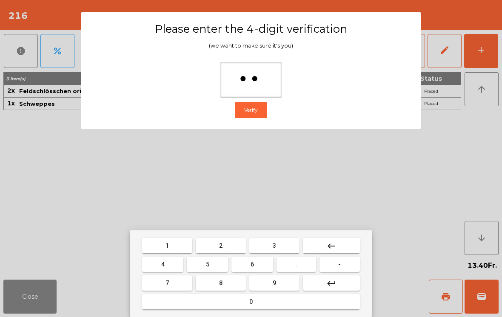
type input "***"
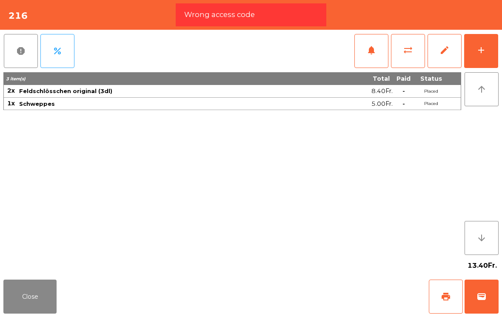
click at [28, 299] on button "Close" at bounding box center [29, 297] width 53 height 34
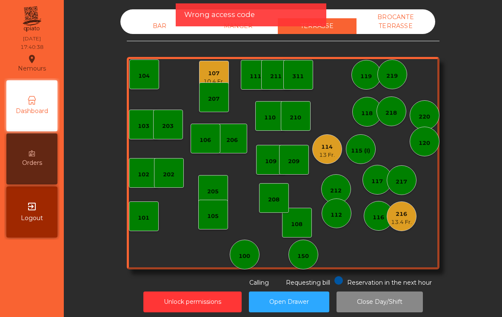
click at [406, 219] on div "13.4 Fr." at bounding box center [401, 222] width 21 height 9
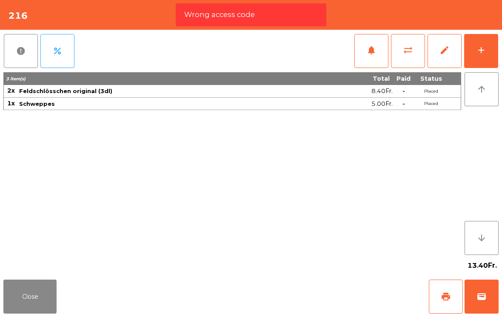
click at [484, 303] on button "wallet" at bounding box center [481, 297] width 34 height 34
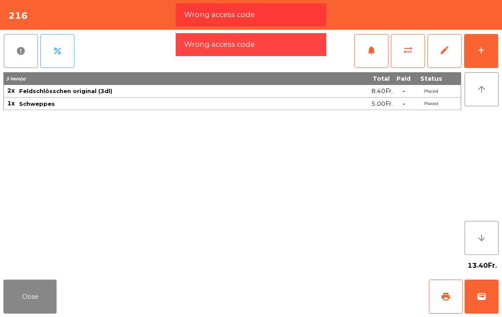
click at [491, 305] on button "wallet" at bounding box center [481, 297] width 34 height 34
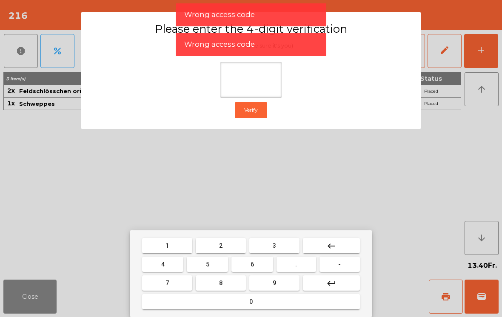
type input "*"
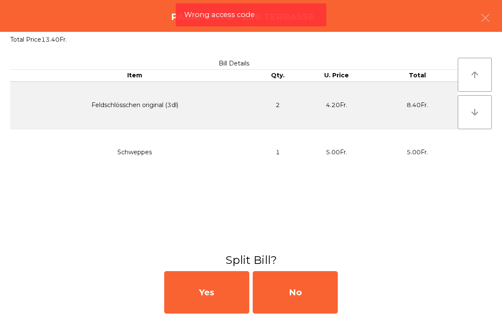
click at [321, 298] on div "No" at bounding box center [295, 292] width 85 height 43
click at [319, 299] on div "MB" at bounding box center [295, 292] width 85 height 43
click at [296, 301] on div "No" at bounding box center [295, 292] width 85 height 43
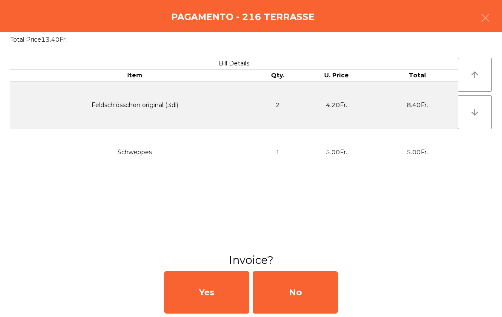
click at [292, 303] on div "No" at bounding box center [295, 292] width 85 height 43
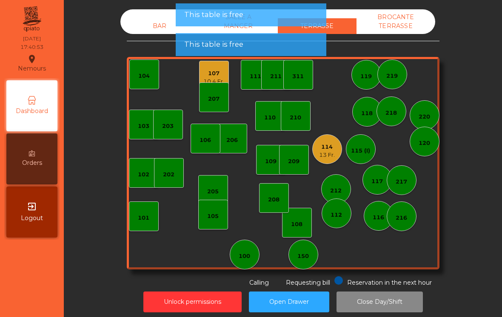
click at [139, 222] on div "101" at bounding box center [144, 217] width 30 height 30
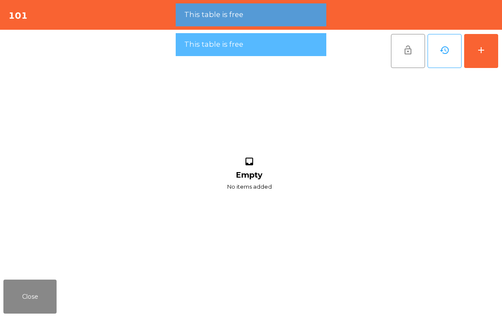
click at [484, 52] on div "add" at bounding box center [481, 50] width 10 height 10
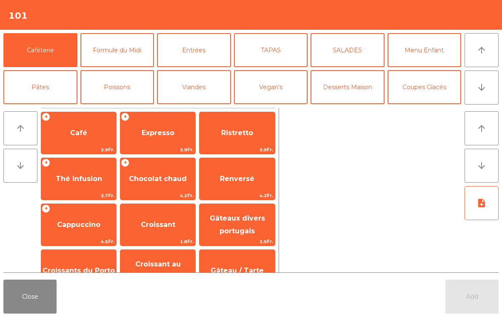
click at [487, 94] on button "arrow_downward" at bounding box center [481, 88] width 34 height 34
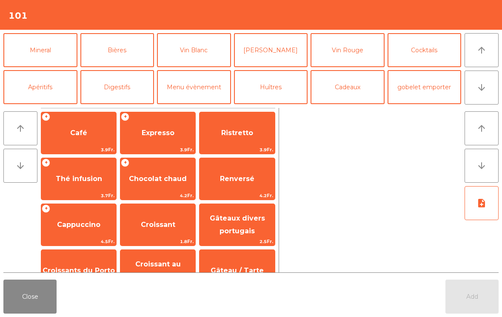
click at [257, 54] on button "[PERSON_NAME]" at bounding box center [271, 50] width 74 height 34
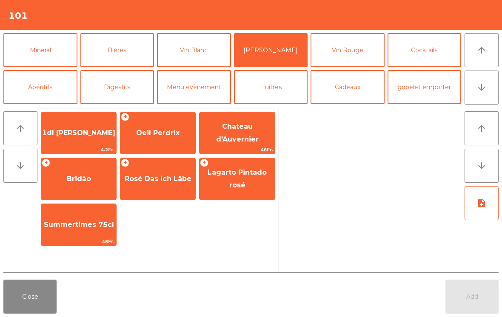
click at [147, 137] on span "Oeil Perdrix" at bounding box center [157, 133] width 43 height 8
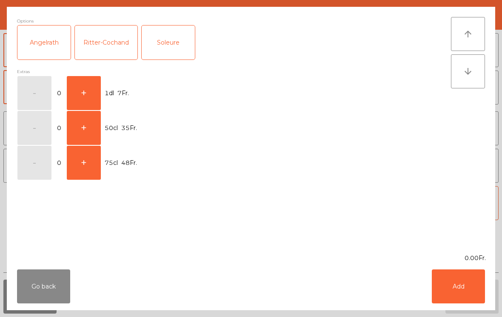
click at [84, 101] on button "+" at bounding box center [84, 93] width 34 height 34
click at [477, 279] on button "Add" at bounding box center [458, 287] width 53 height 34
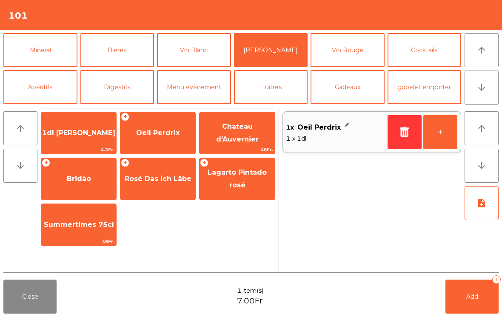
click at [111, 59] on button "Bières" at bounding box center [117, 50] width 74 height 34
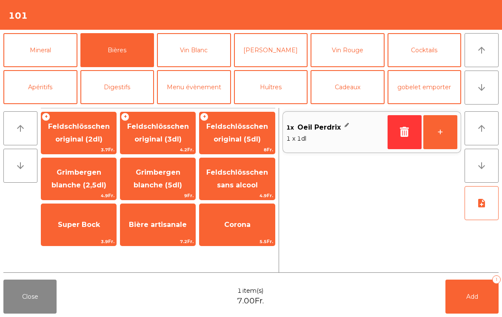
click at [140, 144] on span "Feldschlösschen original (3dl)" at bounding box center [157, 133] width 75 height 36
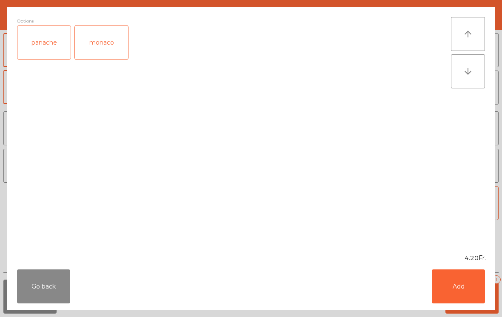
click at [476, 297] on button "Add" at bounding box center [458, 287] width 53 height 34
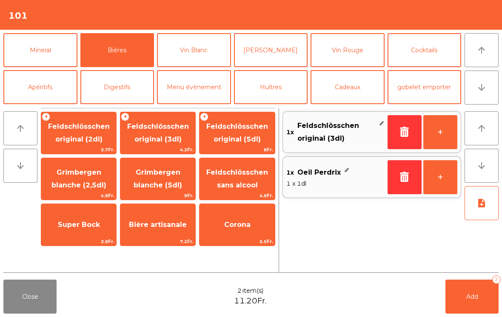
click at [474, 303] on button "Add 2" at bounding box center [471, 297] width 53 height 34
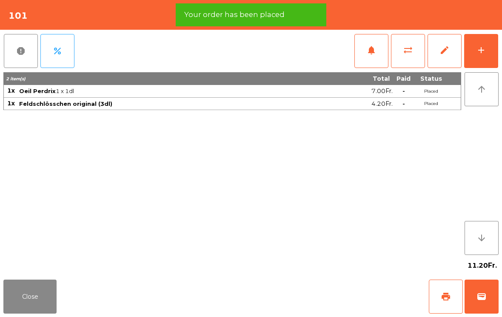
click at [440, 299] on button "print" at bounding box center [446, 297] width 34 height 34
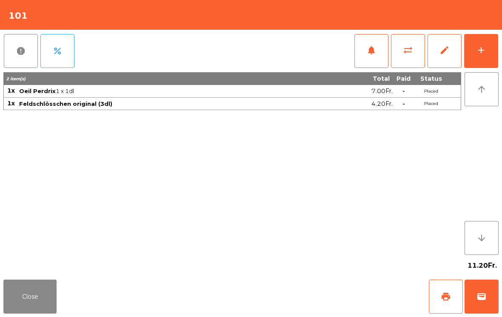
click at [49, 303] on button "Close" at bounding box center [29, 297] width 53 height 34
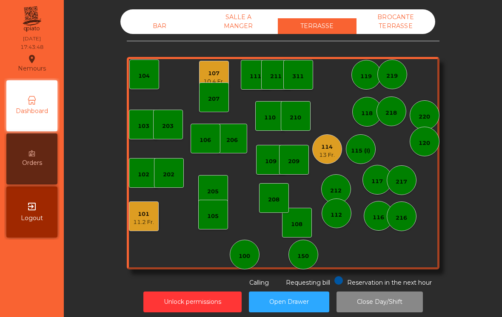
click at [281, 206] on div "208" at bounding box center [274, 198] width 30 height 30
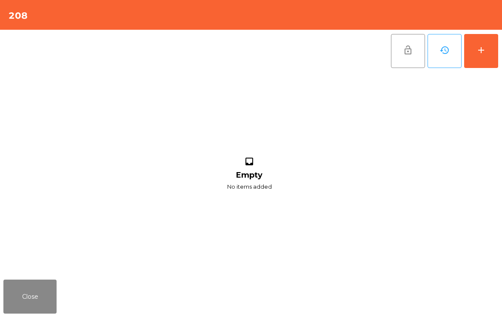
click at [491, 58] on button "add" at bounding box center [481, 51] width 34 height 34
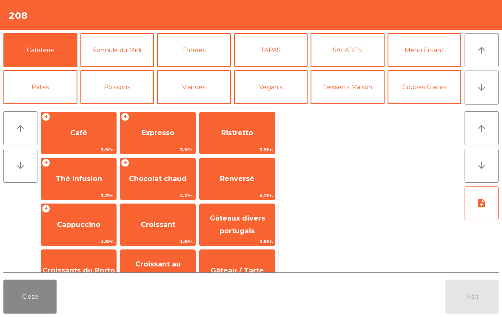
click at [133, 107] on button "Bières" at bounding box center [117, 124] width 74 height 34
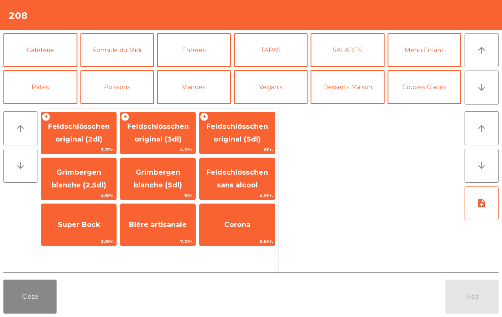
click at [211, 107] on button "Vin Blanc" at bounding box center [194, 124] width 74 height 34
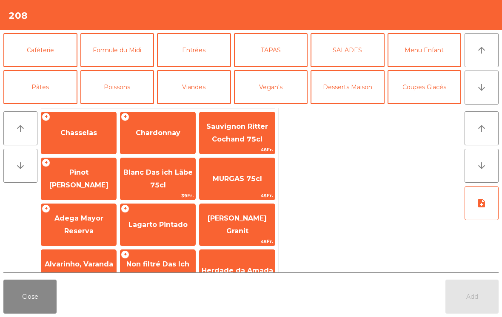
scroll to position [37, 0]
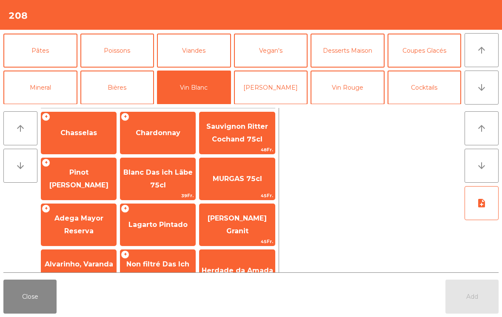
click at [275, 94] on button "[PERSON_NAME]" at bounding box center [271, 88] width 74 height 34
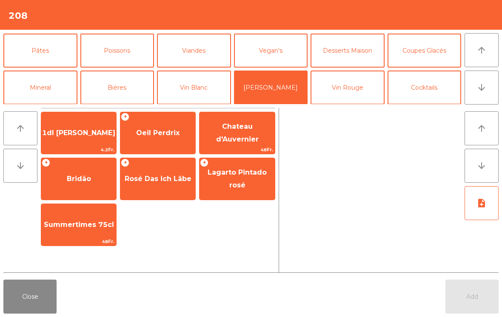
click at [77, 140] on span "1dl rosé Gamay" at bounding box center [78, 133] width 75 height 23
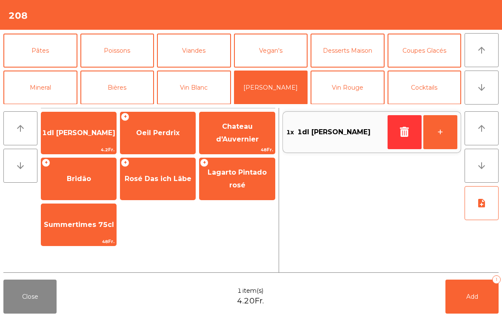
click at [481, 298] on button "Add 1" at bounding box center [471, 297] width 53 height 34
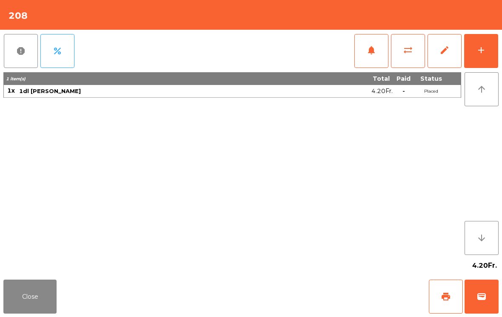
click at [440, 297] on button "print" at bounding box center [446, 297] width 34 height 34
click at [33, 298] on button "Close" at bounding box center [29, 297] width 53 height 34
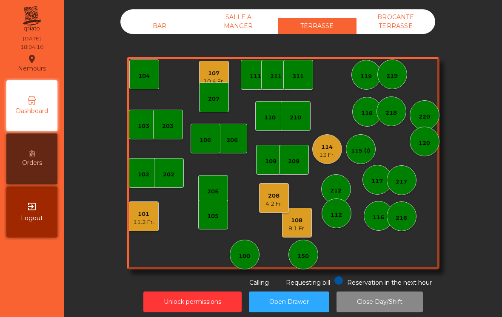
click at [302, 227] on div "8.1 Fr." at bounding box center [296, 229] width 17 height 9
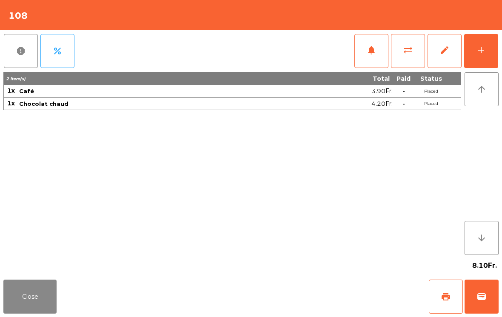
click at [449, 301] on span "print" at bounding box center [446, 297] width 10 height 10
click at [56, 284] on button "Close" at bounding box center [29, 297] width 53 height 34
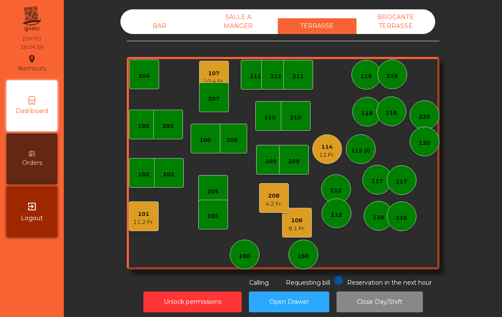
click at [396, 217] on div "216" at bounding box center [400, 218] width 11 height 9
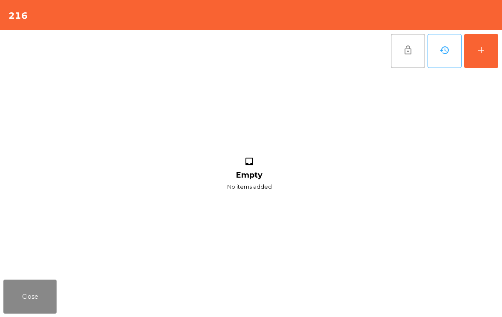
click at [474, 53] on button "add" at bounding box center [481, 51] width 34 height 34
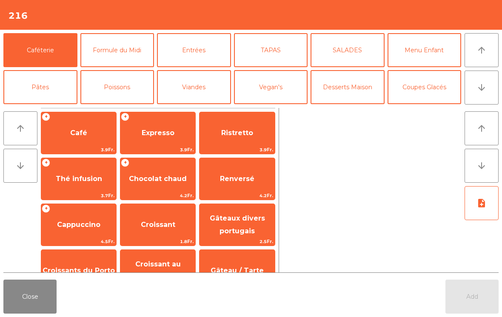
scroll to position [48, 0]
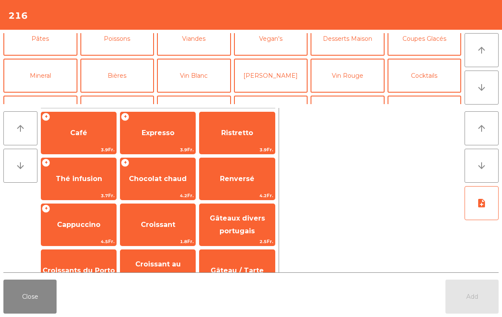
click at [206, 83] on button "Vin Blanc" at bounding box center [194, 76] width 74 height 34
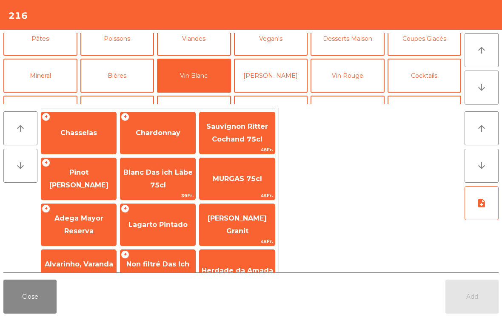
click at [87, 140] on span "Chasselas" at bounding box center [78, 133] width 75 height 23
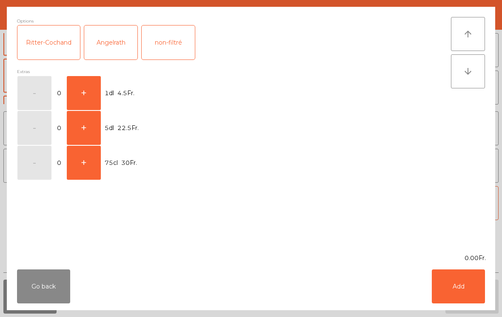
click at [91, 94] on button "+" at bounding box center [84, 93] width 34 height 34
click at [465, 281] on button "Add" at bounding box center [458, 287] width 53 height 34
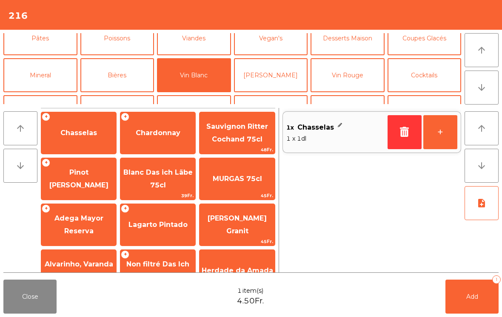
click at [125, 80] on button "Bières" at bounding box center [117, 75] width 74 height 34
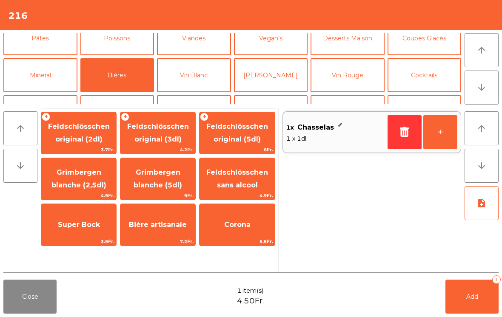
click at [168, 148] on span "4.2Fr." at bounding box center [157, 150] width 75 height 8
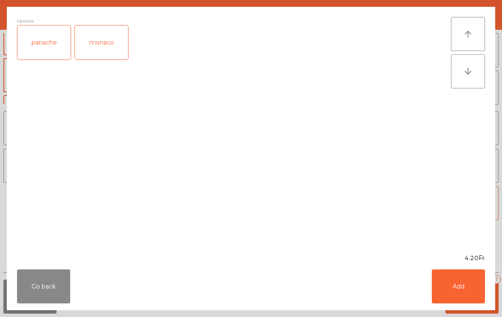
click at [109, 54] on div "monaco" at bounding box center [101, 43] width 53 height 34
click at [458, 297] on button "Add" at bounding box center [458, 287] width 53 height 34
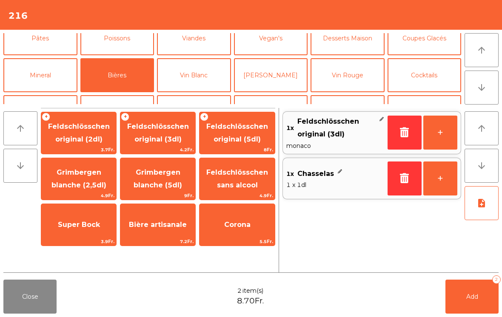
click at [480, 291] on button "Add 2" at bounding box center [471, 297] width 53 height 34
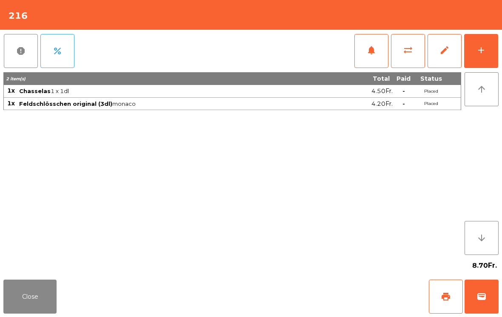
click at [39, 313] on button "Close" at bounding box center [29, 297] width 53 height 34
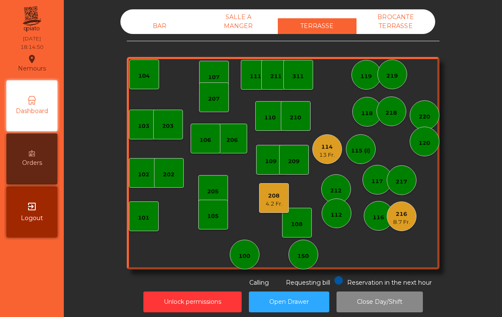
click at [162, 27] on div "BAR" at bounding box center [159, 26] width 79 height 16
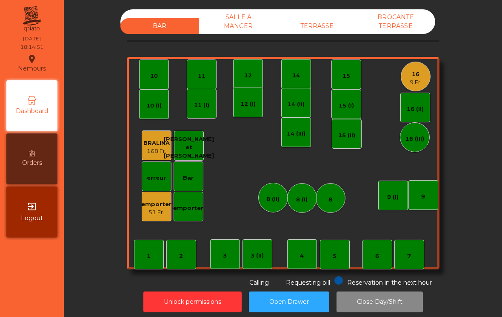
click at [418, 73] on div "16" at bounding box center [416, 74] width 12 height 9
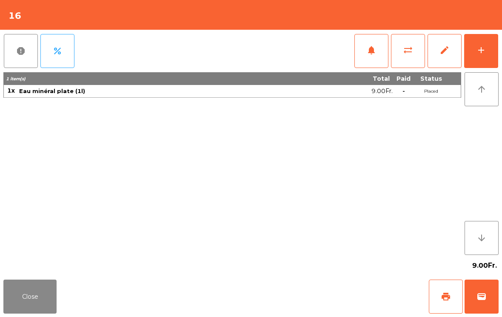
click at [490, 65] on button "add" at bounding box center [481, 51] width 34 height 34
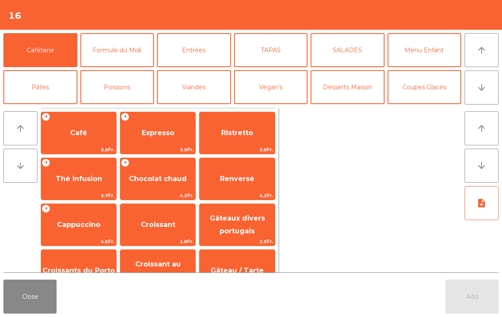
click at [478, 56] on button "arrow_upward" at bounding box center [481, 50] width 34 height 34
click at [51, 96] on button "Pâtes" at bounding box center [40, 87] width 74 height 34
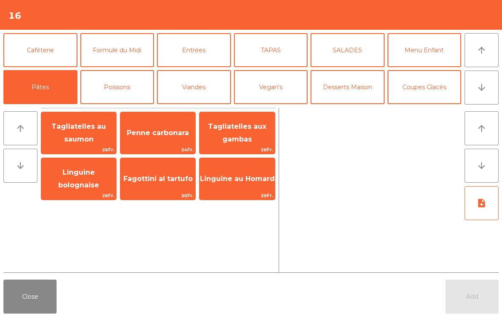
click at [159, 140] on span "Penne carbonara" at bounding box center [157, 133] width 75 height 23
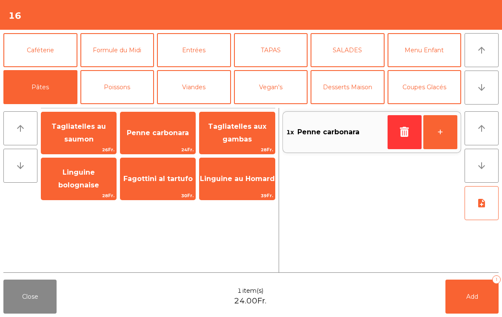
click at [165, 142] on span "Penne carbonara" at bounding box center [157, 133] width 75 height 23
click at [127, 90] on button "Poissons" at bounding box center [117, 87] width 74 height 34
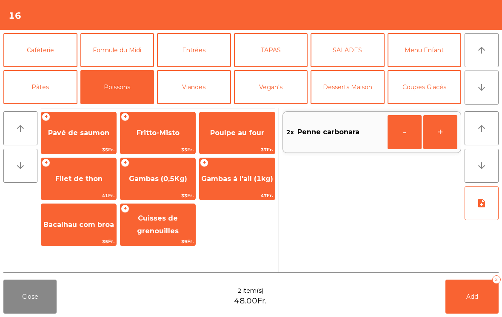
click at [54, 86] on button "Pâtes" at bounding box center [40, 87] width 74 height 34
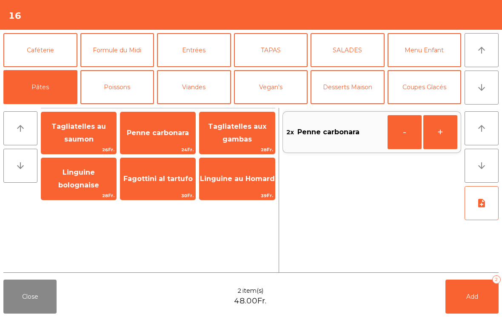
click at [82, 135] on span "Tagliatelles au saumon" at bounding box center [78, 132] width 54 height 21
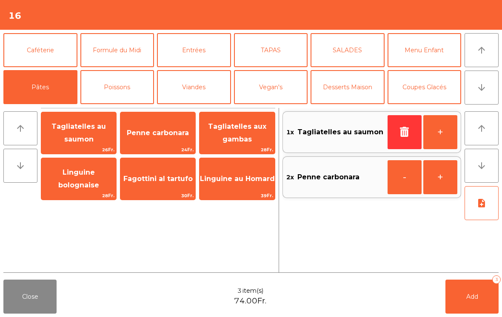
click at [202, 88] on button "Viandes" at bounding box center [194, 87] width 74 height 34
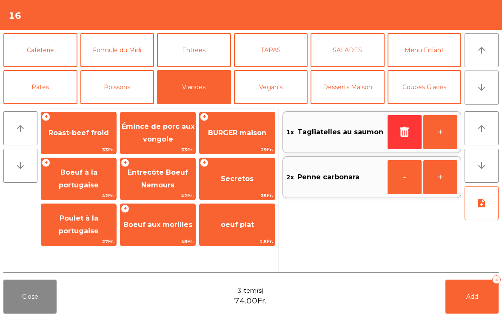
click at [237, 140] on span "BURGER maison" at bounding box center [236, 133] width 75 height 23
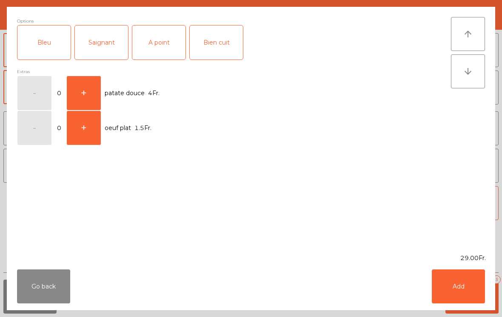
click at [158, 58] on div "A point" at bounding box center [158, 43] width 53 height 34
click at [457, 284] on button "Add" at bounding box center [458, 287] width 53 height 34
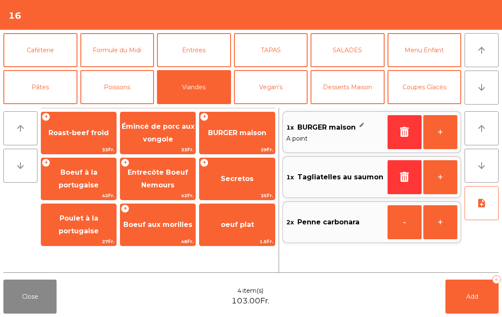
scroll to position [63, 0]
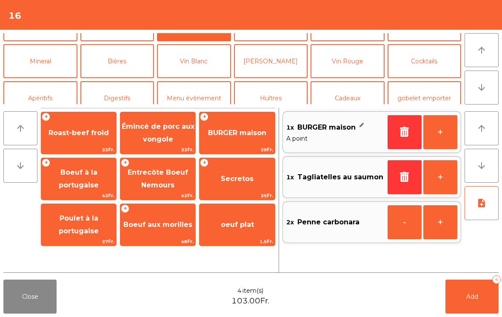
click at [135, 56] on button "Bières" at bounding box center [117, 61] width 74 height 34
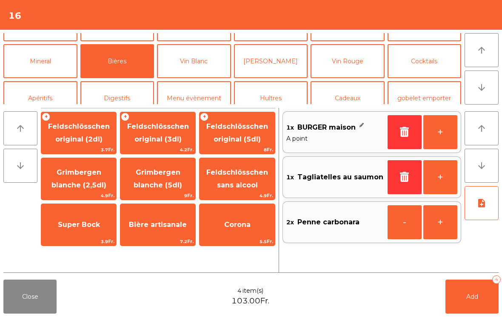
click at [170, 231] on span "Bière artisanale" at bounding box center [157, 224] width 75 height 23
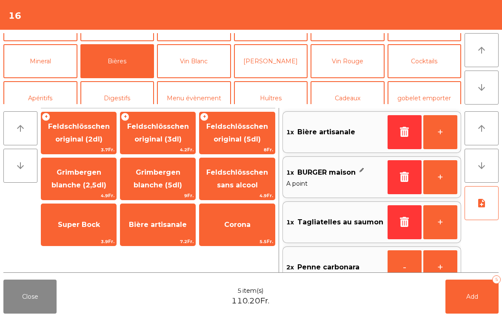
scroll to position [68, 0]
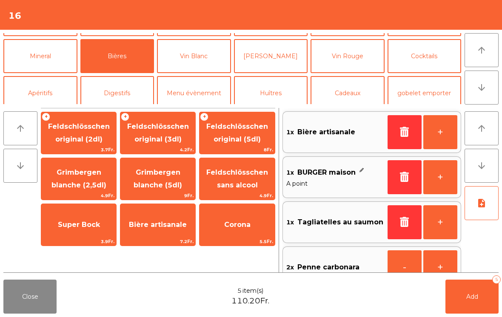
click at [441, 131] on button "+" at bounding box center [440, 132] width 34 height 34
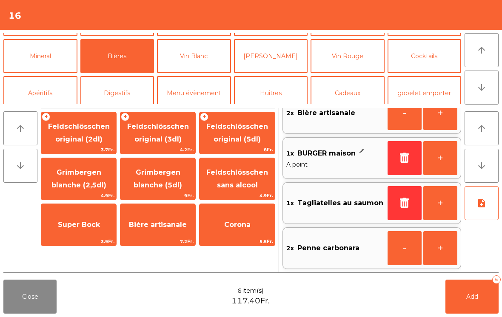
click at [485, 212] on button "note_add" at bounding box center [481, 203] width 34 height 34
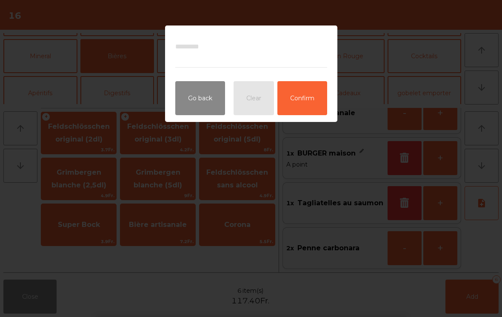
scroll to position [19, 0]
click at [318, 110] on button "Confirm" at bounding box center [302, 98] width 50 height 34
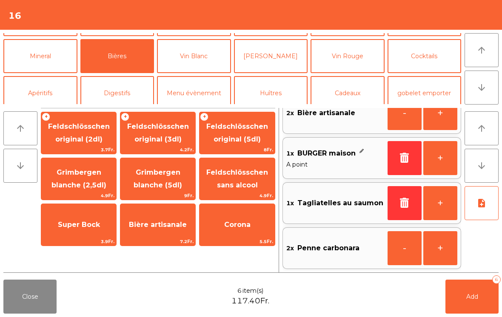
scroll to position [16, 0]
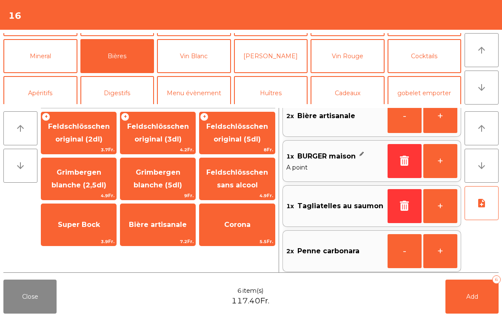
click at [472, 302] on button "Add 6" at bounding box center [471, 297] width 53 height 34
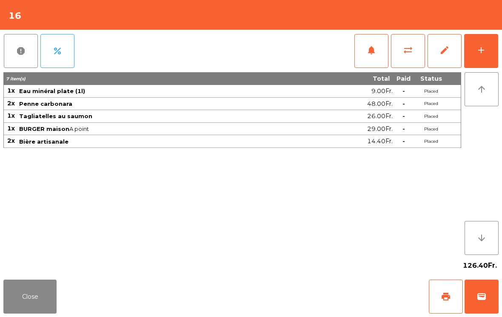
click at [38, 293] on button "Close" at bounding box center [29, 297] width 53 height 34
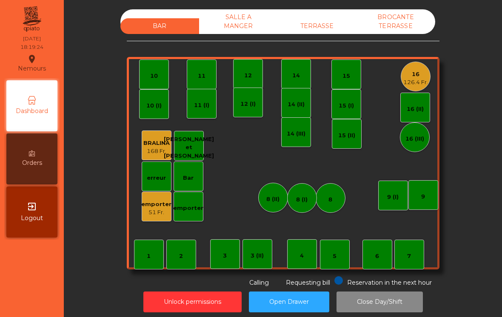
click at [320, 22] on div "TERRASSE" at bounding box center [317, 26] width 79 height 16
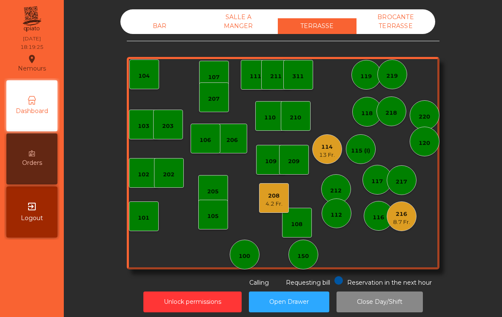
click at [274, 197] on div "208" at bounding box center [273, 196] width 17 height 9
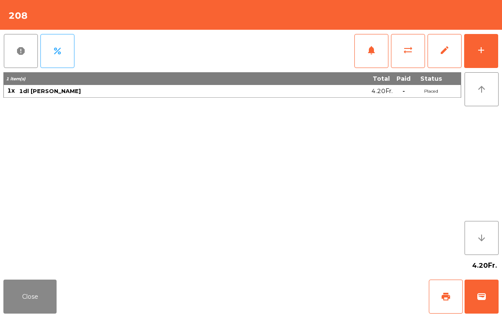
click at [486, 55] on button "add" at bounding box center [481, 51] width 34 height 34
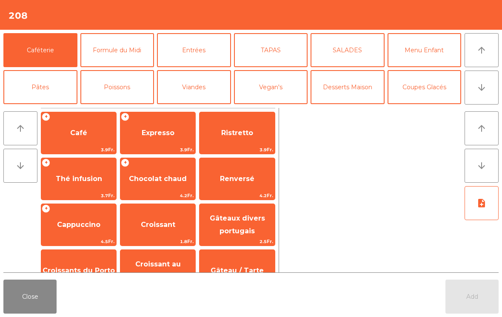
click at [56, 311] on button "Close" at bounding box center [29, 297] width 53 height 34
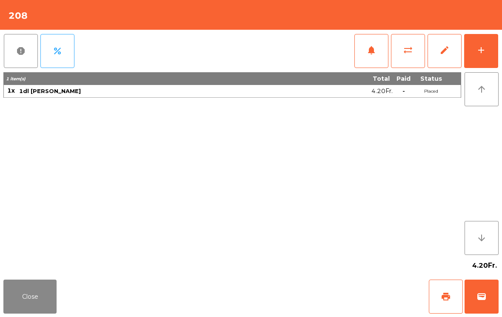
click at [483, 56] on button "add" at bounding box center [481, 51] width 34 height 34
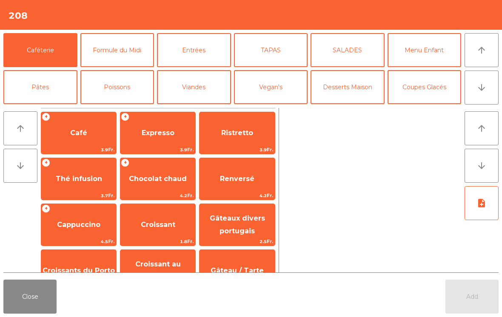
scroll to position [52, 0]
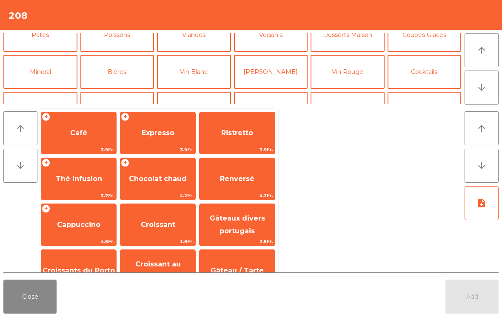
click at [264, 82] on button "[PERSON_NAME]" at bounding box center [271, 72] width 74 height 34
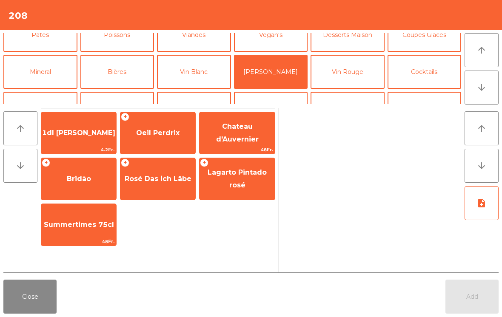
click at [98, 130] on span "1dl rosé Gamay" at bounding box center [78, 133] width 73 height 8
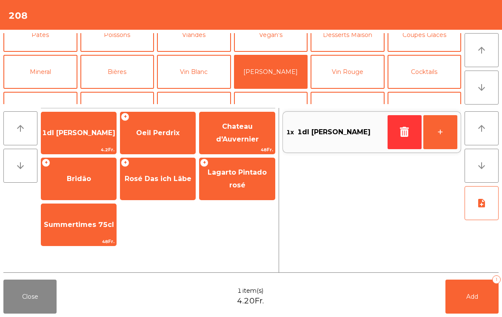
click at [478, 297] on button "Add 1" at bounding box center [471, 297] width 53 height 34
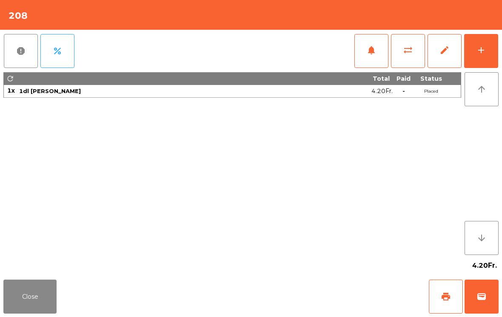
click at [39, 289] on button "Close" at bounding box center [29, 297] width 53 height 34
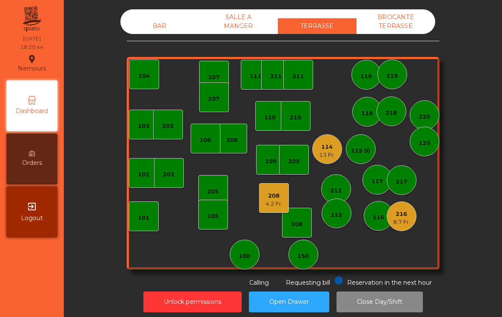
click at [399, 222] on div "8.7 Fr." at bounding box center [401, 222] width 17 height 9
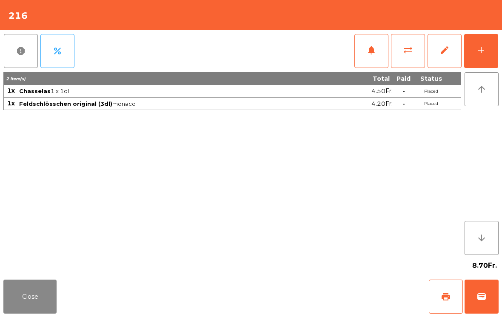
click at [484, 49] on div "add" at bounding box center [481, 50] width 10 height 10
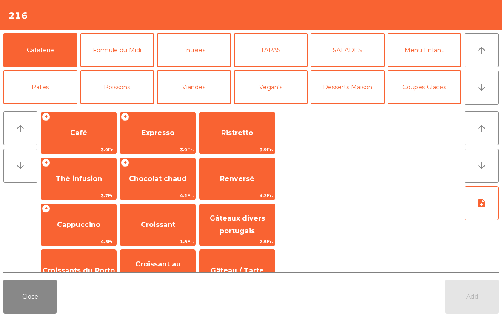
scroll to position [44, 0]
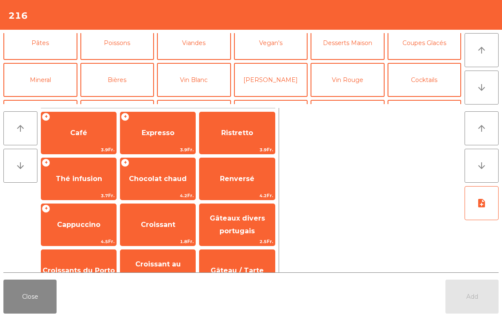
click at [38, 78] on button "Mineral" at bounding box center [40, 80] width 74 height 34
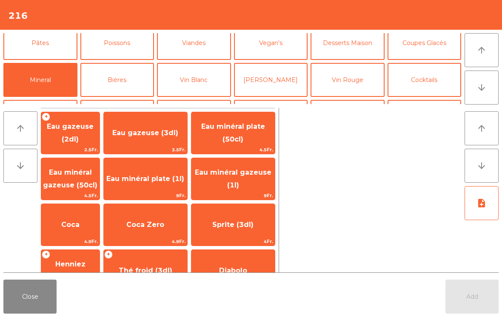
click at [166, 259] on span "Thé froid (3dl)" at bounding box center [145, 270] width 83 height 23
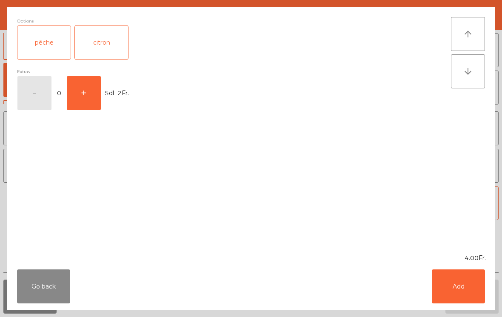
scroll to position [41, 0]
click at [464, 296] on button "Add" at bounding box center [458, 287] width 53 height 34
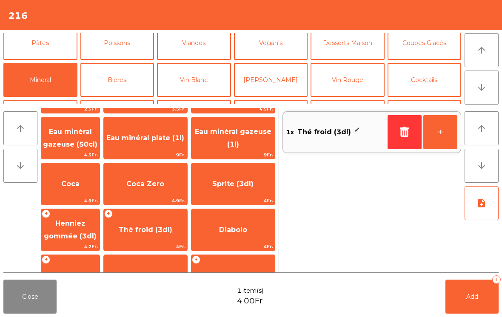
click at [469, 296] on span "Add" at bounding box center [472, 297] width 12 height 8
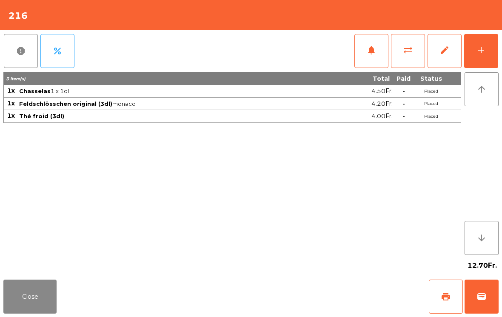
click at [54, 300] on button "Close" at bounding box center [29, 297] width 53 height 34
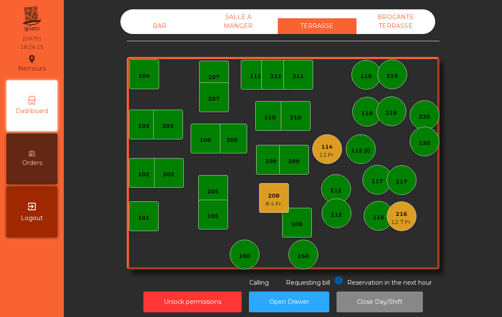
click at [150, 22] on div "BAR" at bounding box center [159, 26] width 79 height 16
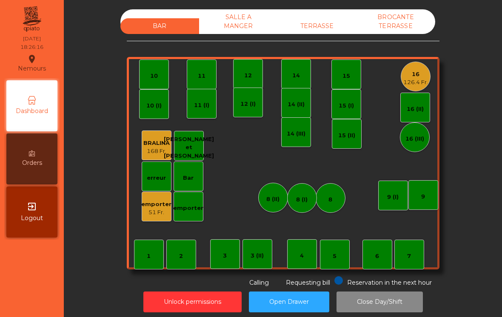
click at [424, 74] on div "16" at bounding box center [415, 74] width 25 height 9
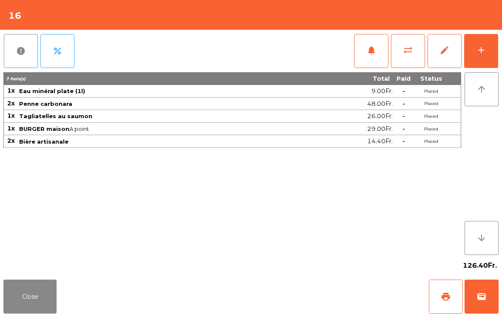
click at [37, 306] on button "Close" at bounding box center [29, 297] width 53 height 34
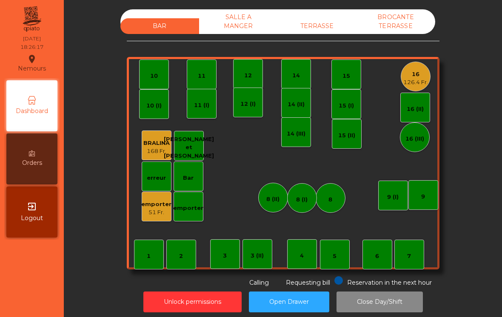
click at [319, 24] on div "TERRASSE" at bounding box center [317, 26] width 79 height 16
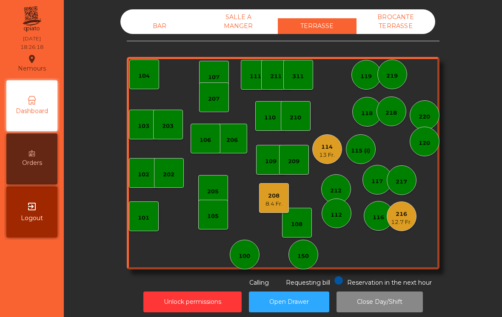
click at [219, 77] on div "107" at bounding box center [213, 77] width 11 height 9
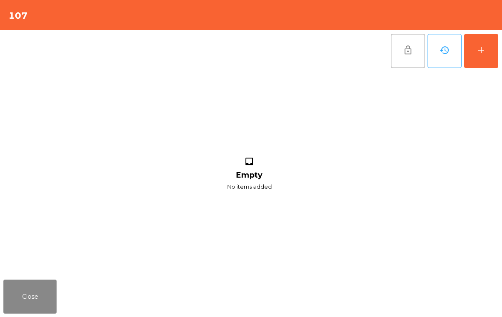
click at [485, 47] on div "add" at bounding box center [481, 50] width 10 height 10
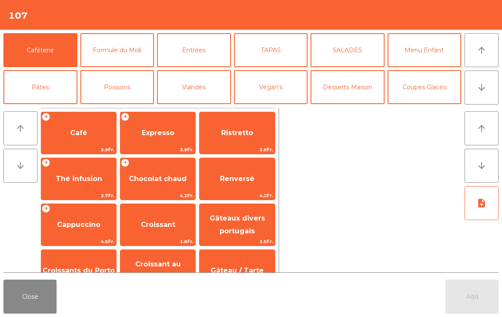
click at [281, 94] on button "Vegan's" at bounding box center [271, 87] width 74 height 34
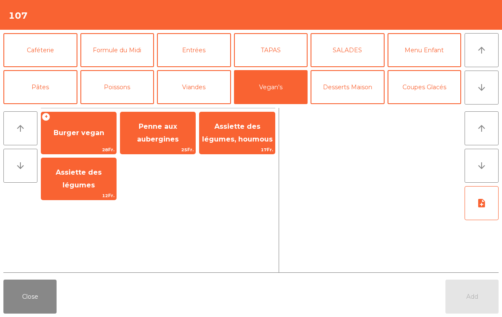
click at [242, 151] on span "17Fr." at bounding box center [236, 150] width 75 height 8
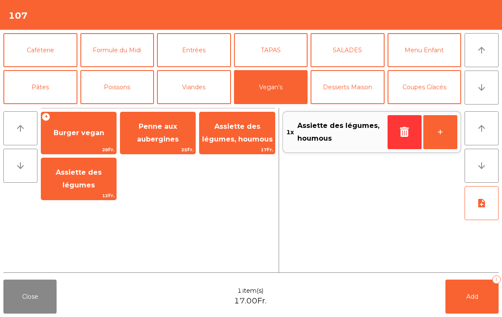
click at [431, 54] on button "Menu Enfant" at bounding box center [424, 50] width 74 height 34
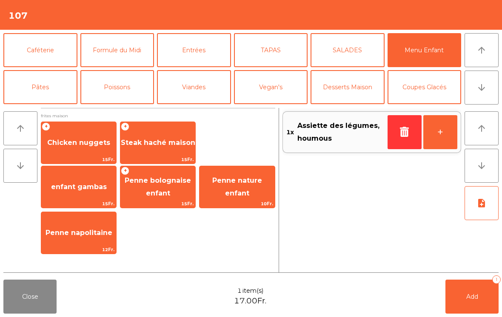
click at [80, 151] on span "Chicken nuggets" at bounding box center [78, 142] width 75 height 23
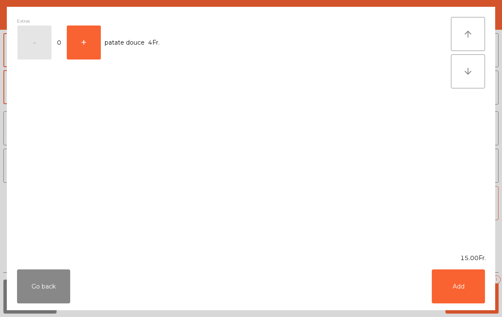
click at [478, 303] on button "Add" at bounding box center [458, 287] width 53 height 34
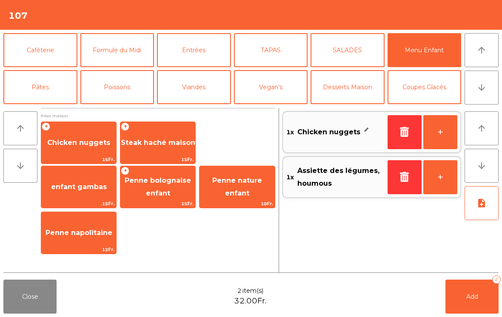
click at [195, 90] on button "Viandes" at bounding box center [194, 87] width 74 height 34
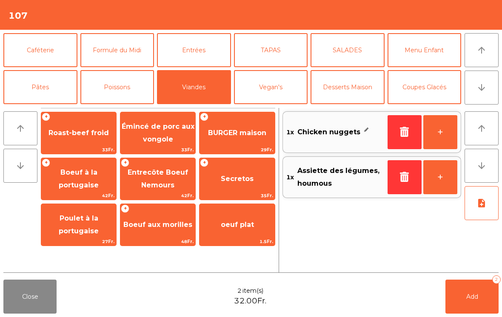
click at [237, 145] on div "+ BURGER maison 29Fr." at bounding box center [237, 133] width 76 height 43
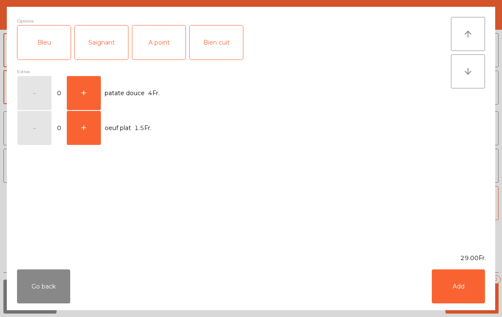
click at [171, 46] on div "A point" at bounding box center [158, 43] width 53 height 34
click at [449, 277] on button "Add" at bounding box center [458, 287] width 53 height 34
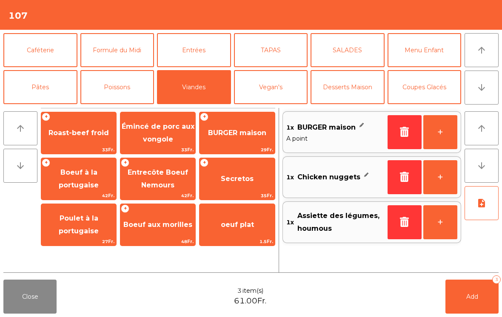
scroll to position [34, 0]
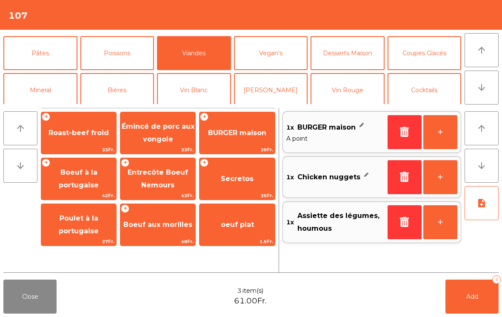
click at [34, 91] on button "Mineral" at bounding box center [40, 90] width 74 height 34
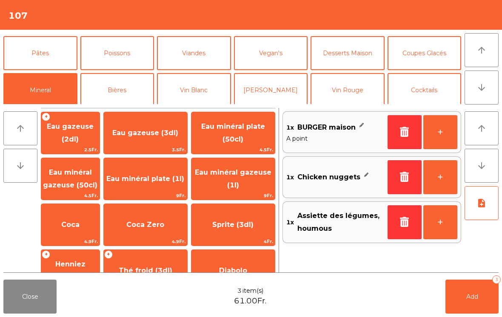
click at [164, 227] on span "Coca Zero" at bounding box center [145, 225] width 38 height 8
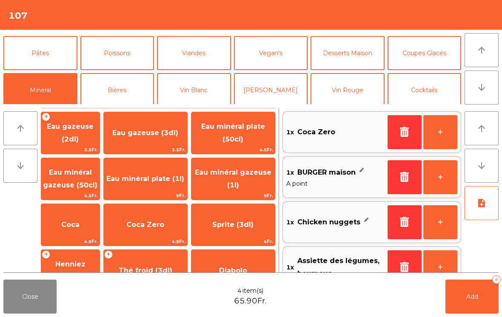
click at [424, 92] on button "Cocktails" at bounding box center [424, 90] width 74 height 34
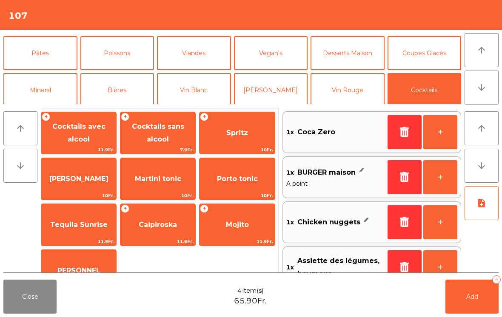
click at [247, 133] on span "Spritz" at bounding box center [237, 133] width 22 height 8
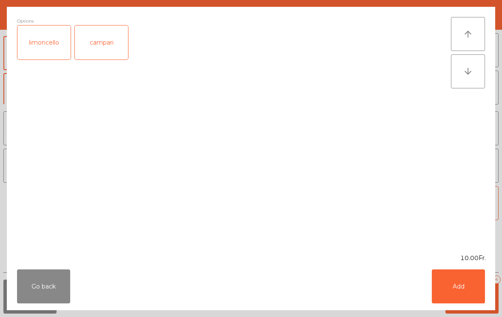
click at [475, 286] on button "Add" at bounding box center [458, 287] width 53 height 34
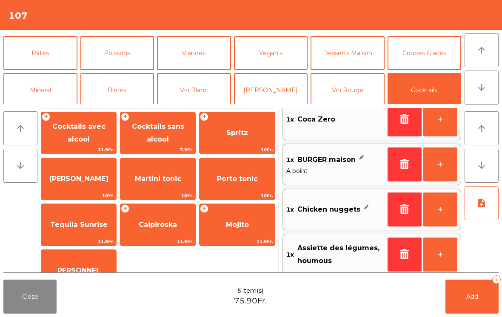
scroll to position [64, 0]
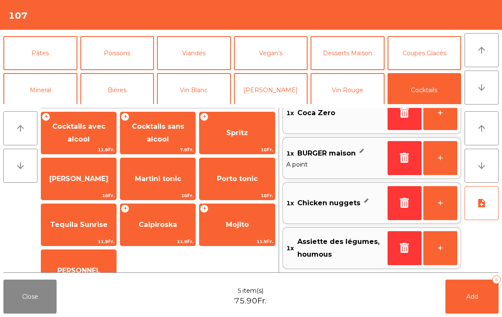
click at [473, 287] on button "Add 5" at bounding box center [471, 297] width 53 height 34
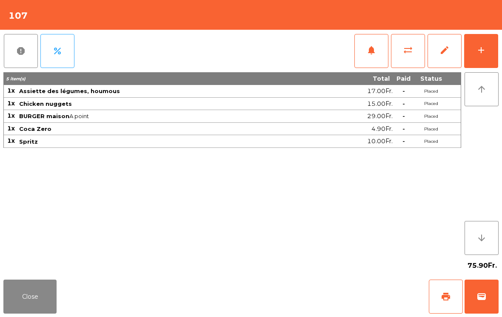
click at [25, 313] on button "Close" at bounding box center [29, 297] width 53 height 34
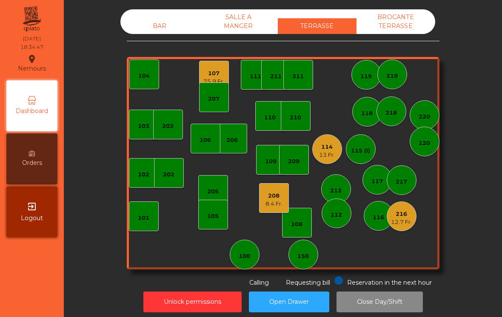
click at [155, 29] on div "BAR" at bounding box center [159, 26] width 79 height 16
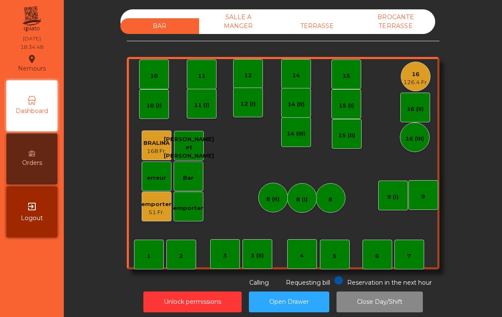
click at [156, 200] on div "emporter 51 Fr." at bounding box center [156, 207] width 30 height 20
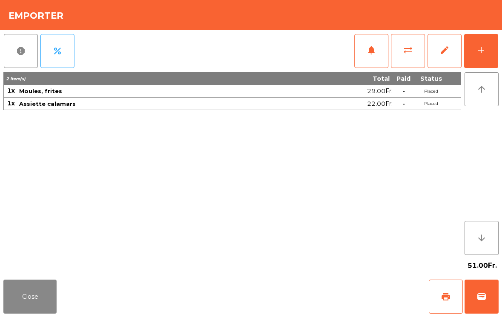
click at [447, 292] on span "print" at bounding box center [446, 297] width 10 height 10
